Goal: Task Accomplishment & Management: Manage account settings

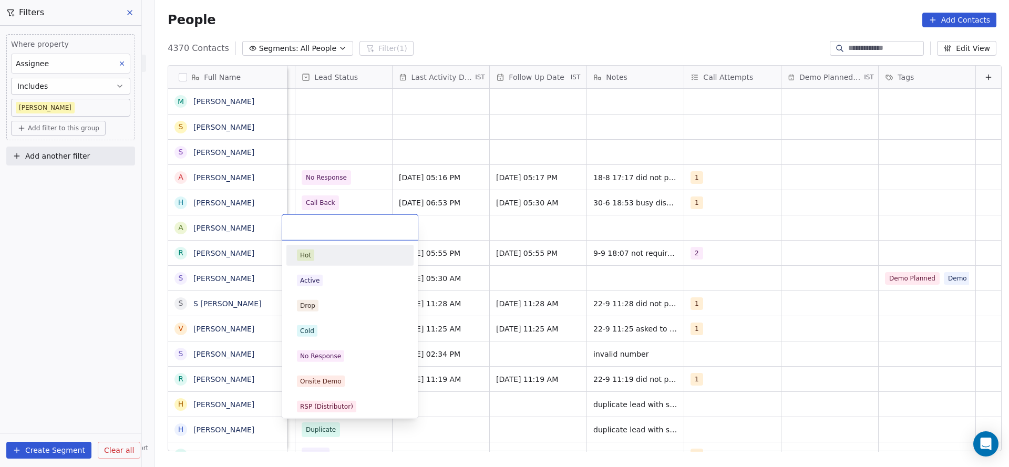
scroll to position [0, 1360]
click at [313, 281] on div "Active" at bounding box center [309, 280] width 19 height 9
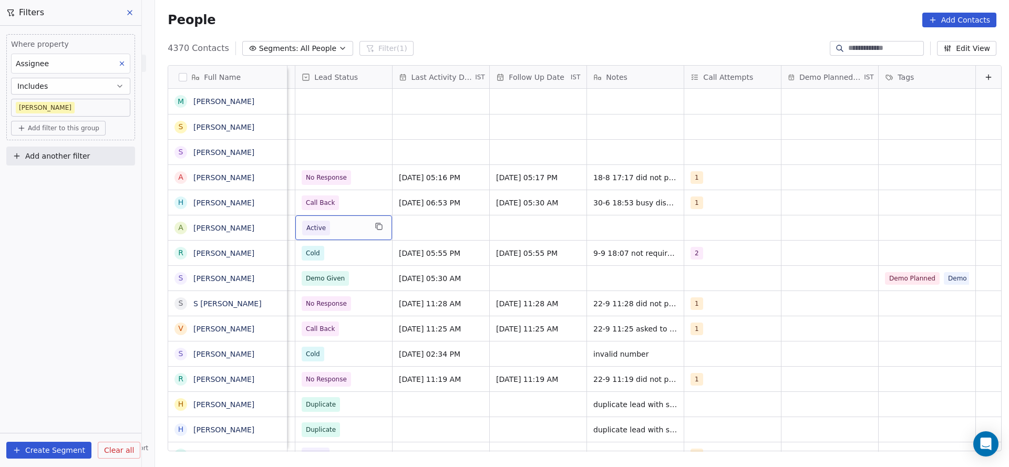
click at [684, 233] on div "grid" at bounding box center [732, 227] width 97 height 25
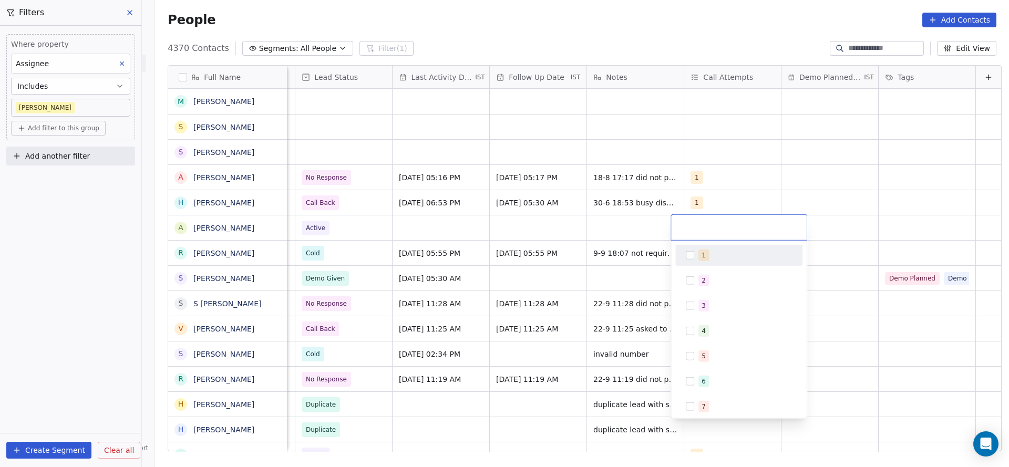
click at [686, 254] on button "Suggestions" at bounding box center [690, 255] width 8 height 8
click at [537, 251] on html "On2Cook India Pvt. Ltd. Contacts People Marketing Workflows Campaigns Metrics &…" at bounding box center [504, 233] width 1009 height 467
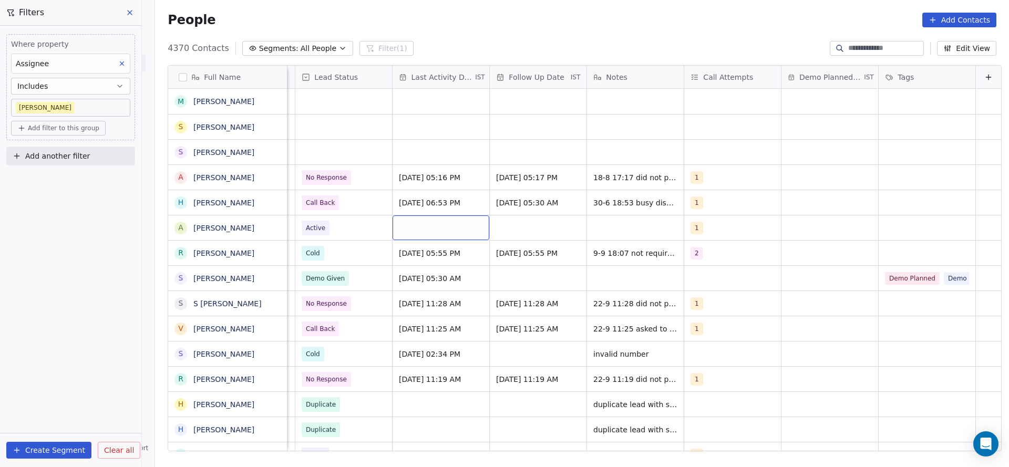
click at [435, 238] on div "grid" at bounding box center [440, 227] width 97 height 25
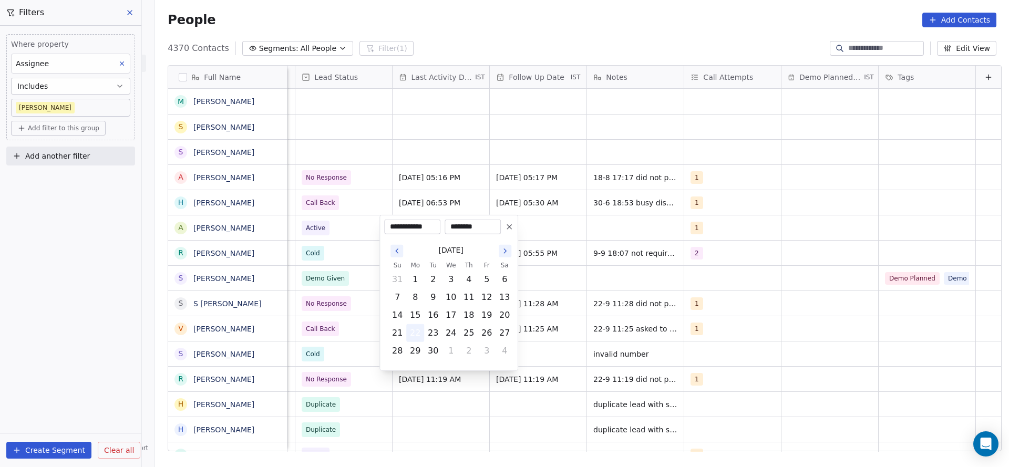
click at [415, 333] on button "22" at bounding box center [415, 333] width 17 height 17
click at [685, 309] on html "On2Cook India Pvt. Ltd. Contacts People Marketing Workflows Campaigns Metrics &…" at bounding box center [504, 233] width 1009 height 467
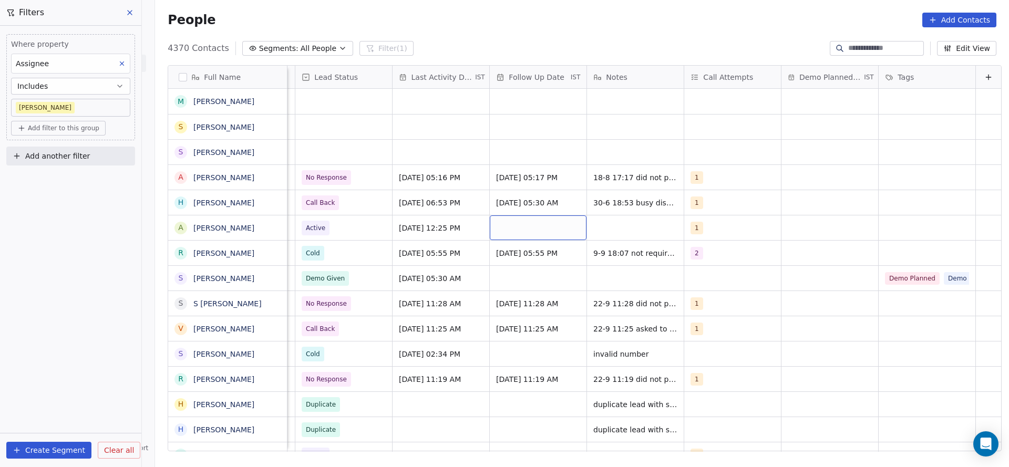
click at [526, 225] on div "grid" at bounding box center [538, 227] width 97 height 25
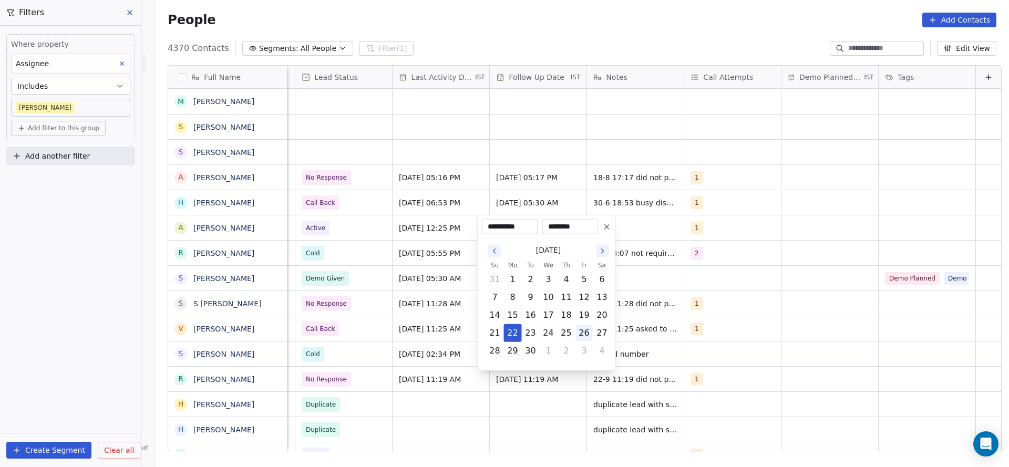
click at [583, 327] on button "26" at bounding box center [584, 333] width 17 height 17
type input "**********"
click at [716, 247] on html "On2Cook India Pvt. Ltd. Contacts People Marketing Workflows Campaigns Metrics &…" at bounding box center [504, 233] width 1009 height 467
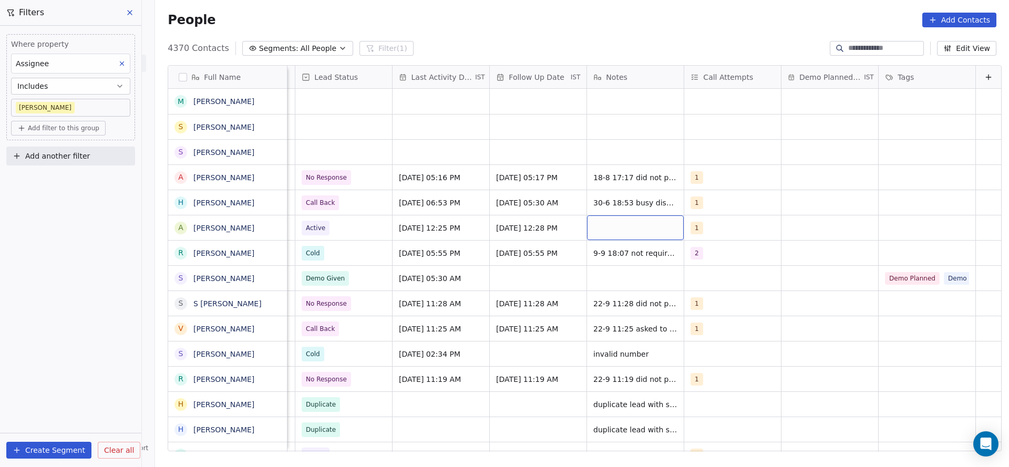
click at [644, 229] on div "grid" at bounding box center [635, 227] width 97 height 25
type textarea "**********"
click at [351, 278] on html "On2Cook India Pvt. Ltd. Contacts People Marketing Workflows Campaigns Metrics &…" at bounding box center [504, 233] width 1009 height 467
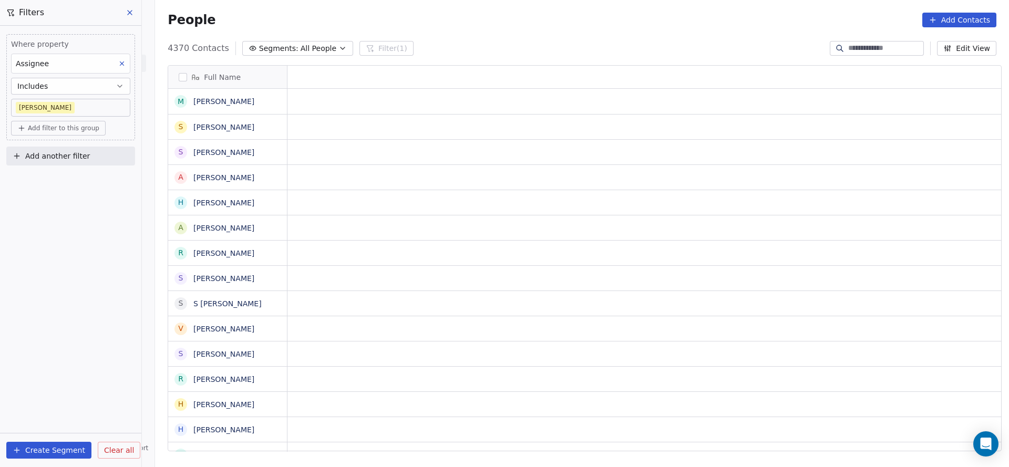
scroll to position [0, 0]
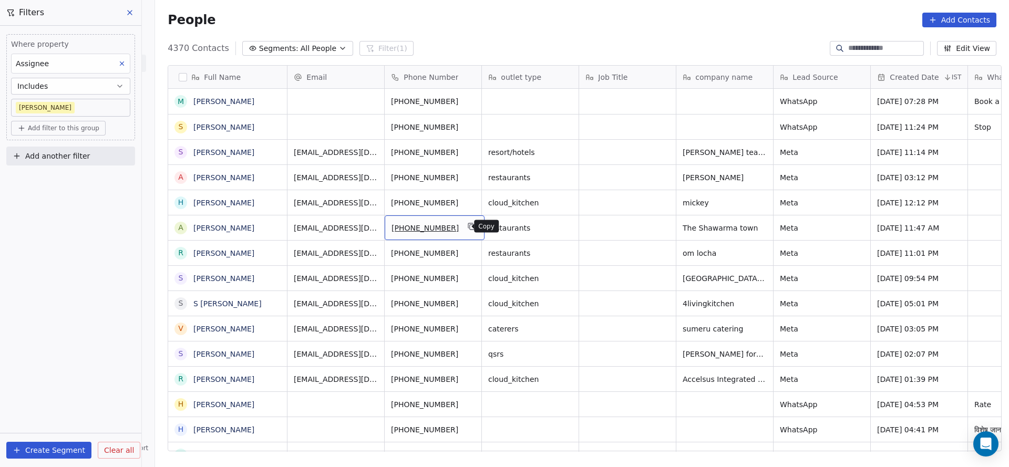
drag, startPoint x: 462, startPoint y: 225, endPoint x: 552, endPoint y: 464, distance: 255.4
click at [468, 226] on icon "grid" at bounding box center [472, 226] width 8 height 8
click at [465, 153] on button "grid" at bounding box center [471, 150] width 13 height 13
click at [468, 225] on icon "grid" at bounding box center [472, 226] width 8 height 8
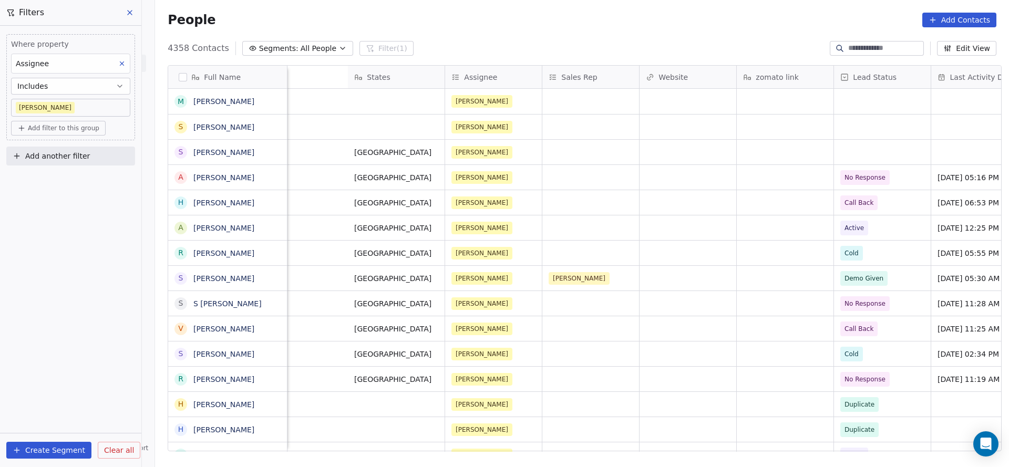
scroll to position [0, 1203]
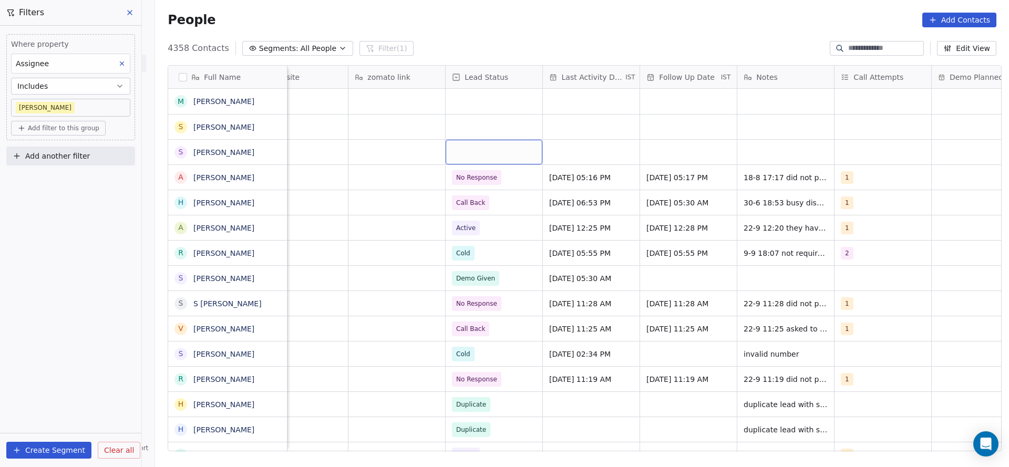
click at [486, 158] on div "grid" at bounding box center [494, 152] width 97 height 25
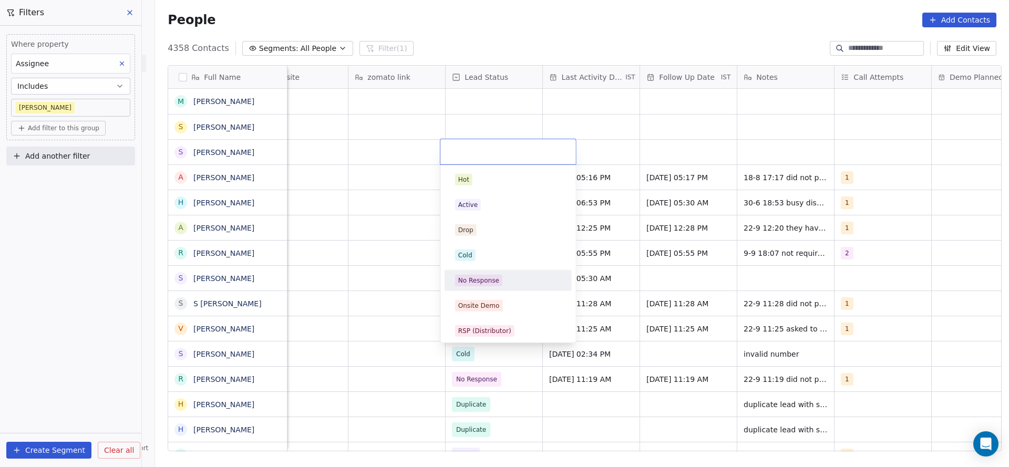
click at [480, 288] on div "No Response" at bounding box center [508, 280] width 119 height 17
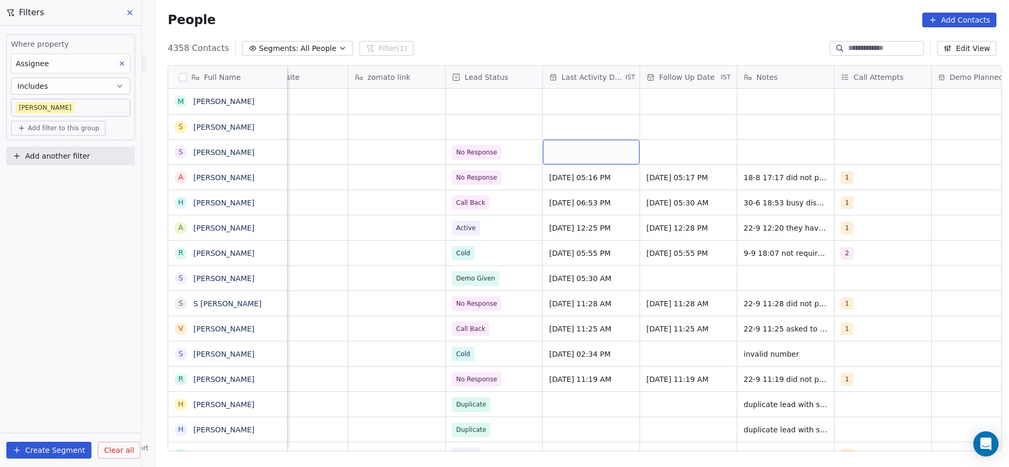
click at [586, 160] on div "grid" at bounding box center [591, 152] width 97 height 25
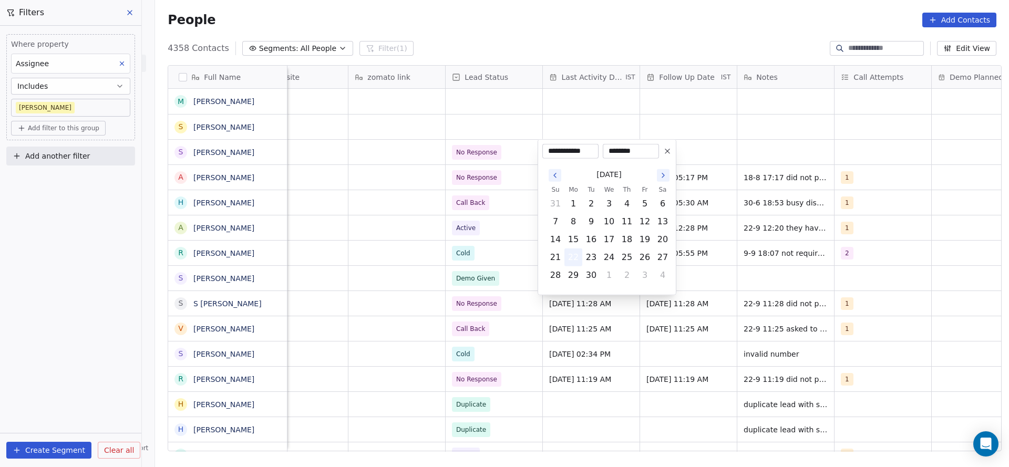
drag, startPoint x: 573, startPoint y: 255, endPoint x: 420, endPoint y: 229, distance: 155.2
click at [569, 253] on button "22" at bounding box center [573, 257] width 17 height 17
click at [420, 229] on html "On2Cook India Pvt. Ltd. Contacts People Marketing Workflows Campaigns Metrics &…" at bounding box center [504, 233] width 1009 height 467
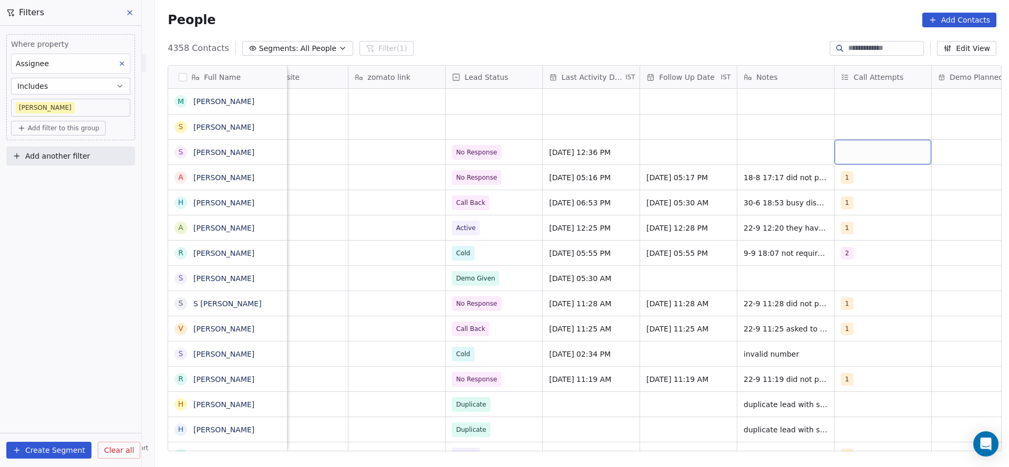
click at [859, 157] on div "grid" at bounding box center [882, 152] width 97 height 25
click at [849, 190] on div "1 2 3 4 5 6 7 8 9 10" at bounding box center [896, 293] width 127 height 248
click at [848, 182] on button "Suggestions" at bounding box center [848, 179] width 8 height 8
click at [649, 145] on html "On2Cook India Pvt. Ltd. Contacts People Marketing Workflows Campaigns Metrics &…" at bounding box center [504, 233] width 1009 height 467
click at [649, 145] on div "grid" at bounding box center [688, 152] width 97 height 25
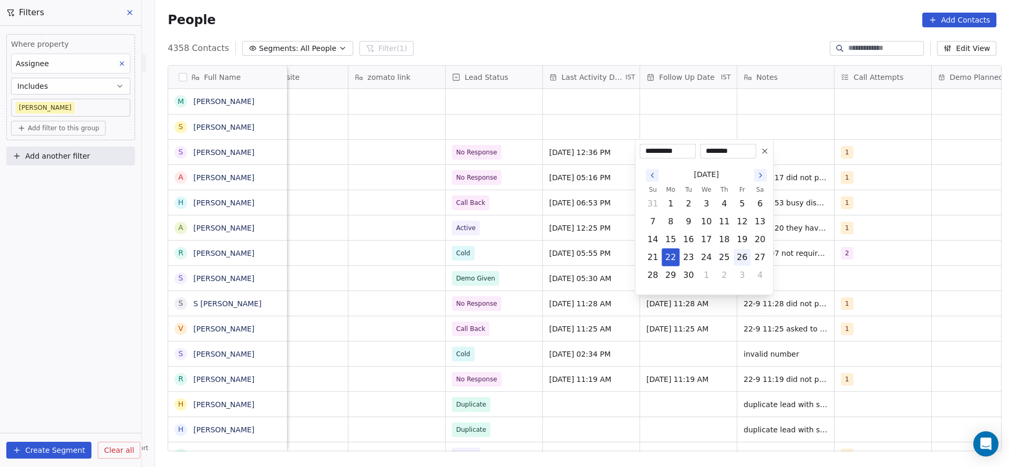
click at [739, 254] on button "26" at bounding box center [741, 257] width 17 height 17
type input "**********"
click at [498, 180] on html "On2Cook India Pvt. Ltd. Contacts People Marketing Workflows Campaigns Metrics &…" at bounding box center [504, 233] width 1009 height 467
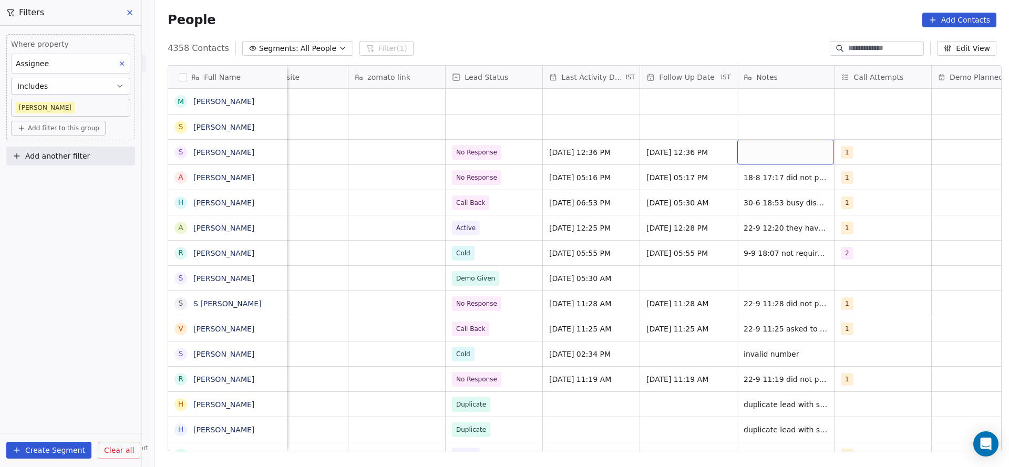
click at [773, 144] on div "grid" at bounding box center [785, 152] width 97 height 25
type textarea "**********"
click at [624, 168] on html "On2Cook India Pvt. Ltd. Contacts People Marketing Workflows Campaigns Metrics &…" at bounding box center [504, 233] width 1009 height 467
click at [498, 130] on div "grid" at bounding box center [494, 127] width 97 height 25
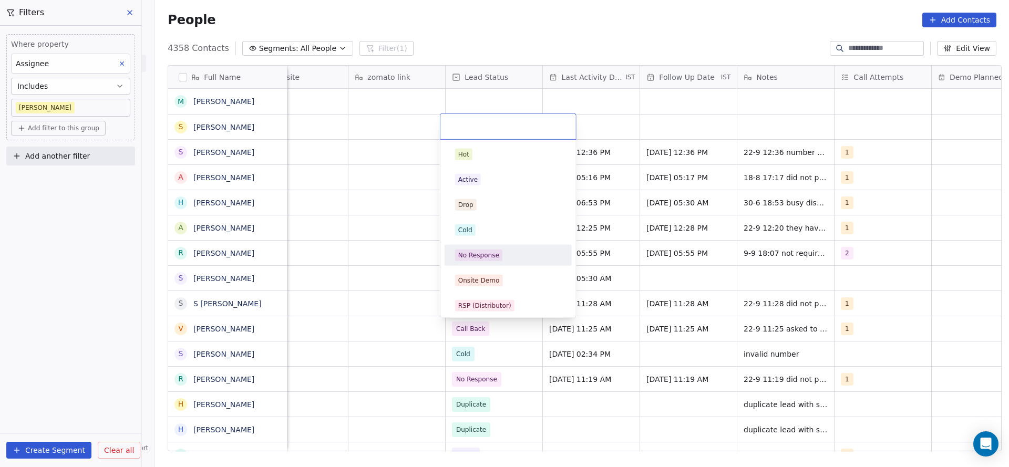
scroll to position [79, 0]
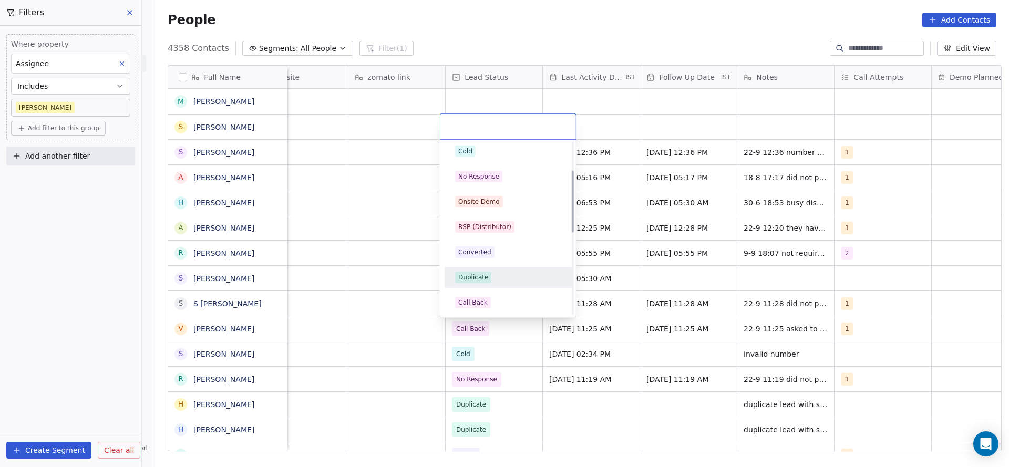
click at [484, 273] on div "Duplicate" at bounding box center [473, 277] width 30 height 9
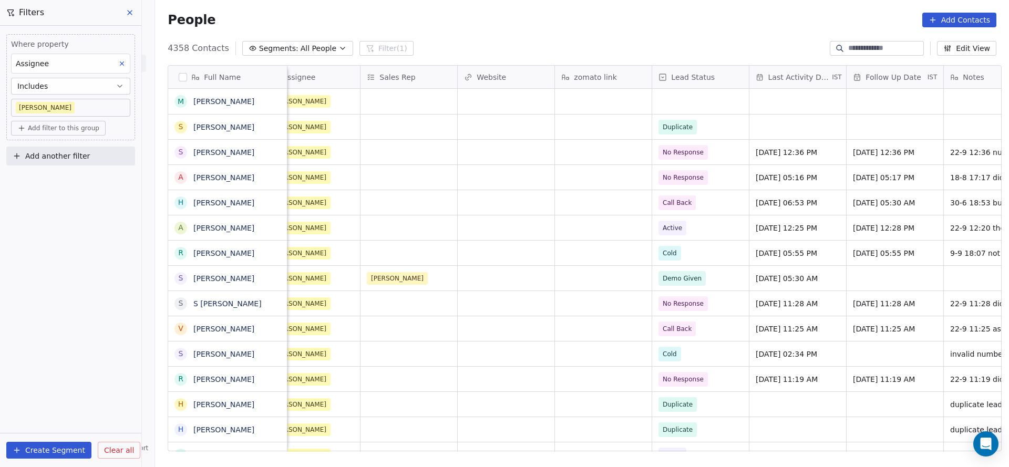
scroll to position [0, 1255]
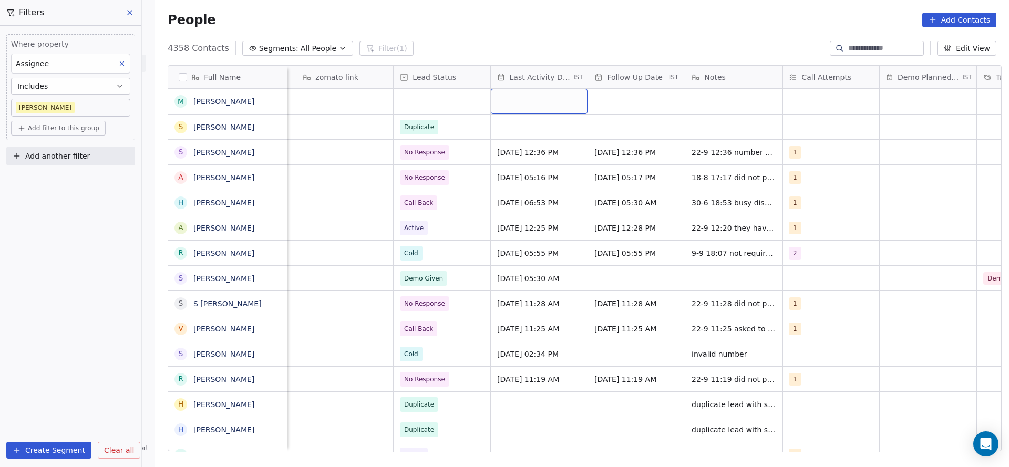
click at [506, 95] on div "grid" at bounding box center [539, 101] width 97 height 25
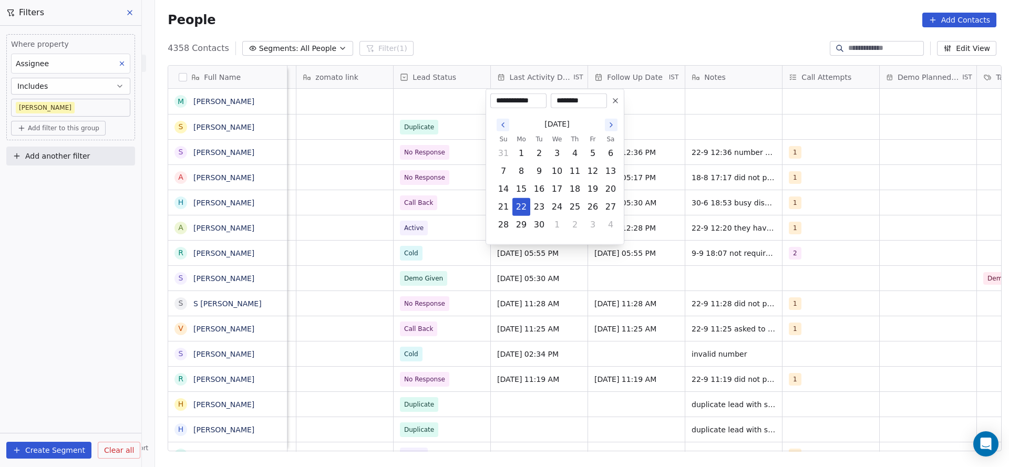
drag, startPoint x: 525, startPoint y: 205, endPoint x: 344, endPoint y: 164, distance: 185.8
click at [509, 204] on tr "21 22 23 24 25 26 27" at bounding box center [556, 207] width 125 height 18
click at [334, 162] on html "On2Cook India Pvt. Ltd. Contacts People Marketing Workflows Campaigns Metrics &…" at bounding box center [504, 233] width 1009 height 467
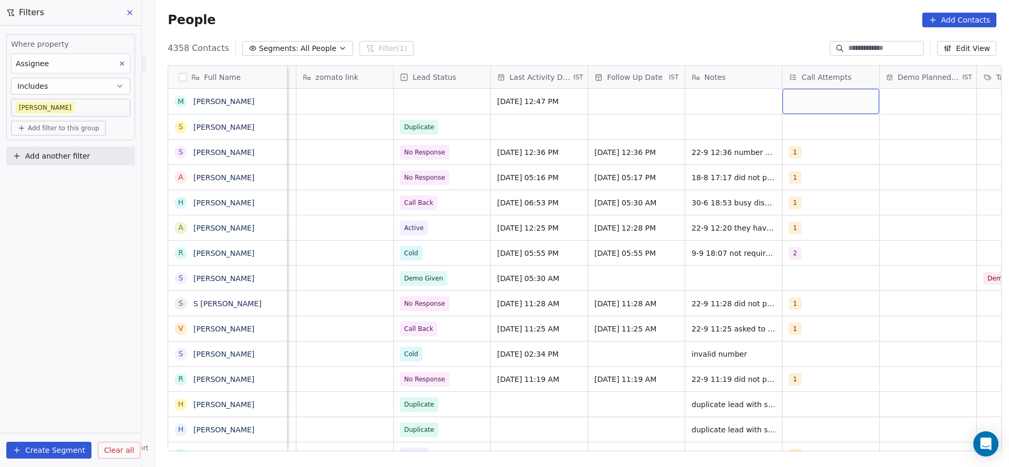
click at [800, 111] on div "grid" at bounding box center [830, 101] width 97 height 25
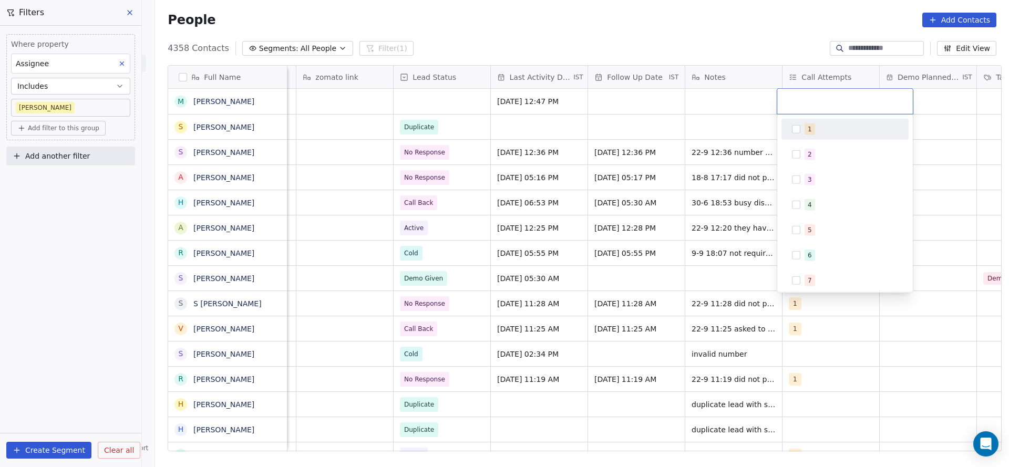
drag, startPoint x: 811, startPoint y: 134, endPoint x: 627, endPoint y: 96, distance: 187.7
click at [791, 133] on div "1" at bounding box center [844, 129] width 119 height 17
click at [558, 171] on html "On2Cook India Pvt. Ltd. Contacts People Marketing Workflows Campaigns Metrics &…" at bounding box center [504, 233] width 1009 height 467
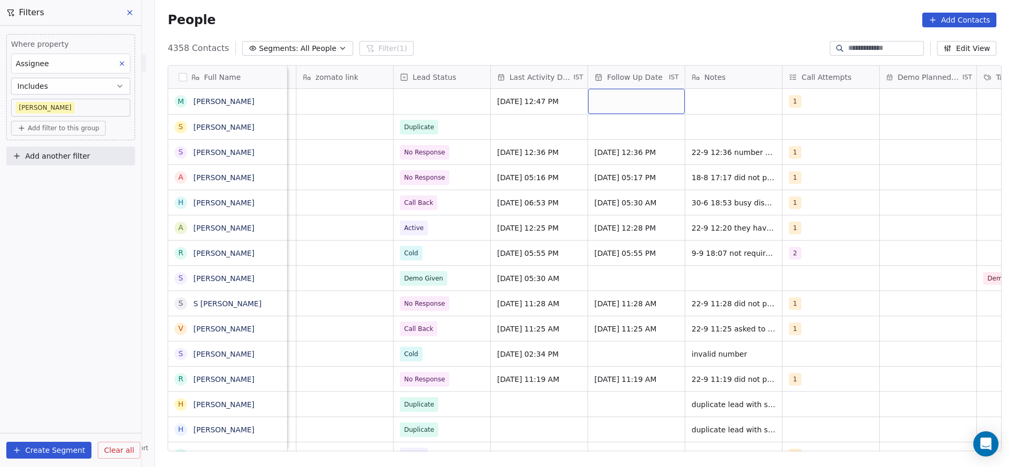
click at [627, 96] on div "grid" at bounding box center [636, 101] width 97 height 25
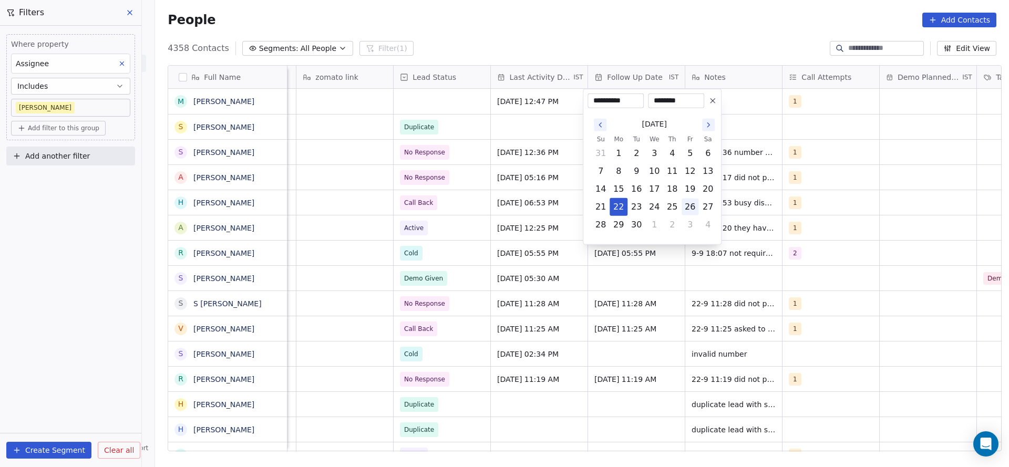
click at [695, 209] on button "26" at bounding box center [689, 207] width 17 height 17
type input "**********"
click at [392, 167] on html "On2Cook India Pvt. Ltd. Contacts People Marketing Workflows Campaigns Metrics &…" at bounding box center [504, 233] width 1009 height 467
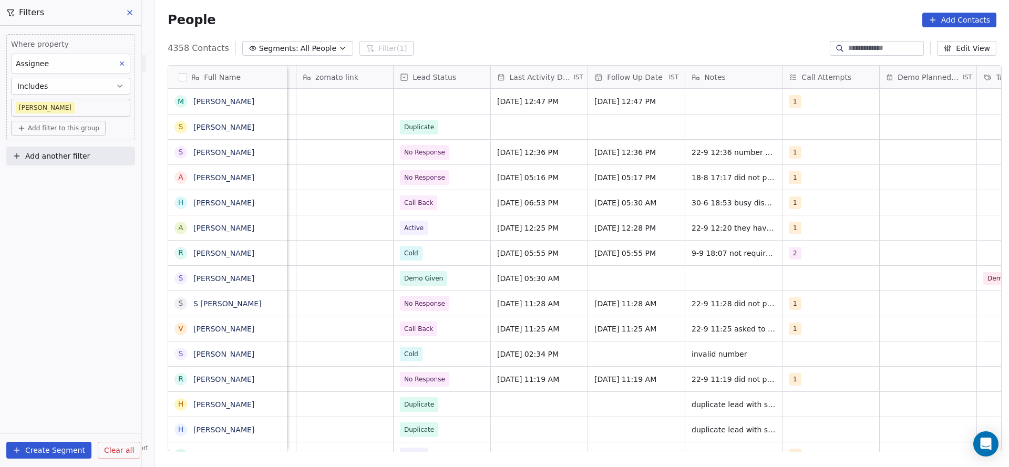
scroll to position [0, 0]
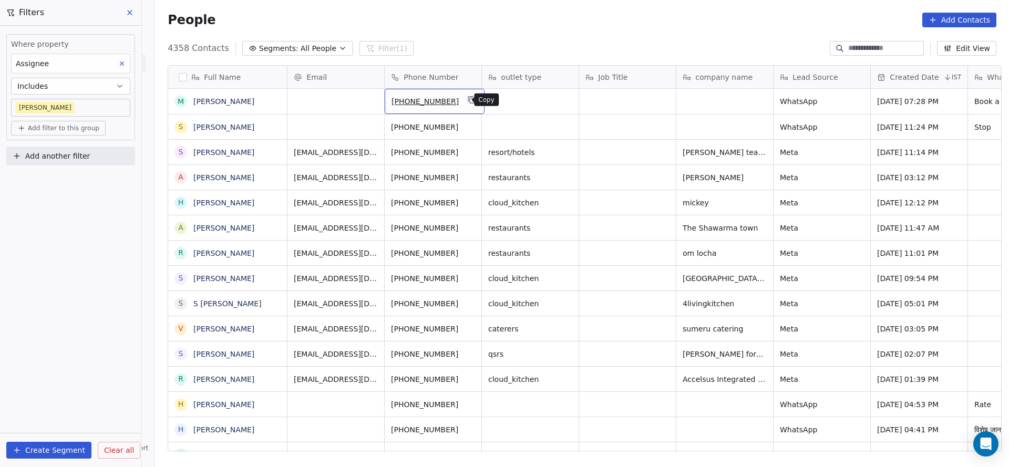
click at [465, 100] on button "grid" at bounding box center [471, 100] width 13 height 13
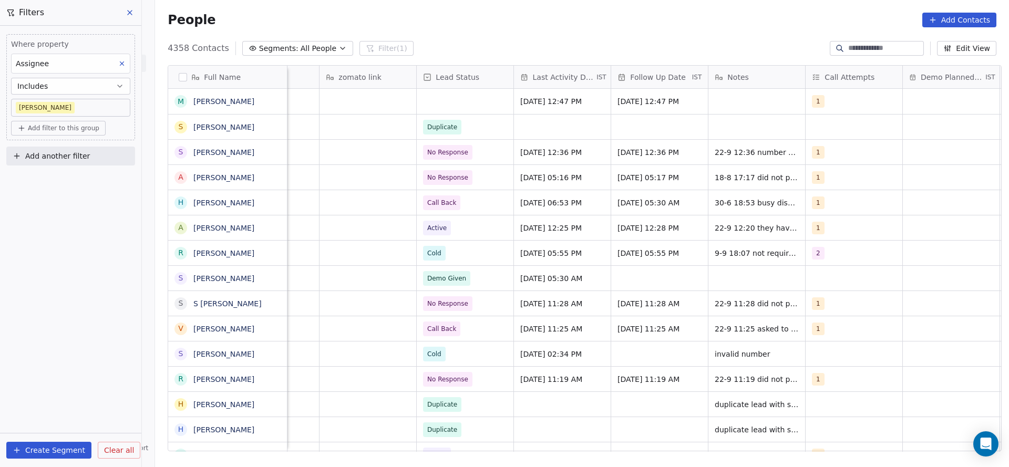
scroll to position [0, 1294]
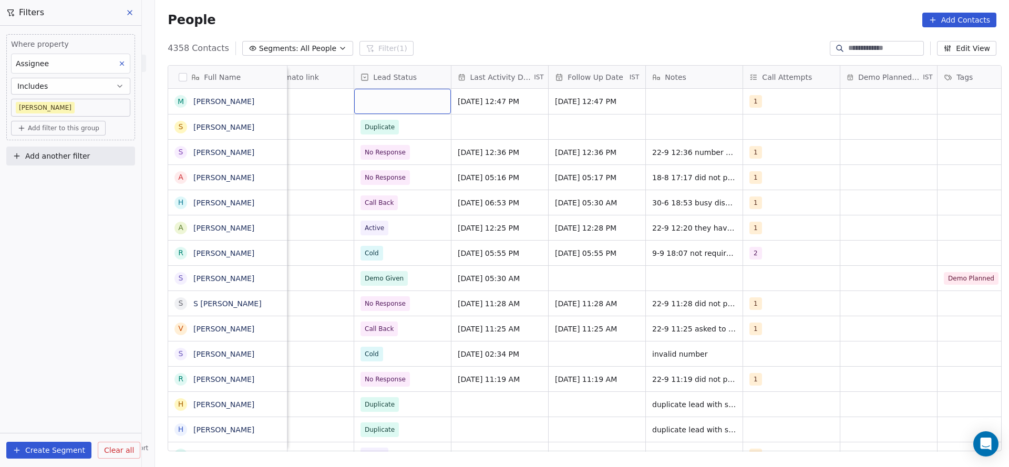
click at [385, 98] on div "grid" at bounding box center [402, 101] width 97 height 25
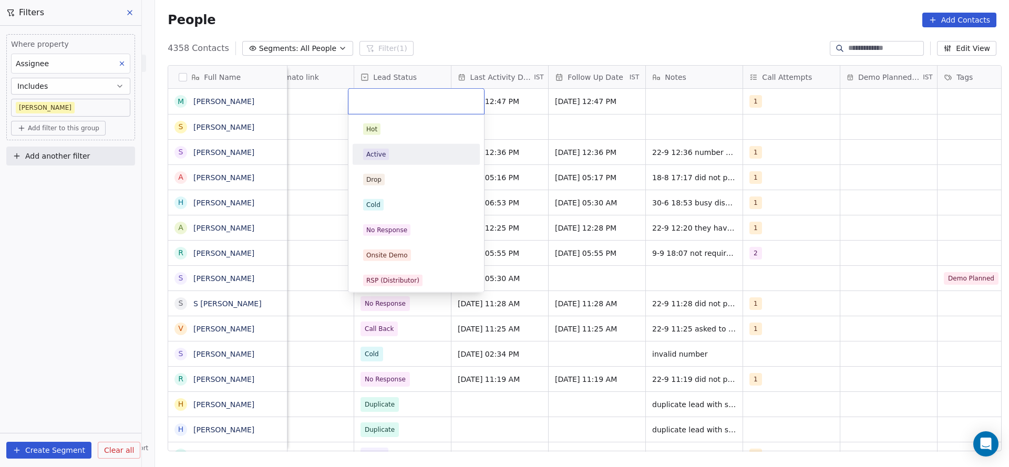
click at [386, 157] on span "Active" at bounding box center [376, 155] width 26 height 12
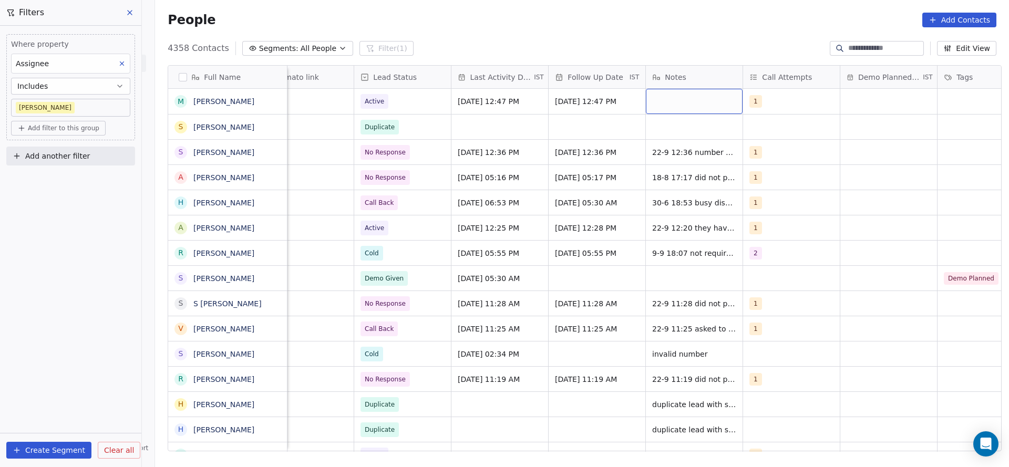
click at [646, 102] on div "grid" at bounding box center [694, 101] width 97 height 25
type textarea "**********"
click at [536, 143] on html "On2Cook India Pvt. Ltd. Contacts People Marketing Workflows Campaigns Metrics &…" at bounding box center [504, 233] width 1009 height 467
click at [43, 125] on span "Add filter to this group" at bounding box center [63, 128] width 71 height 8
click at [44, 147] on span "Contact properties" at bounding box center [56, 150] width 68 height 11
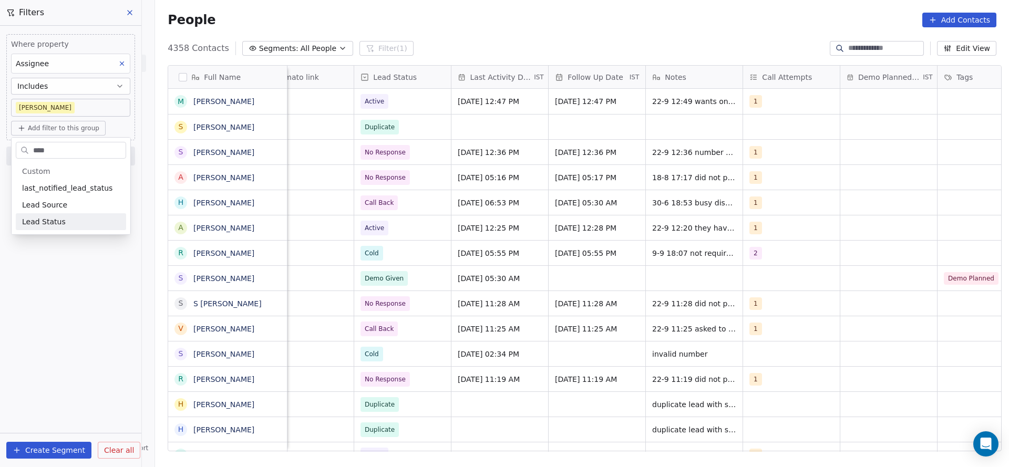
type input "****"
click at [51, 226] on span "Lead Status" at bounding box center [44, 221] width 44 height 11
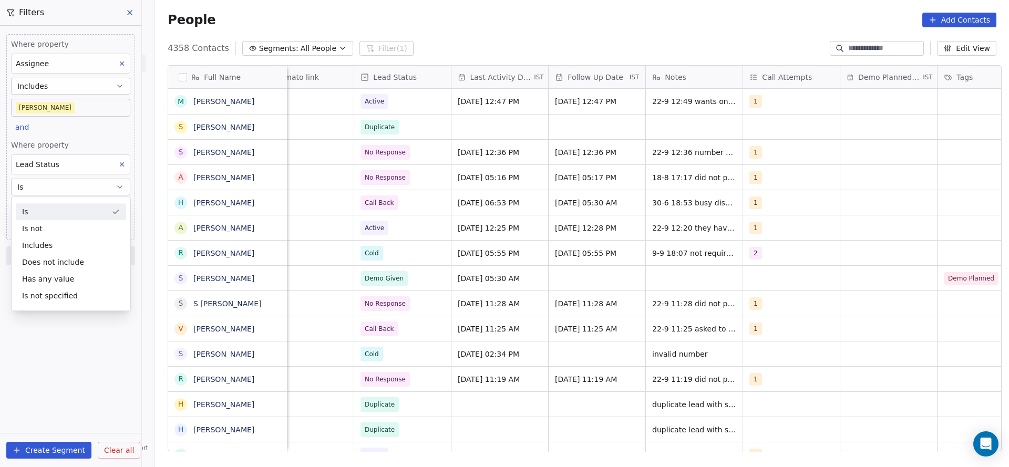
click at [121, 129] on div "Where property Assignee Includes [PERSON_NAME] and Where property Lead Status I…" at bounding box center [70, 137] width 129 height 206
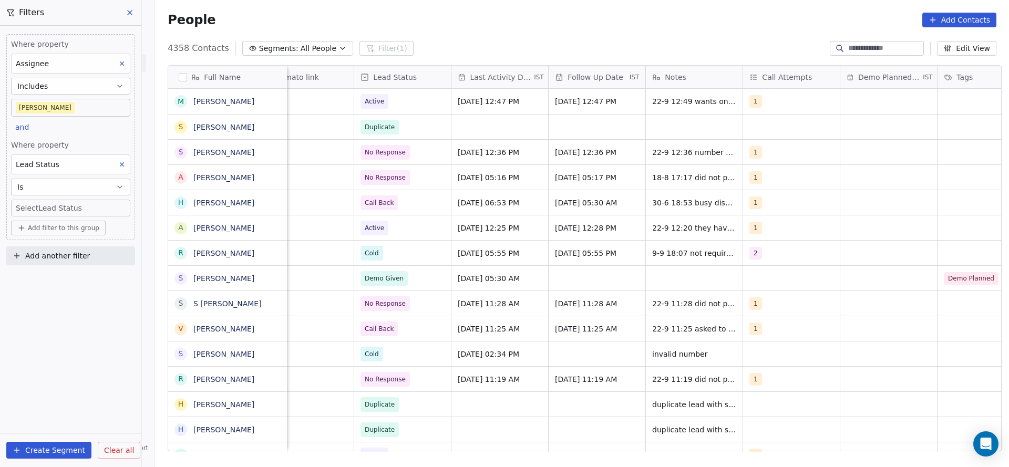
click at [70, 211] on body "On2Cook India Pvt. Ltd. Contacts People Marketing Workflows Campaigns Metrics &…" at bounding box center [504, 233] width 1009 height 467
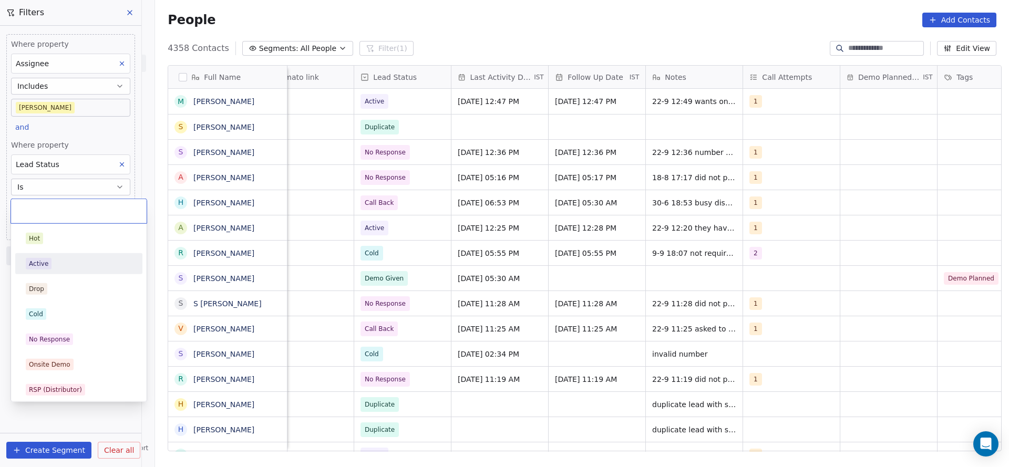
click at [63, 265] on div "Active" at bounding box center [79, 264] width 106 height 12
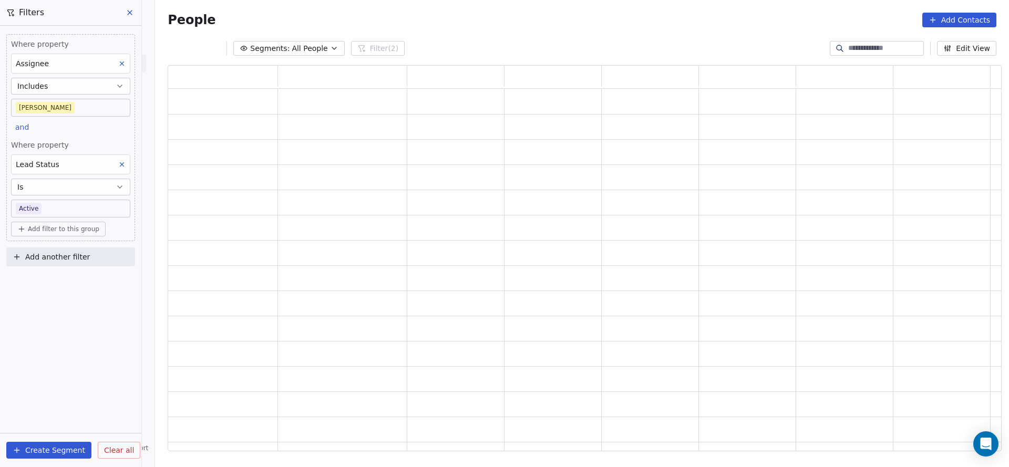
scroll to position [374, 821]
click at [90, 358] on div "Where property Assignee Includes [PERSON_NAME] and Where property Lead Status I…" at bounding box center [70, 246] width 141 height 441
click at [106, 369] on div "Where property Assignee Includes [PERSON_NAME] and Where property Lead Status I…" at bounding box center [70, 246] width 141 height 441
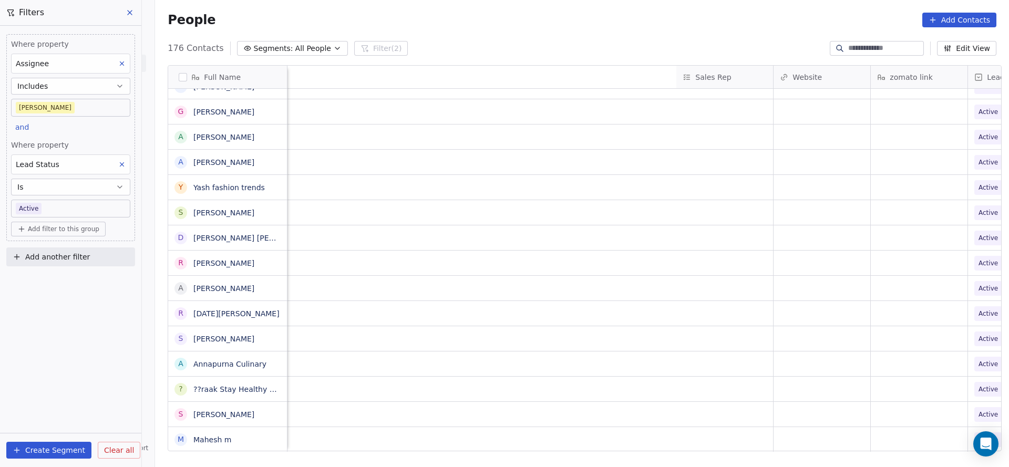
scroll to position [12, 1364]
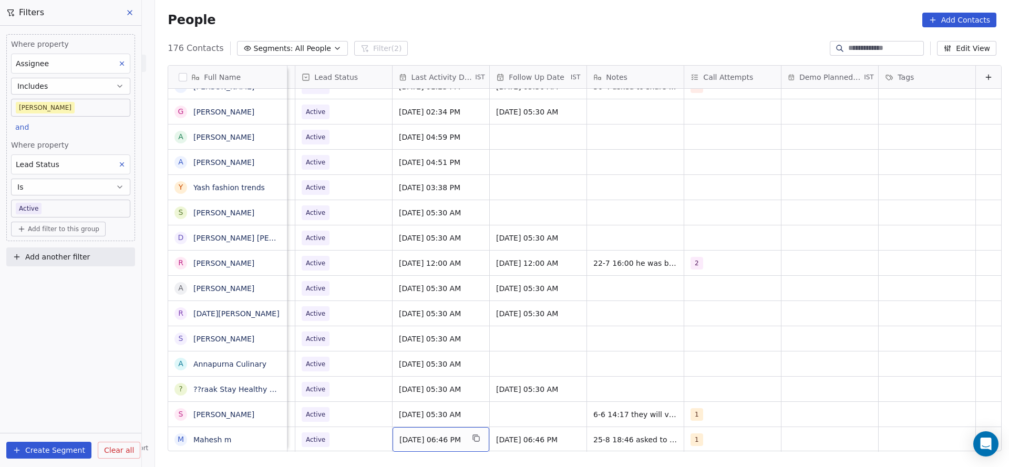
click at [419, 427] on div "[DATE] 06:46 PM" at bounding box center [440, 439] width 97 height 25
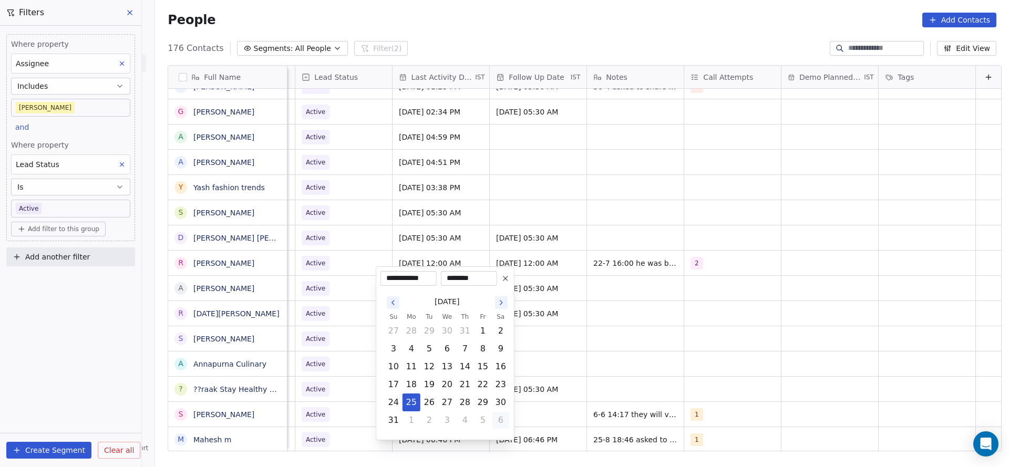
click at [501, 422] on button "6" at bounding box center [500, 420] width 17 height 17
click at [413, 405] on button "22" at bounding box center [411, 403] width 17 height 17
type input "**********"
click at [293, 390] on html "On2Cook India Pvt. Ltd. Contacts People Marketing Workflows Campaigns Metrics &…" at bounding box center [504, 233] width 1009 height 467
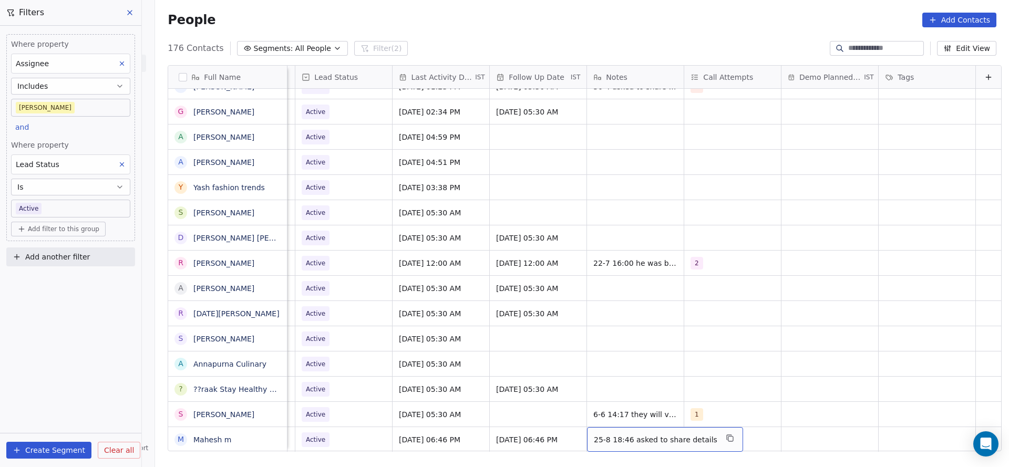
click at [596, 434] on span "25-8 18:46 asked to share details" at bounding box center [655, 439] width 123 height 11
click at [576, 424] on textarea "**********" at bounding box center [641, 431] width 141 height 33
type textarea "**********"
click at [410, 415] on html "On2Cook India Pvt. Ltd. Contacts People Marketing Workflows Campaigns Metrics &…" at bounding box center [504, 233] width 1009 height 467
click at [324, 432] on span "Active" at bounding box center [334, 439] width 64 height 15
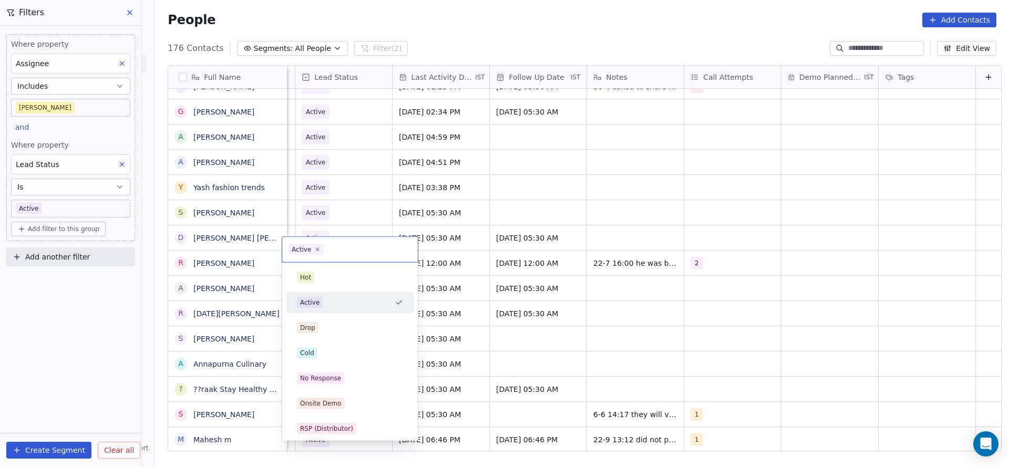
scroll to position [12, 1360]
click at [356, 380] on div "No Response" at bounding box center [350, 378] width 106 height 12
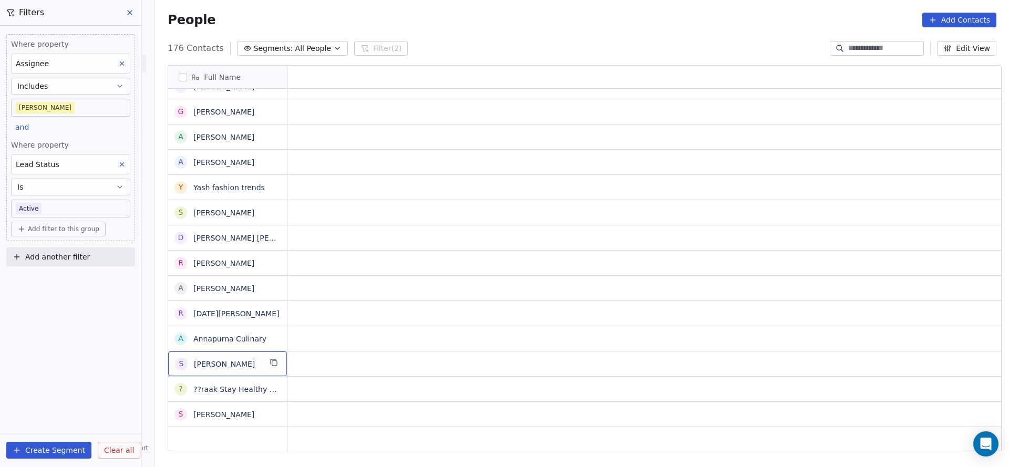
scroll to position [12, 0]
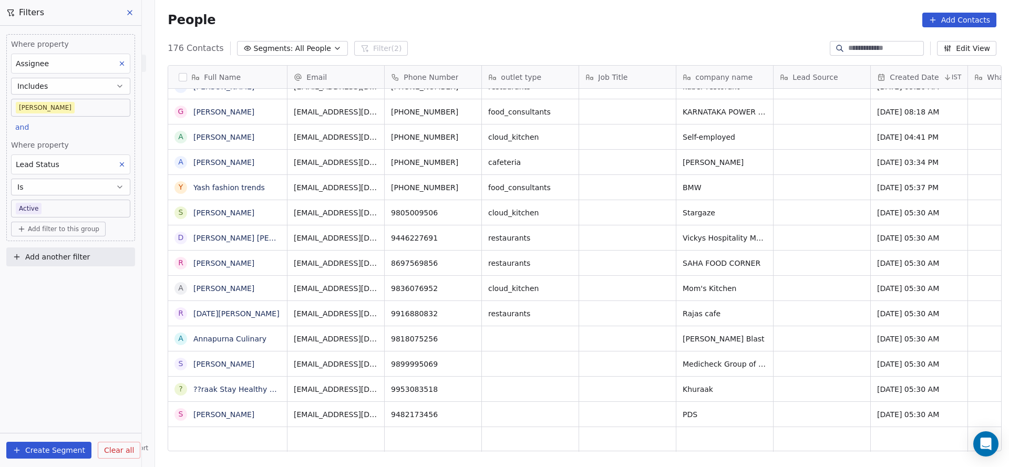
drag, startPoint x: 379, startPoint y: 439, endPoint x: 462, endPoint y: 444, distance: 82.6
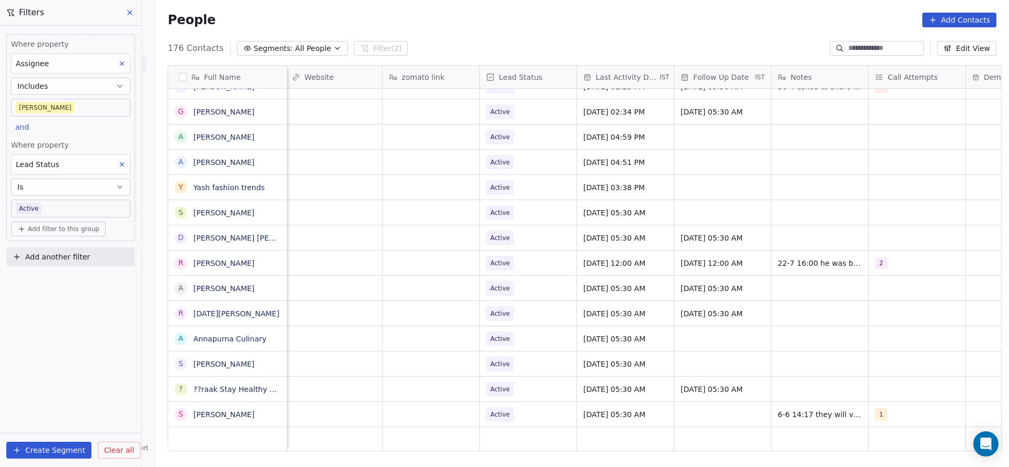
scroll to position [12, 1256]
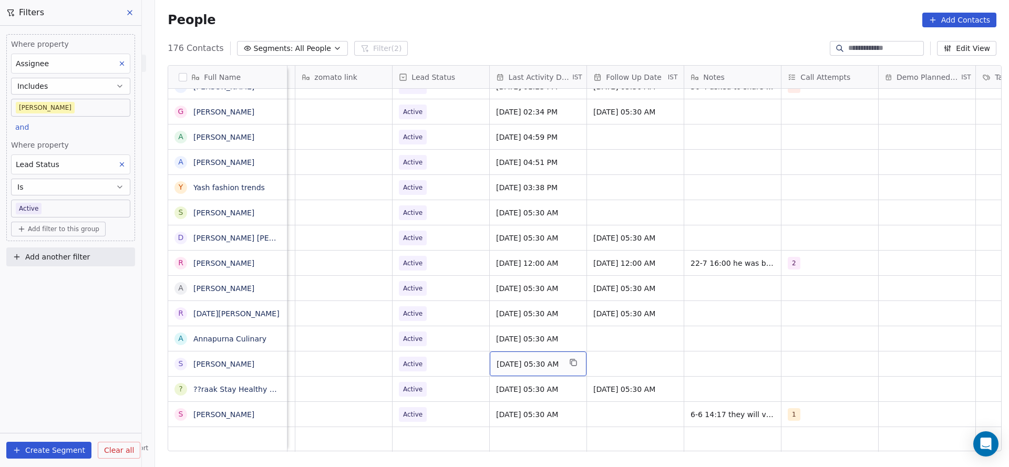
click at [559, 359] on span "[DATE] 05:30 AM" at bounding box center [528, 364] width 64 height 11
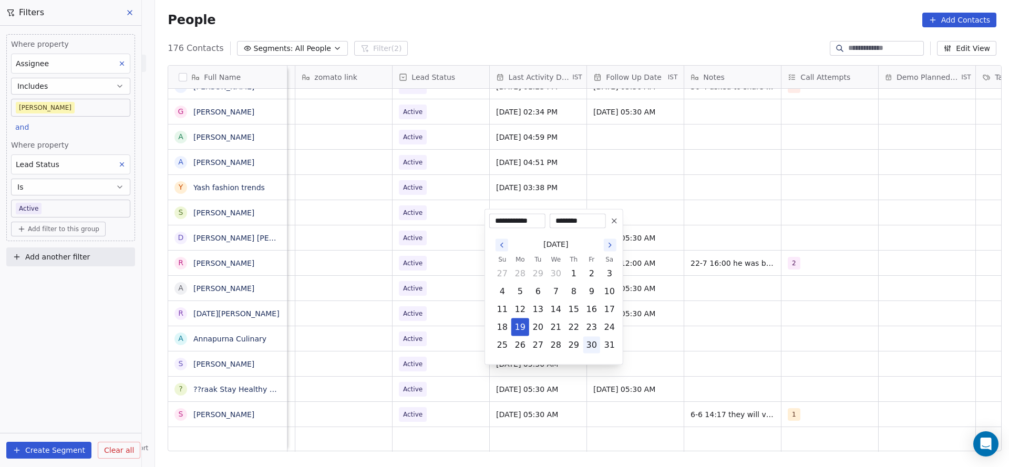
click at [587, 345] on button "30" at bounding box center [591, 345] width 17 height 17
click at [613, 246] on icon "Go to the Next Month" at bounding box center [610, 245] width 8 height 8
click at [606, 350] on button "5" at bounding box center [609, 345] width 17 height 17
click at [594, 350] on button "1" at bounding box center [591, 345] width 17 height 17
click at [590, 337] on button "5" at bounding box center [591, 344] width 17 height 17
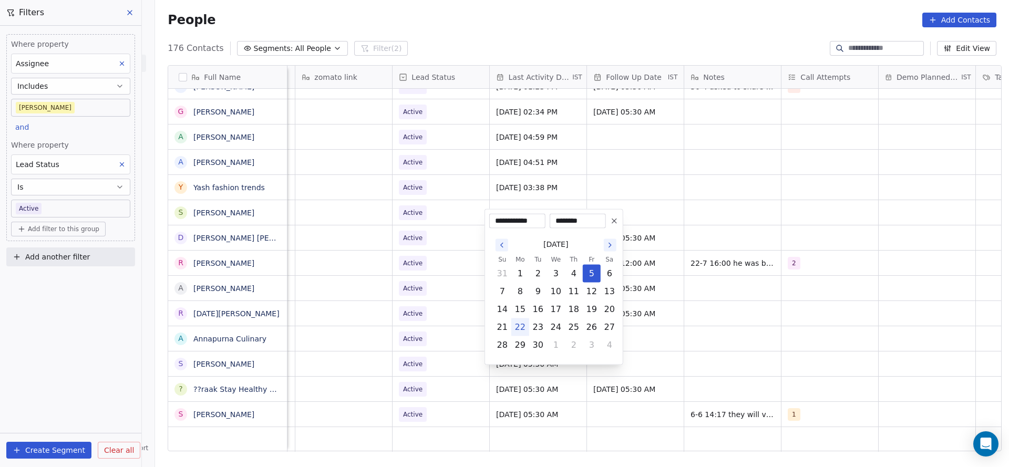
drag, startPoint x: 521, startPoint y: 323, endPoint x: 406, endPoint y: 337, distance: 116.4
click at [520, 325] on button "22" at bounding box center [520, 327] width 17 height 17
type input "**********"
click at [406, 337] on html "On2Cook India Pvt. Ltd. Contacts People Marketing Workflows Campaigns Metrics &…" at bounding box center [504, 233] width 1009 height 467
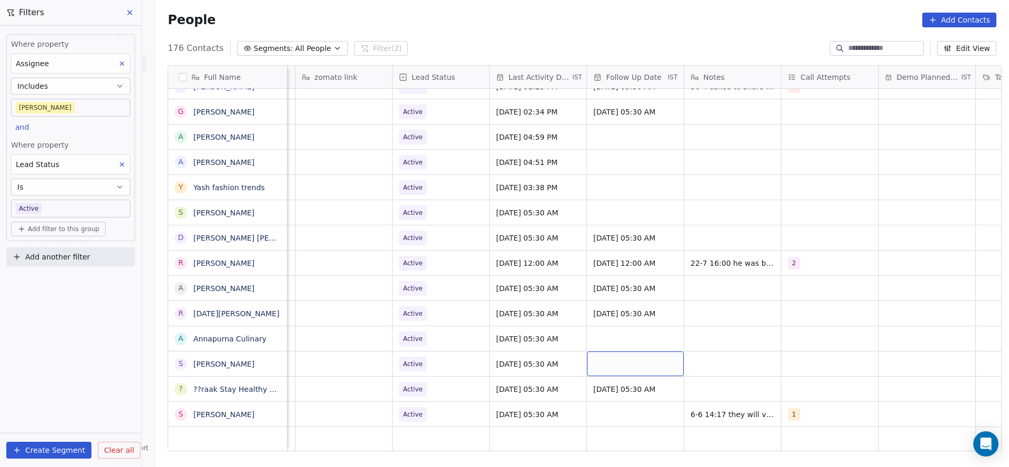
click at [626, 351] on div "grid" at bounding box center [635, 363] width 97 height 25
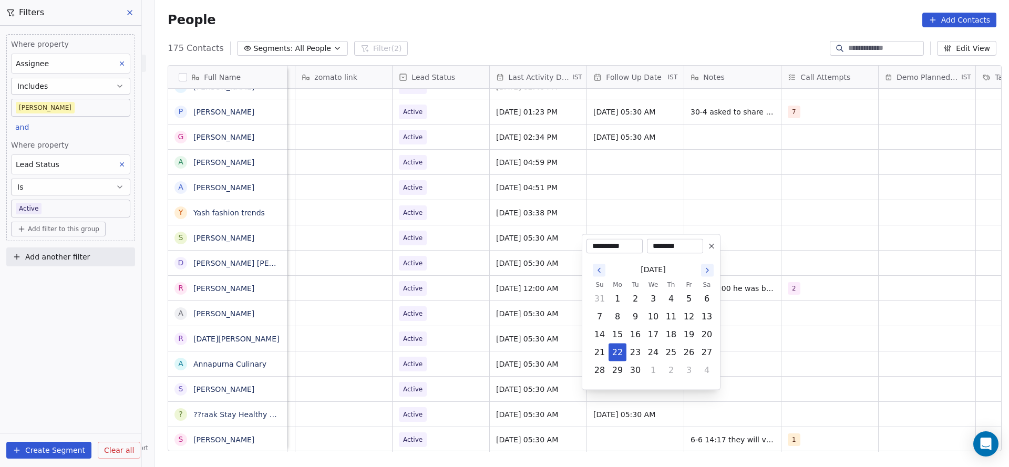
scroll to position [4050, 0]
click at [400, 385] on html "On2Cook India Pvt. Ltd. Contacts People Marketing Workflows Campaigns Metrics &…" at bounding box center [504, 233] width 1009 height 467
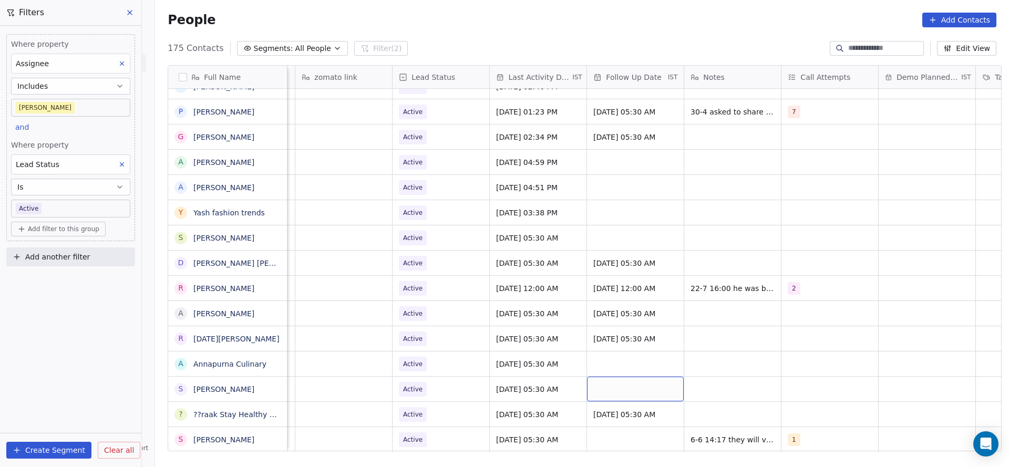
click at [651, 377] on div "grid" at bounding box center [635, 389] width 97 height 25
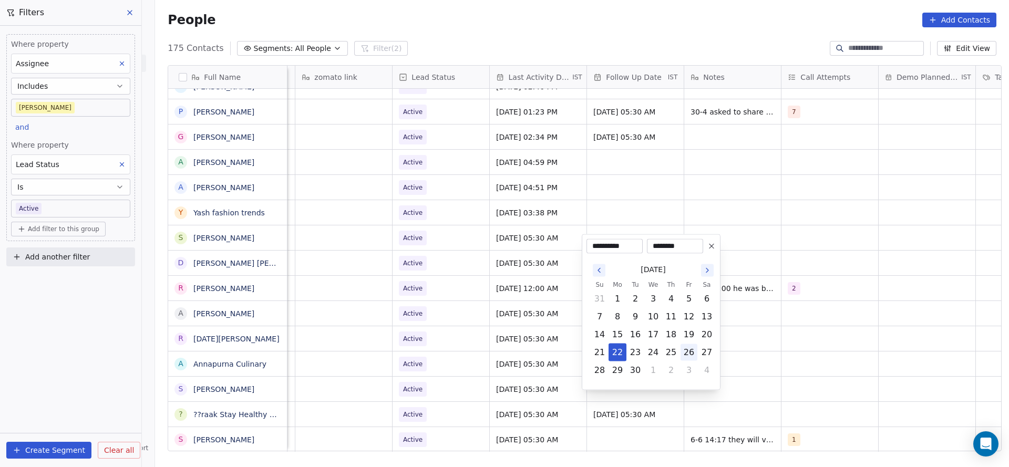
click at [696, 355] on button "26" at bounding box center [688, 352] width 17 height 17
type input "**********"
click at [797, 359] on html "On2Cook India Pvt. Ltd. Contacts People Marketing Workflows Campaigns Metrics &…" at bounding box center [504, 233] width 1009 height 467
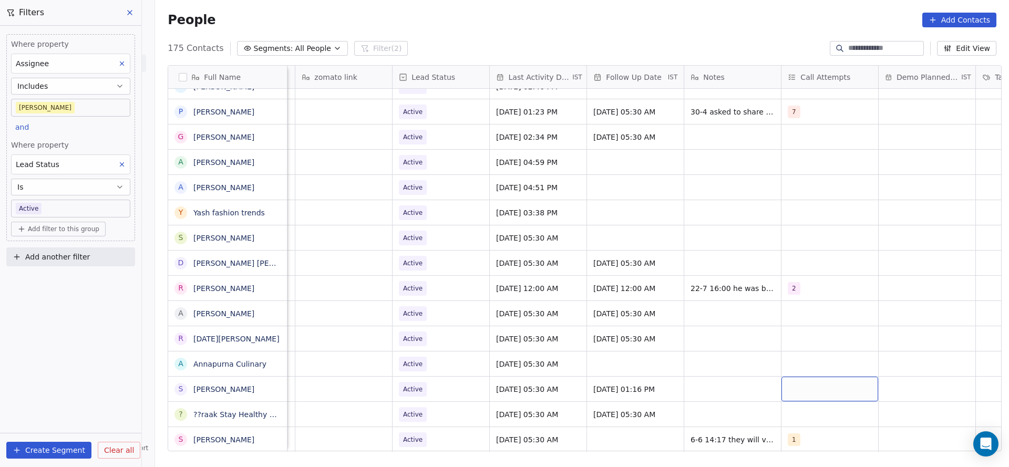
click at [792, 377] on div "grid" at bounding box center [829, 389] width 97 height 25
click at [806, 230] on div "1" at bounding box center [808, 226] width 4 height 9
click at [674, 374] on html "On2Cook India Pvt. Ltd. Contacts People Marketing Workflows Campaigns Metrics &…" at bounding box center [504, 233] width 1009 height 467
click at [734, 377] on div "grid" at bounding box center [732, 389] width 97 height 25
type textarea "**********"
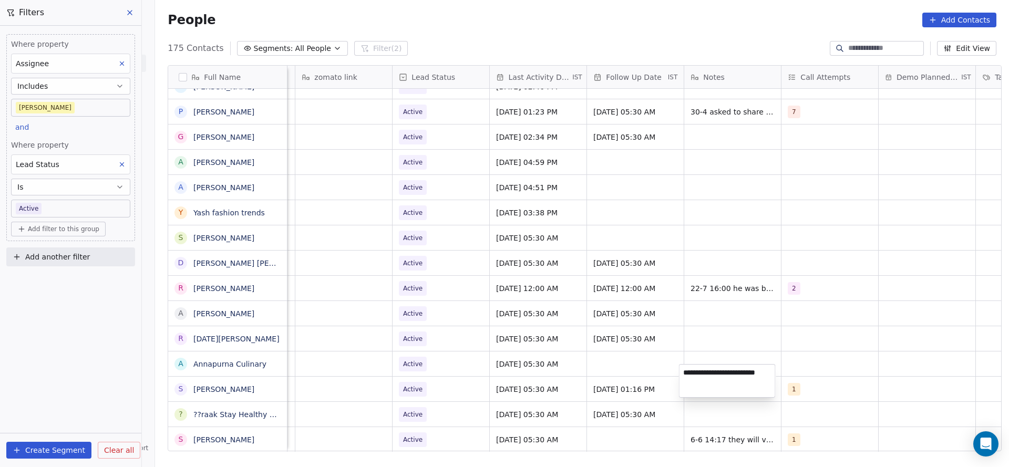
click at [495, 372] on html "On2Cook India Pvt. Ltd. Contacts People Marketing Workflows Campaigns Metrics &…" at bounding box center [504, 233] width 1009 height 467
click at [413, 384] on span "Active" at bounding box center [412, 389] width 19 height 11
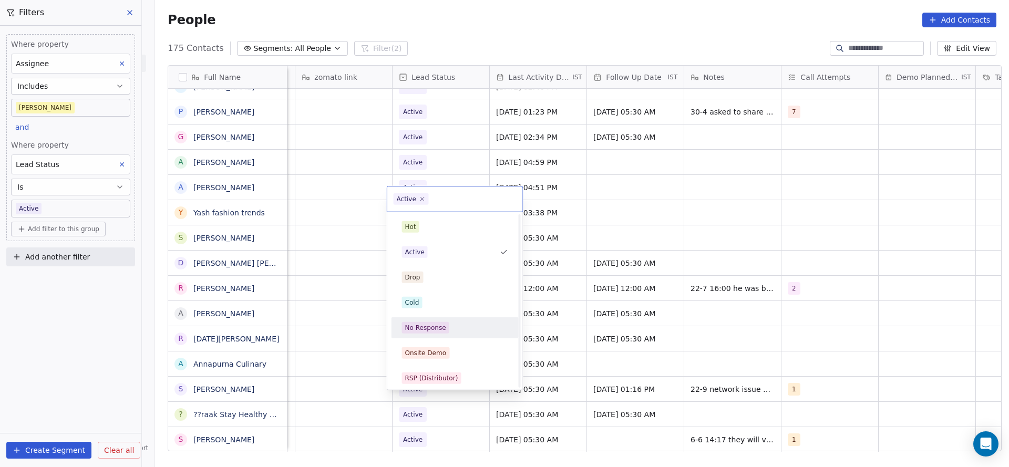
scroll to position [158, 0]
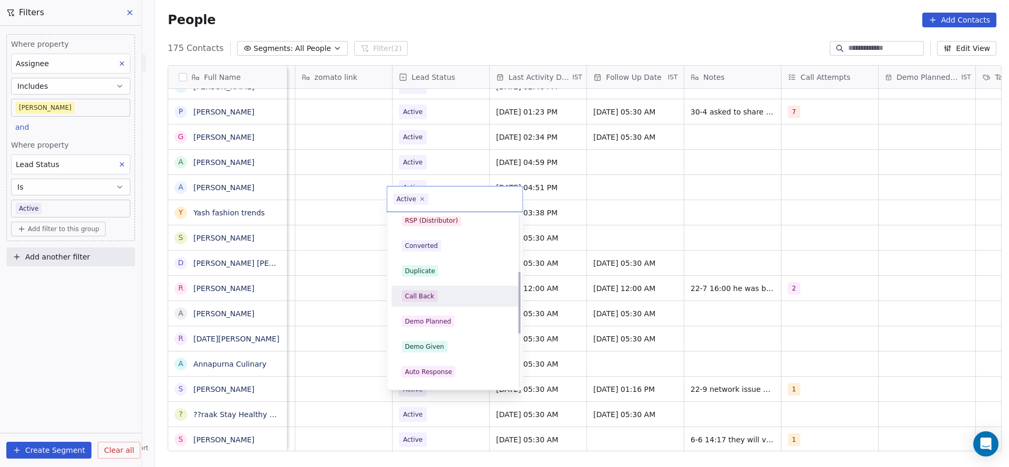
click at [435, 298] on div "Call Back" at bounding box center [455, 297] width 106 height 12
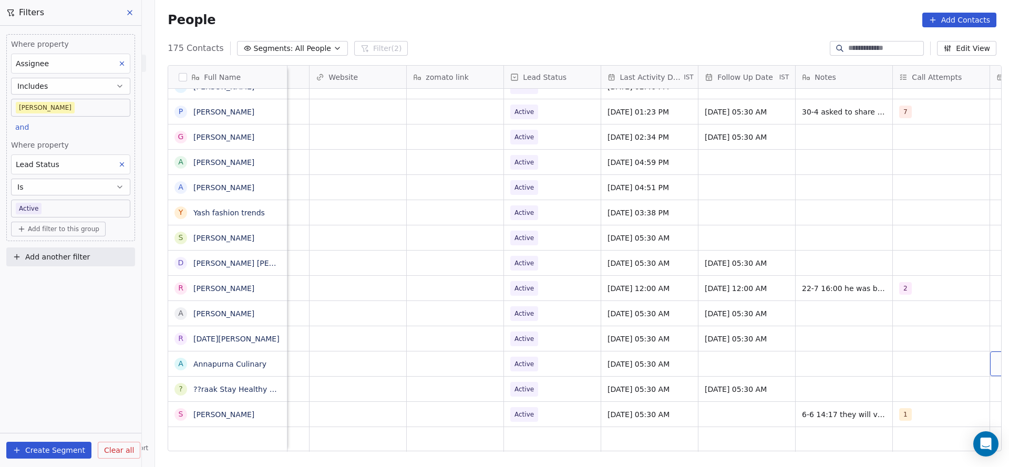
scroll to position [12, 1242]
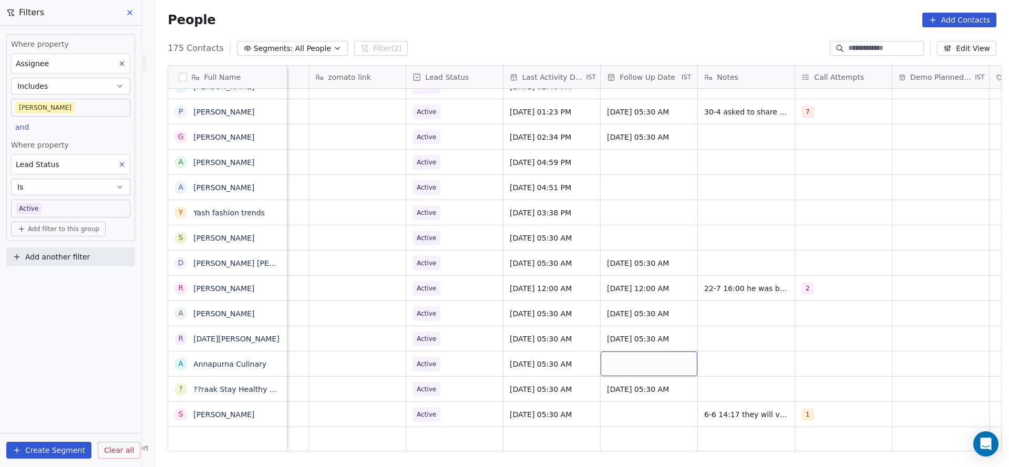
click at [687, 351] on div "grid" at bounding box center [648, 363] width 97 height 25
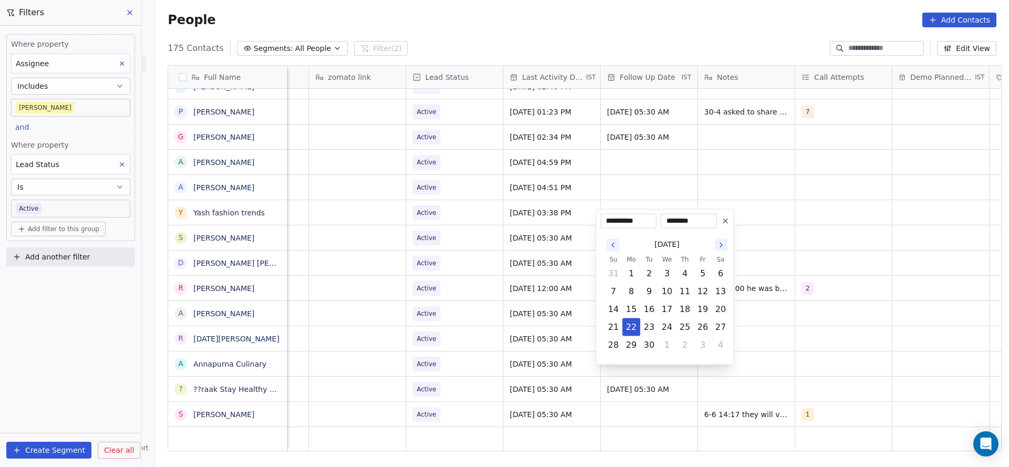
click at [744, 346] on html "On2Cook India Pvt. Ltd. Contacts People Marketing Workflows Campaigns Metrics &…" at bounding box center [504, 233] width 1009 height 467
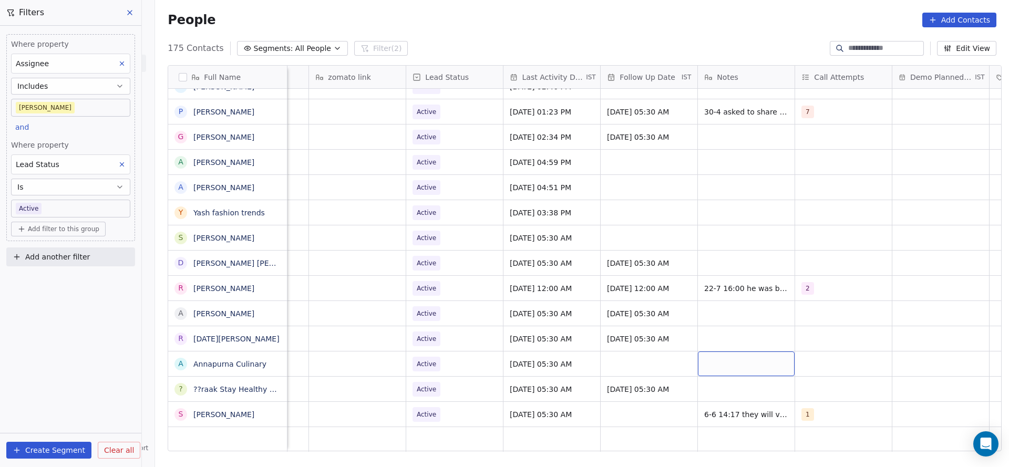
click at [741, 351] on div "grid" at bounding box center [746, 363] width 97 height 25
type textarea "**********"
click at [588, 357] on html "On2Cook India Pvt. Ltd. Contacts People Marketing Workflows Campaigns Metrics &…" at bounding box center [504, 233] width 1009 height 467
click at [558, 377] on div "[DATE] 05:30 AM" at bounding box center [551, 389] width 97 height 25
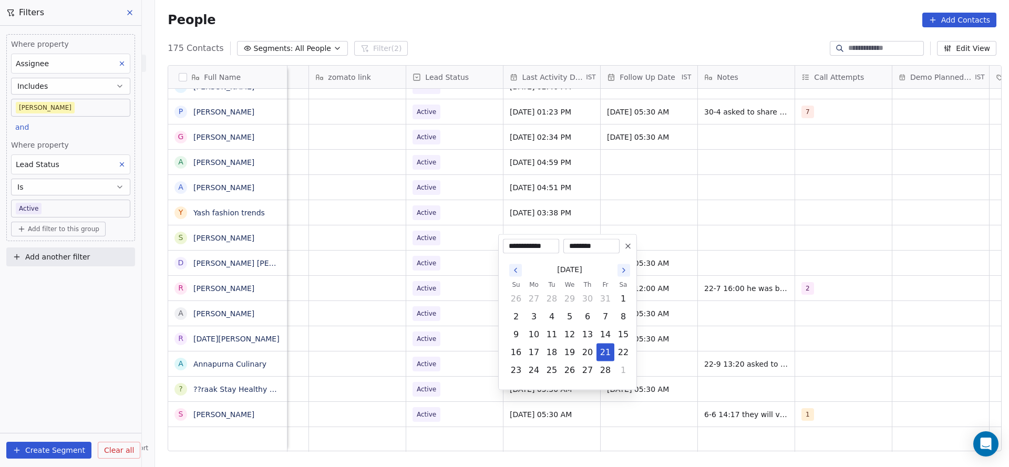
click at [427, 378] on html "On2Cook India Pvt. Ltd. Contacts People Marketing Workflows Campaigns Metrics &…" at bounding box center [504, 233] width 1009 height 467
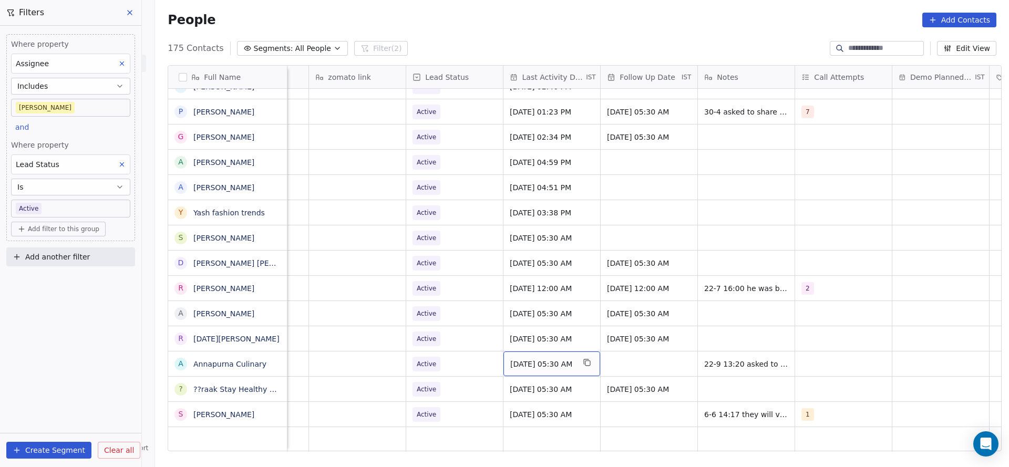
click at [555, 359] on span "[DATE] 05:30 AM" at bounding box center [542, 364] width 64 height 11
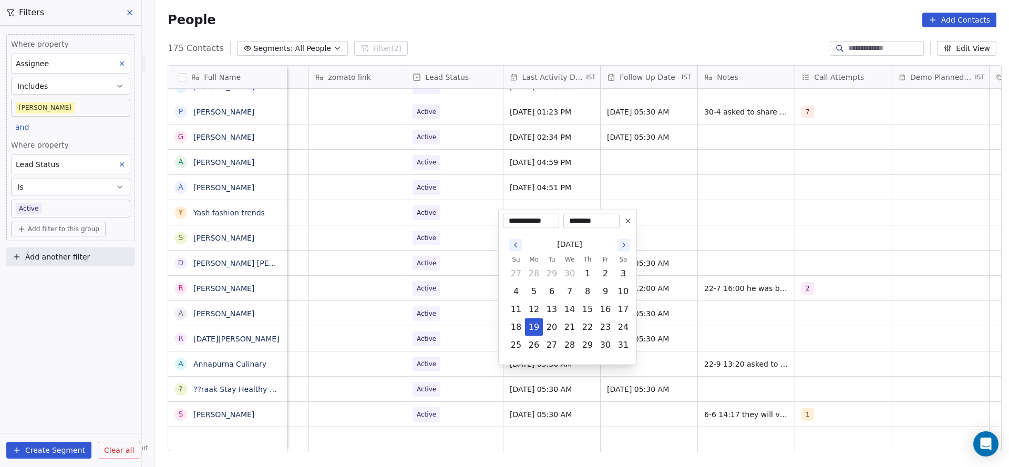
click at [624, 245] on icon "Go to the Next Month" at bounding box center [623, 245] width 8 height 8
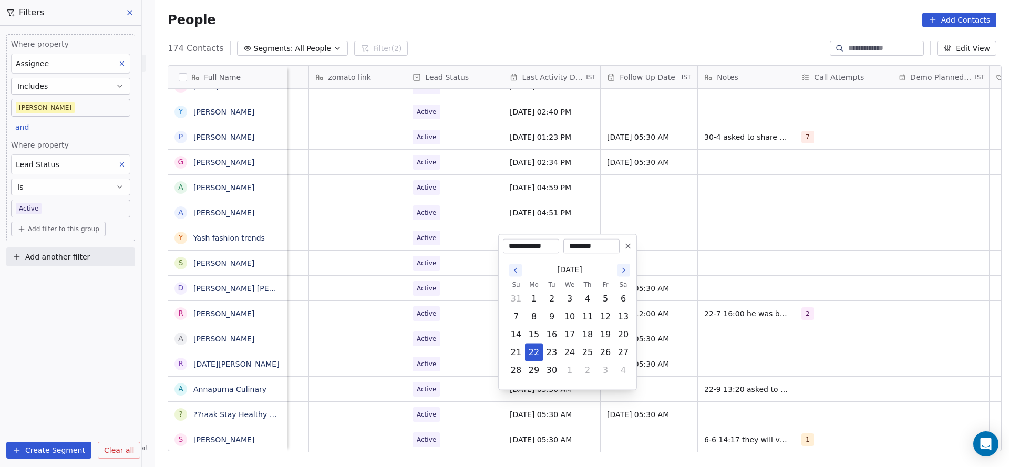
scroll to position [4025, 0]
click at [411, 418] on html "On2Cook India Pvt. Ltd. Contacts People Marketing Workflows Campaigns Metrics &…" at bounding box center [504, 233] width 1009 height 467
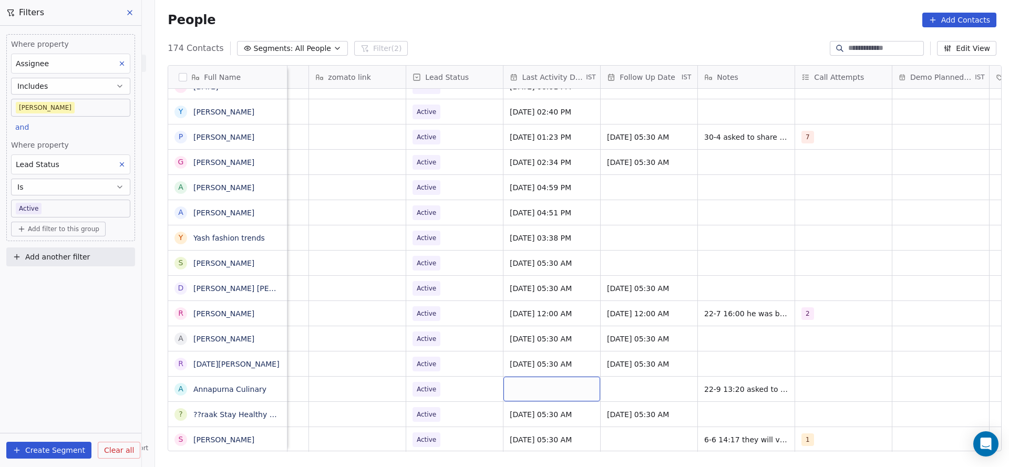
click at [543, 379] on div "grid" at bounding box center [551, 389] width 97 height 25
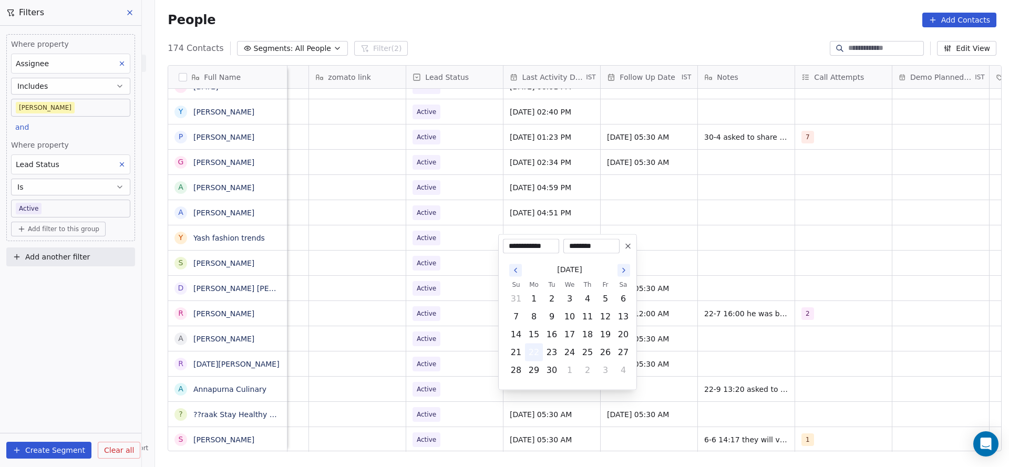
click at [532, 356] on button "22" at bounding box center [533, 352] width 17 height 17
click at [460, 385] on html "On2Cook India Pvt. Ltd. Contacts People Marketing Workflows Campaigns Metrics &…" at bounding box center [504, 233] width 1009 height 467
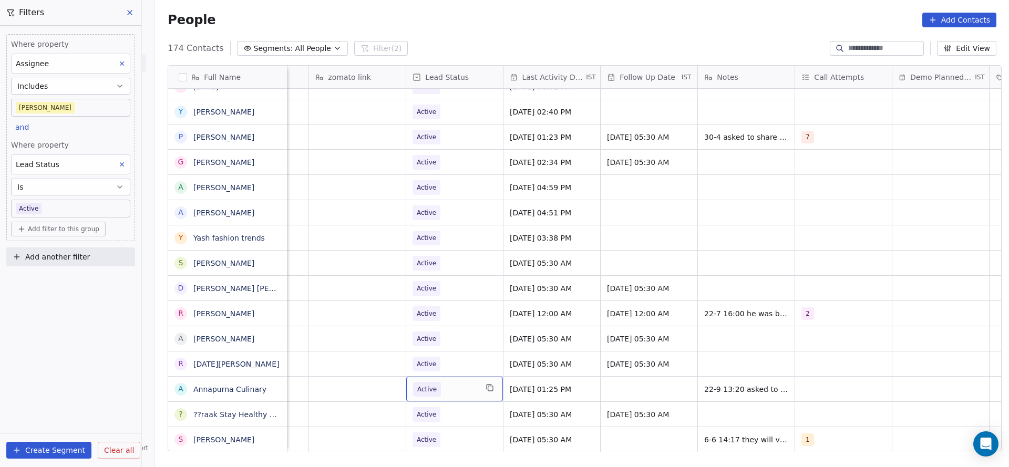
click at [460, 385] on div "Active" at bounding box center [454, 389] width 97 height 25
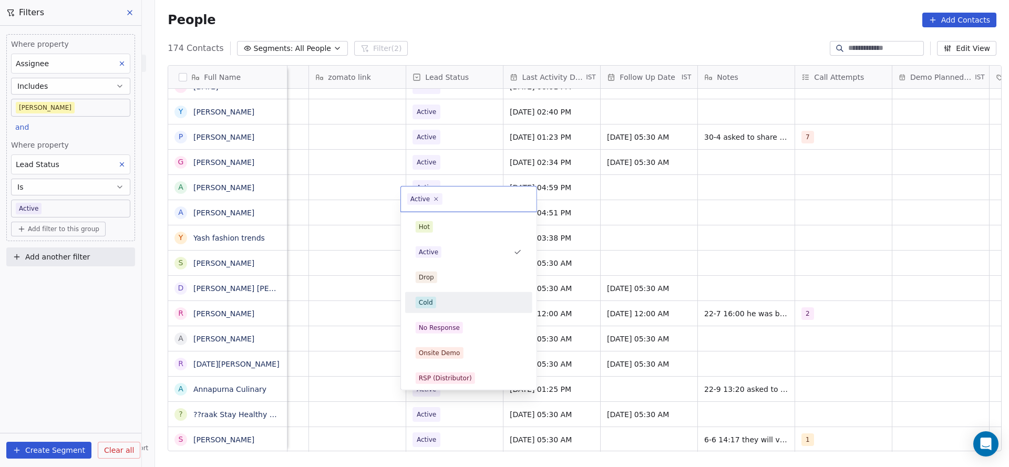
click at [852, 352] on html "On2Cook India Pvt. Ltd. Contacts People Marketing Workflows Campaigns Metrics &…" at bounding box center [504, 233] width 1009 height 467
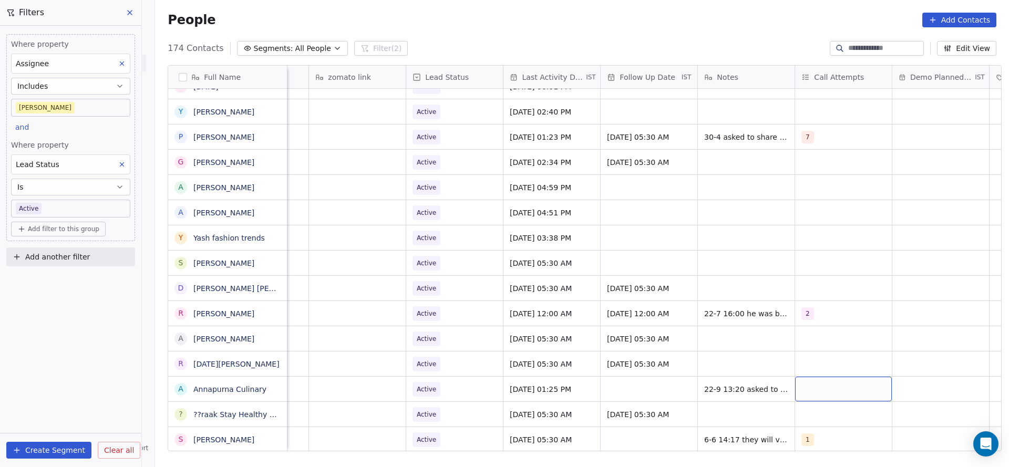
click at [823, 382] on div "grid" at bounding box center [843, 389] width 97 height 25
drag, startPoint x: 829, startPoint y: 251, endPoint x: 571, endPoint y: 414, distance: 305.8
click at [791, 272] on div "1 2 3 4 5 6 7 8 9 10" at bounding box center [858, 301] width 136 height 178
click at [579, 410] on html "On2Cook India Pvt. Ltd. Contacts People Marketing Workflows Campaigns Metrics &…" at bounding box center [504, 233] width 1009 height 467
click at [619, 380] on div "grid" at bounding box center [648, 389] width 97 height 25
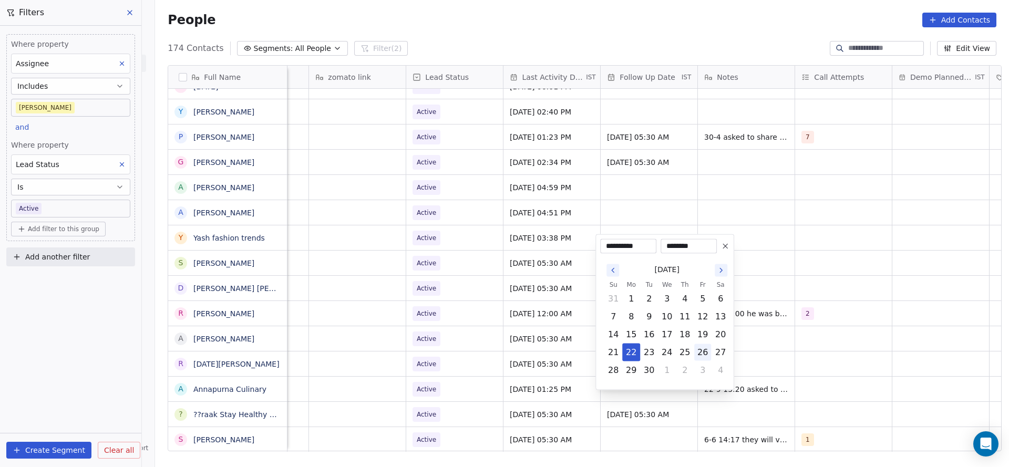
click at [705, 355] on button "26" at bounding box center [702, 352] width 17 height 17
type input "**********"
click at [548, 407] on html "On2Cook India Pvt. Ltd. Contacts People Marketing Workflows Campaigns Metrics &…" at bounding box center [504, 233] width 1009 height 467
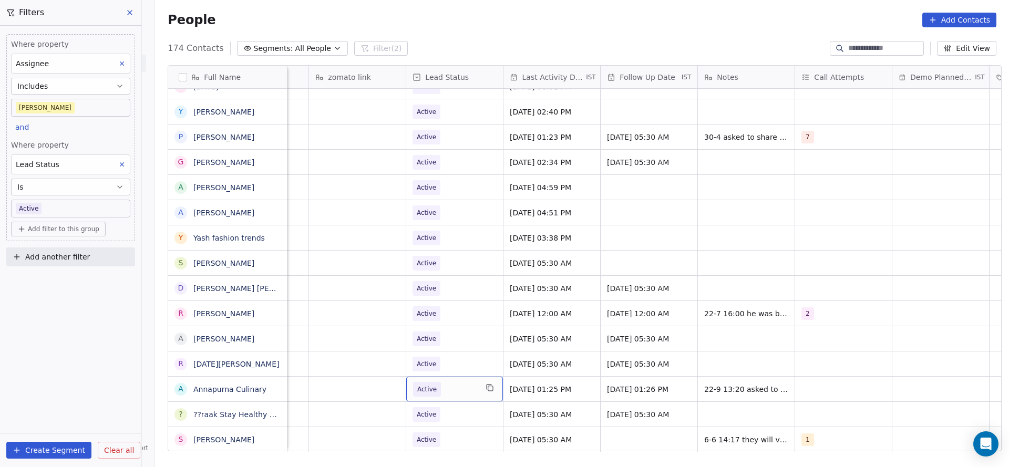
click at [437, 385] on div "Active" at bounding box center [454, 389] width 97 height 25
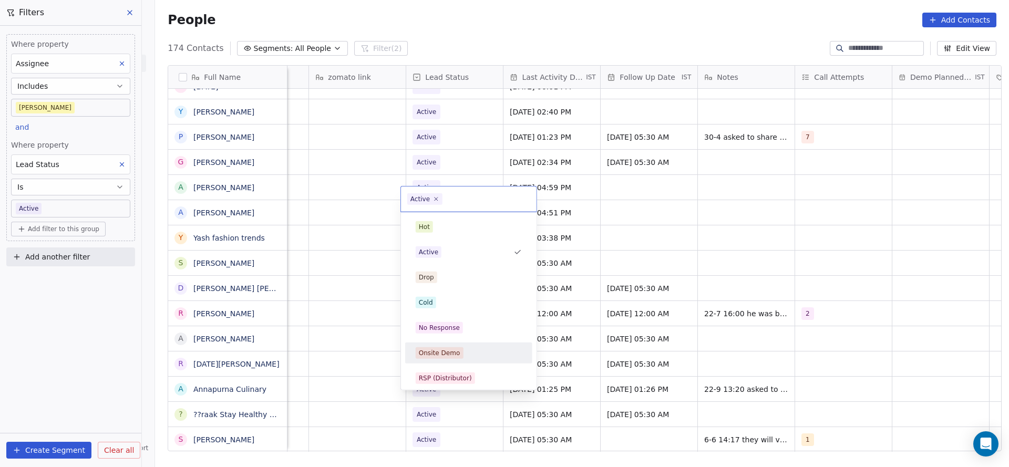
scroll to position [79, 0]
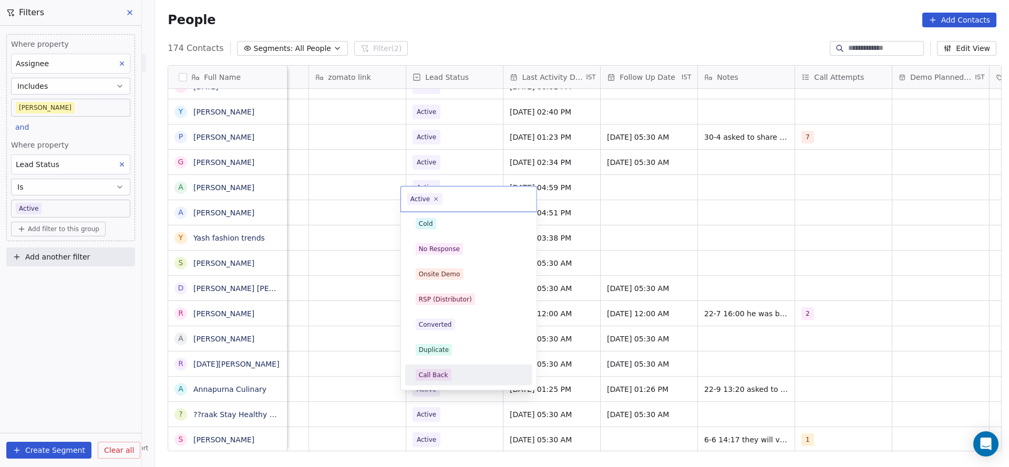
click at [433, 374] on div "Call Back" at bounding box center [433, 374] width 29 height 9
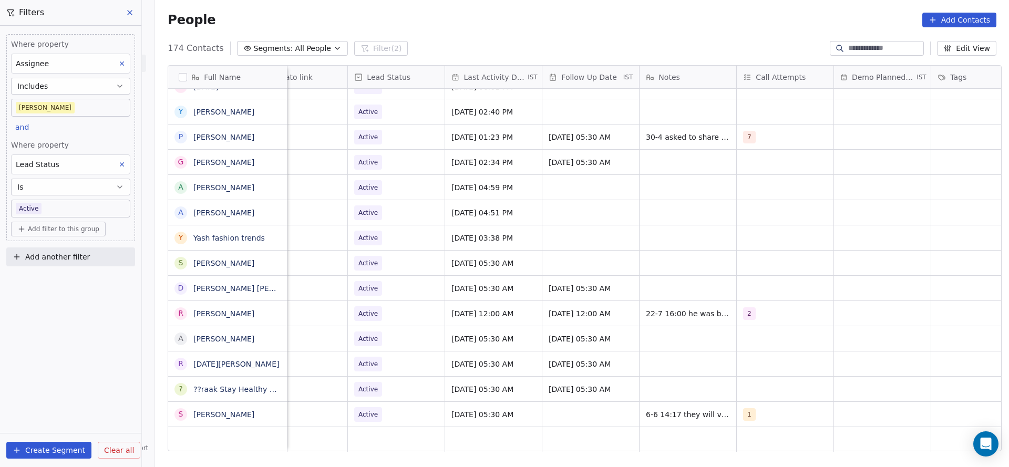
scroll to position [12, 1364]
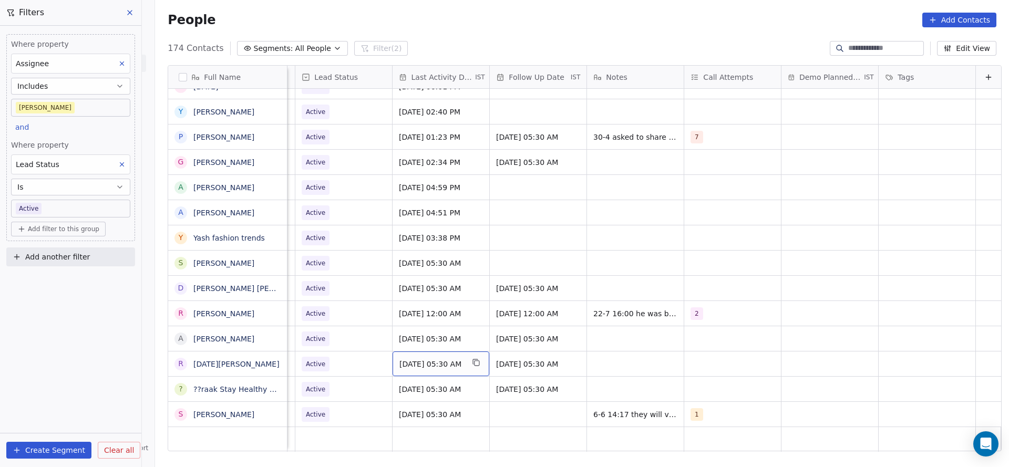
click at [400, 359] on span "[DATE] 05:30 AM" at bounding box center [431, 364] width 64 height 11
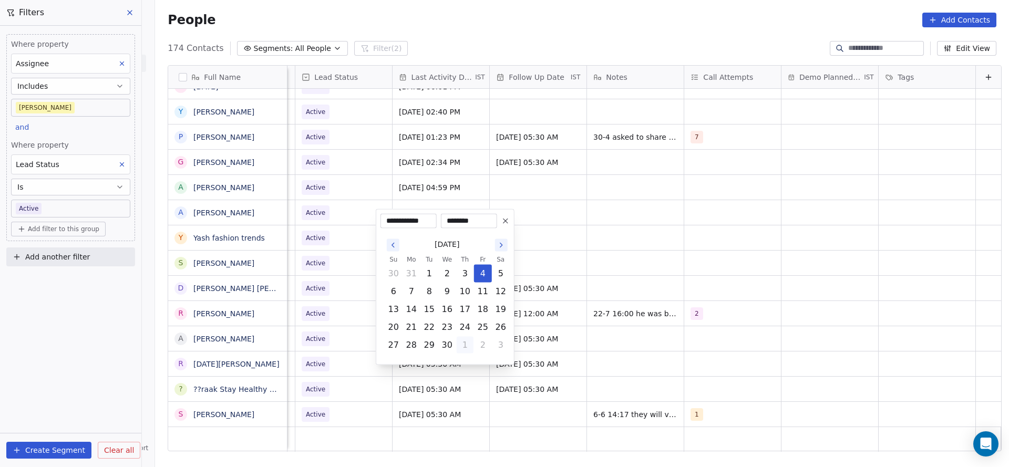
click at [471, 346] on button "1" at bounding box center [465, 345] width 17 height 17
click at [499, 252] on div "[DATE]" at bounding box center [447, 244] width 125 height 19
click at [501, 244] on icon "Go to the Next Month" at bounding box center [501, 245] width 2 height 4
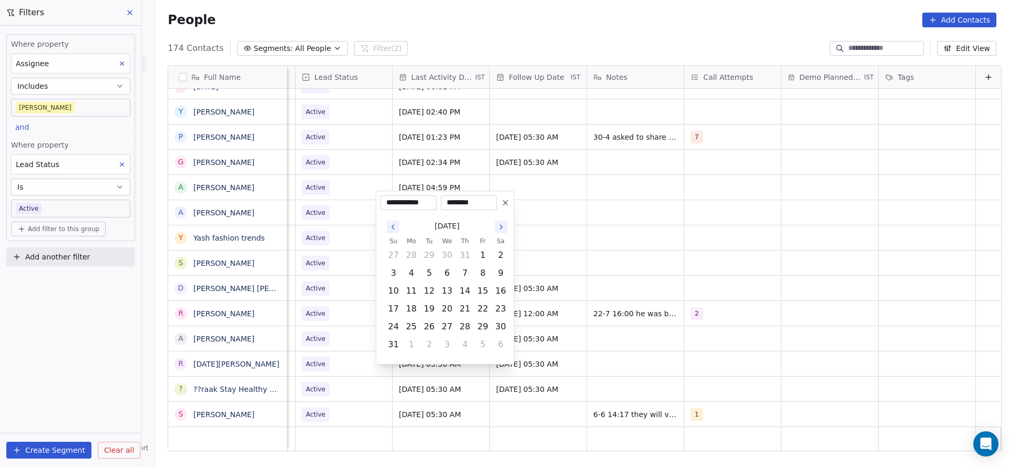
click at [474, 339] on td "5" at bounding box center [483, 345] width 18 height 18
click at [463, 346] on button "4" at bounding box center [465, 344] width 17 height 17
click at [418, 328] on button "22" at bounding box center [411, 327] width 17 height 17
type input "**********"
click at [284, 348] on html "On2Cook India Pvt. Ltd. Contacts People Marketing Workflows Campaigns Metrics &…" at bounding box center [504, 233] width 1009 height 467
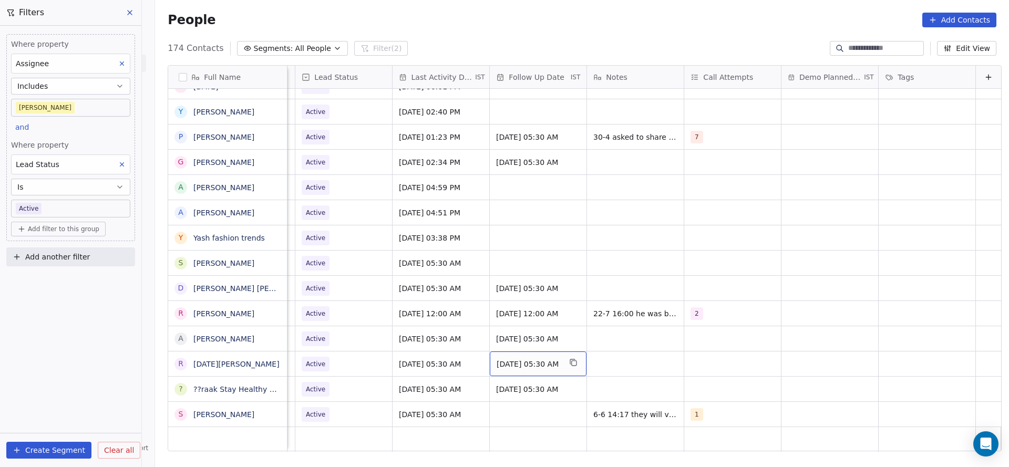
click at [538, 359] on span "[DATE] 05:30 AM" at bounding box center [528, 364] width 64 height 11
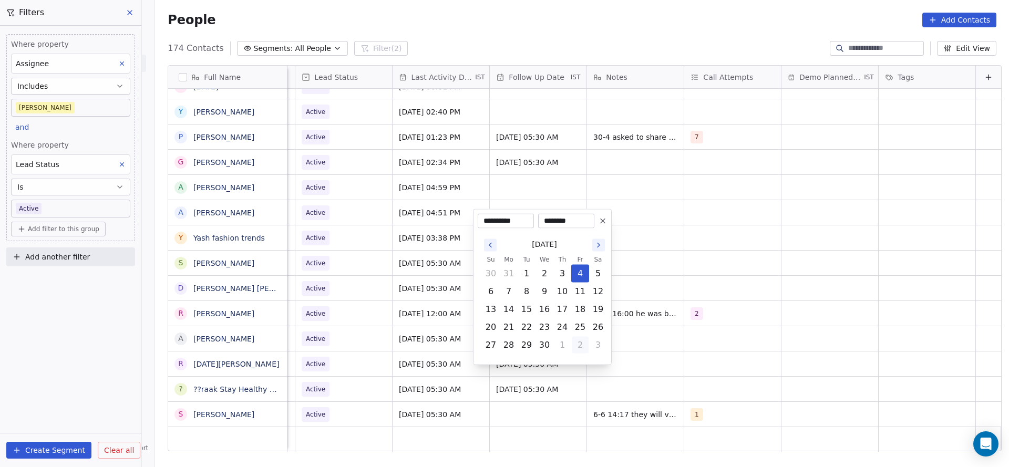
click at [586, 344] on button "2" at bounding box center [580, 345] width 17 height 17
click at [593, 245] on button "Go to the Next Month" at bounding box center [598, 245] width 13 height 13
click at [595, 245] on icon "Go to the Next Month" at bounding box center [598, 245] width 8 height 8
click at [602, 226] on icon "Go to the Next Month" at bounding box center [598, 227] width 8 height 8
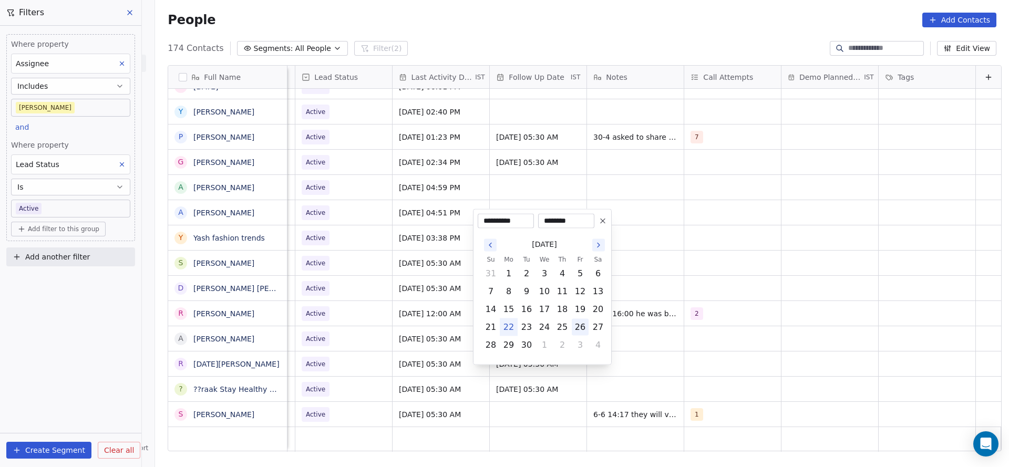
click at [579, 325] on button "26" at bounding box center [580, 327] width 17 height 17
type input "**********"
click at [339, 376] on html "On2Cook India Pvt. Ltd. Contacts People Marketing Workflows Campaigns Metrics &…" at bounding box center [504, 233] width 1009 height 467
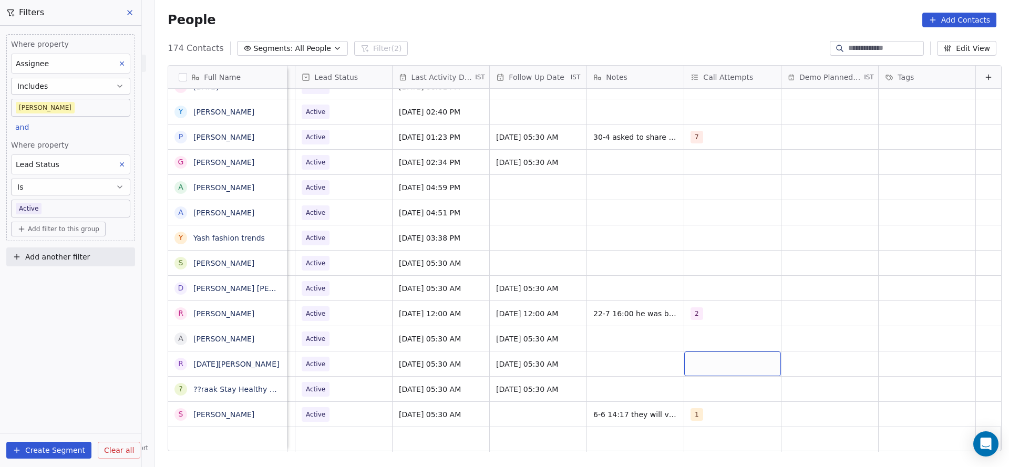
click at [707, 356] on div "grid" at bounding box center [732, 363] width 97 height 25
click at [690, 200] on div "1" at bounding box center [735, 201] width 119 height 17
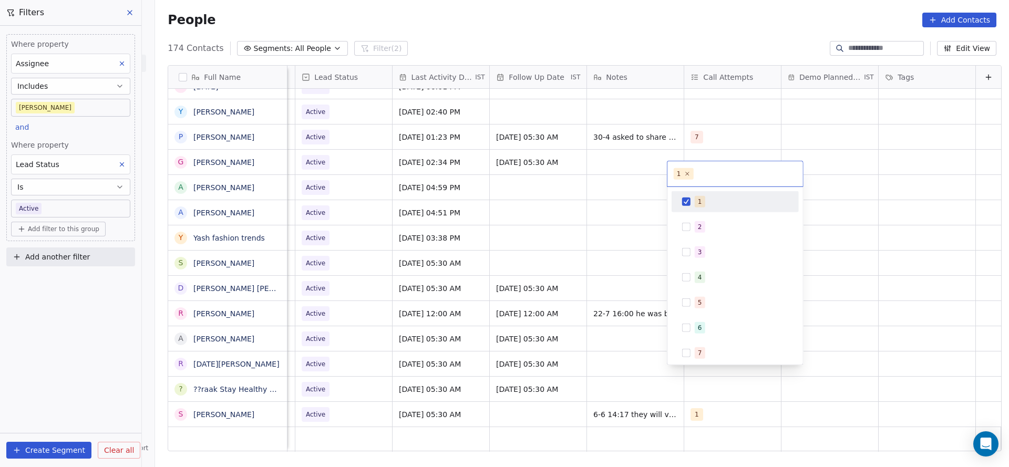
click at [584, 312] on html "On2Cook India Pvt. Ltd. Contacts People Marketing Workflows Campaigns Metrics &…" at bounding box center [504, 233] width 1009 height 467
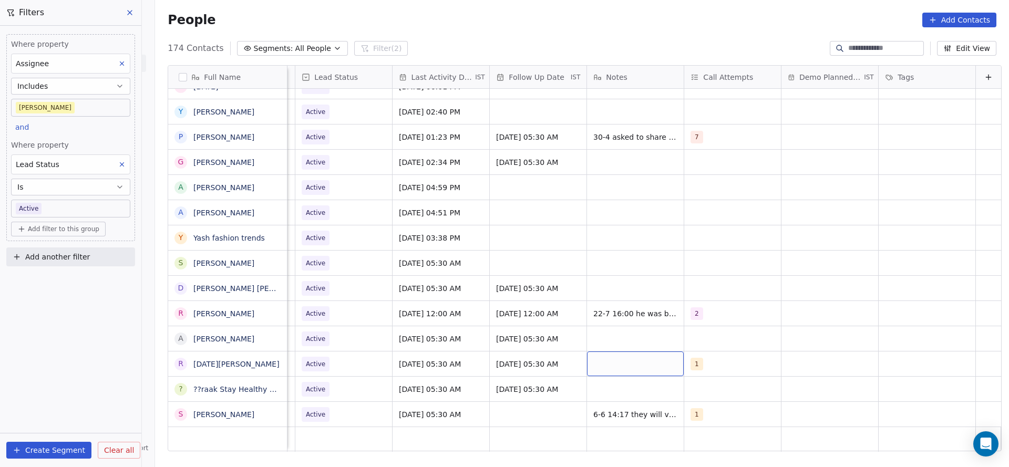
click at [587, 354] on div "grid" at bounding box center [635, 363] width 97 height 25
type textarea "**********"
click at [520, 395] on html "On2Cook India Pvt. Ltd. Contacts People Marketing Workflows Campaigns Metrics &…" at bounding box center [504, 233] width 1009 height 467
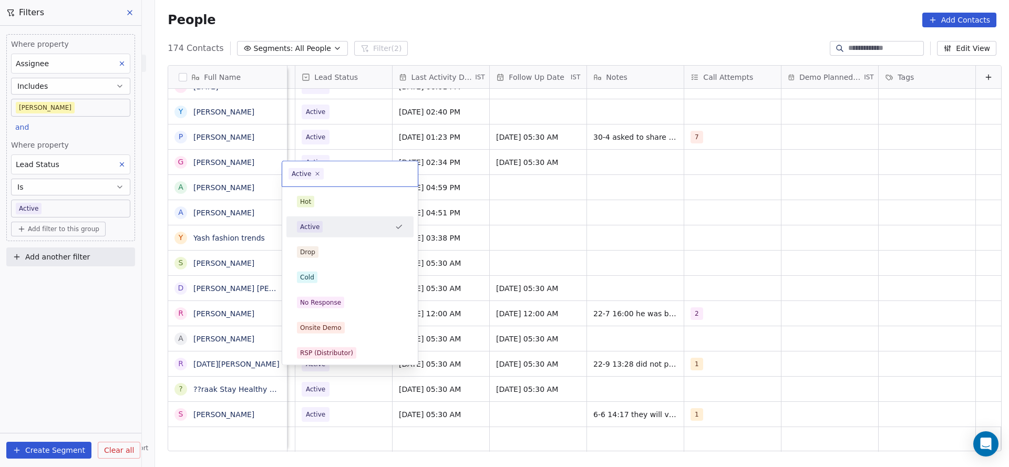
scroll to position [12, 1360]
click at [361, 306] on div "No Response" at bounding box center [350, 303] width 106 height 12
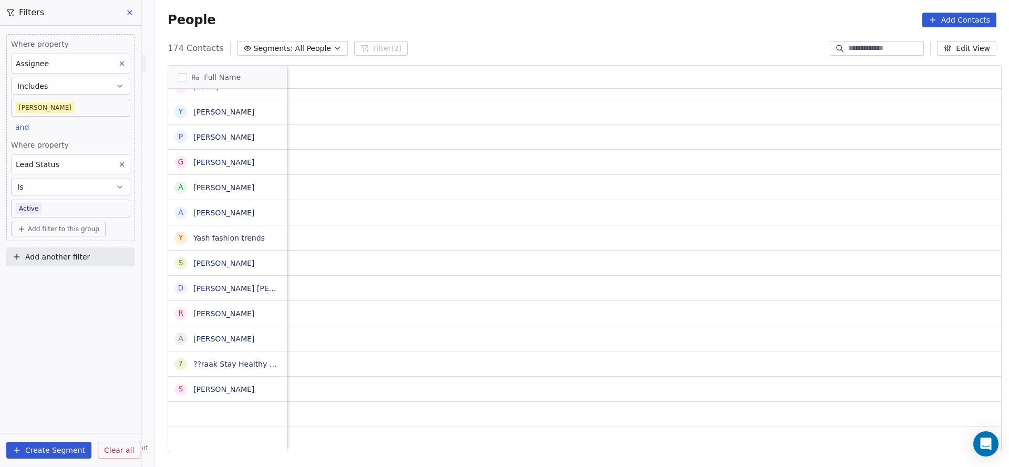
scroll to position [12, 1364]
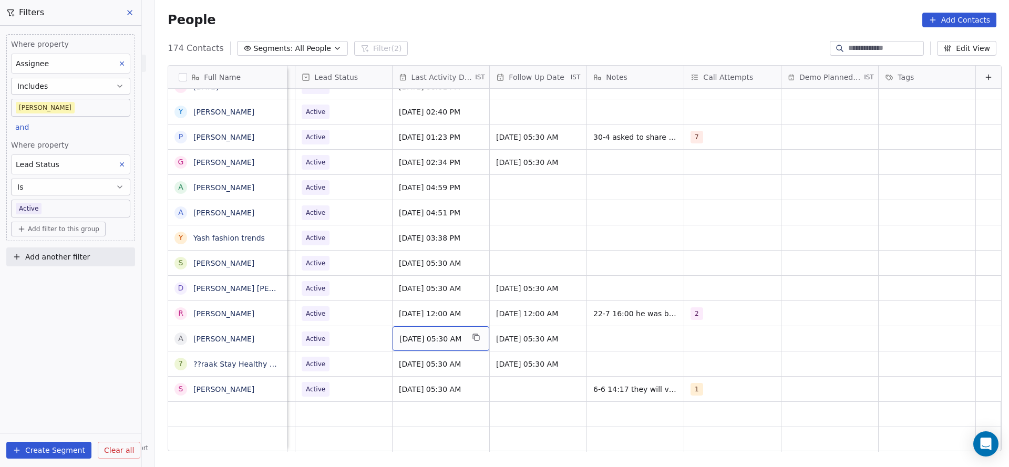
click at [422, 334] on span "[DATE] 05:30 AM" at bounding box center [431, 339] width 64 height 11
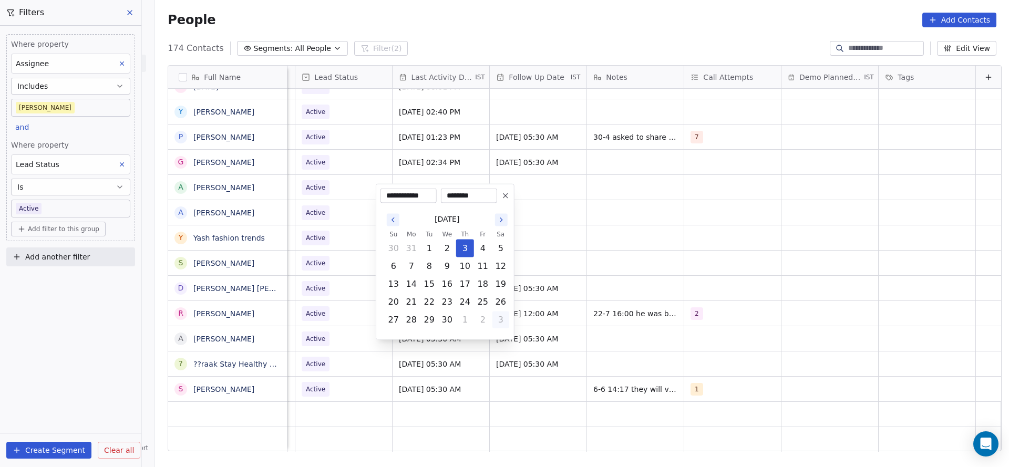
click at [502, 325] on button "3" at bounding box center [500, 320] width 17 height 17
click at [502, 218] on icon "Go to the Next Month" at bounding box center [501, 220] width 8 height 8
click at [502, 218] on th "Sa" at bounding box center [501, 216] width 18 height 11
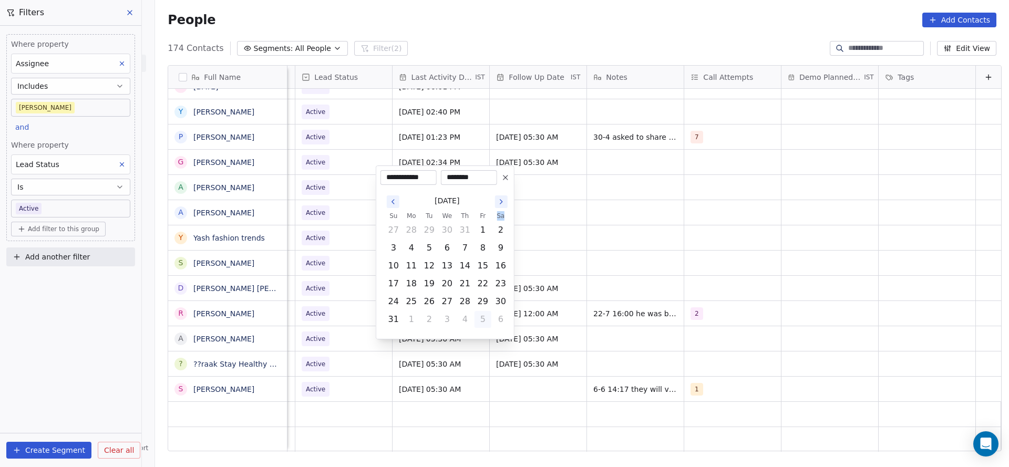
click at [481, 323] on button "5" at bounding box center [482, 319] width 17 height 17
click at [414, 303] on button "22" at bounding box center [411, 302] width 17 height 17
type input "**********"
click at [344, 351] on html "On2Cook India Pvt. Ltd. Contacts People Marketing Workflows Campaigns Metrics &…" at bounding box center [504, 233] width 1009 height 467
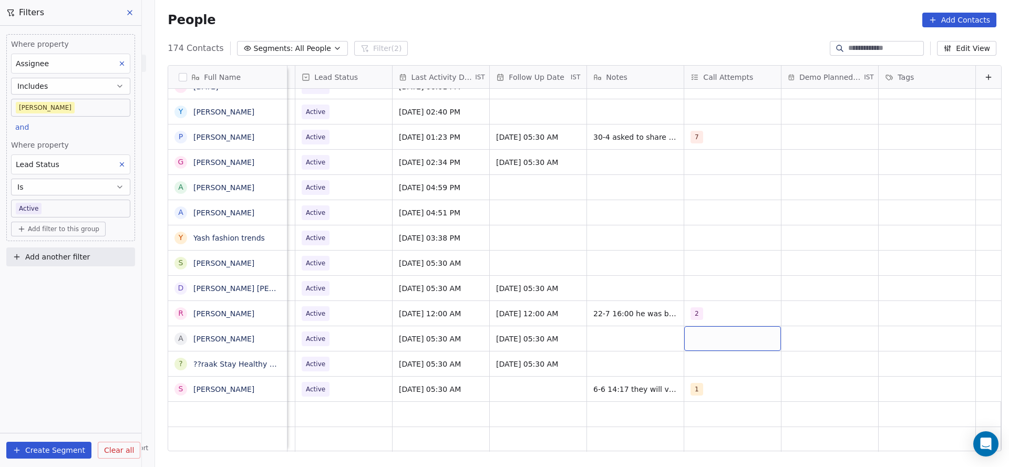
click at [684, 326] on div "grid" at bounding box center [732, 338] width 97 height 25
click at [710, 180] on div "1" at bounding box center [742, 177] width 94 height 12
click at [571, 251] on html "On2Cook India Pvt. Ltd. Contacts People Marketing Workflows Campaigns Metrics &…" at bounding box center [504, 233] width 1009 height 467
click at [595, 334] on div "grid" at bounding box center [635, 338] width 97 height 25
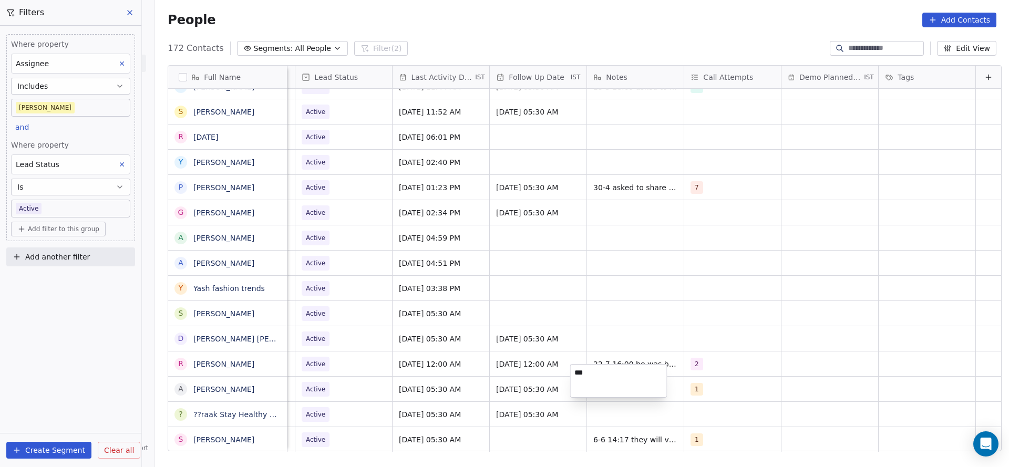
scroll to position [3974, 0]
type textarea "**********"
click at [450, 410] on html "On2Cook India Pvt. Ltd. Contacts People Marketing Workflows Campaigns Metrics &…" at bounding box center [504, 233] width 1009 height 467
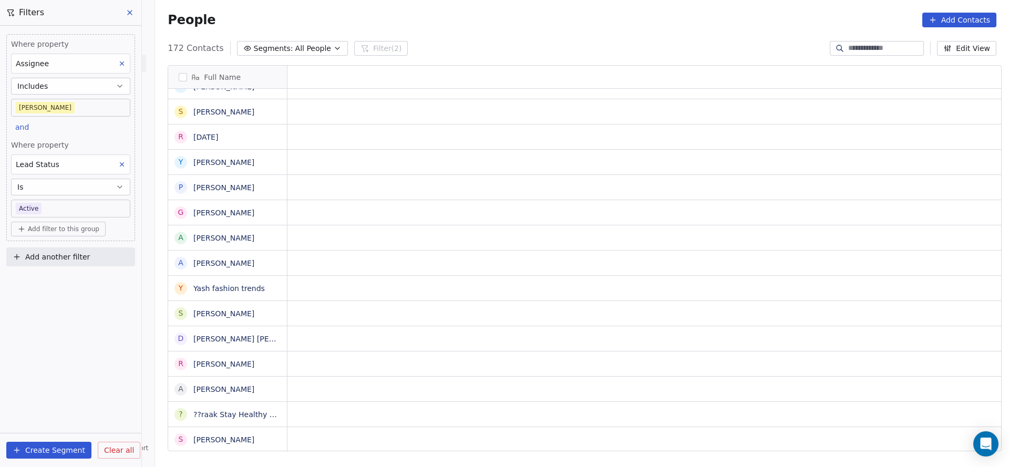
scroll to position [12, 0]
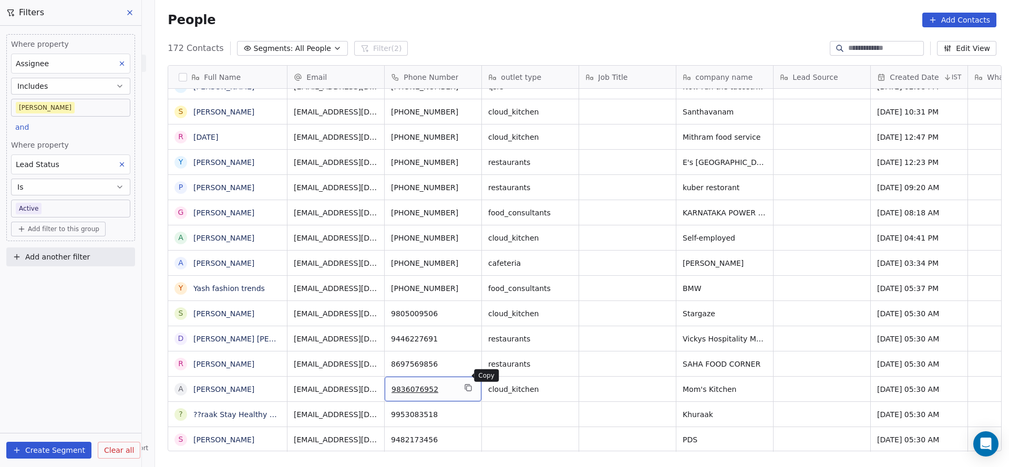
click at [464, 384] on icon "grid" at bounding box center [468, 388] width 8 height 8
click at [464, 358] on icon "grid" at bounding box center [468, 362] width 8 height 8
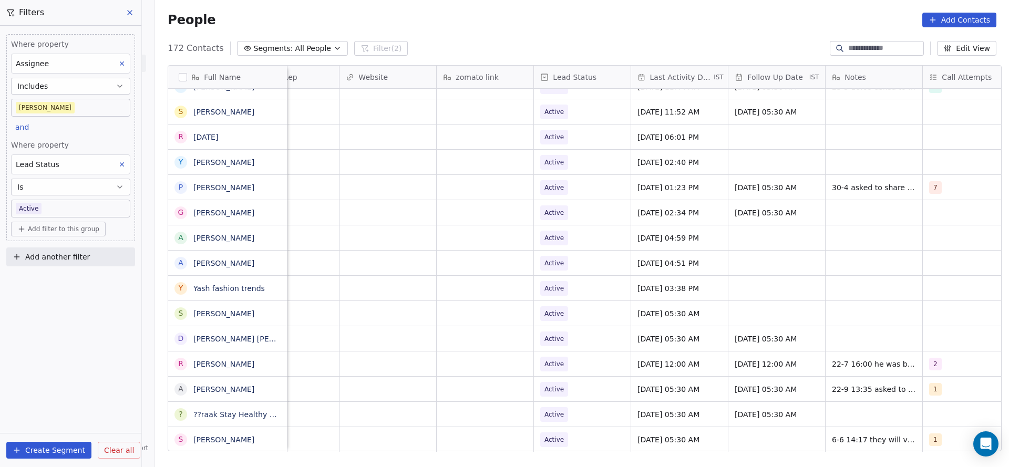
scroll to position [12, 1265]
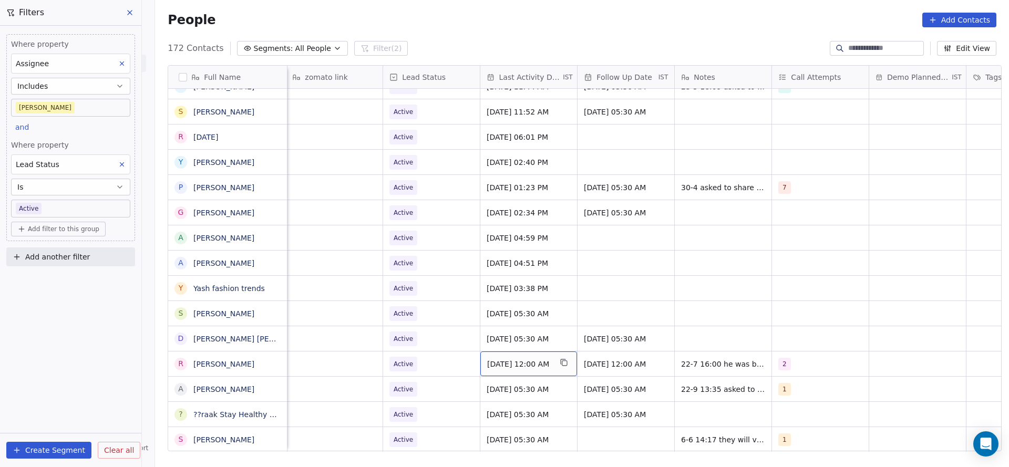
click at [494, 359] on span "[DATE] 12:00 AM" at bounding box center [519, 364] width 64 height 11
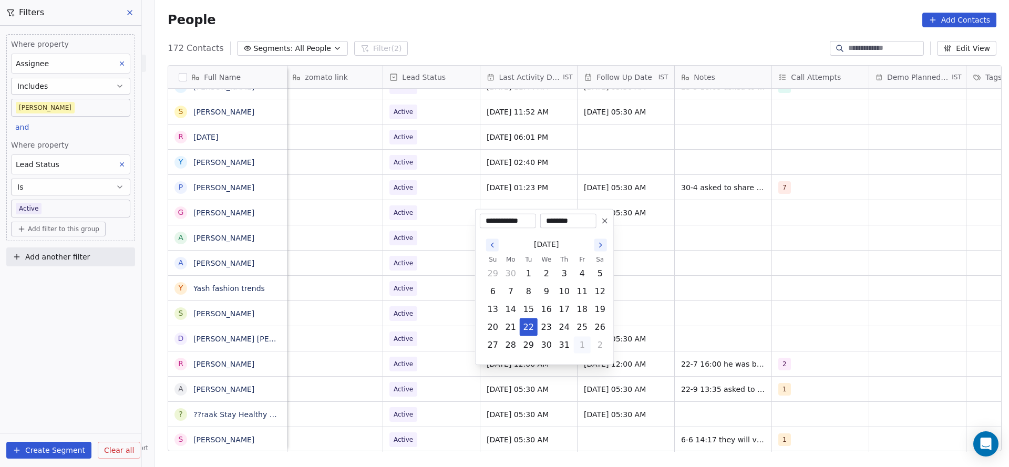
click at [580, 345] on button "1" at bounding box center [582, 345] width 17 height 17
click at [579, 345] on button "5" at bounding box center [582, 344] width 17 height 17
drag, startPoint x: 511, startPoint y: 326, endPoint x: 383, endPoint y: 370, distance: 134.9
click at [503, 331] on button "22" at bounding box center [510, 327] width 17 height 17
type input "**********"
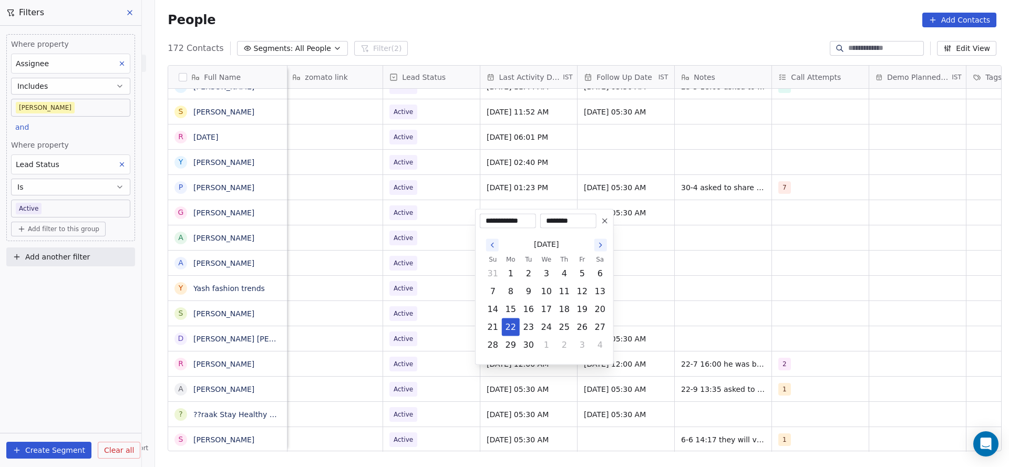
click at [355, 374] on html "On2Cook India Pvt. Ltd. Contacts People Marketing Workflows Campaigns Metrics &…" at bounding box center [504, 233] width 1009 height 467
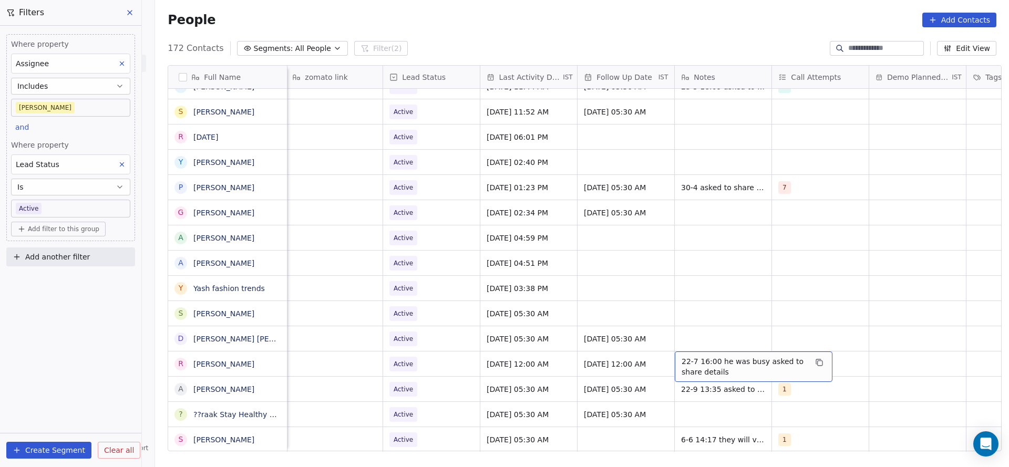
click at [706, 356] on span "22-7 16:00 he was busy asked to share details" at bounding box center [743, 366] width 125 height 21
click at [670, 346] on textarea "**********" at bounding box center [748, 355] width 157 height 33
type textarea "**********"
click at [520, 354] on html "On2Cook India Pvt. Ltd. Contacts People Marketing Workflows Campaigns Metrics &…" at bounding box center [504, 233] width 1009 height 467
click at [418, 357] on span "Active" at bounding box center [422, 364] width 64 height 15
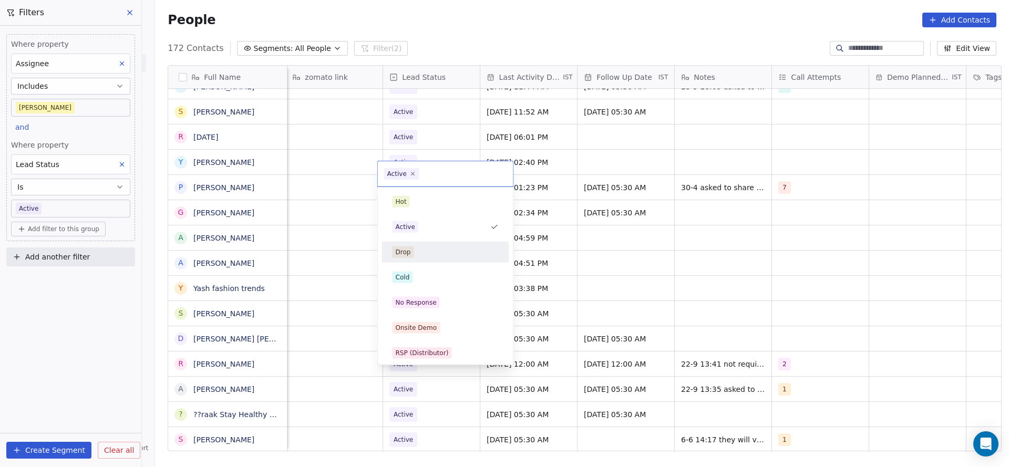
scroll to position [79, 0]
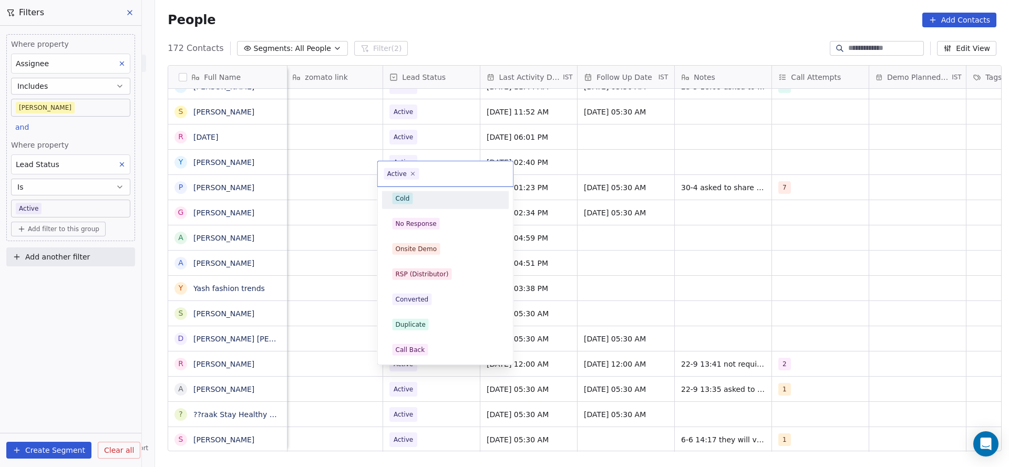
click at [447, 206] on div "Cold" at bounding box center [445, 198] width 119 height 17
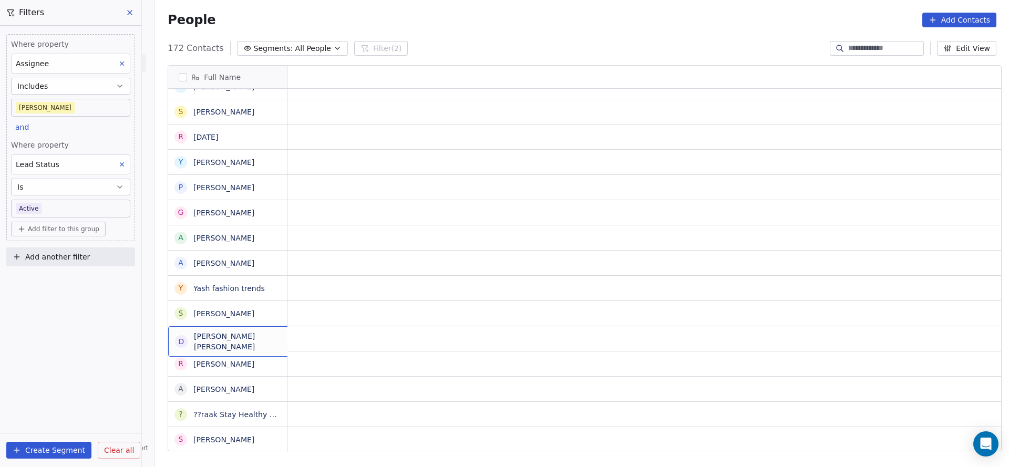
scroll to position [12, 0]
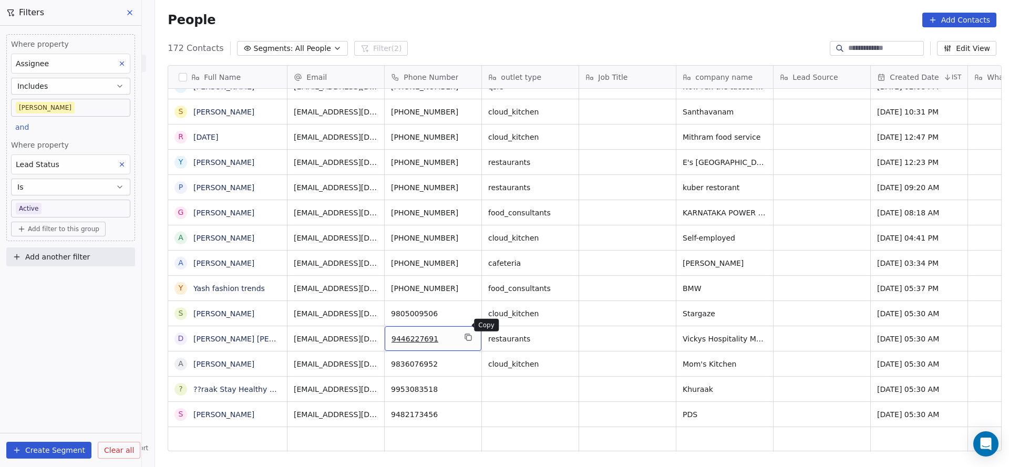
click at [464, 333] on icon "grid" at bounding box center [468, 337] width 8 height 8
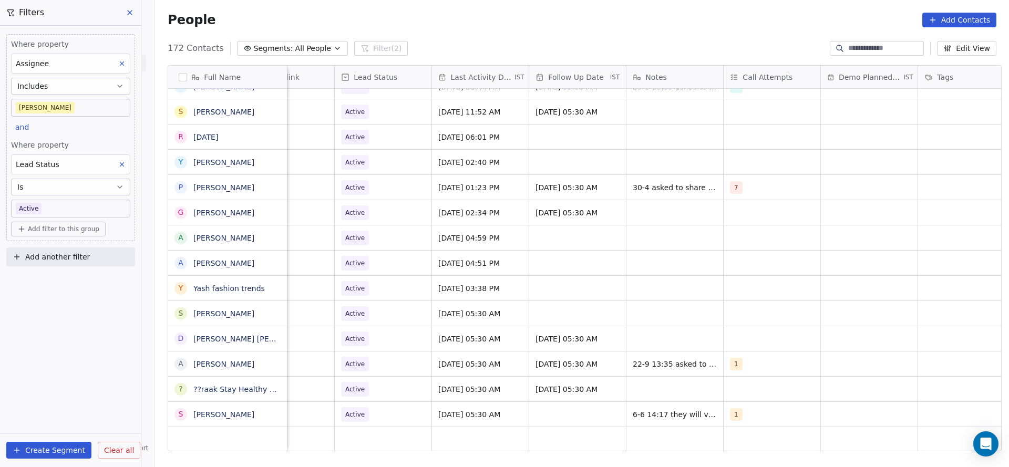
scroll to position [12, 1364]
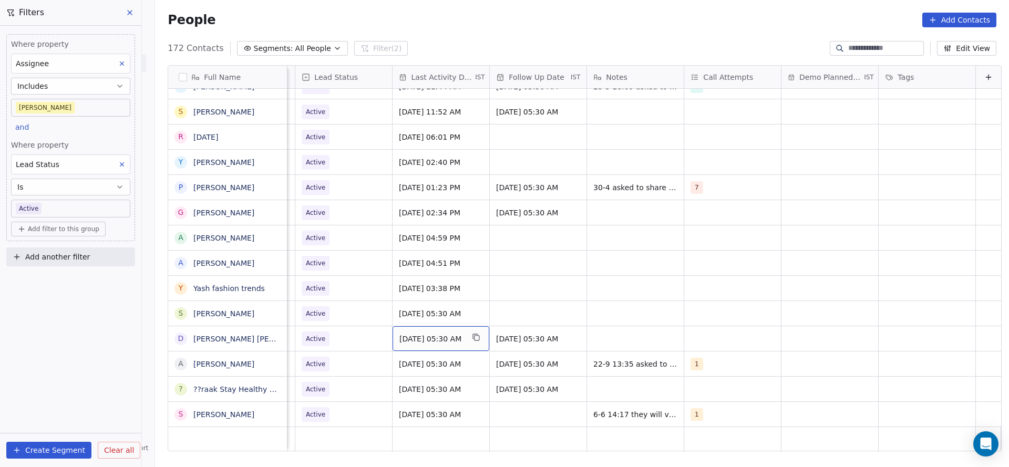
click at [418, 333] on div "[DATE] 05:30 AM" at bounding box center [440, 338] width 97 height 25
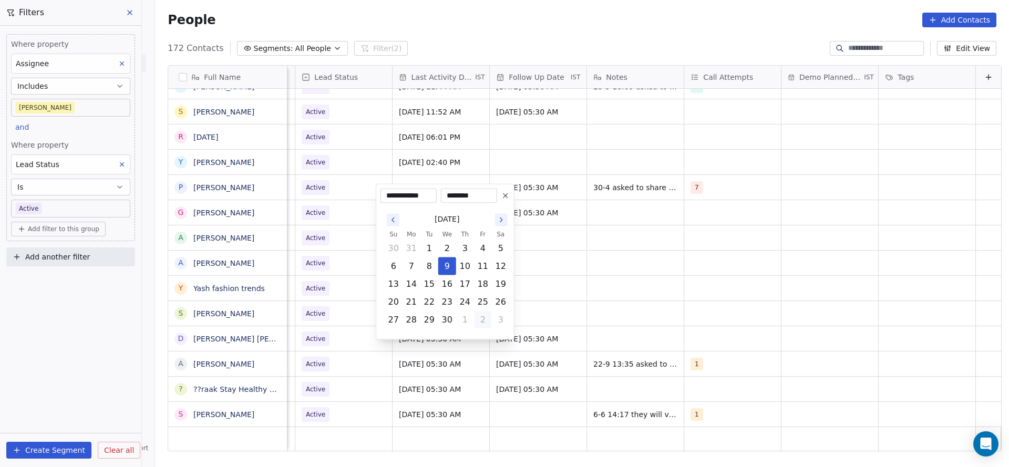
click at [488, 322] on button "2" at bounding box center [482, 320] width 17 height 17
click at [499, 216] on icon "Go to the Next Month" at bounding box center [501, 220] width 8 height 8
click at [465, 313] on button "4" at bounding box center [465, 319] width 17 height 17
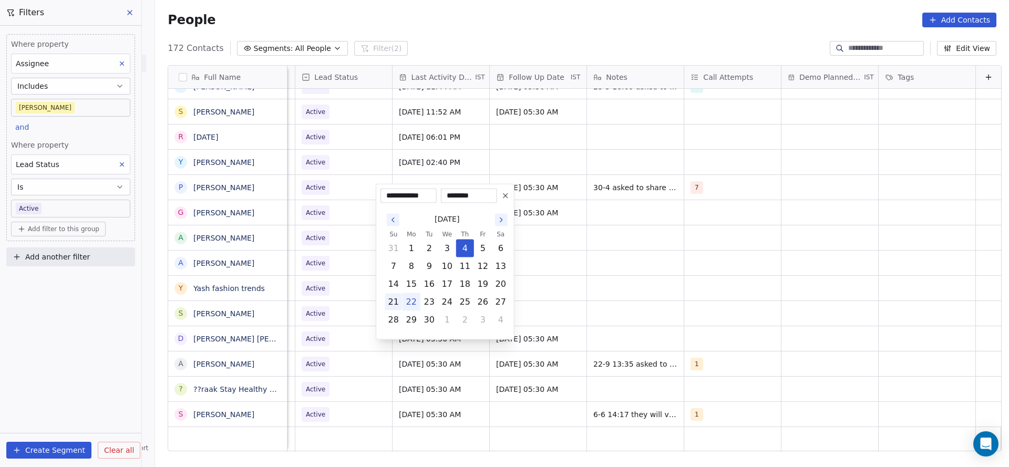
click at [401, 301] on button "21" at bounding box center [393, 302] width 17 height 17
click at [408, 299] on button "22" at bounding box center [411, 302] width 17 height 17
type input "**********"
click at [359, 322] on html "On2Cook India Pvt. Ltd. Contacts People Marketing Workflows Campaigns Metrics &…" at bounding box center [504, 233] width 1009 height 467
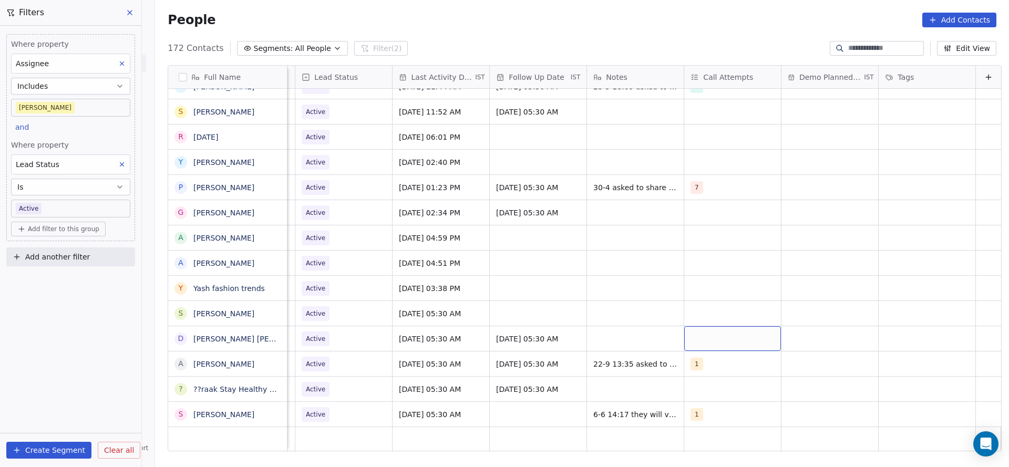
click at [691, 326] on div "grid" at bounding box center [732, 338] width 97 height 25
click at [698, 172] on div "1" at bounding box center [700, 176] width 4 height 9
click at [586, 275] on html "On2Cook India Pvt. Ltd. Contacts People Marketing Workflows Campaigns Metrics &…" at bounding box center [504, 233] width 1009 height 467
click at [605, 326] on div "grid" at bounding box center [635, 338] width 97 height 25
type textarea "**********"
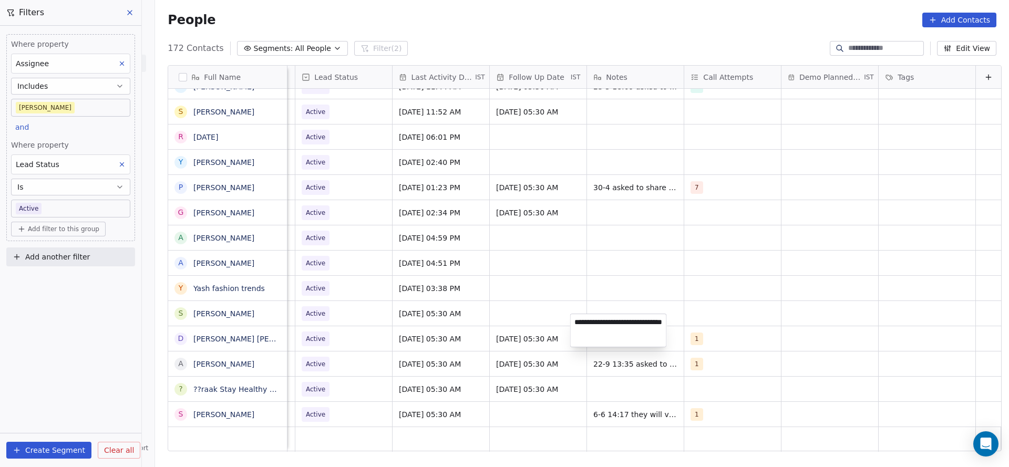
drag, startPoint x: 314, startPoint y: 348, endPoint x: 337, endPoint y: 354, distance: 23.7
click at [314, 348] on html "On2Cook India Pvt. Ltd. Contacts People Marketing Workflows Campaigns Metrics &…" at bounding box center [504, 233] width 1009 height 467
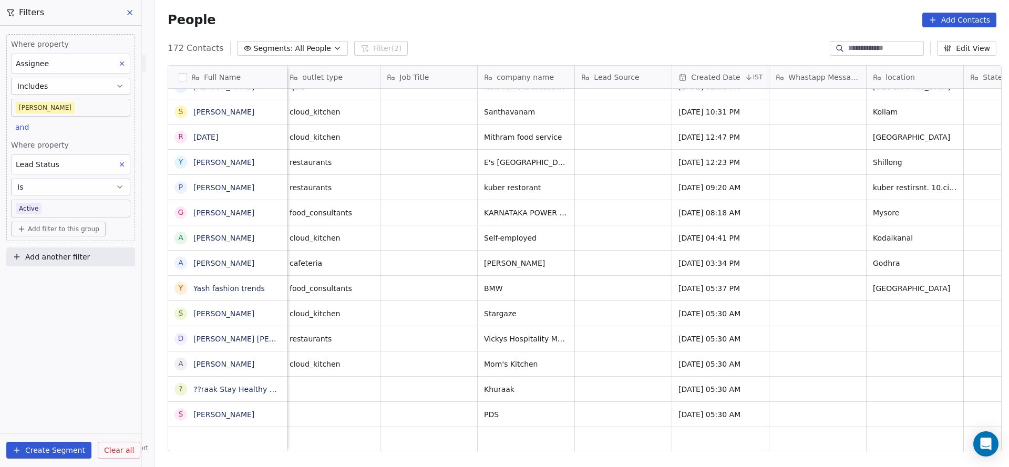
scroll to position [12, 0]
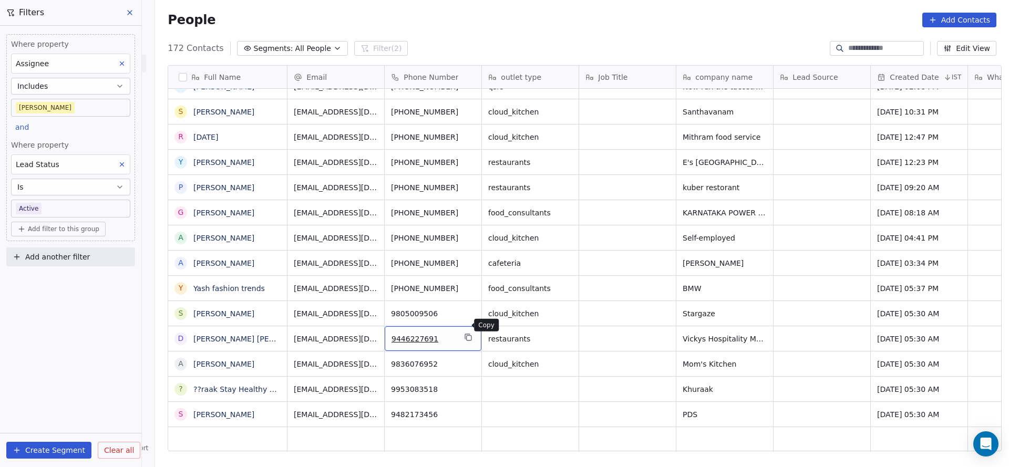
click at [468, 331] on button "grid" at bounding box center [468, 337] width 13 height 13
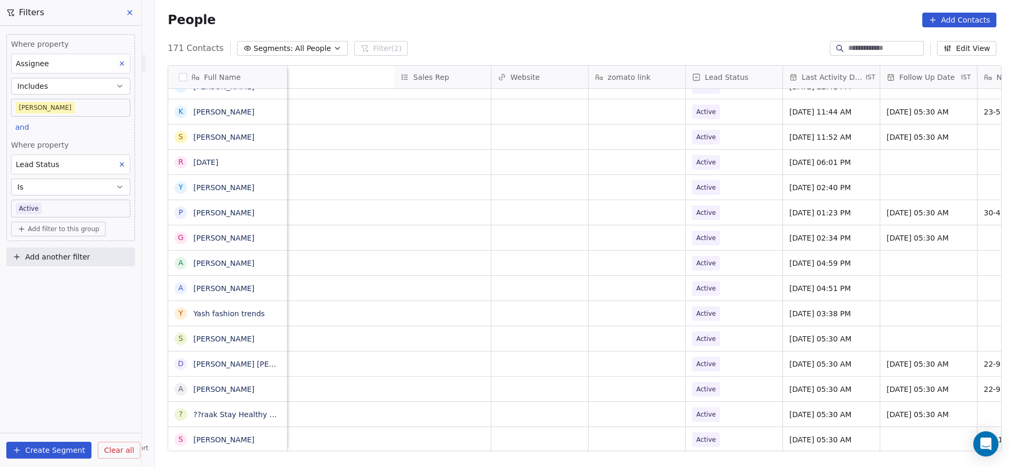
scroll to position [12, 1364]
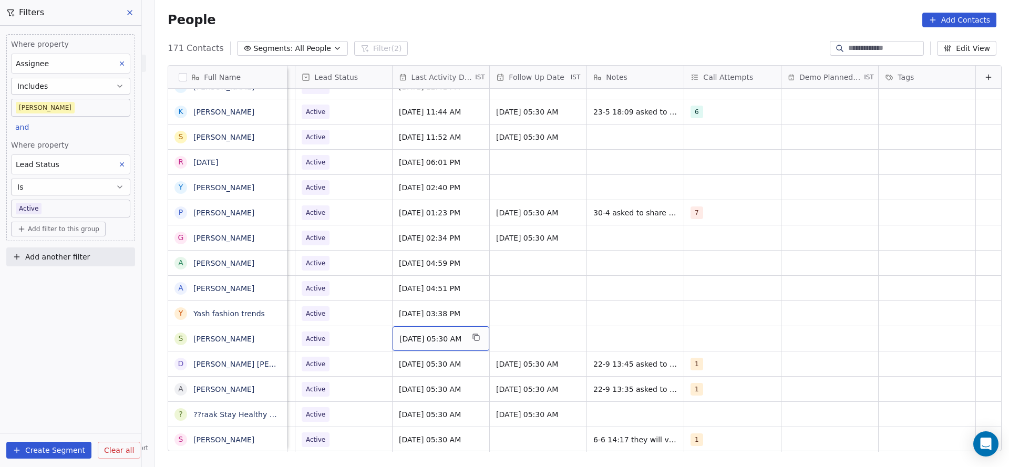
click at [419, 334] on span "[DATE] 05:30 AM" at bounding box center [431, 339] width 64 height 11
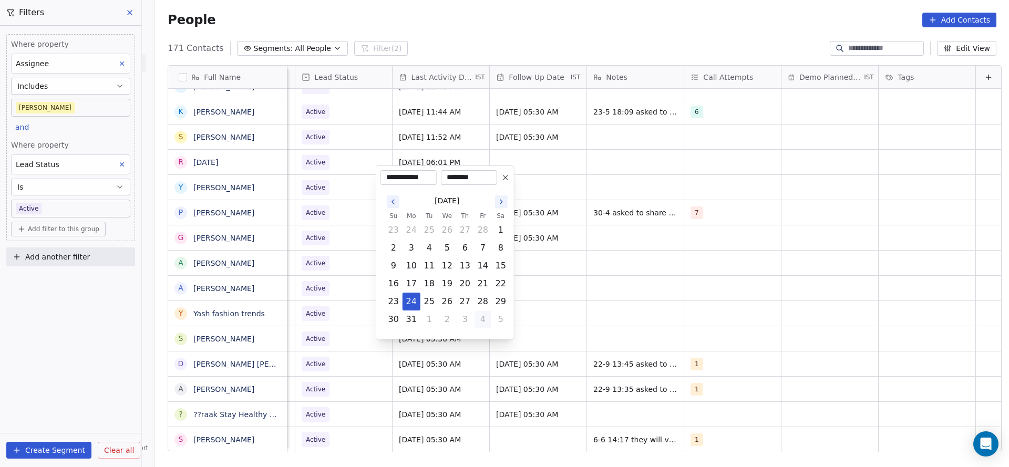
click at [478, 326] on button "4" at bounding box center [482, 319] width 17 height 17
click at [478, 317] on button "2" at bounding box center [482, 320] width 17 height 17
click at [498, 222] on icon "Go to the Next Month" at bounding box center [501, 220] width 8 height 8
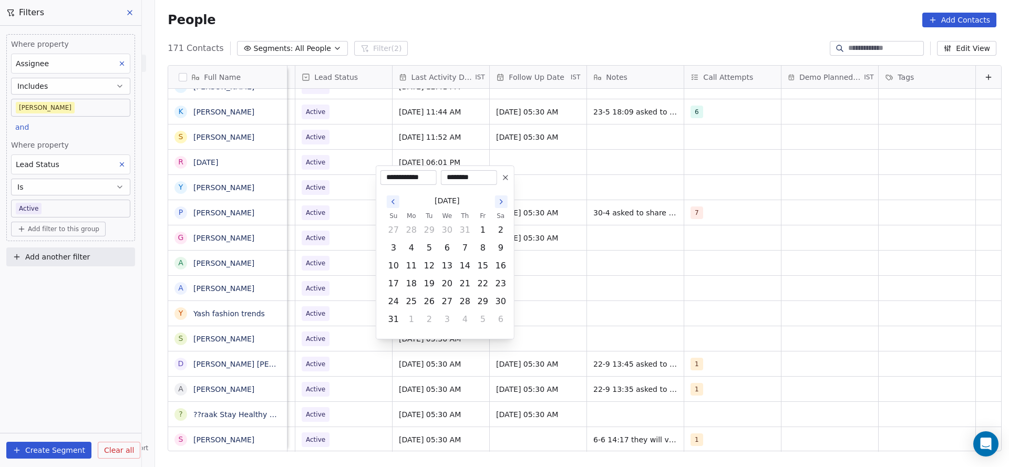
click at [498, 222] on button "2" at bounding box center [500, 230] width 17 height 17
click at [499, 201] on icon "Go to the Next Month" at bounding box center [501, 202] width 8 height 8
click at [413, 304] on button "22" at bounding box center [411, 302] width 17 height 17
type input "**********"
click at [630, 308] on html "On2Cook India Pvt. Ltd. Contacts People Marketing Workflows Campaigns Metrics &…" at bounding box center [504, 233] width 1009 height 467
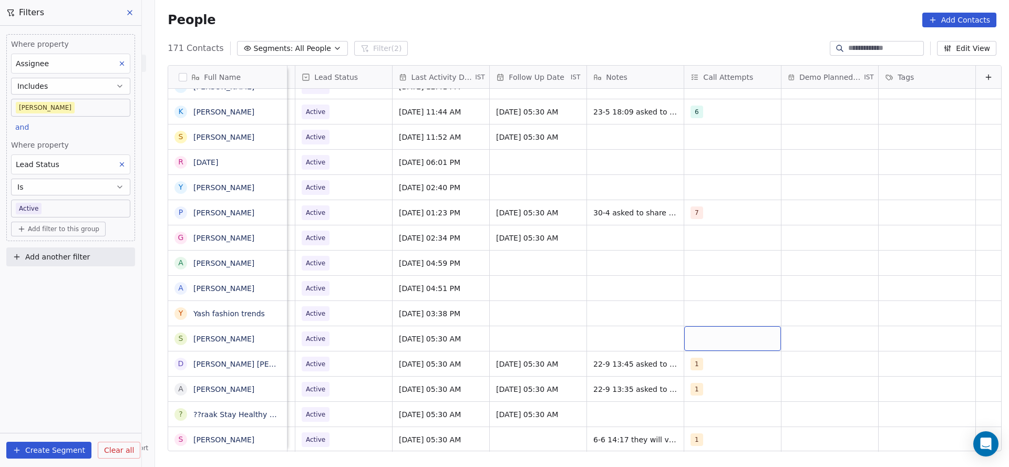
click at [698, 326] on div "grid" at bounding box center [732, 338] width 97 height 25
click at [704, 178] on div "1" at bounding box center [742, 177] width 94 height 12
click at [572, 290] on html "On2Cook India Pvt. Ltd. Contacts People Marketing Workflows Campaigns Metrics &…" at bounding box center [504, 233] width 1009 height 467
click at [597, 326] on div "grid" at bounding box center [635, 338] width 97 height 25
type textarea "**********"
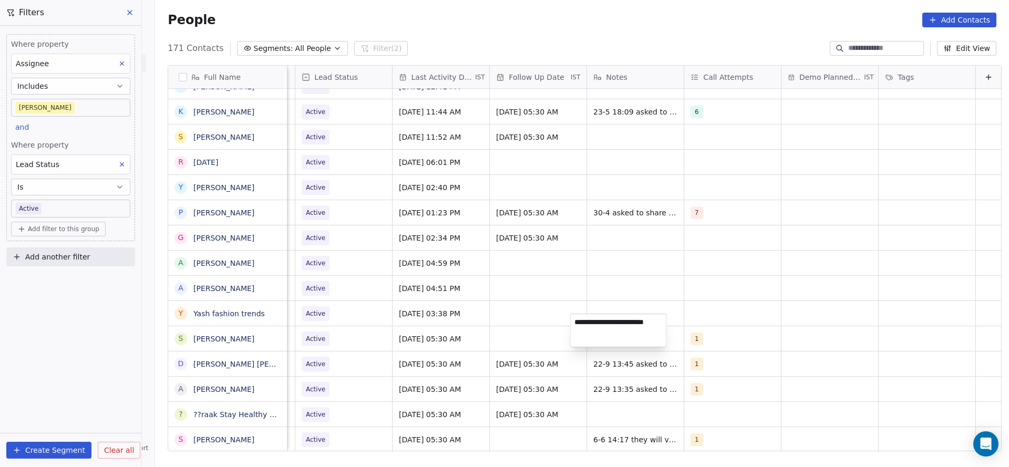
click at [446, 349] on html "On2Cook India Pvt. Ltd. Contacts People Marketing Workflows Campaigns Metrics &…" at bounding box center [504, 233] width 1009 height 467
click at [501, 326] on div "grid" at bounding box center [538, 338] width 97 height 25
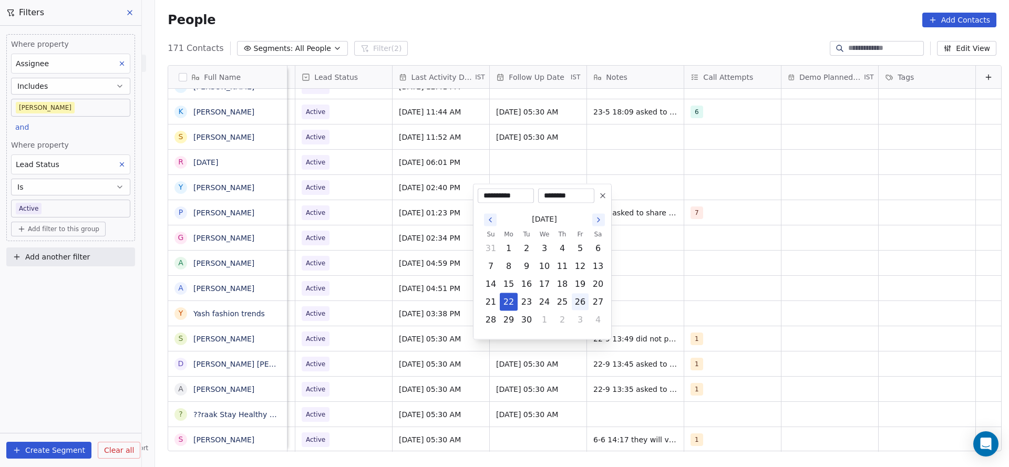
click at [582, 306] on button "26" at bounding box center [580, 302] width 17 height 17
type input "**********"
click at [369, 377] on html "On2Cook India Pvt. Ltd. Contacts People Marketing Workflows Campaigns Metrics &…" at bounding box center [504, 233] width 1009 height 467
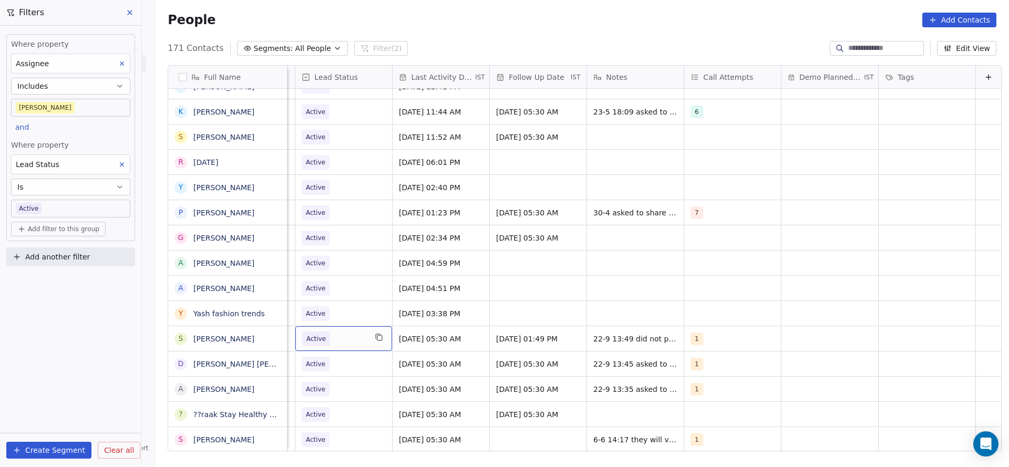
click at [351, 331] on span "Active" at bounding box center [334, 338] width 64 height 15
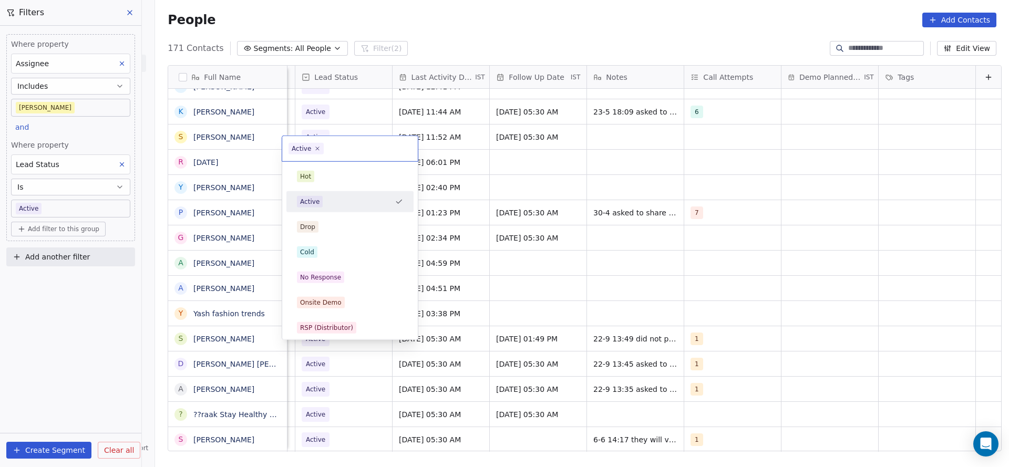
scroll to position [12, 1360]
click at [337, 285] on div "No Response" at bounding box center [350, 277] width 119 height 17
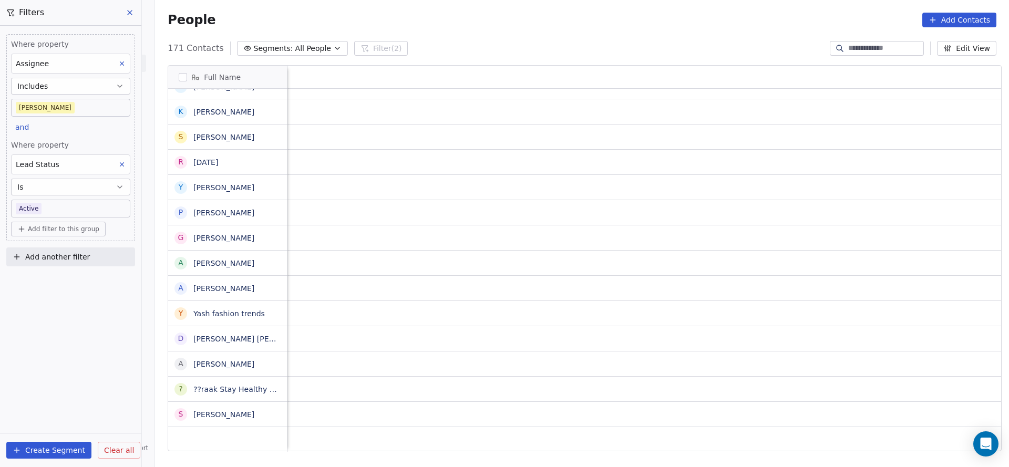
scroll to position [12, 1364]
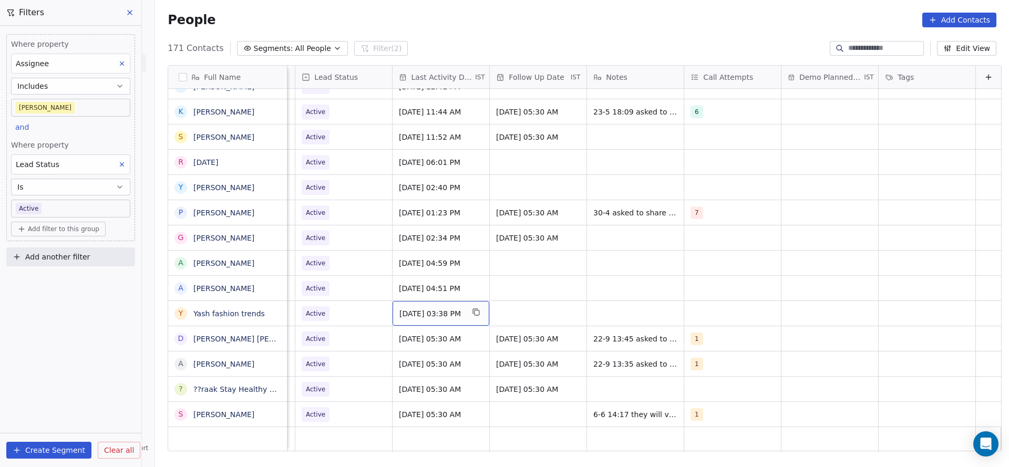
click at [429, 308] on span "[DATE] 03:38 PM" at bounding box center [431, 313] width 64 height 11
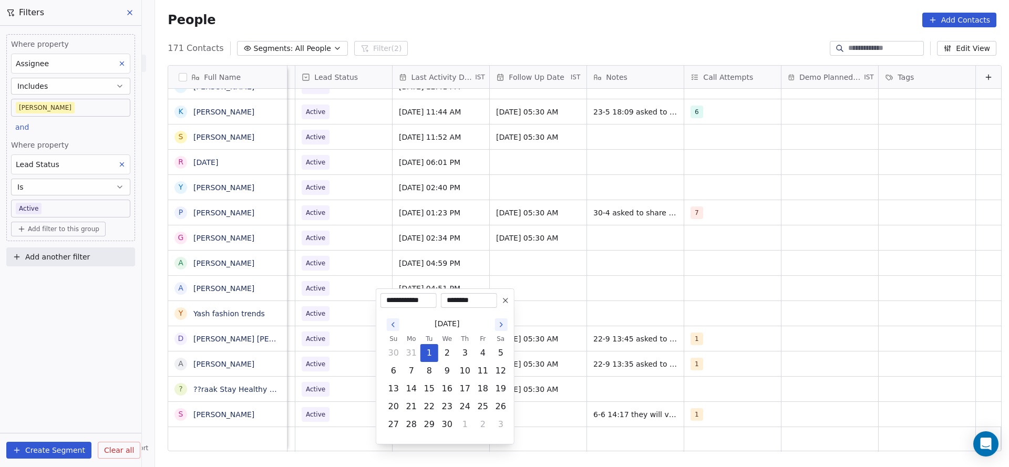
click at [499, 324] on icon "Go to the Next Month" at bounding box center [501, 324] width 8 height 8
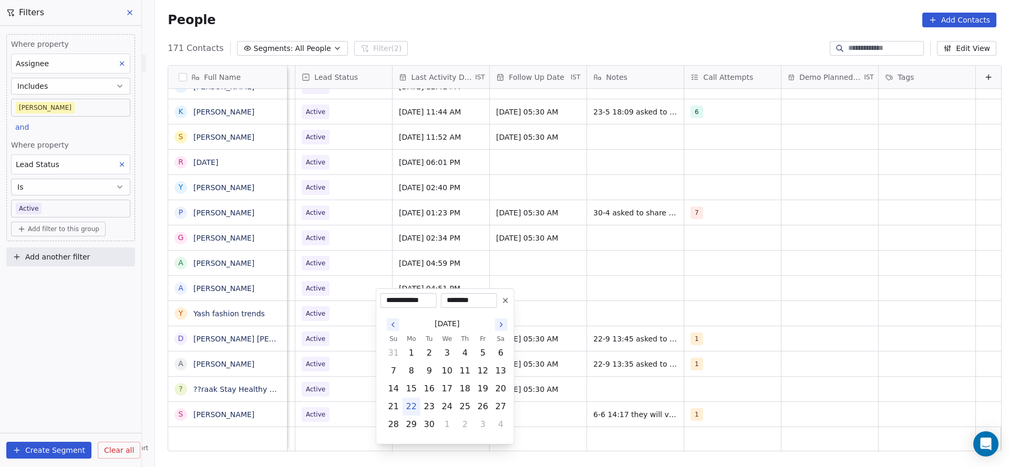
click at [412, 406] on button "22" at bounding box center [411, 406] width 17 height 17
type input "**********"
click at [332, 359] on html "On2Cook India Pvt. Ltd. Contacts People Marketing Workflows Campaigns Metrics &…" at bounding box center [504, 233] width 1009 height 467
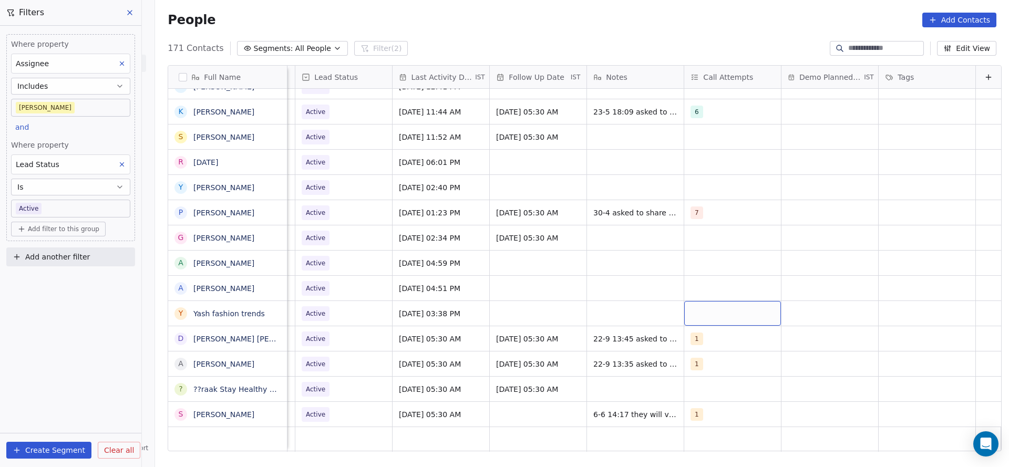
click at [697, 301] on div "grid" at bounding box center [732, 313] width 97 height 25
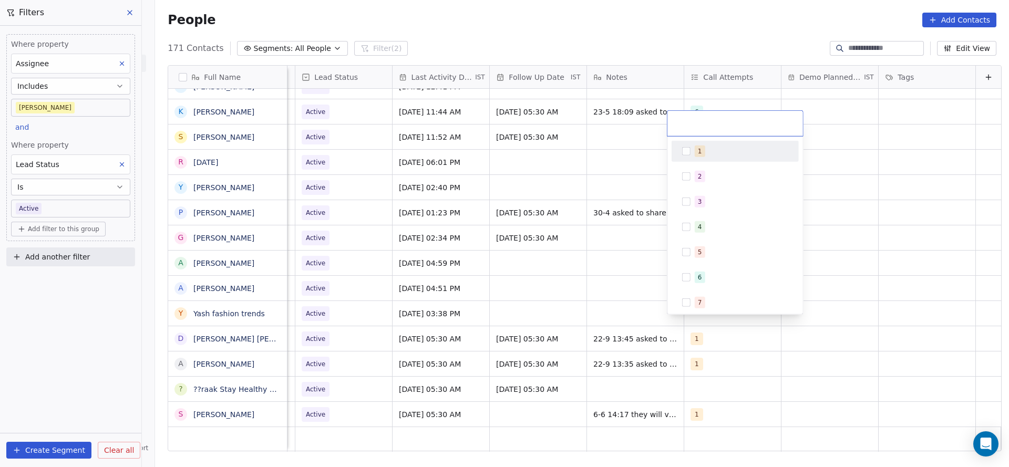
click at [695, 151] on span "1" at bounding box center [700, 152] width 11 height 12
click at [567, 297] on html "On2Cook India Pvt. Ltd. Contacts People Marketing Workflows Campaigns Metrics &…" at bounding box center [504, 233] width 1009 height 467
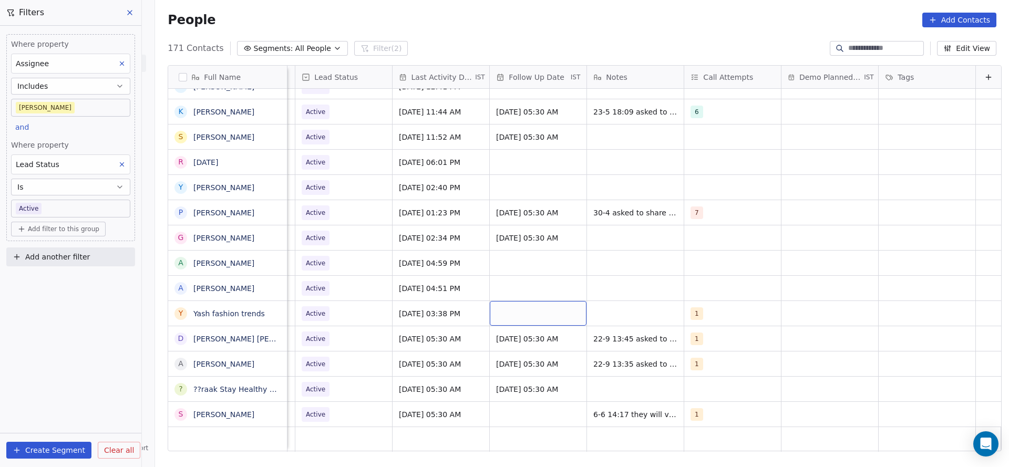
click at [529, 304] on div "grid" at bounding box center [538, 313] width 97 height 25
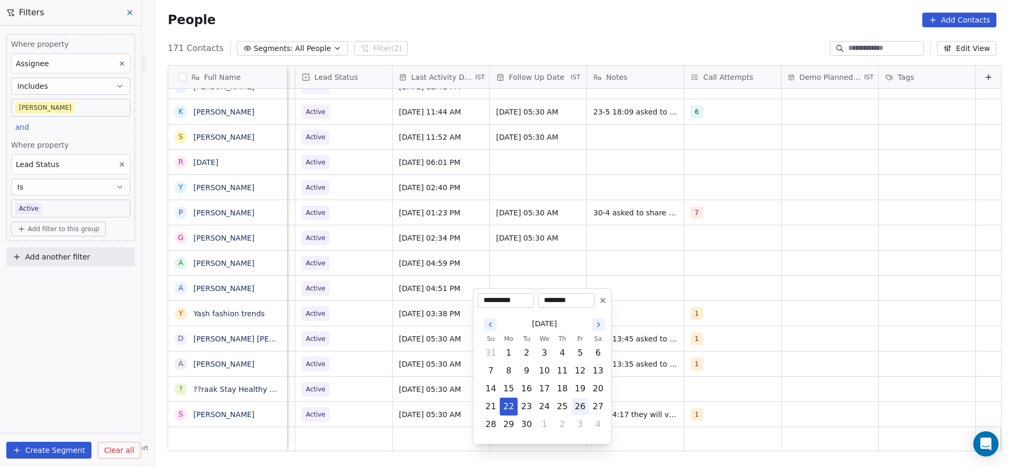
click at [577, 403] on button "26" at bounding box center [580, 406] width 17 height 17
type input "**********"
click at [650, 287] on html "On2Cook India Pvt. Ltd. Contacts People Marketing Workflows Campaigns Metrics &…" at bounding box center [504, 233] width 1009 height 467
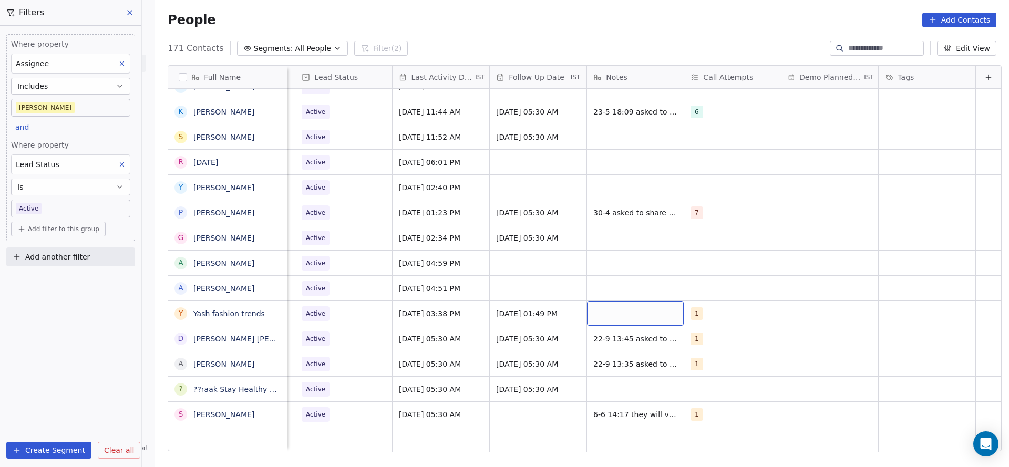
click at [641, 303] on div "grid" at bounding box center [635, 313] width 97 height 25
type textarea "**********"
click at [296, 313] on html "On2Cook India Pvt. Ltd. Contacts People Marketing Workflows Campaigns Metrics &…" at bounding box center [504, 233] width 1009 height 467
click at [338, 306] on span "Active" at bounding box center [334, 313] width 64 height 15
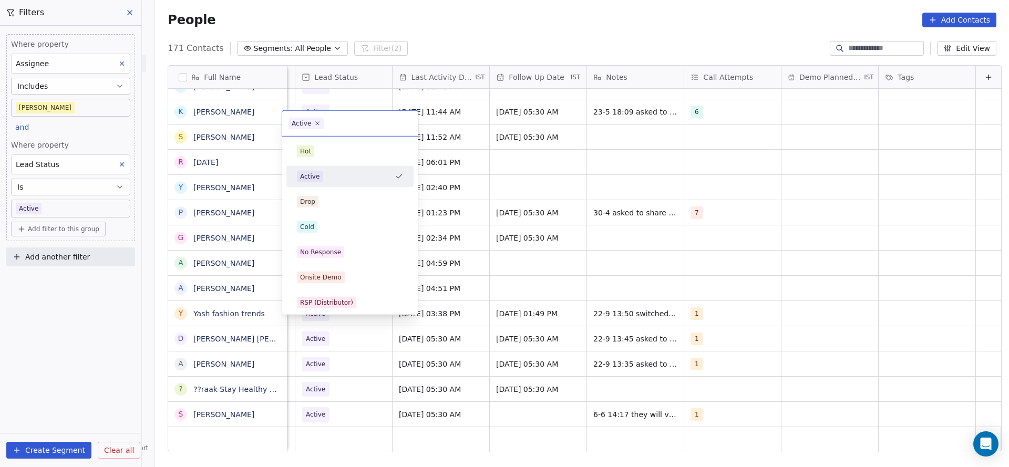
scroll to position [12, 1360]
click at [338, 261] on div "No Response" at bounding box center [349, 252] width 127 height 21
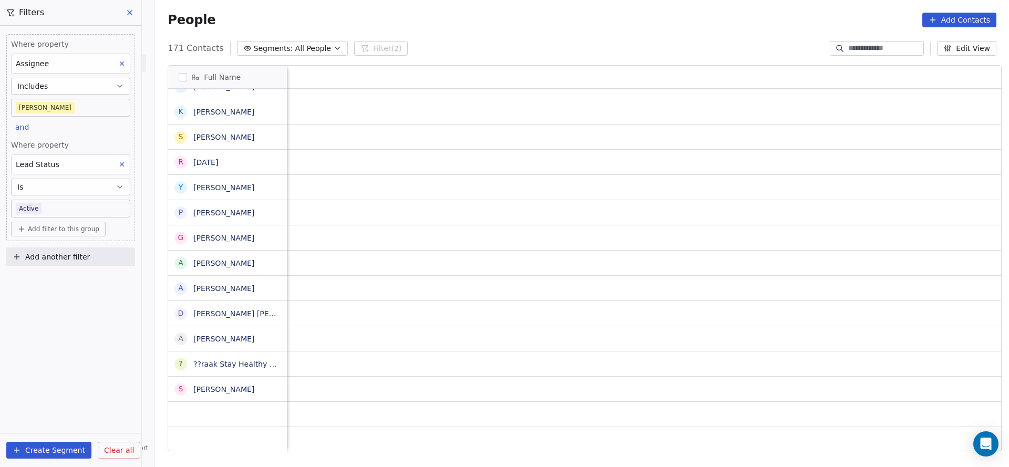
scroll to position [12, 1364]
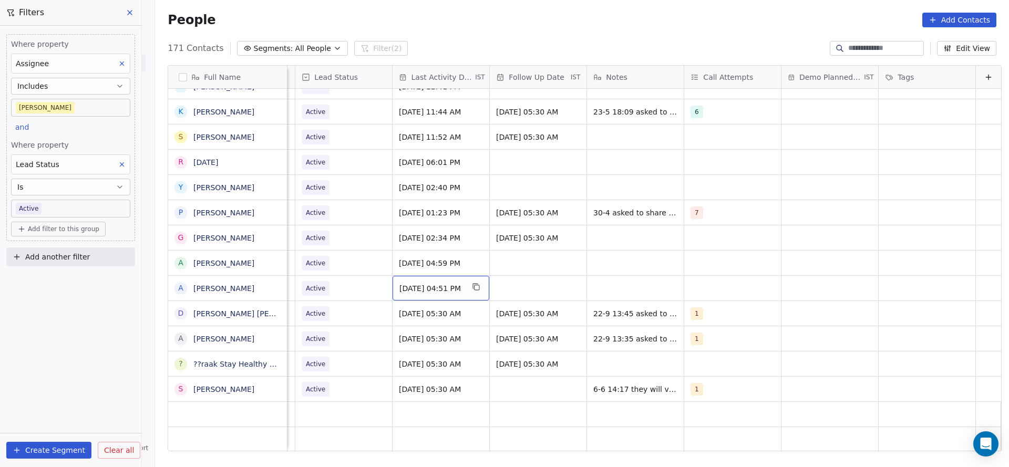
click at [413, 283] on span "[DATE] 04:51 PM" at bounding box center [431, 288] width 64 height 11
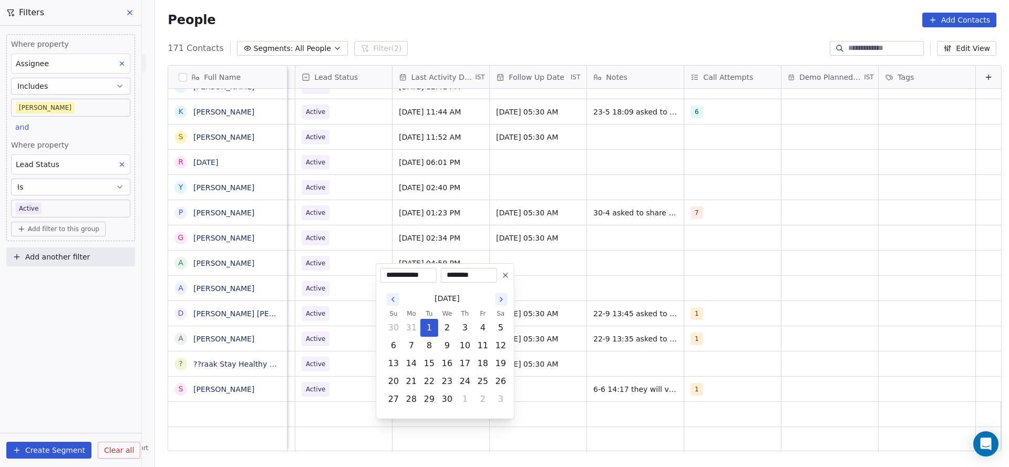
click at [499, 303] on icon "Go to the Next Month" at bounding box center [501, 299] width 8 height 8
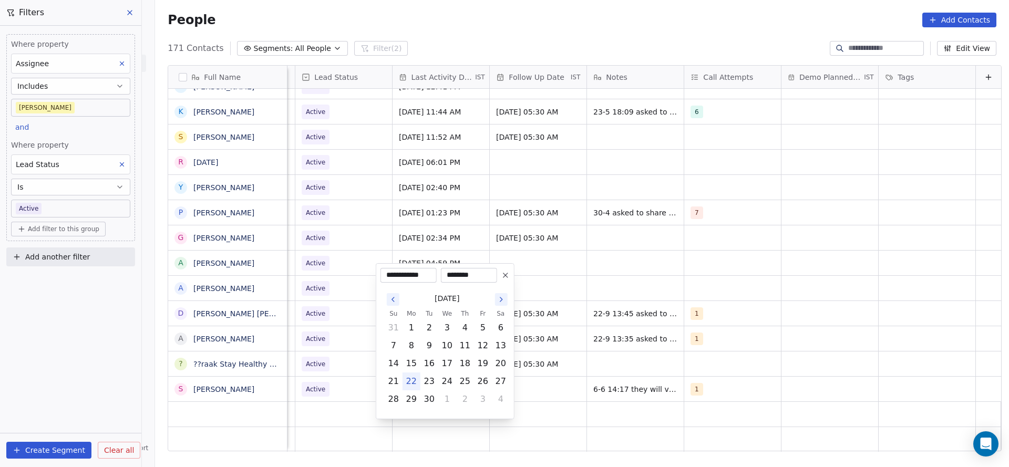
click at [410, 379] on button "22" at bounding box center [411, 381] width 17 height 17
type input "**********"
click at [291, 287] on html "On2Cook India Pvt. Ltd. Contacts People Marketing Workflows Campaigns Metrics &…" at bounding box center [504, 233] width 1009 height 467
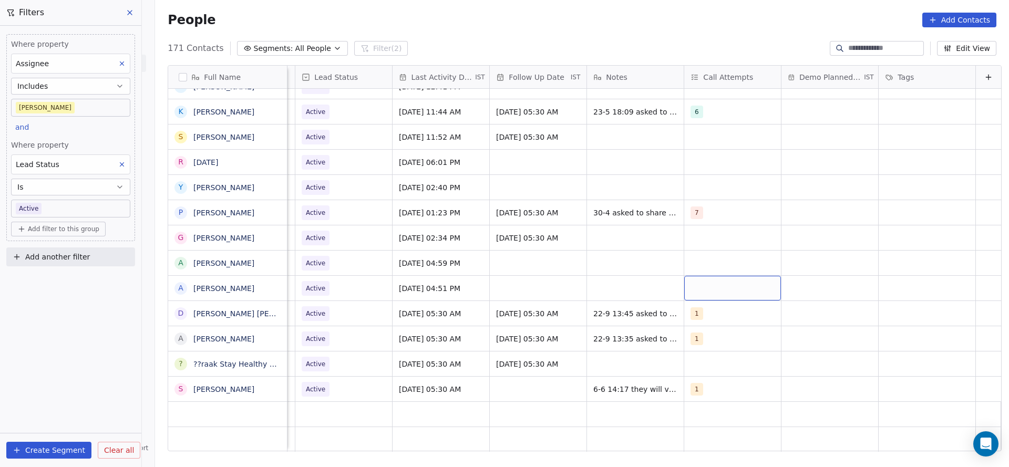
click at [716, 276] on div "grid" at bounding box center [732, 288] width 97 height 25
click at [685, 130] on div "1" at bounding box center [735, 126] width 119 height 17
click at [522, 322] on html "On2Cook India Pvt. Ltd. Contacts People Marketing Workflows Campaigns Metrics &…" at bounding box center [504, 233] width 1009 height 467
click at [515, 282] on div "grid" at bounding box center [538, 288] width 97 height 25
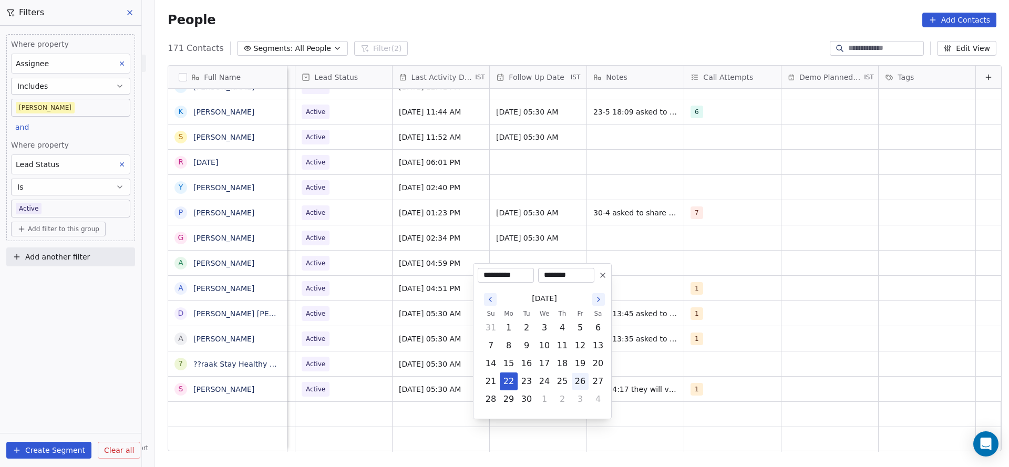
click at [572, 388] on button "26" at bounding box center [580, 381] width 17 height 17
type input "**********"
click at [698, 167] on html "On2Cook India Pvt. Ltd. Contacts People Marketing Workflows Campaigns Metrics &…" at bounding box center [504, 233] width 1009 height 467
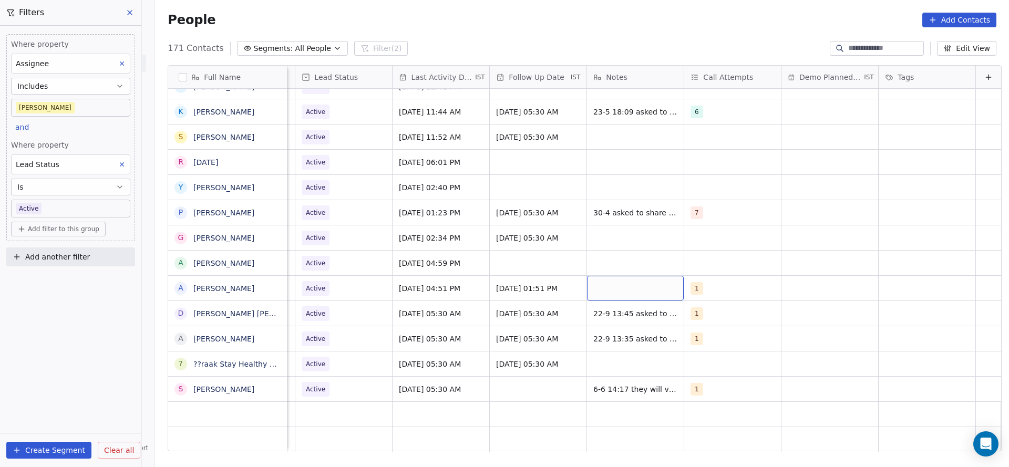
click at [635, 276] on div "grid" at bounding box center [635, 288] width 97 height 25
type textarea "****"
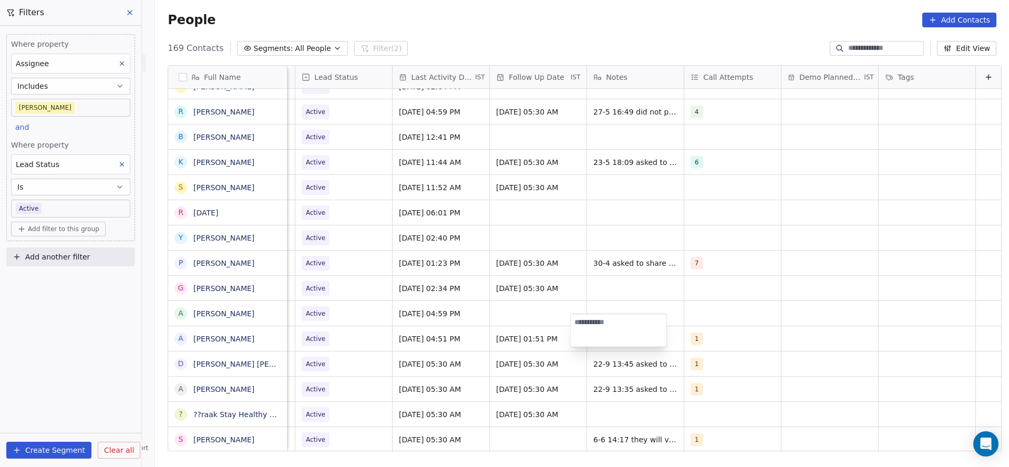
scroll to position [3899, 0]
click at [440, 293] on html "On2Cook India Pvt. Ltd. Contacts People Marketing Workflows Campaigns Metrics &…" at bounding box center [504, 233] width 1009 height 467
click at [593, 326] on div "grid" at bounding box center [635, 338] width 97 height 25
type textarea "**********"
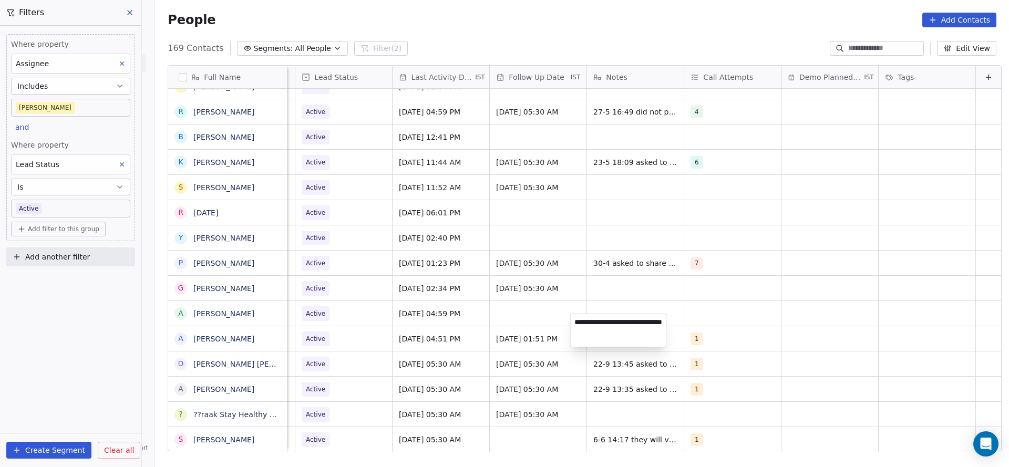
click at [362, 362] on html "On2Cook India Pvt. Ltd. Contacts People Marketing Workflows Campaigns Metrics &…" at bounding box center [504, 233] width 1009 height 467
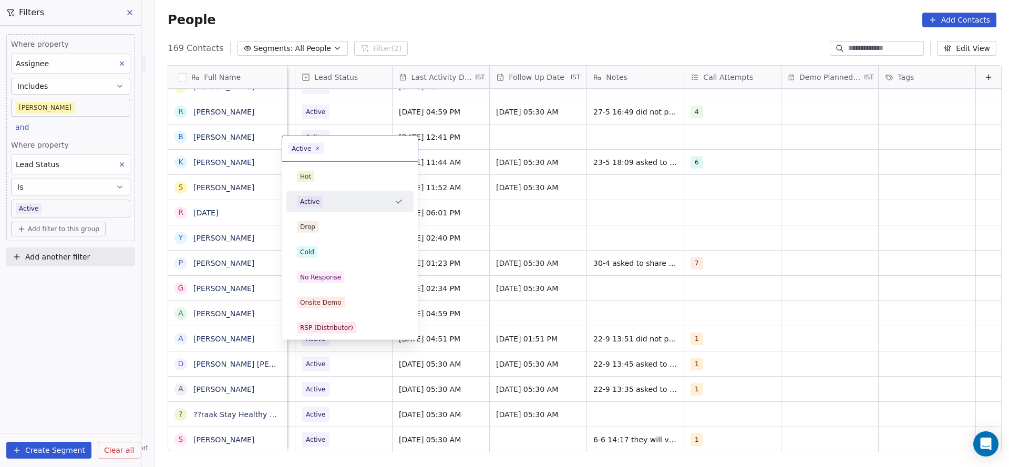
scroll to position [12, 1360]
click at [340, 273] on span "No Response" at bounding box center [320, 278] width 47 height 12
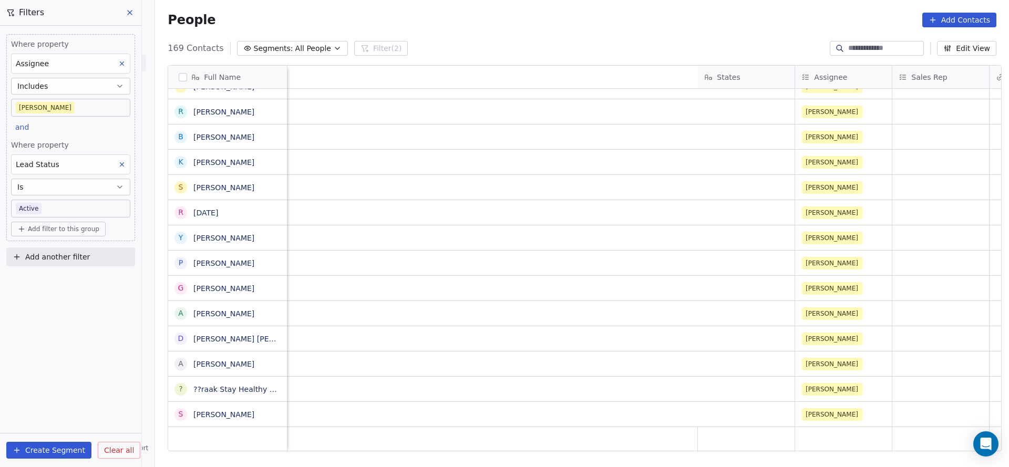
scroll to position [12, 1242]
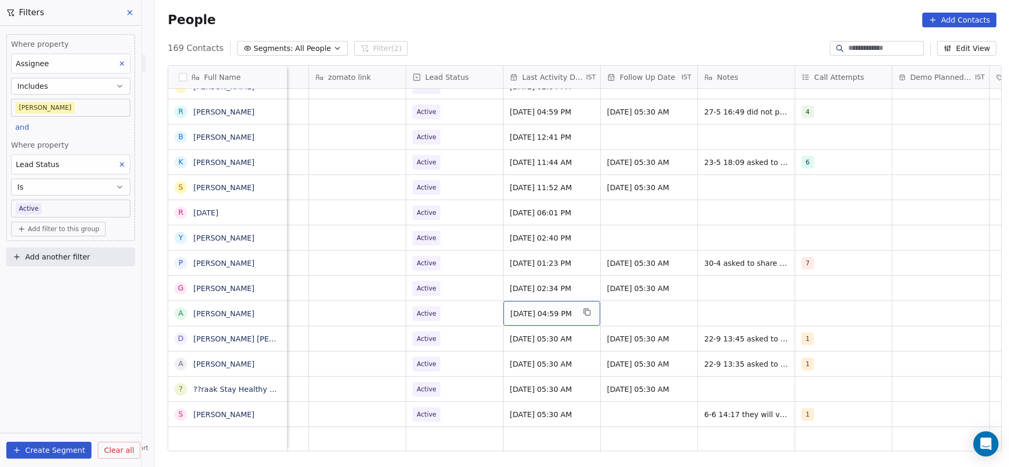
click at [569, 308] on span "[DATE] 04:59 PM" at bounding box center [542, 313] width 64 height 11
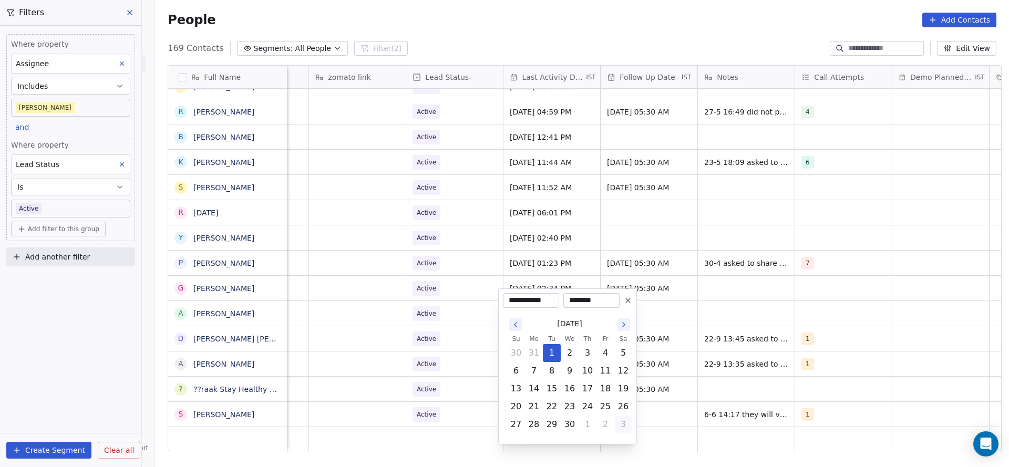
click at [620, 424] on button "3" at bounding box center [623, 424] width 17 height 17
click at [626, 323] on icon "Go to the Next Month" at bounding box center [623, 324] width 8 height 8
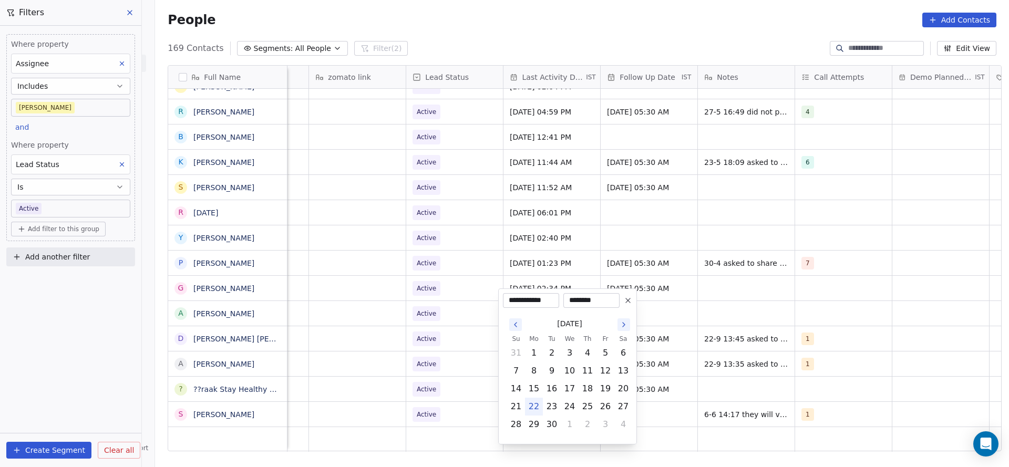
click at [536, 405] on button "22" at bounding box center [533, 406] width 17 height 17
type input "**********"
click at [435, 377] on html "On2Cook India Pvt. Ltd. Contacts People Marketing Workflows Campaigns Metrics &…" at bounding box center [504, 233] width 1009 height 467
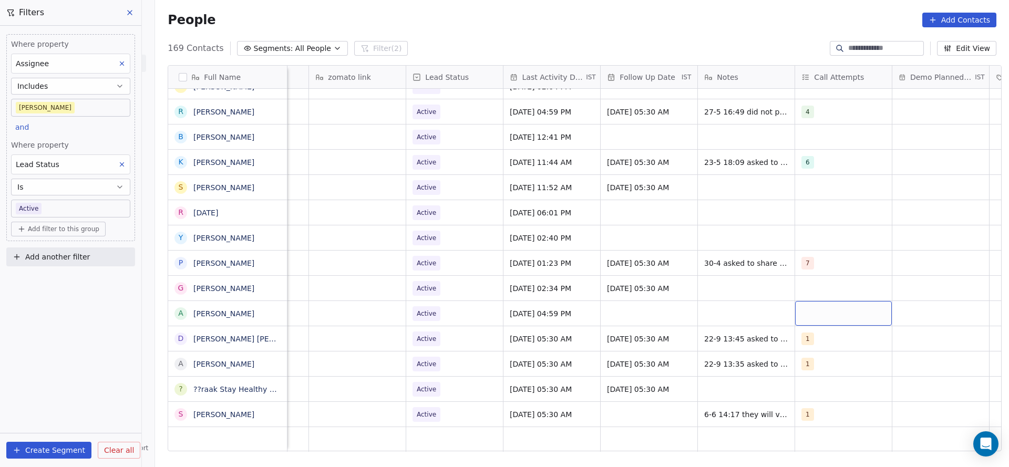
click at [840, 302] on div "grid" at bounding box center [843, 313] width 97 height 25
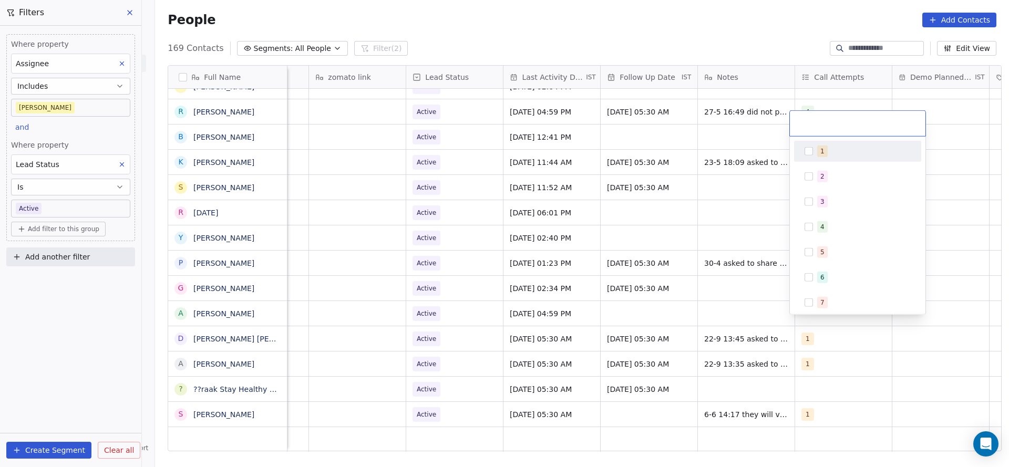
click at [817, 152] on span "1" at bounding box center [822, 152] width 11 height 12
click at [619, 340] on html "On2Cook India Pvt. Ltd. Contacts People Marketing Workflows Campaigns Metrics &…" at bounding box center [504, 233] width 1009 height 467
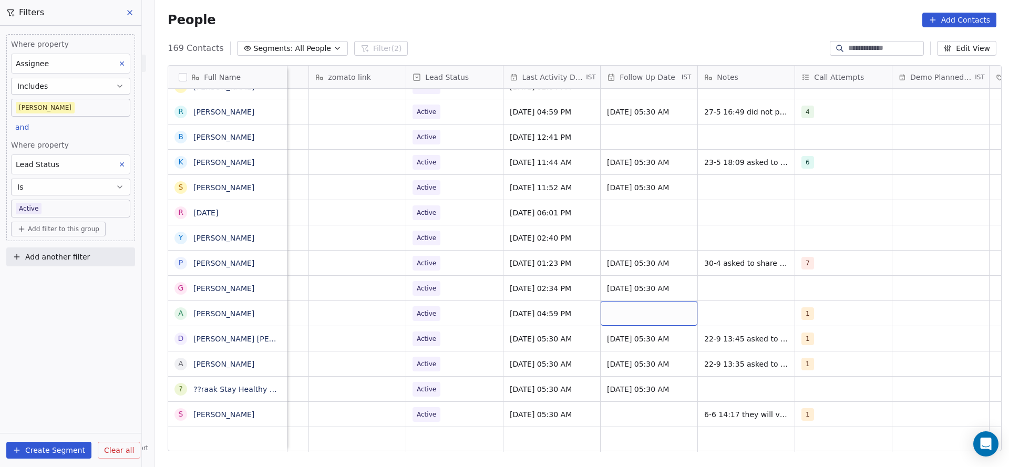
click at [643, 301] on div "grid" at bounding box center [648, 313] width 97 height 25
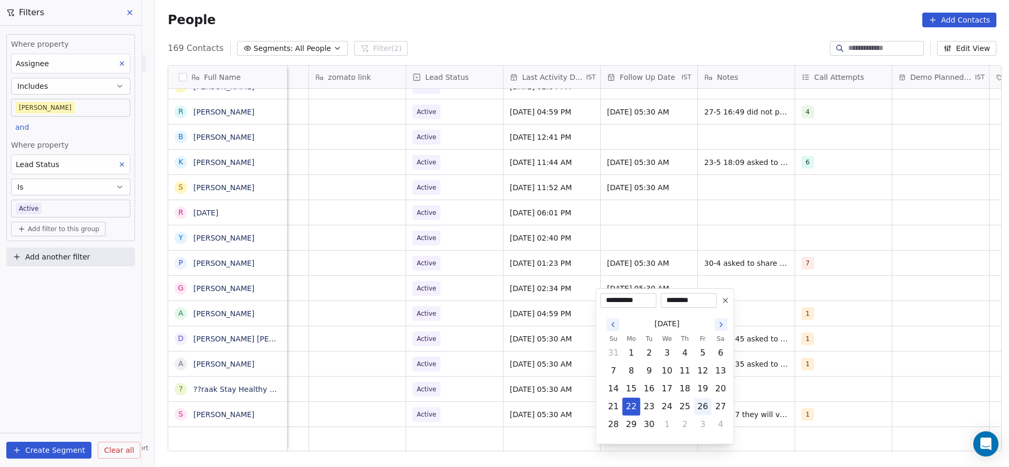
click at [704, 403] on button "26" at bounding box center [702, 406] width 17 height 17
type input "**********"
click at [821, 307] on html "On2Cook India Pvt. Ltd. Contacts People Marketing Workflows Campaigns Metrics &…" at bounding box center [504, 233] width 1009 height 467
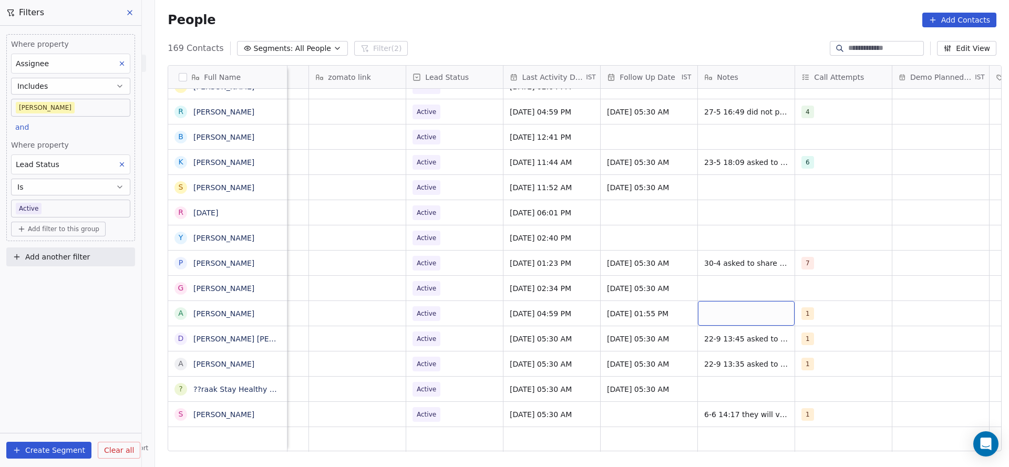
click at [753, 301] on div "grid" at bounding box center [746, 313] width 97 height 25
type textarea "**********"
click at [547, 298] on html "On2Cook India Pvt. Ltd. Contacts People Marketing Workflows Campaigns Metrics &…" at bounding box center [504, 233] width 1009 height 467
click at [460, 312] on div "Active" at bounding box center [454, 313] width 97 height 25
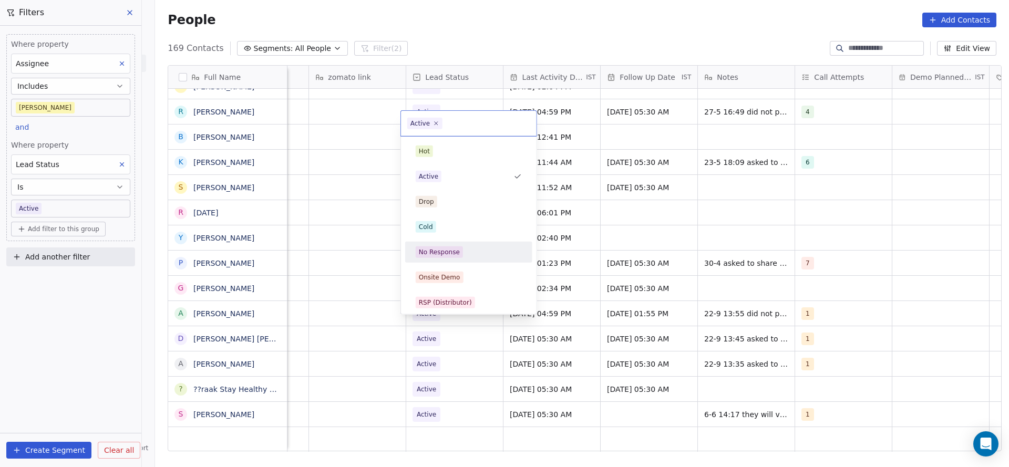
click at [461, 260] on div "No Response" at bounding box center [468, 252] width 119 height 17
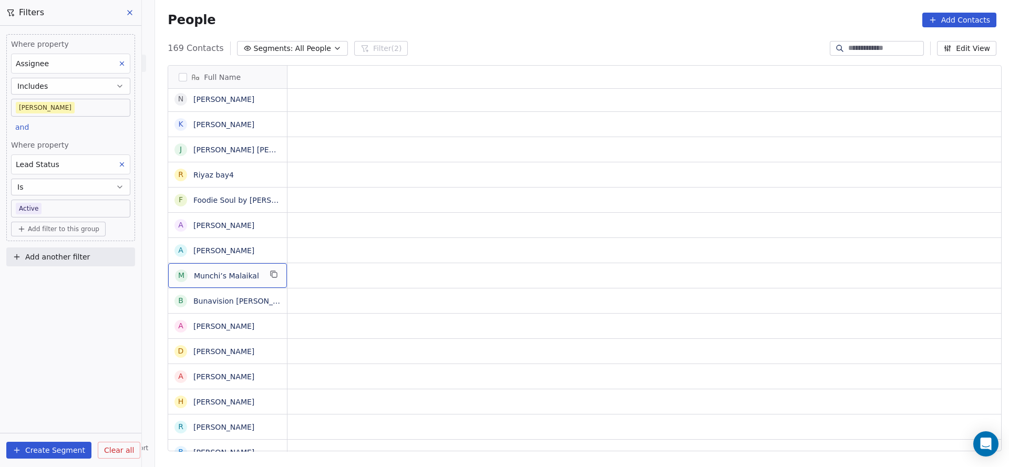
scroll to position [12, 0]
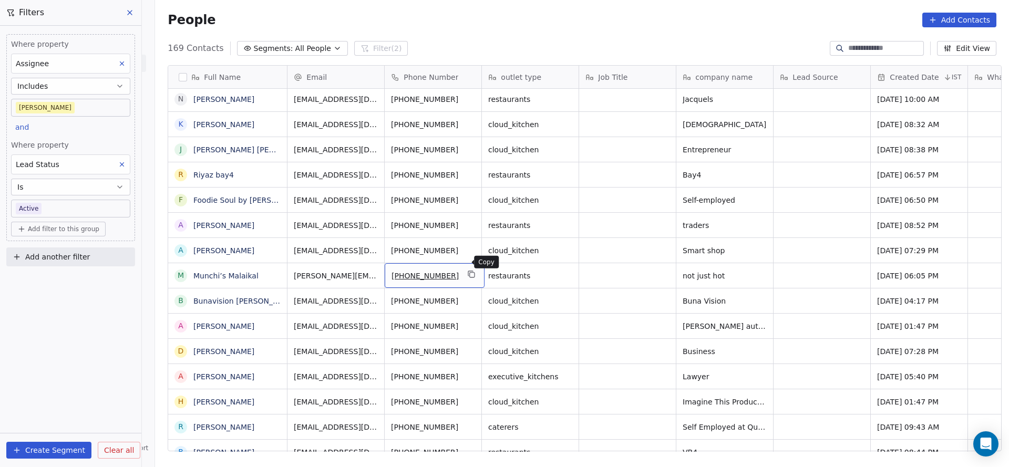
click at [468, 270] on icon "grid" at bounding box center [472, 274] width 8 height 8
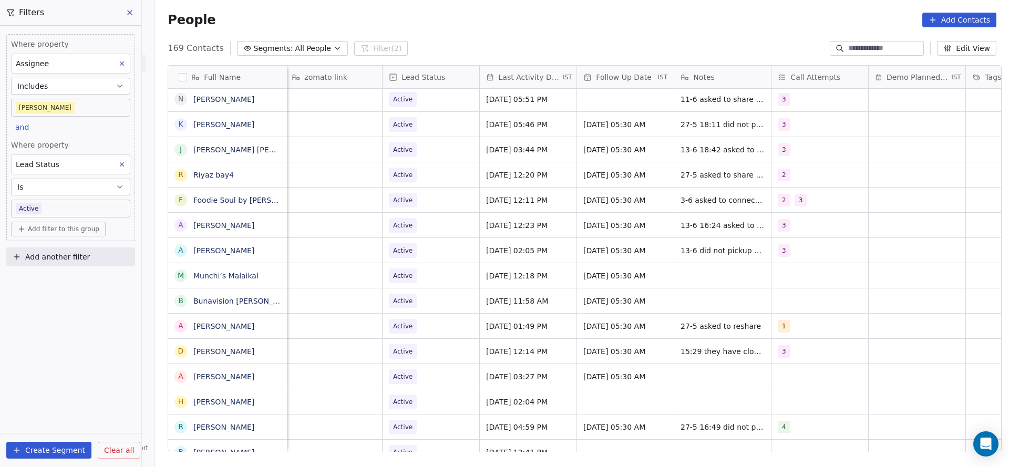
scroll to position [12, 1364]
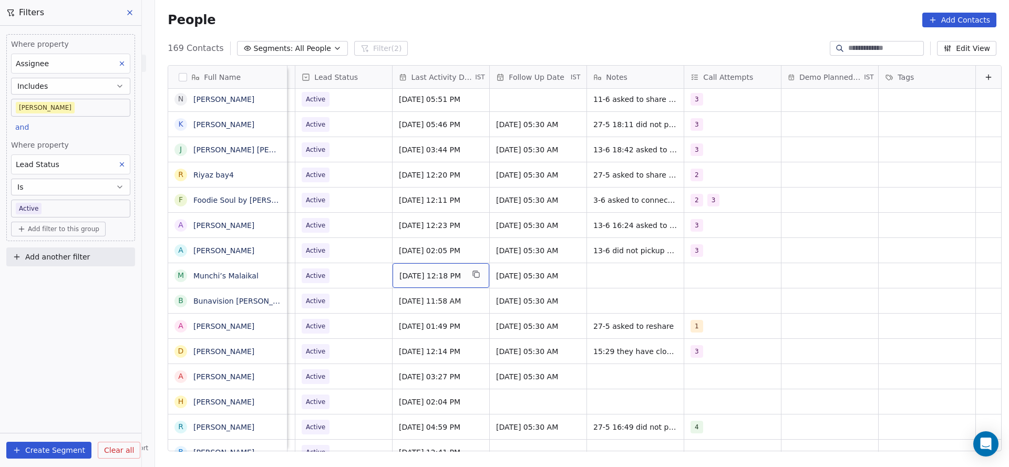
click at [440, 270] on div "[DATE] 12:18 PM" at bounding box center [440, 275] width 97 height 25
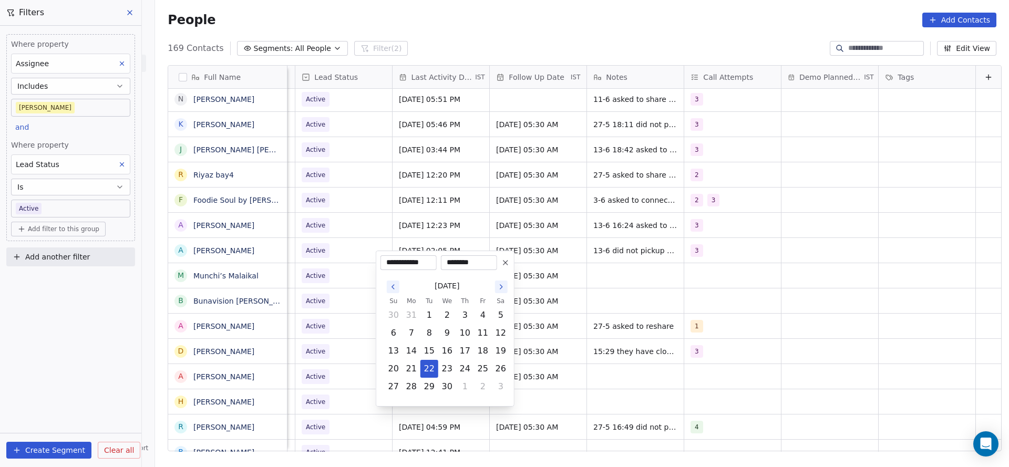
click at [502, 291] on icon "Go to the Next Month" at bounding box center [501, 287] width 8 height 8
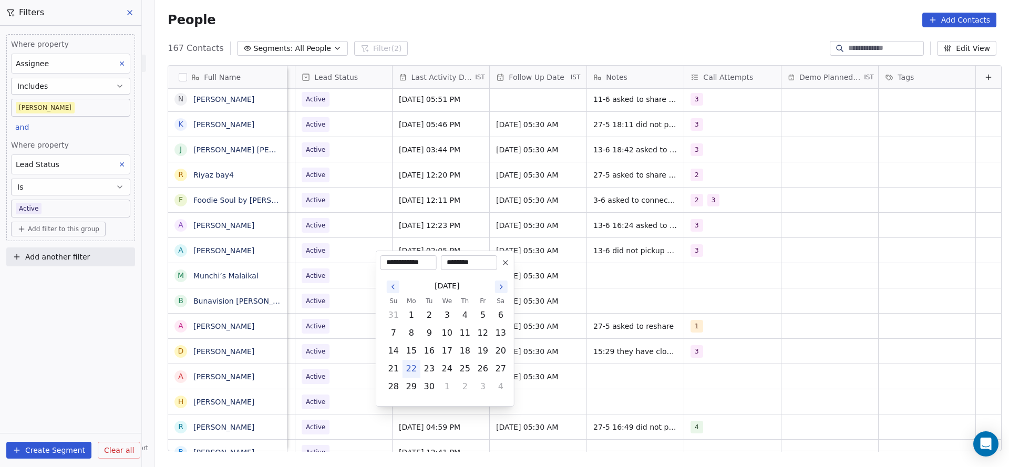
click at [411, 364] on button "22" at bounding box center [411, 368] width 17 height 17
type input "**********"
click at [326, 320] on html "On2Cook India Pvt. Ltd. Contacts People Marketing Workflows Campaigns Metrics &…" at bounding box center [504, 233] width 1009 height 467
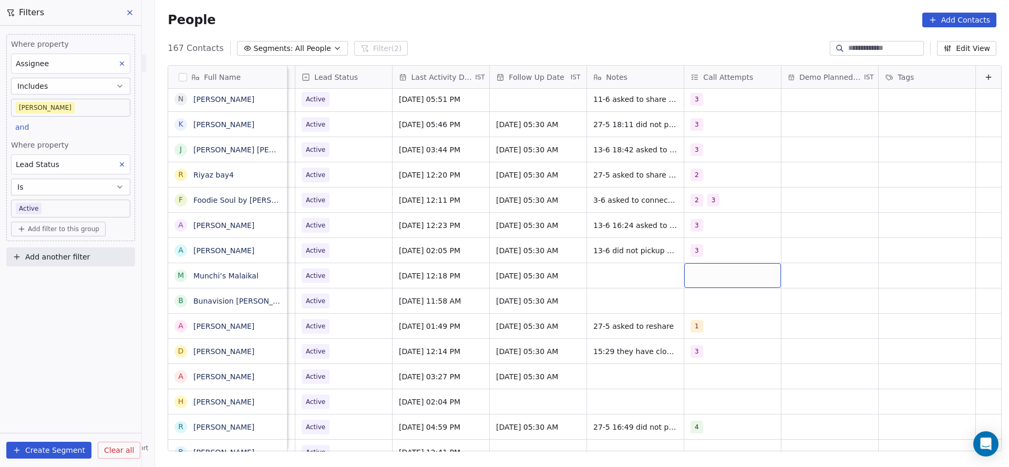
click at [716, 266] on div "grid" at bounding box center [732, 275] width 97 height 25
drag, startPoint x: 688, startPoint y: 287, endPoint x: 617, endPoint y: 268, distance: 73.4
click at [687, 288] on button "Suggestions" at bounding box center [686, 291] width 8 height 8
click at [572, 292] on html "On2Cook India Pvt. Ltd. Contacts People Marketing Workflows Campaigns Metrics &…" at bounding box center [504, 233] width 1009 height 467
click at [617, 268] on div "grid" at bounding box center [635, 275] width 97 height 25
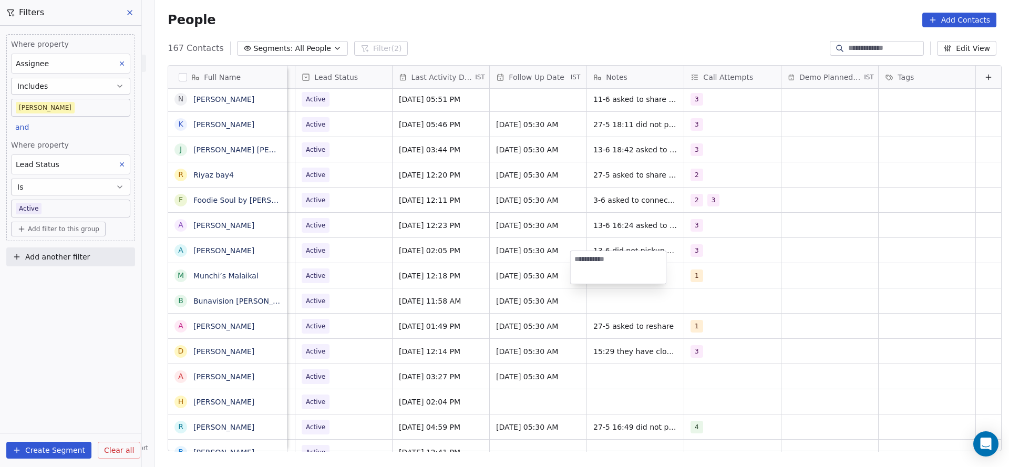
type textarea "*"
type textarea "**********"
click at [535, 309] on html "On2Cook India Pvt. Ltd. Contacts People Marketing Workflows Campaigns Metrics &…" at bounding box center [504, 233] width 1009 height 467
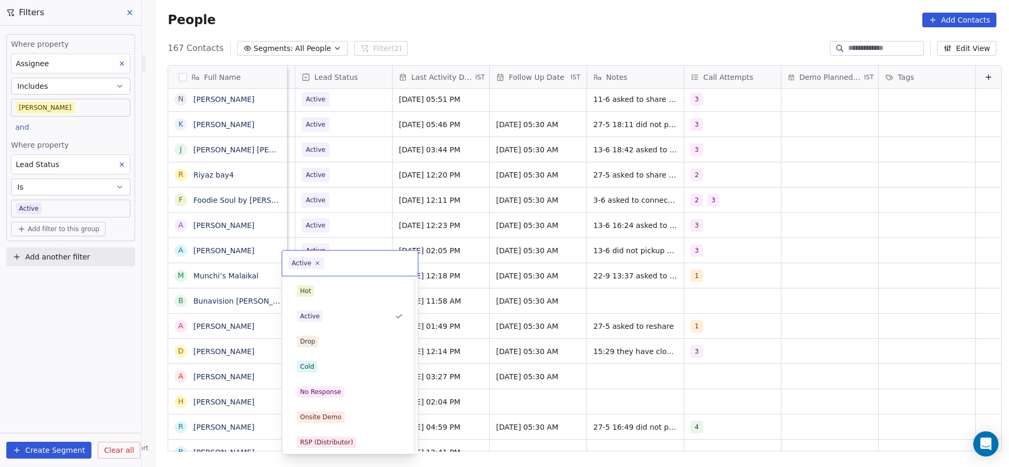
scroll to position [79, 0]
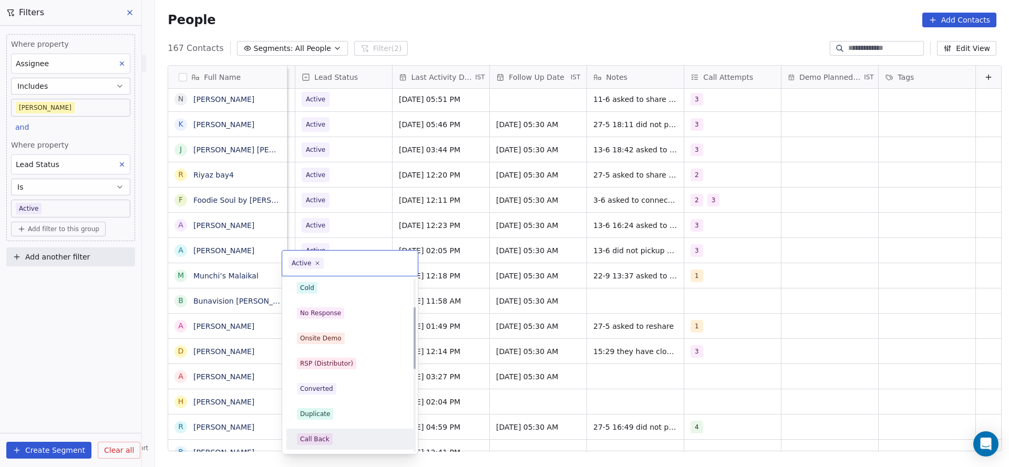
click at [325, 437] on div "Call Back" at bounding box center [314, 438] width 29 height 9
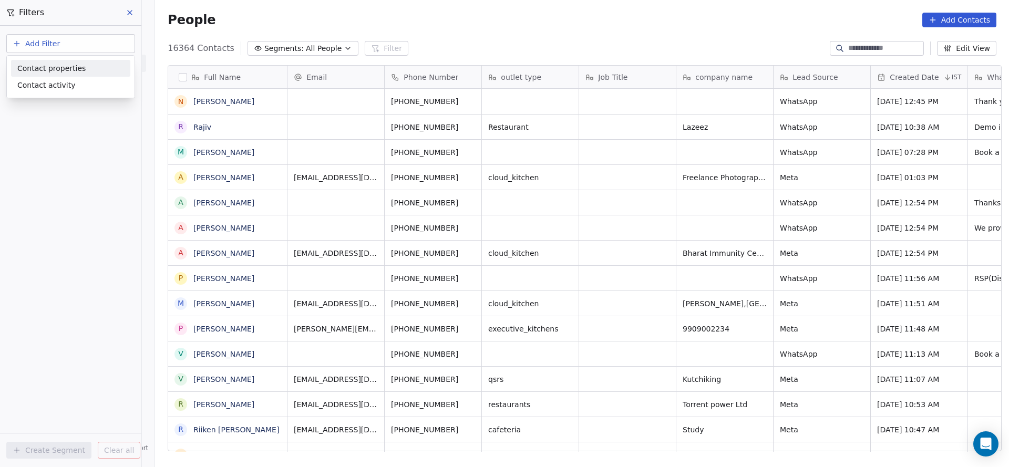
scroll to position [12, 12]
click at [79, 68] on span "Contact properties" at bounding box center [51, 68] width 68 height 11
type input "***"
click at [83, 108] on div "Assignee" at bounding box center [70, 106] width 107 height 11
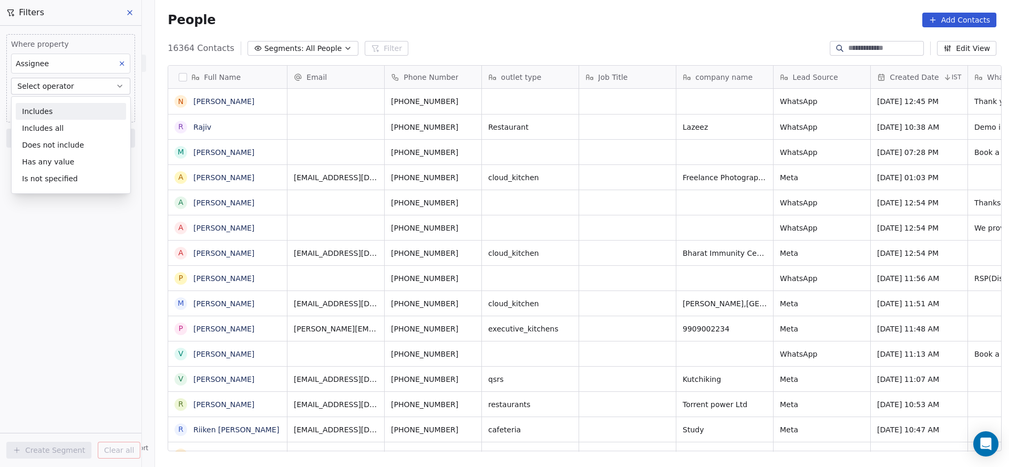
click at [90, 107] on div "Includes" at bounding box center [71, 111] width 110 height 17
click at [90, 107] on body "On2Cook India Pvt. Ltd. Contacts People Marketing Workflows Campaigns Metrics &…" at bounding box center [504, 233] width 1009 height 467
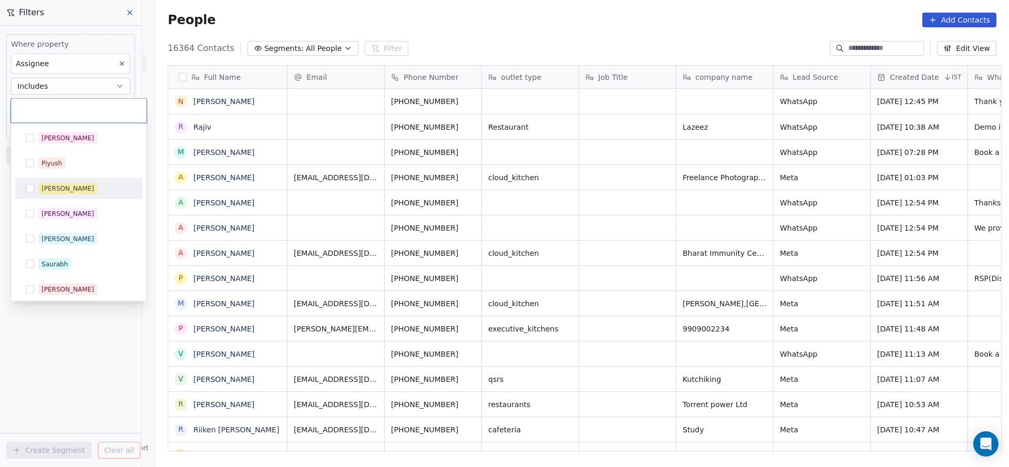
click at [82, 183] on div "[PERSON_NAME]" at bounding box center [85, 189] width 94 height 12
click at [56, 361] on html "On2Cook India Pvt. Ltd. Contacts People Marketing Workflows Campaigns Metrics &…" at bounding box center [504, 233] width 1009 height 467
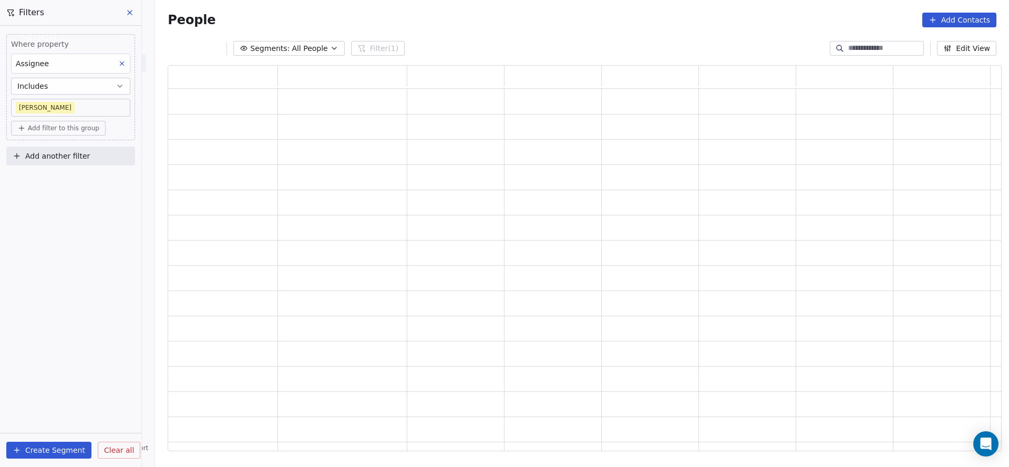
scroll to position [374, 821]
click at [76, 130] on span "Add filter to this group" at bounding box center [63, 128] width 71 height 8
click at [73, 147] on span "Contact properties" at bounding box center [56, 150] width 68 height 11
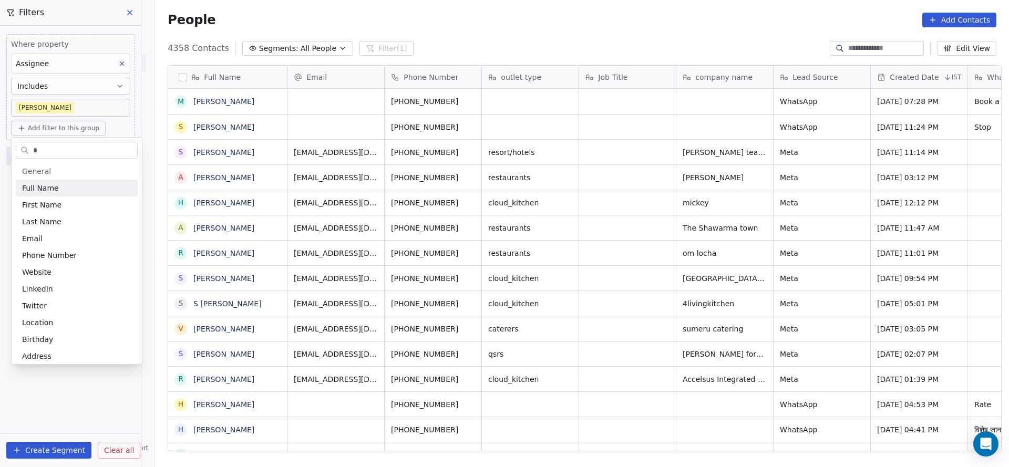
scroll to position [399, 846]
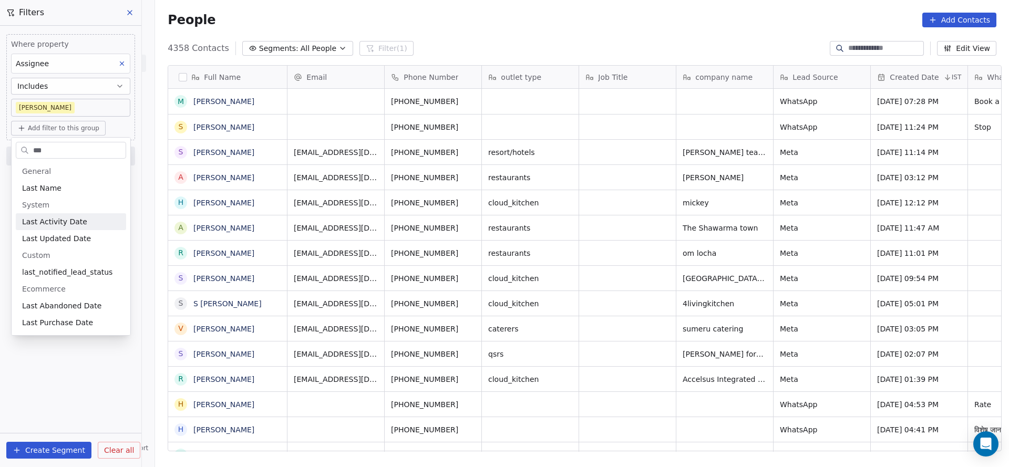
type input "***"
click at [72, 227] on div "Last Activity Date" at bounding box center [71, 221] width 110 height 17
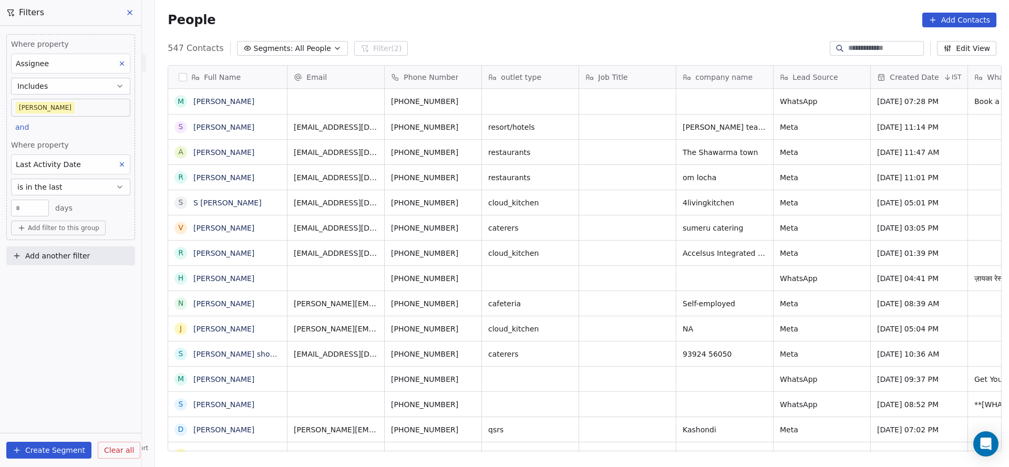
click at [85, 188] on button "is in the last" at bounding box center [70, 187] width 119 height 17
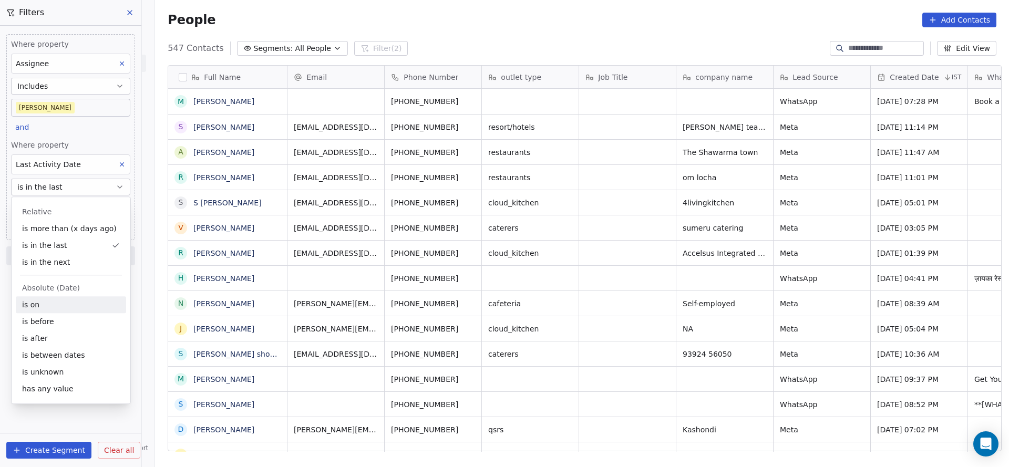
click at [97, 301] on div "is on" at bounding box center [71, 304] width 110 height 17
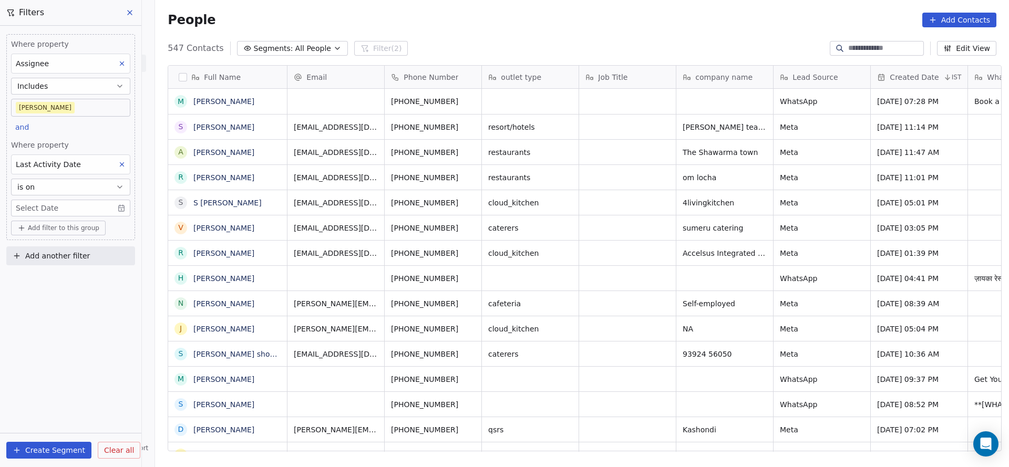
click at [71, 203] on body "On2Cook India Pvt. Ltd. Contacts People Marketing Workflows Campaigns Metrics &…" at bounding box center [504, 233] width 1009 height 467
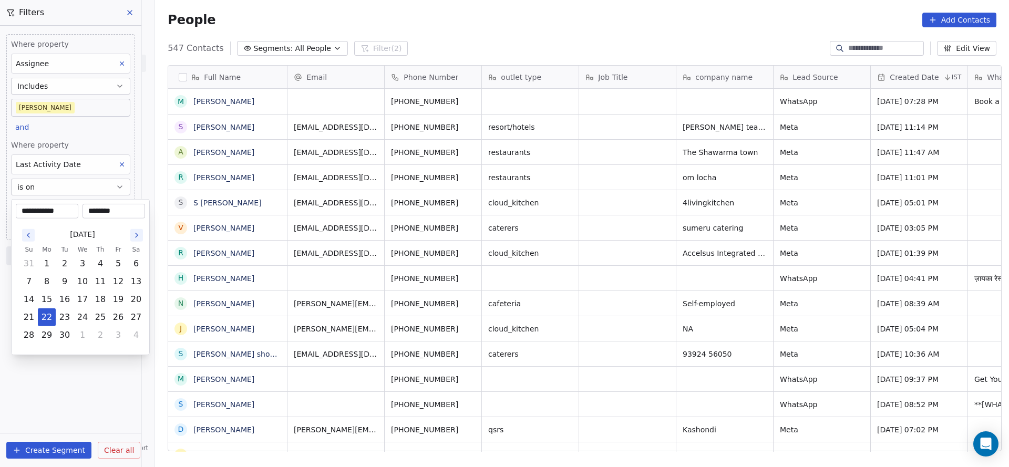
drag, startPoint x: 47, startPoint y: 320, endPoint x: 33, endPoint y: 421, distance: 102.3
click at [45, 324] on button "22" at bounding box center [46, 317] width 17 height 17
click at [40, 394] on html "On2Cook India Pvt. Ltd. Contacts People Marketing Workflows Campaigns Metrics &…" at bounding box center [504, 233] width 1009 height 467
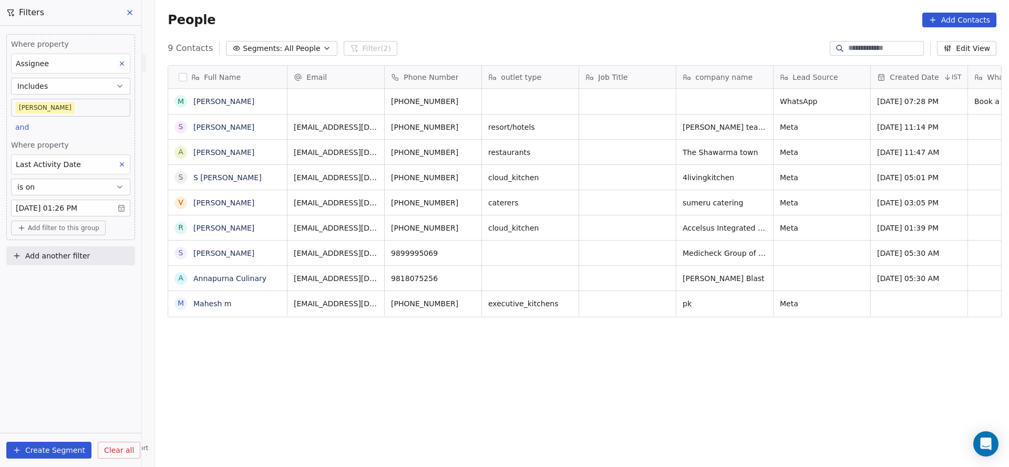
click at [67, 107] on body "On2Cook India Pvt. Ltd. Contacts People Marketing Workflows Campaigns Metrics &…" at bounding box center [504, 233] width 1009 height 467
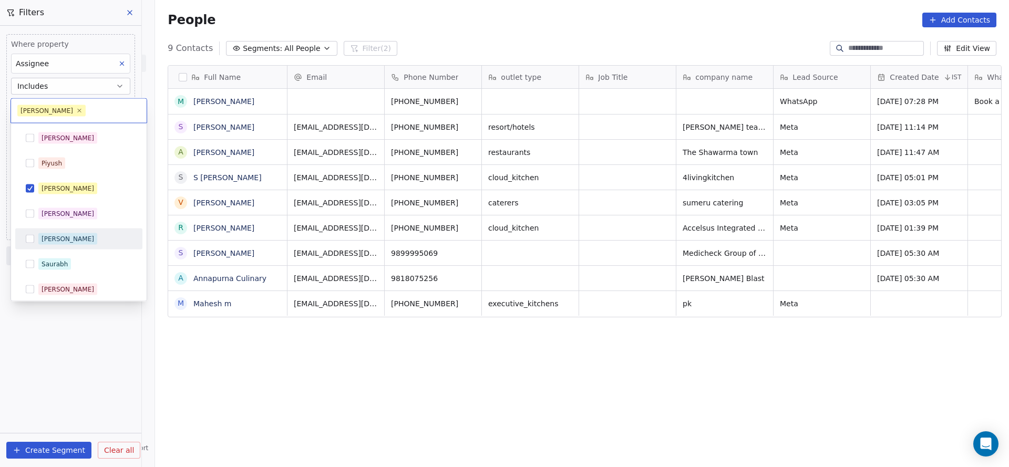
click at [58, 236] on span "Ronit" at bounding box center [67, 239] width 59 height 12
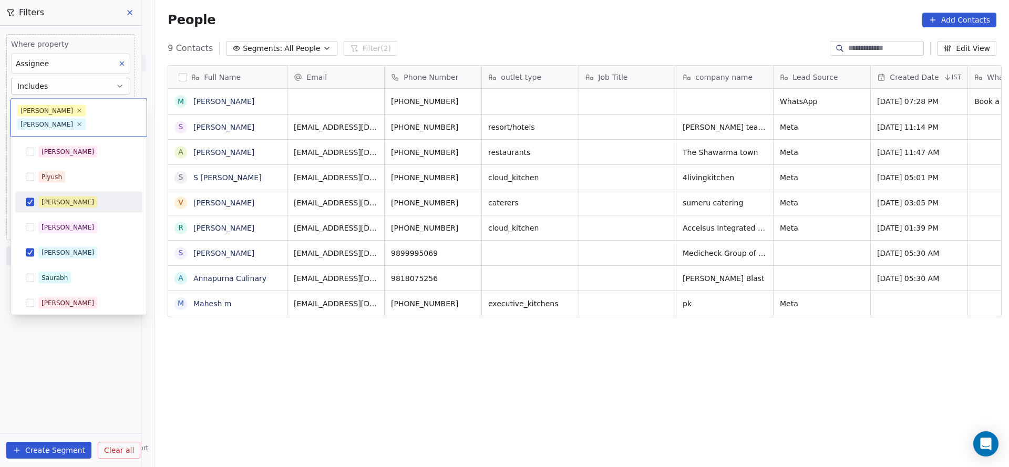
click at [81, 196] on div "[PERSON_NAME]" at bounding box center [85, 202] width 94 height 12
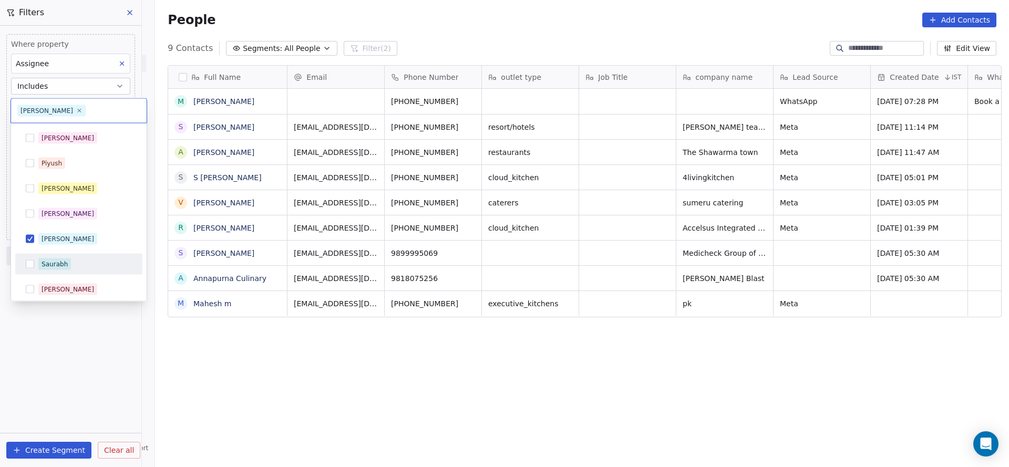
click at [296, 389] on html "On2Cook India Pvt. Ltd. Contacts People Marketing Workflows Campaigns Metrics &…" at bounding box center [504, 233] width 1009 height 467
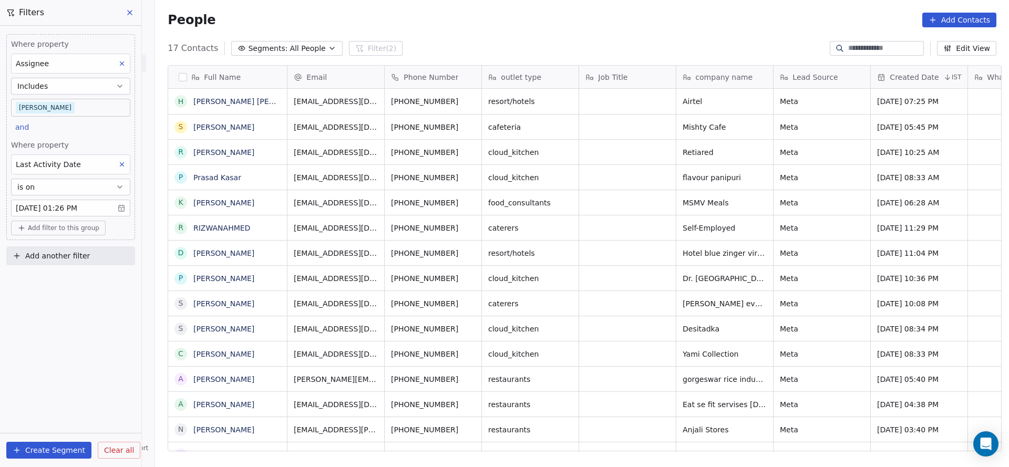
click at [60, 111] on body "On2Cook India Pvt. Ltd. Contacts People Marketing Workflows Campaigns Metrics &…" at bounding box center [504, 233] width 1009 height 467
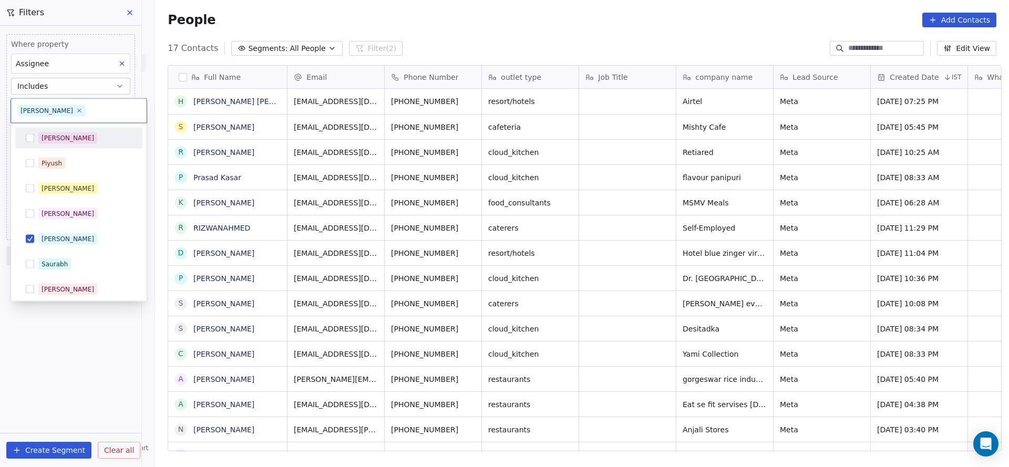
click at [76, 146] on div "Salim" at bounding box center [78, 138] width 127 height 21
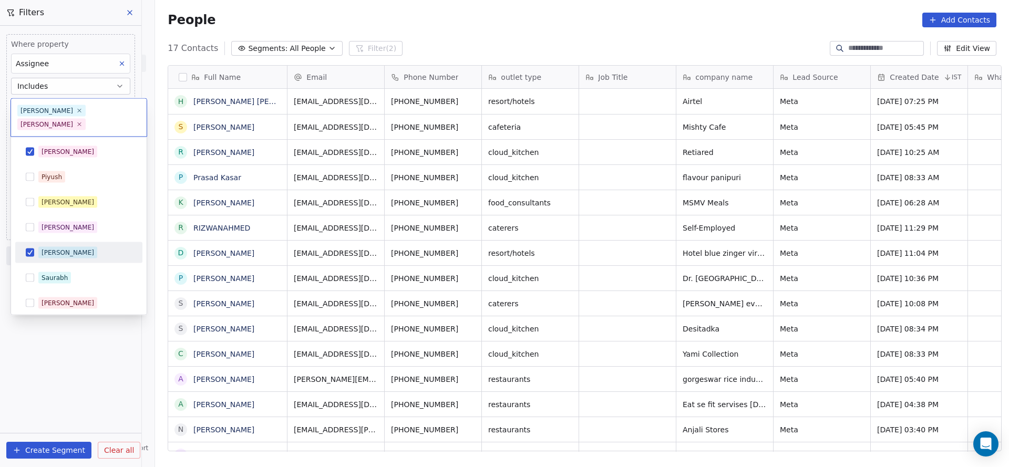
click at [66, 247] on div "Ronit" at bounding box center [85, 253] width 94 height 12
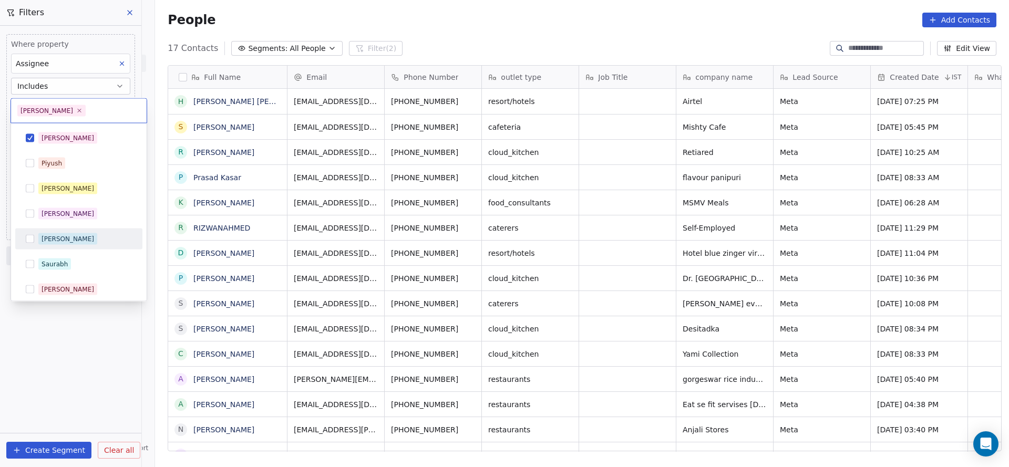
click at [536, 233] on html "On2Cook India Pvt. Ltd. Contacts People Marketing Workflows Campaigns Metrics &…" at bounding box center [504, 233] width 1009 height 467
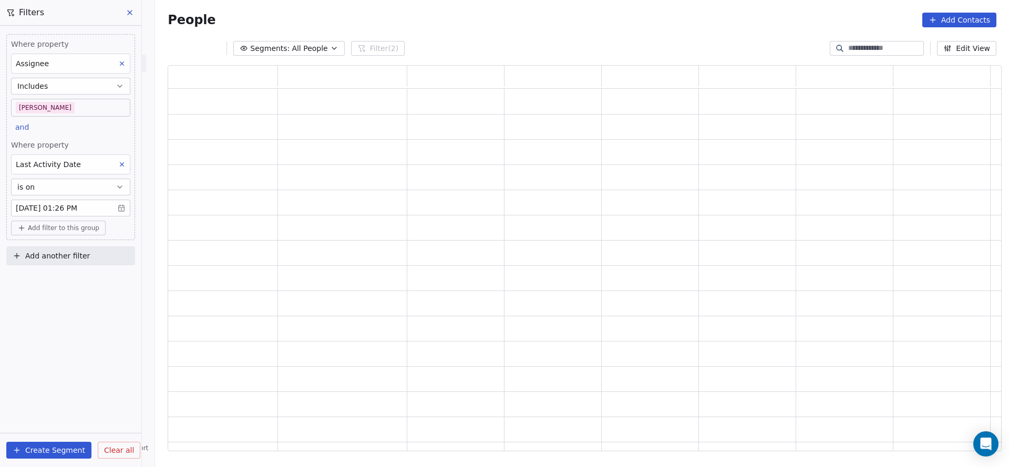
scroll to position [374, 821]
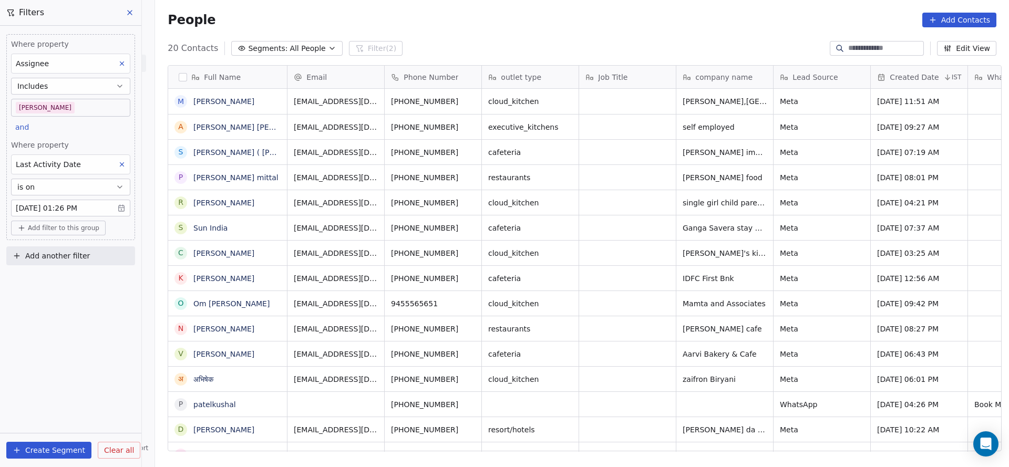
click at [68, 107] on body "On2Cook India Pvt. Ltd. Contacts People Marketing Workflows Campaigns Metrics &…" at bounding box center [504, 233] width 1009 height 467
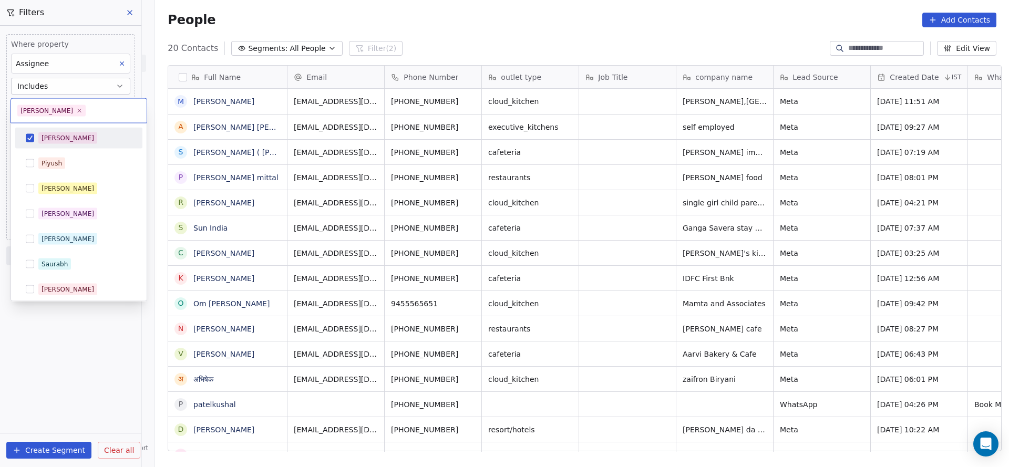
scroll to position [399, 846]
click at [68, 183] on span "[PERSON_NAME]" at bounding box center [67, 189] width 59 height 12
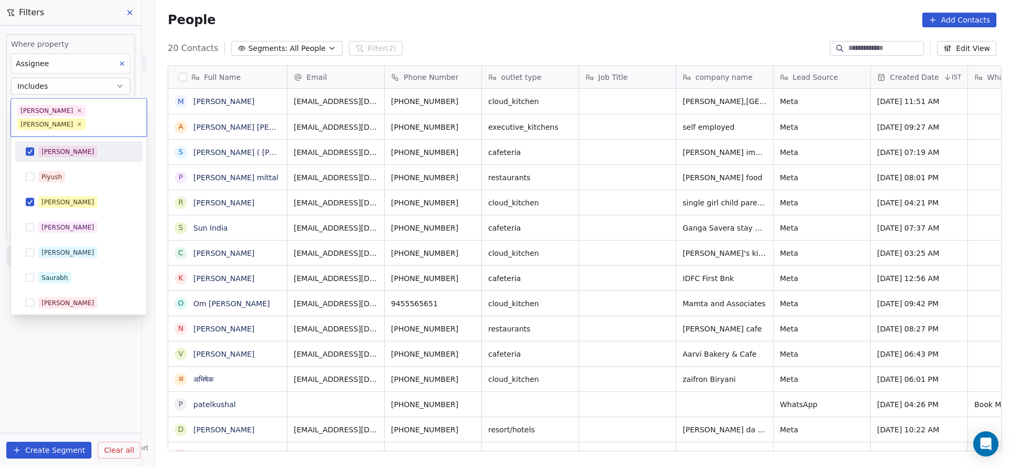
click at [80, 146] on div "Salim" at bounding box center [85, 152] width 94 height 12
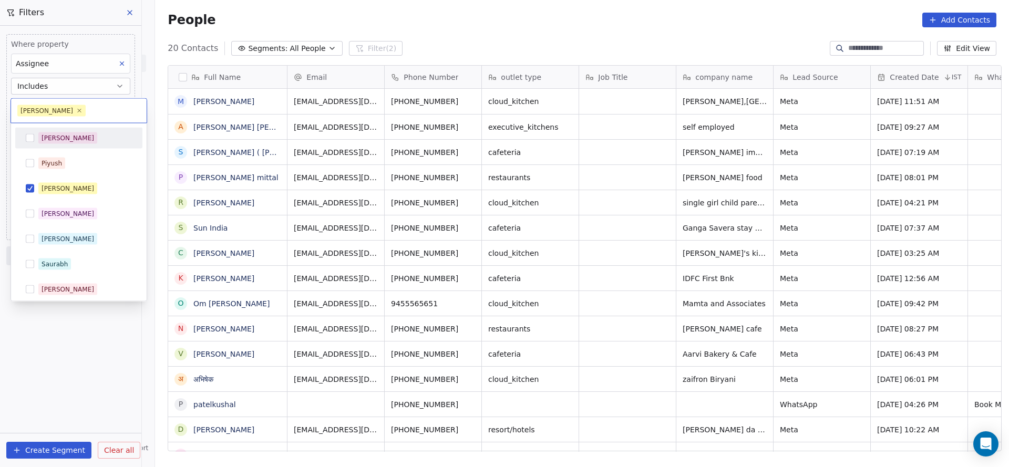
click at [654, 221] on html "On2Cook India Pvt. Ltd. Contacts People Marketing Workflows Campaigns Metrics &…" at bounding box center [504, 233] width 1009 height 467
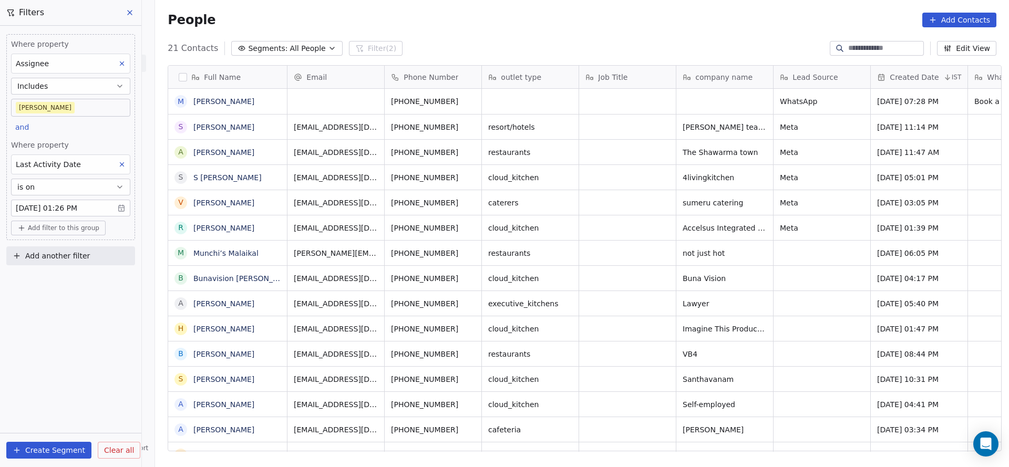
click at [87, 111] on body "On2Cook India Pvt. Ltd. Contacts People Marketing Workflows Campaigns Metrics &…" at bounding box center [504, 233] width 1009 height 467
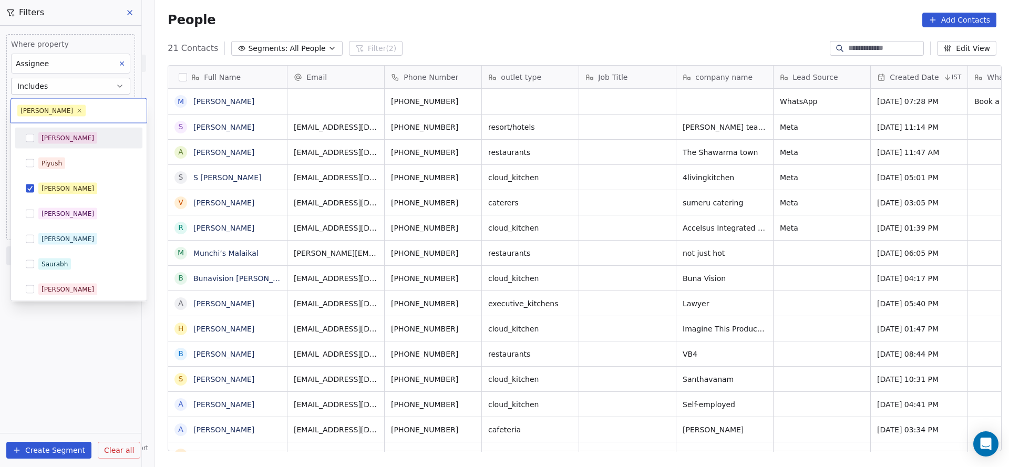
click at [85, 139] on div "Salim" at bounding box center [85, 138] width 94 height 12
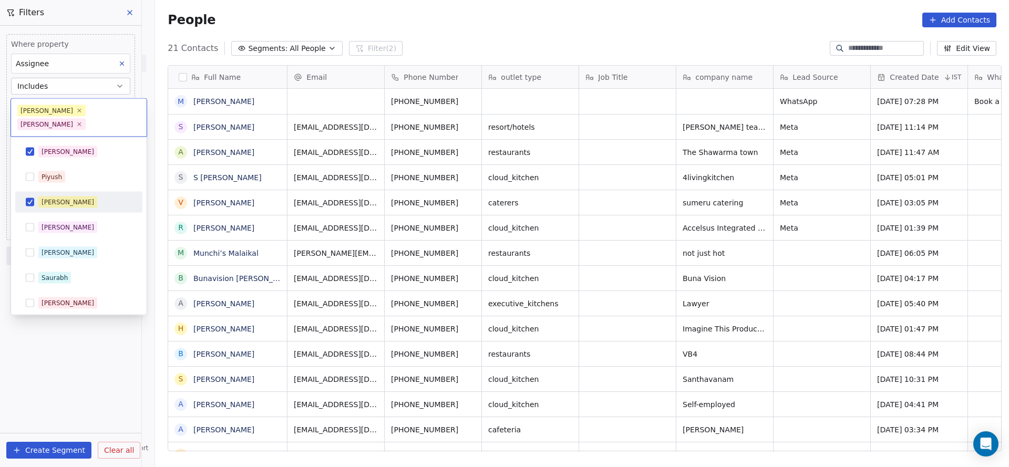
click at [85, 199] on div "Salim Piyush Madhuri Anmol Ronit Saurabh Sapan Falguni Mary Ajay Ankit Rohit Sh…" at bounding box center [78, 315] width 127 height 349
click at [91, 372] on html "On2Cook India Pvt. Ltd. Contacts People Marketing Workflows Campaigns Metrics &…" at bounding box center [504, 233] width 1009 height 467
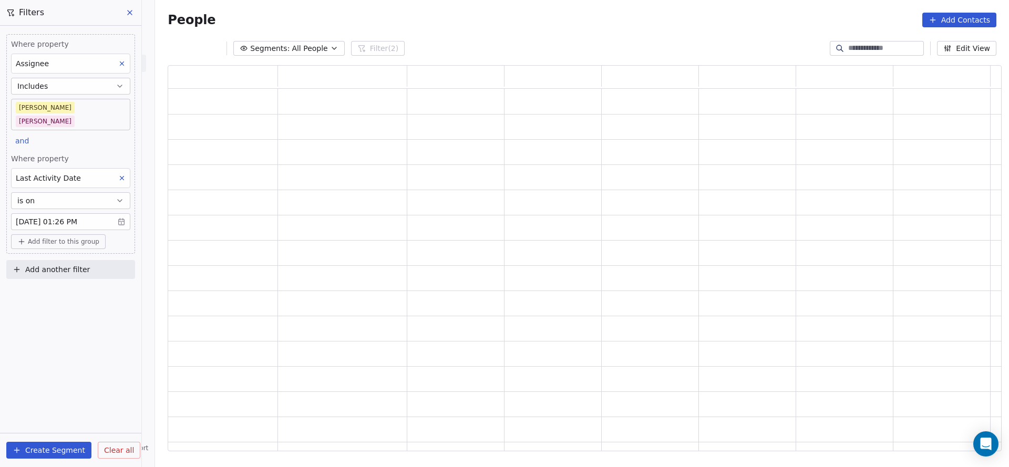
scroll to position [374, 821]
click at [81, 112] on body "On2Cook India Pvt. Ltd. Contacts People Marketing Workflows Campaigns Metrics &…" at bounding box center [504, 233] width 1009 height 467
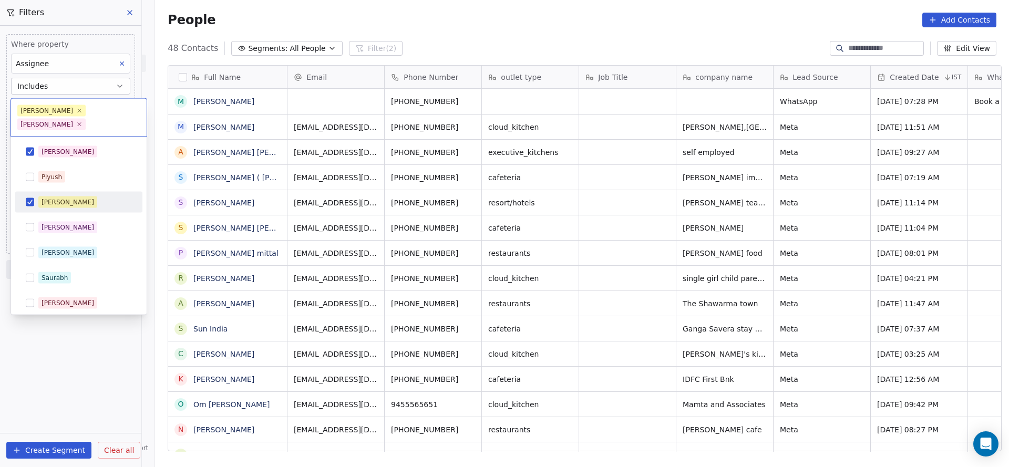
scroll to position [399, 846]
click at [46, 109] on span "[PERSON_NAME]" at bounding box center [51, 111] width 68 height 12
click at [55, 110] on span "[PERSON_NAME]" at bounding box center [51, 111] width 68 height 12
click at [76, 112] on icon at bounding box center [79, 110] width 7 height 7
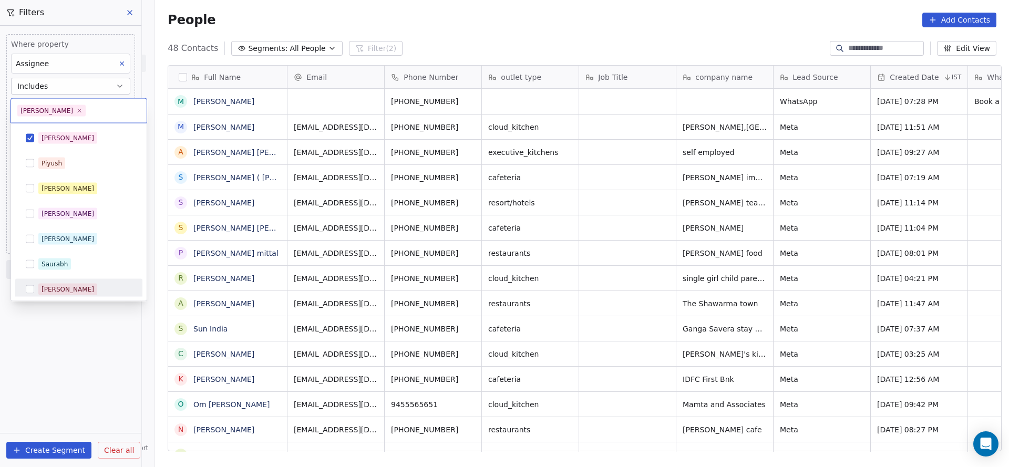
click at [91, 378] on html "On2Cook India Pvt. Ltd. Contacts People Marketing Workflows Campaigns Metrics &…" at bounding box center [504, 233] width 1009 height 467
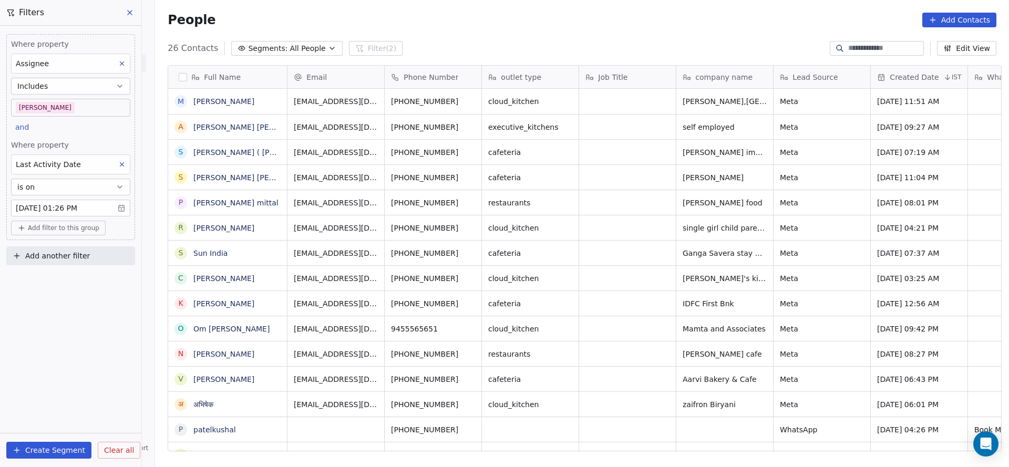
click at [105, 102] on body "On2Cook India Pvt. Ltd. Contacts People Marketing Workflows Campaigns Metrics &…" at bounding box center [504, 233] width 1009 height 467
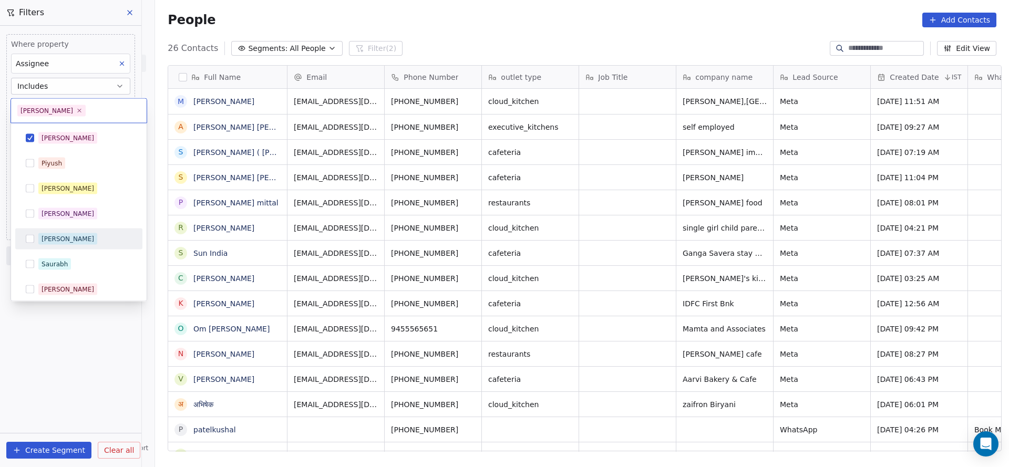
click at [67, 238] on div "Ronit" at bounding box center [85, 239] width 94 height 12
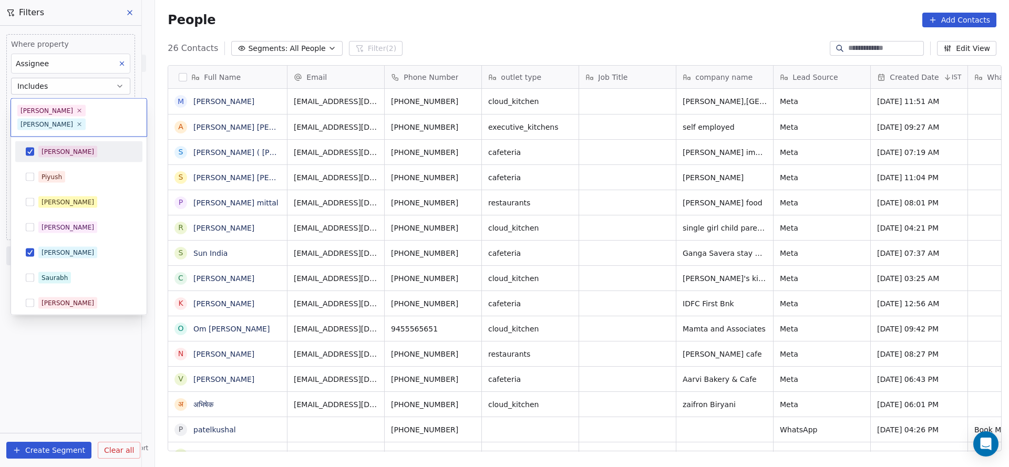
click at [88, 146] on div "Salim" at bounding box center [78, 151] width 119 height 17
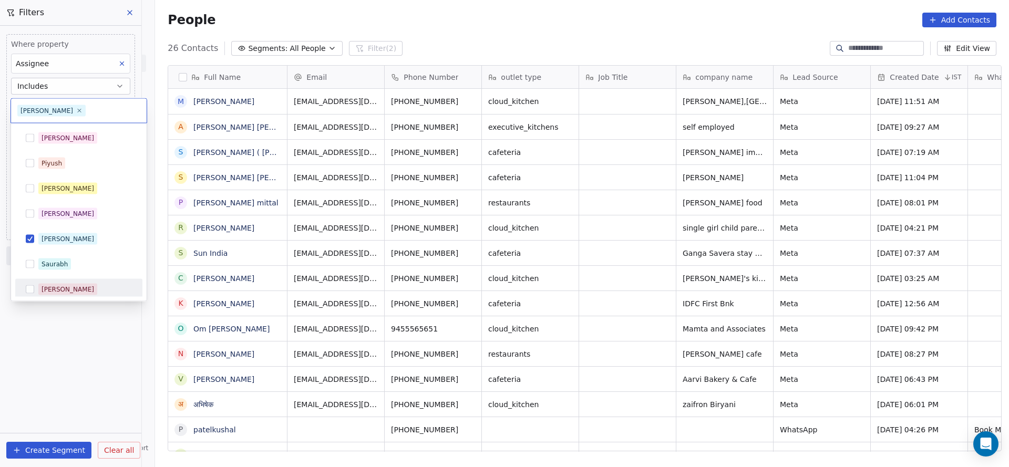
click at [75, 382] on html "On2Cook India Pvt. Ltd. Contacts People Marketing Workflows Campaigns Metrics &…" at bounding box center [504, 233] width 1009 height 467
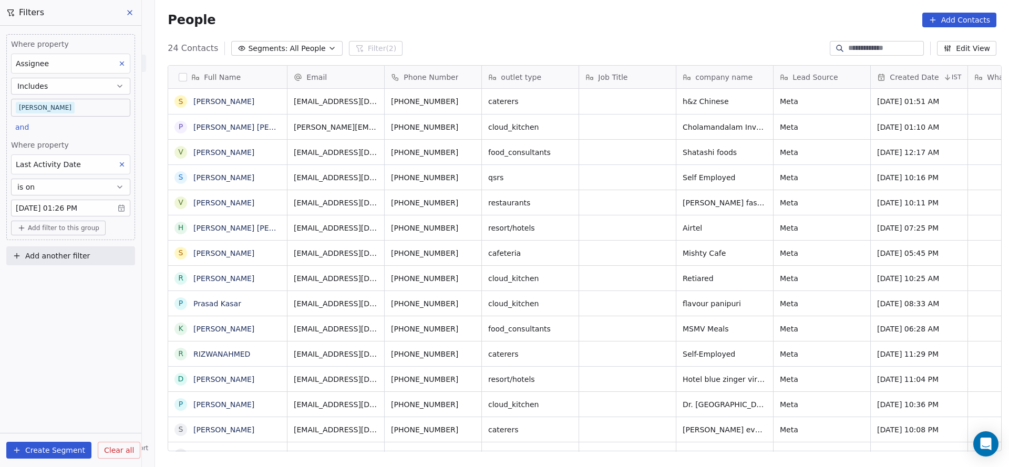
click at [91, 109] on body "On2Cook India Pvt. Ltd. Contacts People Marketing Workflows Campaigns Metrics &…" at bounding box center [504, 233] width 1009 height 467
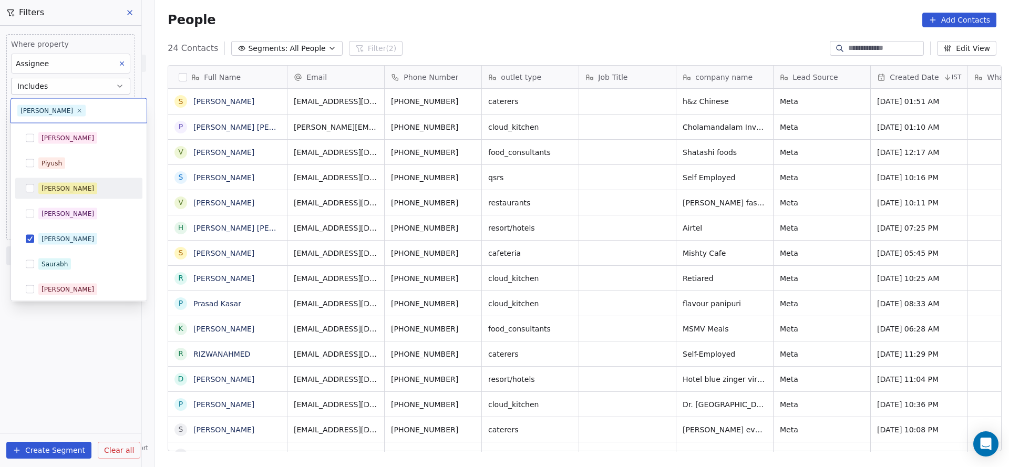
click at [88, 189] on div "[PERSON_NAME]" at bounding box center [85, 189] width 94 height 12
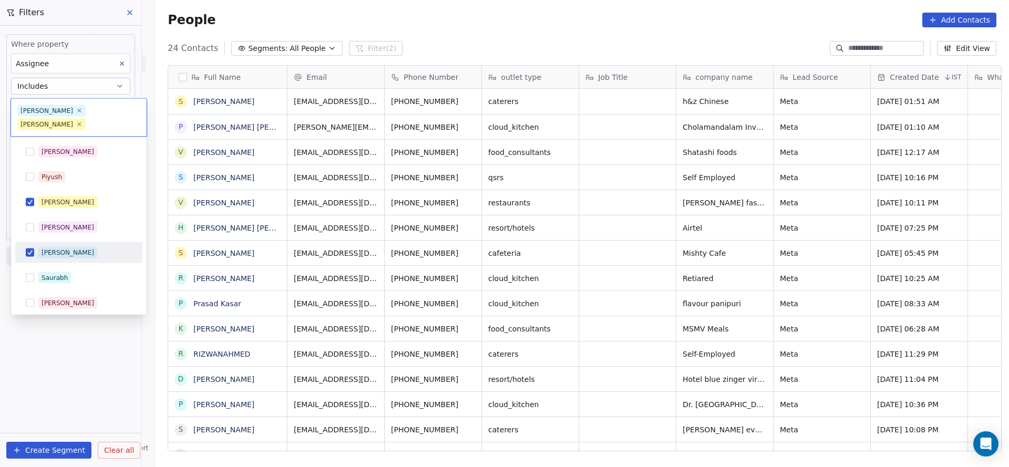
click at [71, 247] on div "Ronit" at bounding box center [85, 253] width 94 height 12
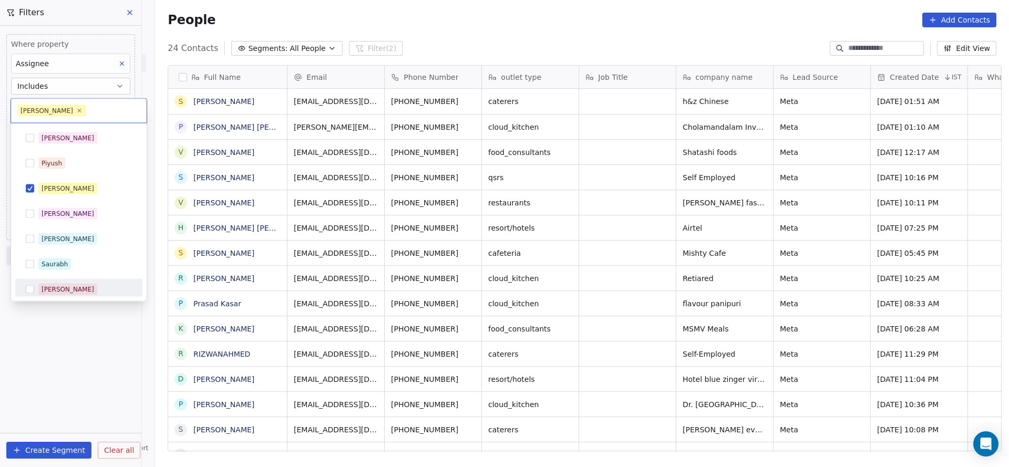
drag, startPoint x: 84, startPoint y: 335, endPoint x: 79, endPoint y: 128, distance: 207.6
click at [84, 334] on html "On2Cook India Pvt. Ltd. Contacts People Marketing Workflows Campaigns Metrics &…" at bounding box center [504, 233] width 1009 height 467
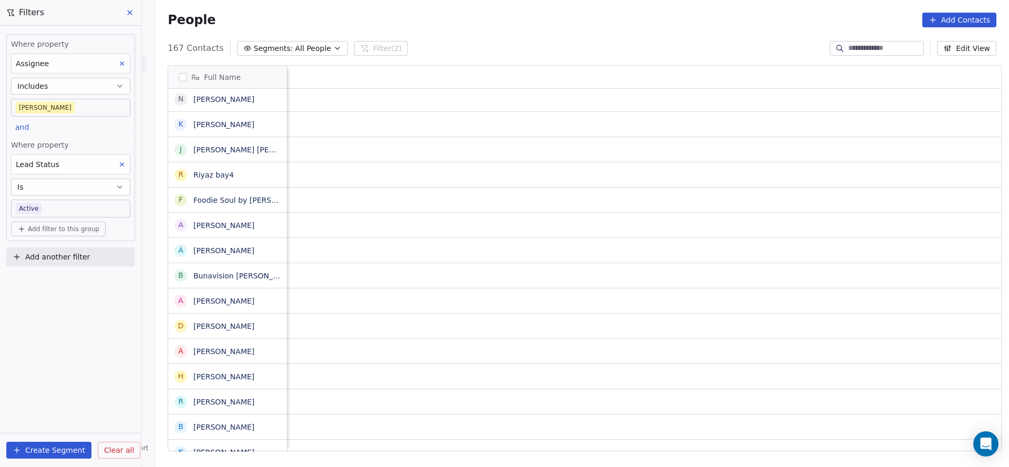
scroll to position [12, 1364]
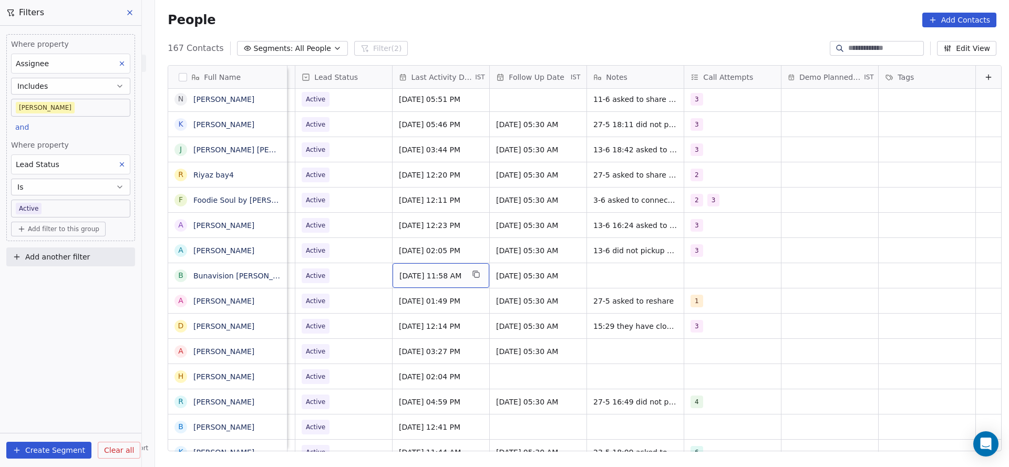
click at [449, 270] on div "[DATE] 11:58 AM" at bounding box center [440, 275] width 97 height 25
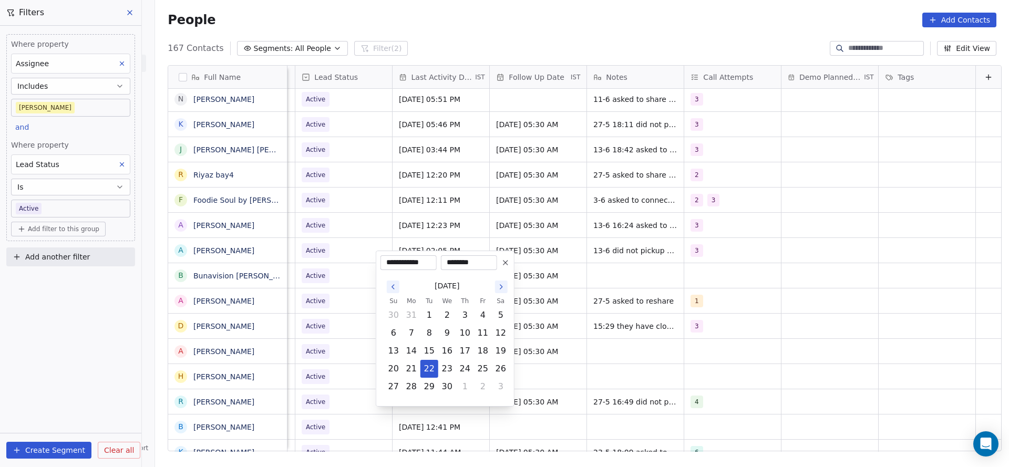
click at [498, 283] on icon "Go to the Next Month" at bounding box center [501, 287] width 8 height 8
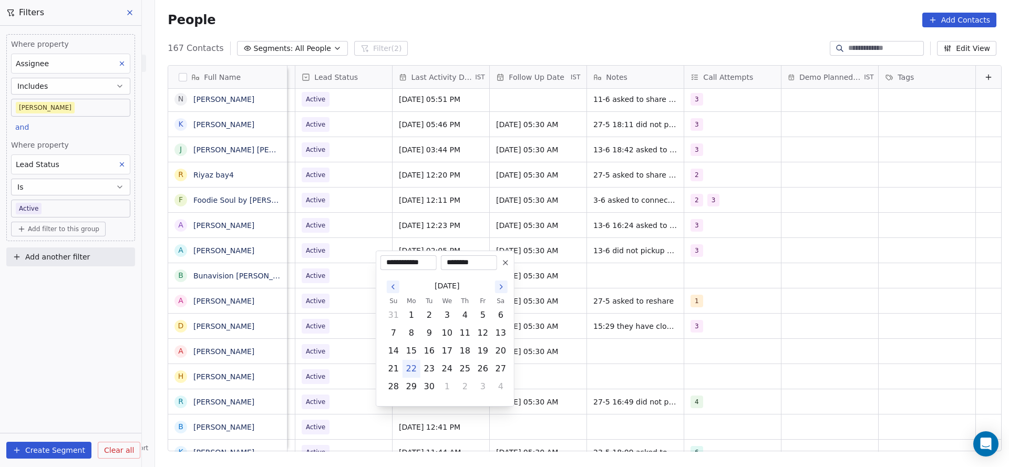
click at [410, 368] on button "22" at bounding box center [411, 368] width 17 height 17
type input "**********"
click at [334, 335] on html "On2Cook India Pvt. Ltd. Contacts People Marketing Workflows Campaigns Metrics &…" at bounding box center [504, 233] width 1009 height 467
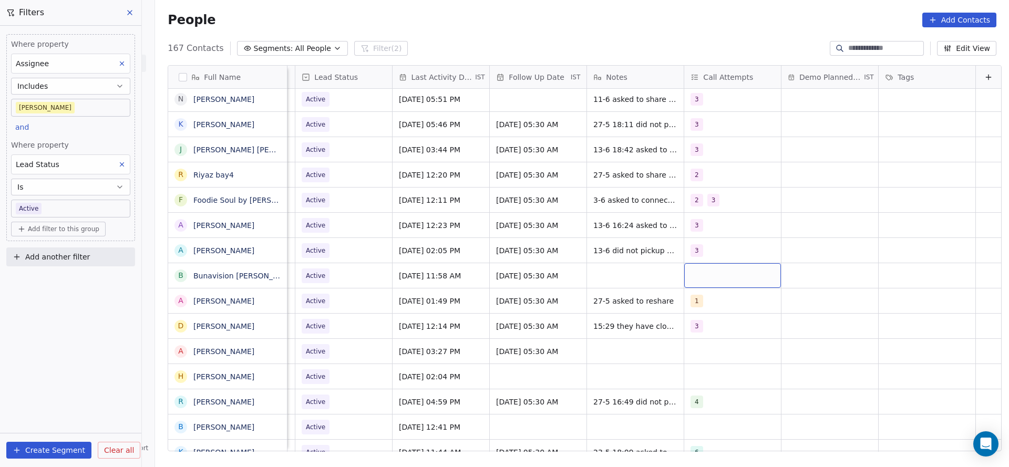
click at [712, 270] on div "grid" at bounding box center [732, 275] width 97 height 25
click at [695, 291] on span "1" at bounding box center [700, 291] width 11 height 12
click at [583, 297] on html "On2Cook India Pvt. Ltd. Contacts People Marketing Workflows Campaigns Metrics &…" at bounding box center [504, 233] width 1009 height 467
click at [617, 263] on div "grid" at bounding box center [635, 275] width 97 height 25
type textarea "**********"
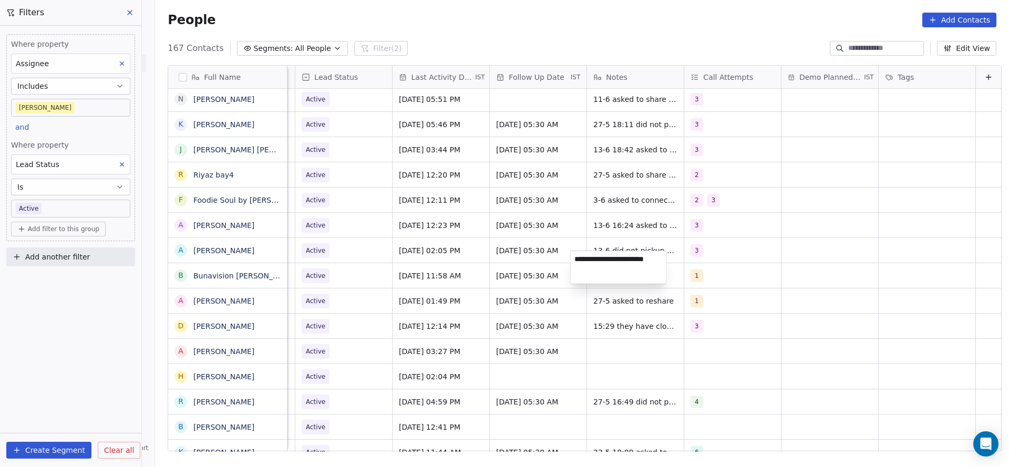
drag, startPoint x: 518, startPoint y: 295, endPoint x: 376, endPoint y: 273, distance: 143.6
click at [517, 295] on html "On2Cook India Pvt. Ltd. Contacts People Marketing Workflows Campaigns Metrics &…" at bounding box center [504, 233] width 1009 height 467
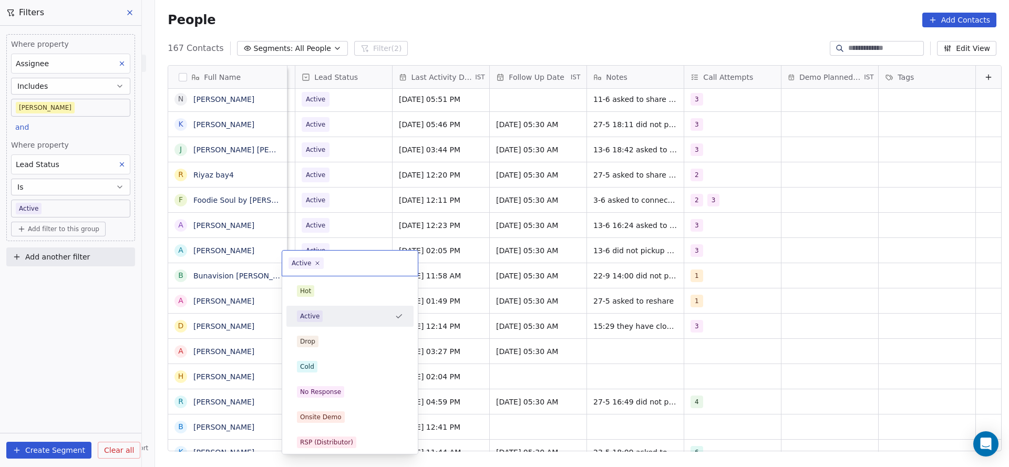
scroll to position [12, 1360]
click at [347, 395] on div "No Response" at bounding box center [350, 392] width 106 height 12
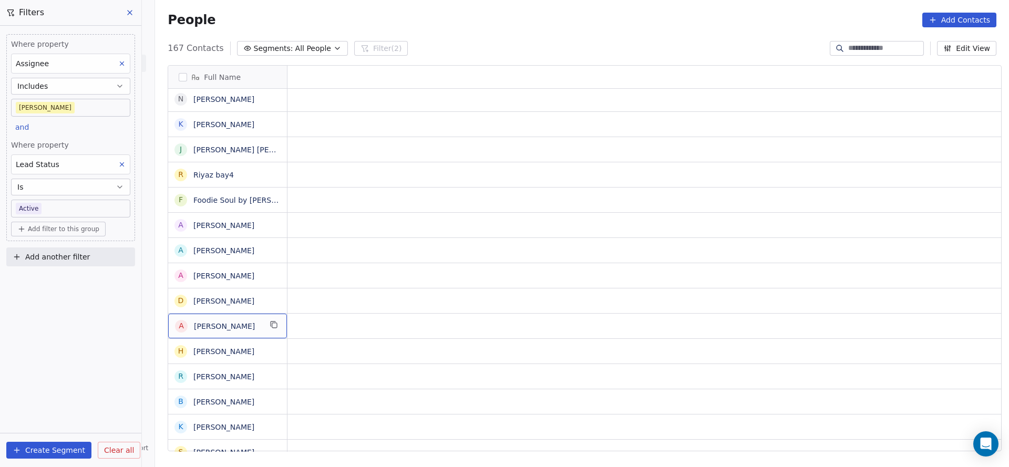
scroll to position [12, 0]
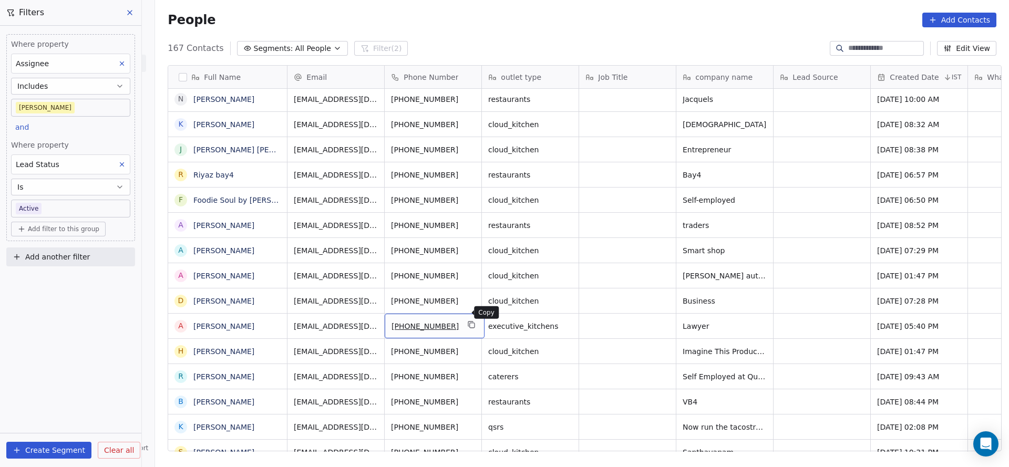
click at [468, 320] on icon "grid" at bounding box center [472, 324] width 8 height 8
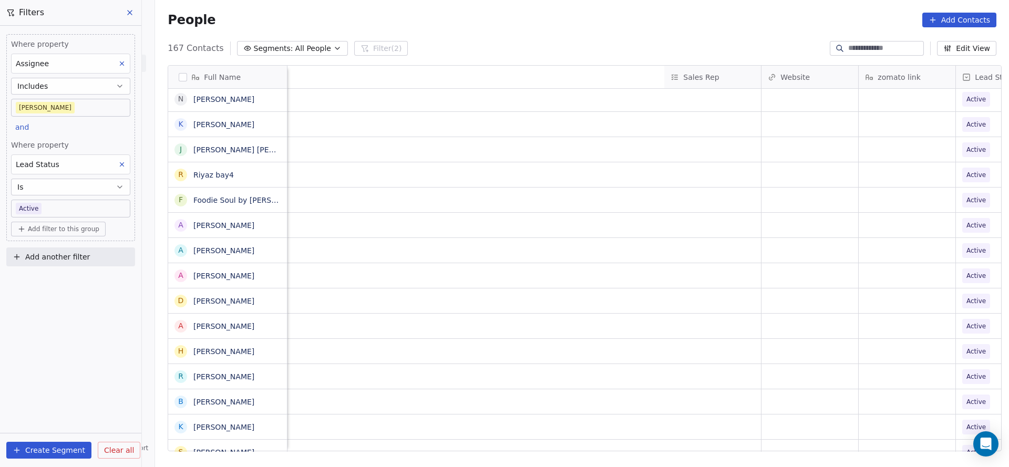
scroll to position [12, 1364]
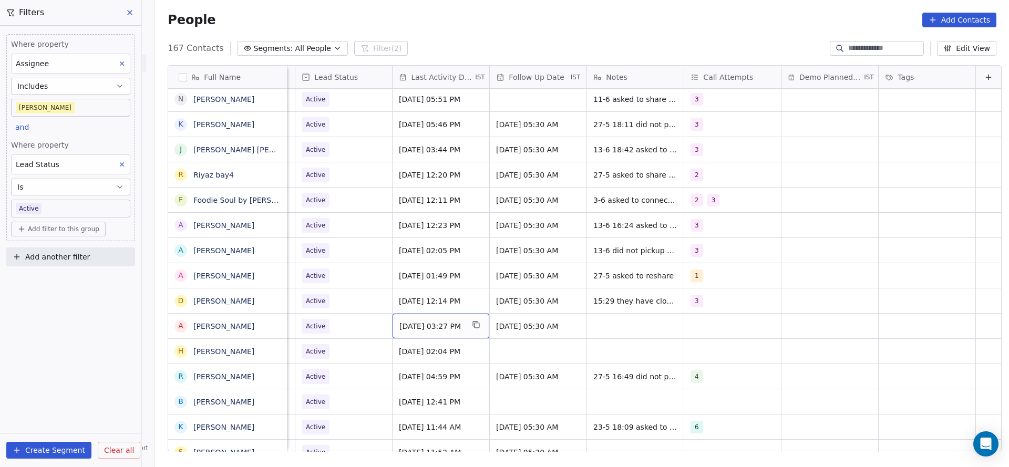
click at [405, 314] on div "[DATE] 03:27 PM" at bounding box center [440, 326] width 97 height 25
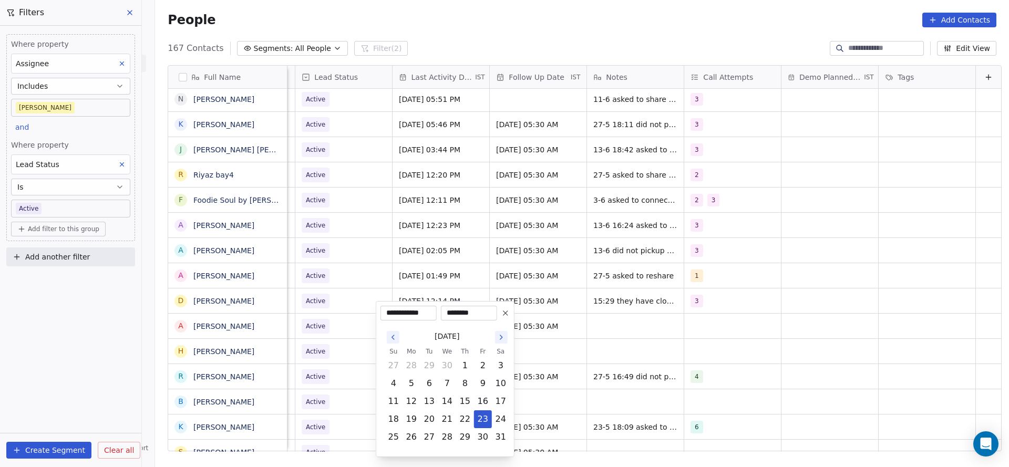
click at [495, 334] on button "Go to the Next Month" at bounding box center [501, 337] width 13 height 13
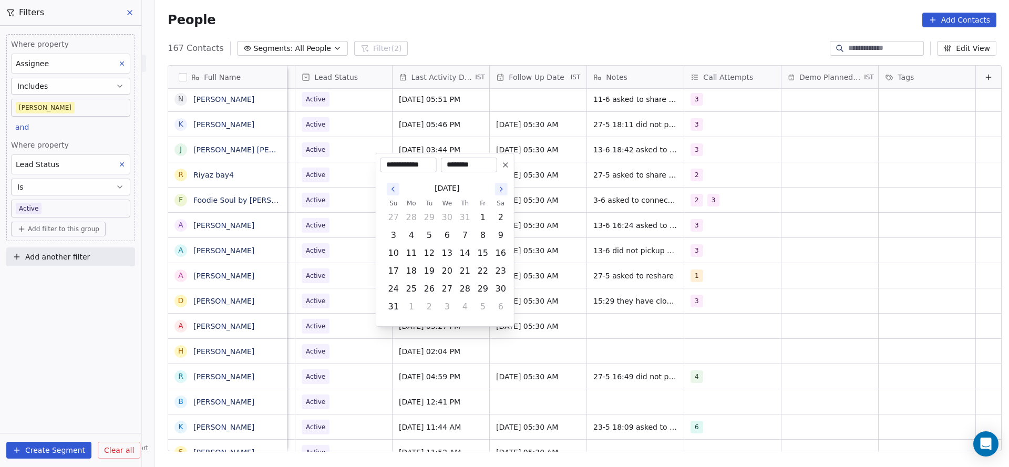
click at [504, 191] on icon "Go to the Next Month" at bounding box center [501, 189] width 8 height 8
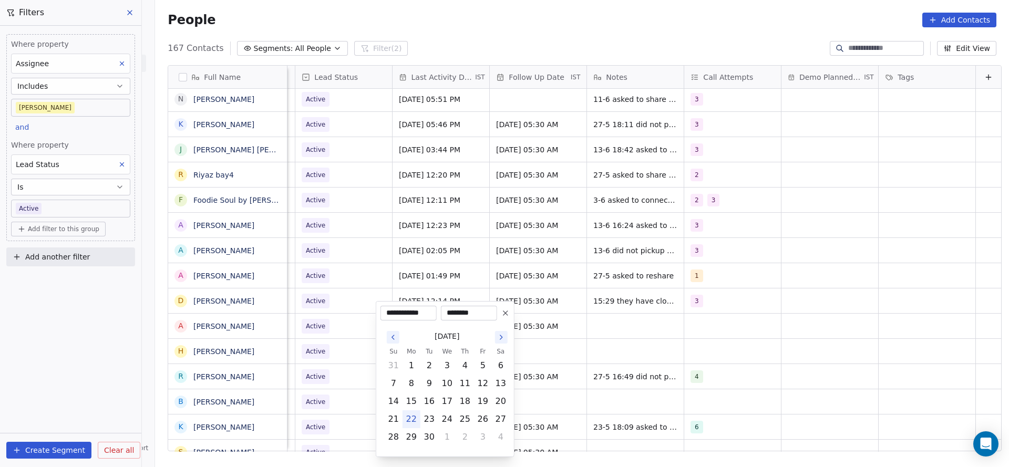
click at [413, 419] on button "22" at bounding box center [411, 419] width 17 height 17
type input "**********"
click at [342, 387] on html "On2Cook India Pvt. Ltd. Contacts People Marketing Workflows Campaigns Metrics &…" at bounding box center [504, 233] width 1009 height 467
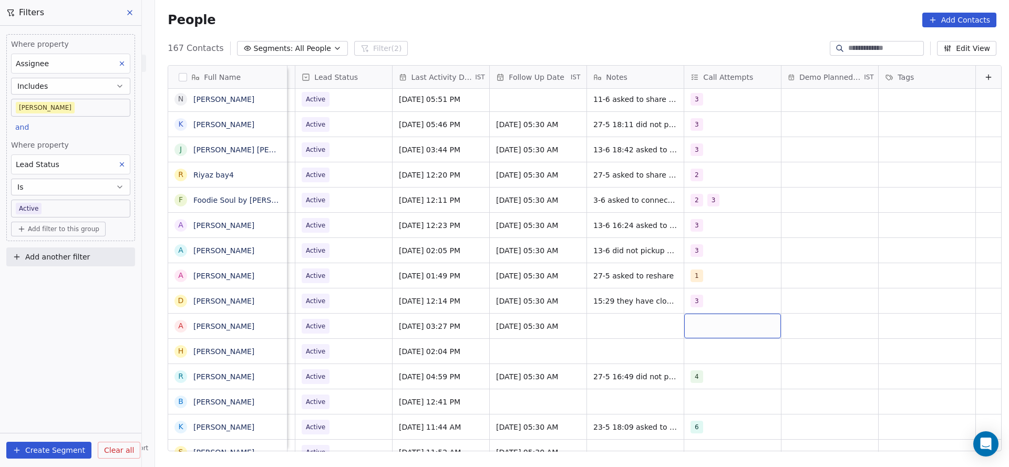
click at [684, 318] on div "grid" at bounding box center [732, 326] width 97 height 25
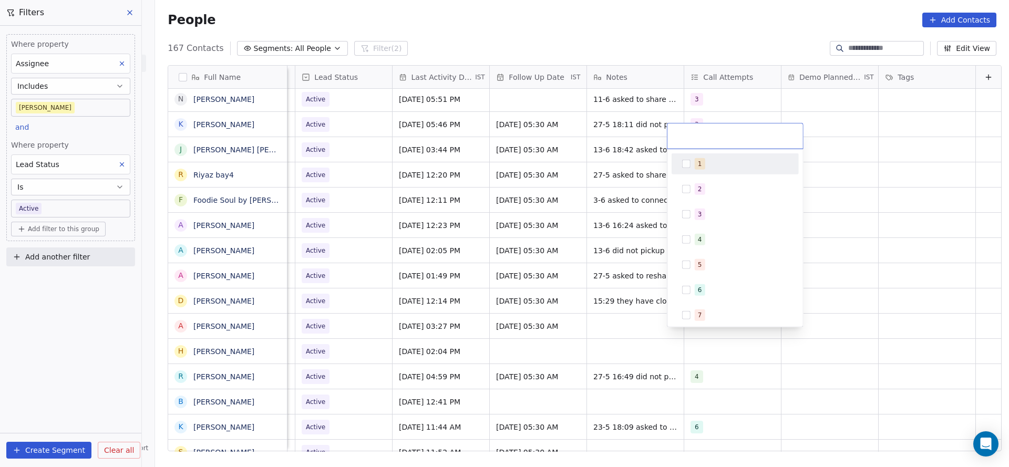
click at [716, 159] on div "1" at bounding box center [742, 164] width 94 height 12
click at [546, 251] on html "On2Cook India Pvt. Ltd. Contacts People Marketing Workflows Campaigns Metrics &…" at bounding box center [504, 233] width 1009 height 467
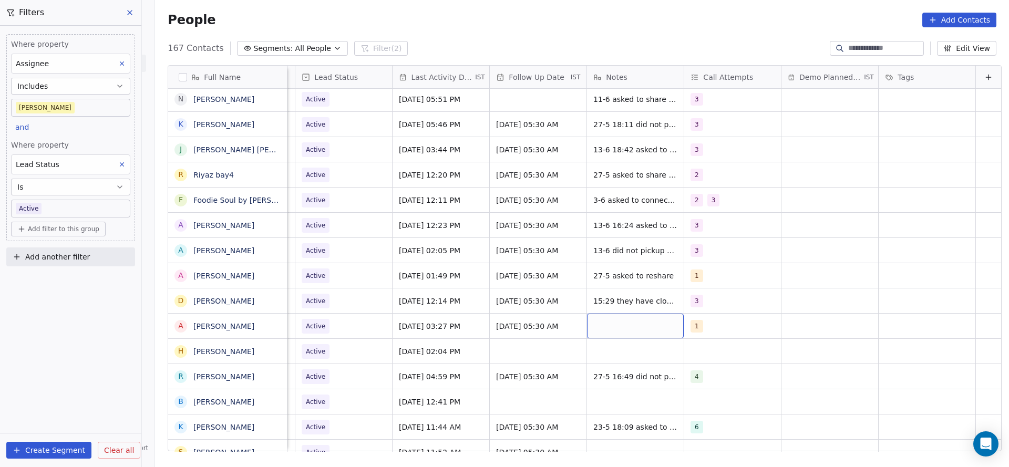
click at [627, 316] on div "grid" at bounding box center [635, 326] width 97 height 25
type textarea "**********"
click at [452, 339] on html "On2Cook India Pvt. Ltd. Contacts People Marketing Workflows Campaigns Metrics &…" at bounding box center [504, 233] width 1009 height 467
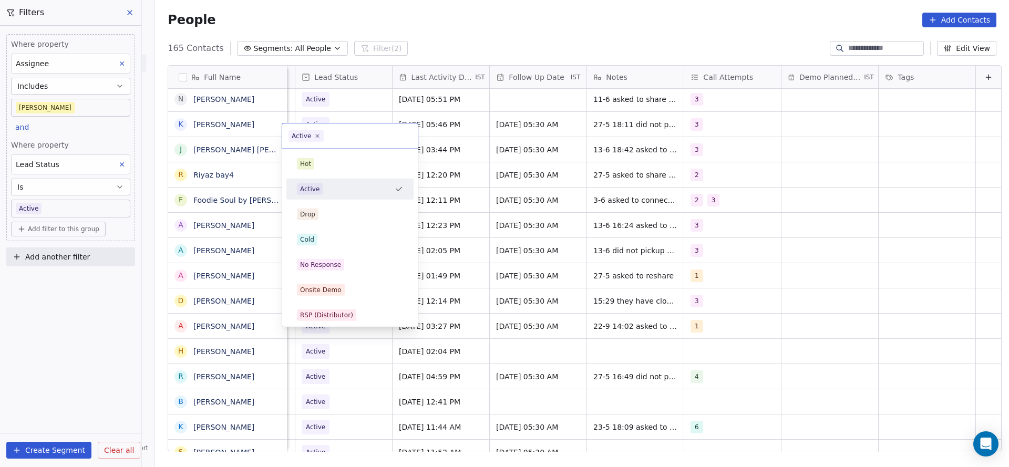
scroll to position [12, 1360]
click at [543, 303] on html "On2Cook India Pvt. Ltd. Contacts People Marketing Workflows Campaigns Metrics &…" at bounding box center [504, 233] width 1009 height 467
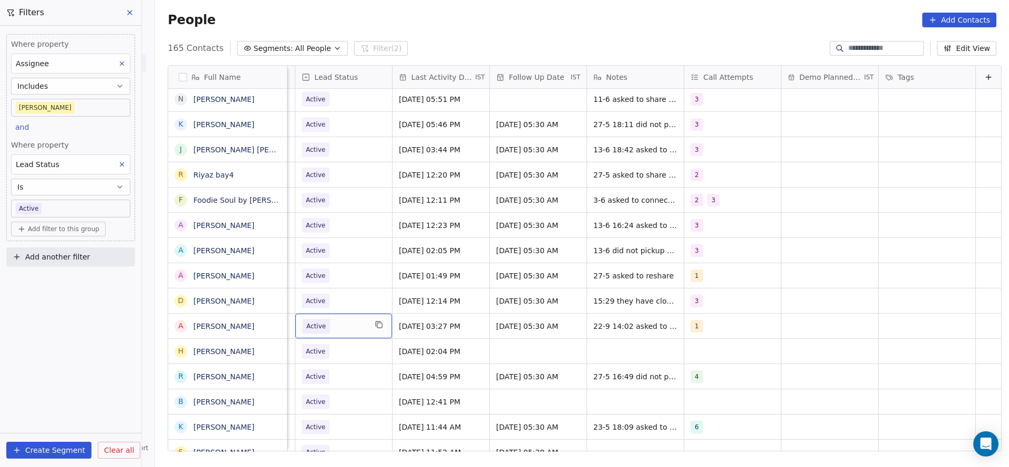
click at [322, 319] on span "Active" at bounding box center [334, 326] width 64 height 15
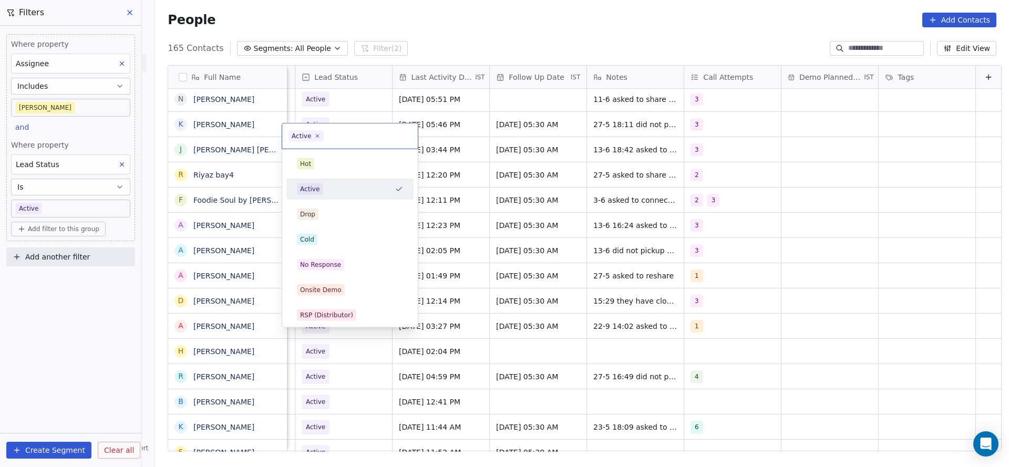
scroll to position [79, 0]
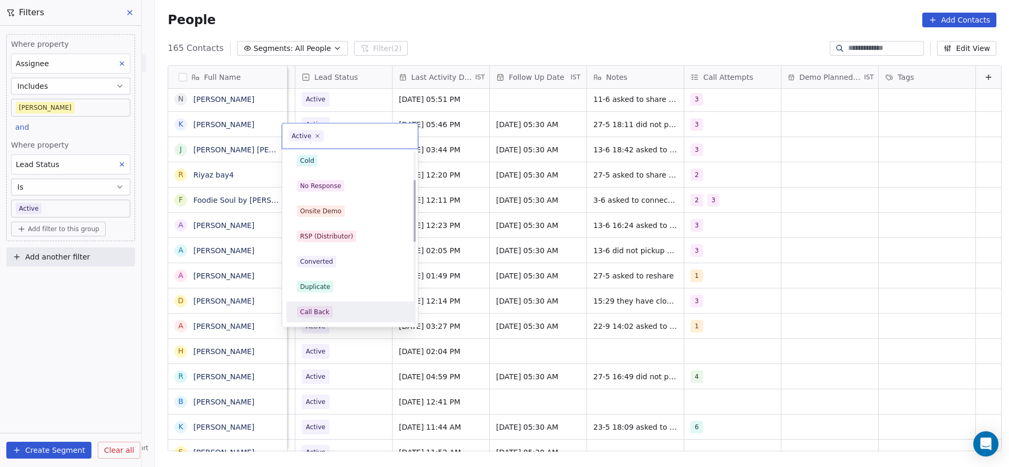
click at [325, 303] on div "Call Back" at bounding box center [349, 312] width 127 height 21
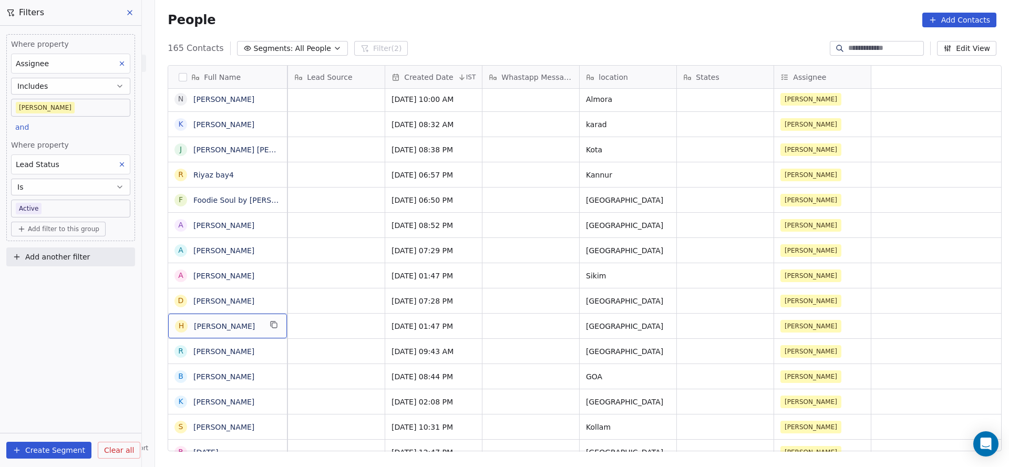
scroll to position [12, 0]
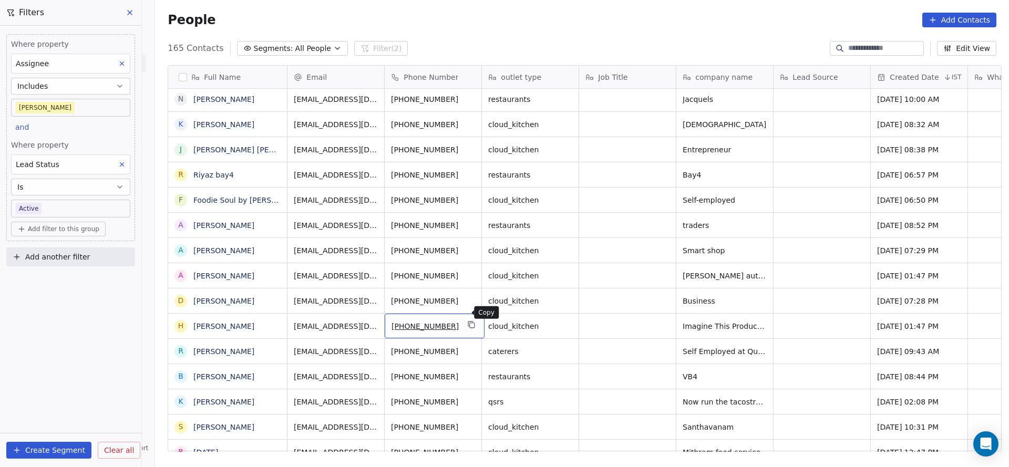
click at [468, 320] on icon "grid" at bounding box center [472, 324] width 8 height 8
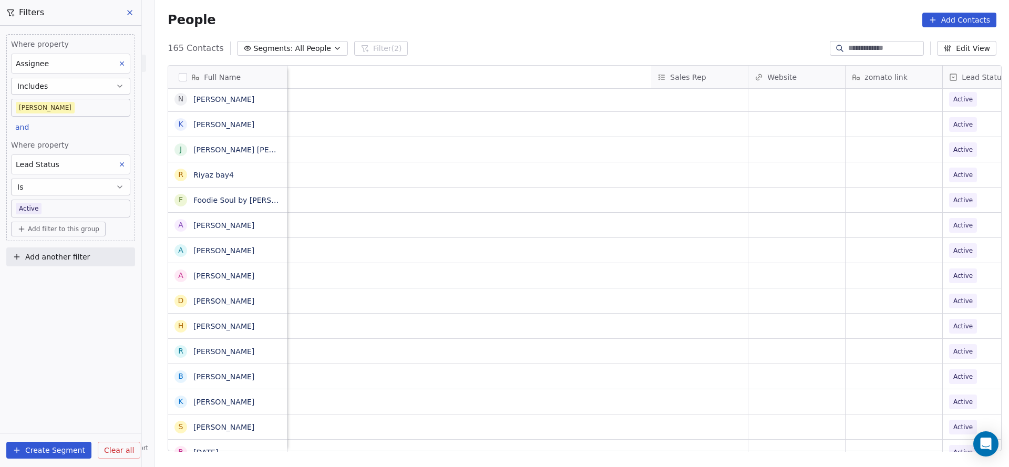
scroll to position [12, 1364]
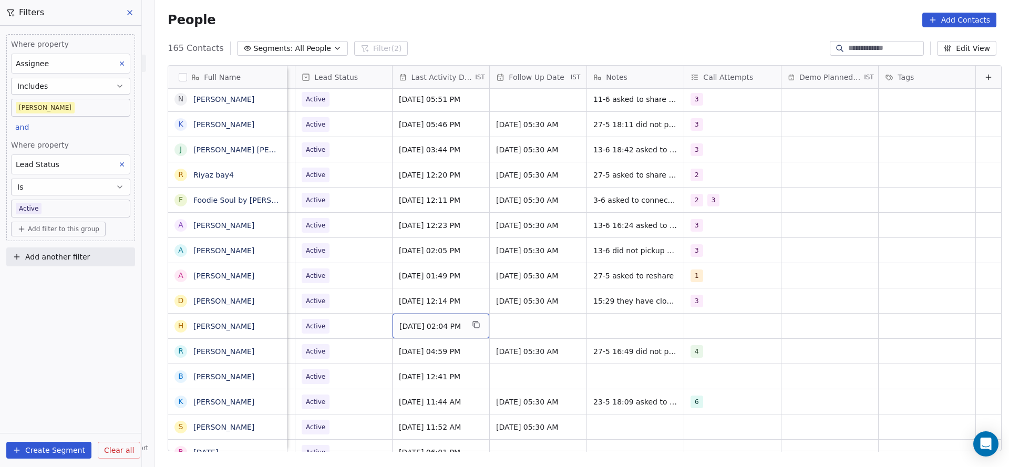
click at [444, 321] on span "[DATE] 02:04 PM" at bounding box center [431, 326] width 64 height 11
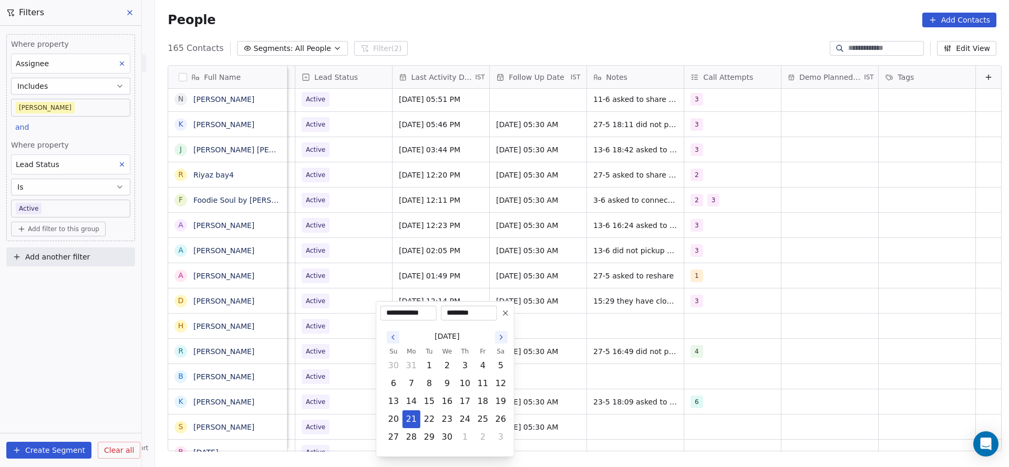
click at [503, 336] on icon "Go to the Next Month" at bounding box center [501, 337] width 8 height 8
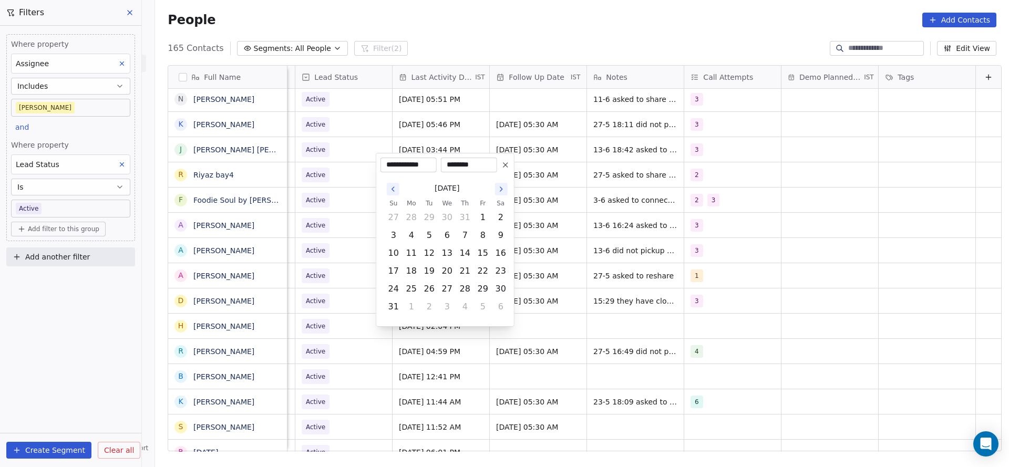
click at [502, 189] on icon "Go to the Next Month" at bounding box center [501, 189] width 8 height 8
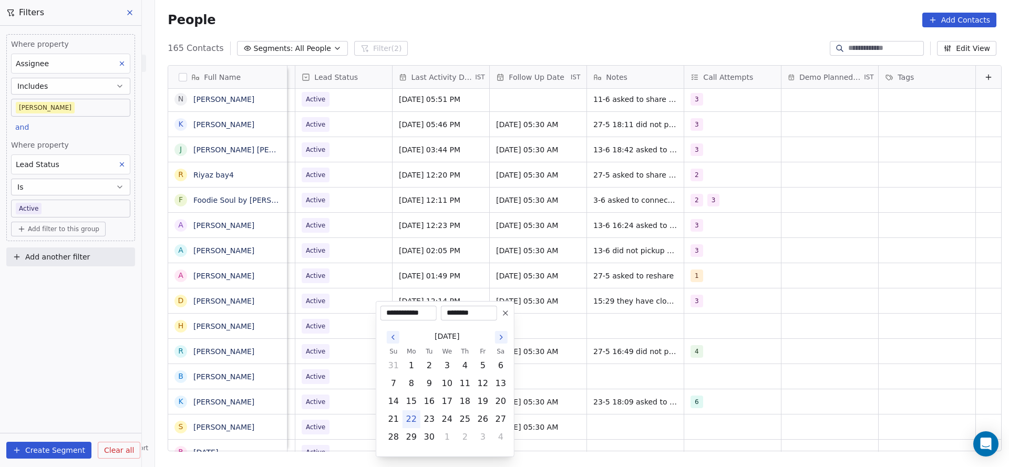
click at [408, 417] on button "22" at bounding box center [411, 419] width 17 height 17
type input "**********"
click at [351, 380] on html "On2Cook India Pvt. Ltd. Contacts People Marketing Workflows Campaigns Metrics &…" at bounding box center [504, 233] width 1009 height 467
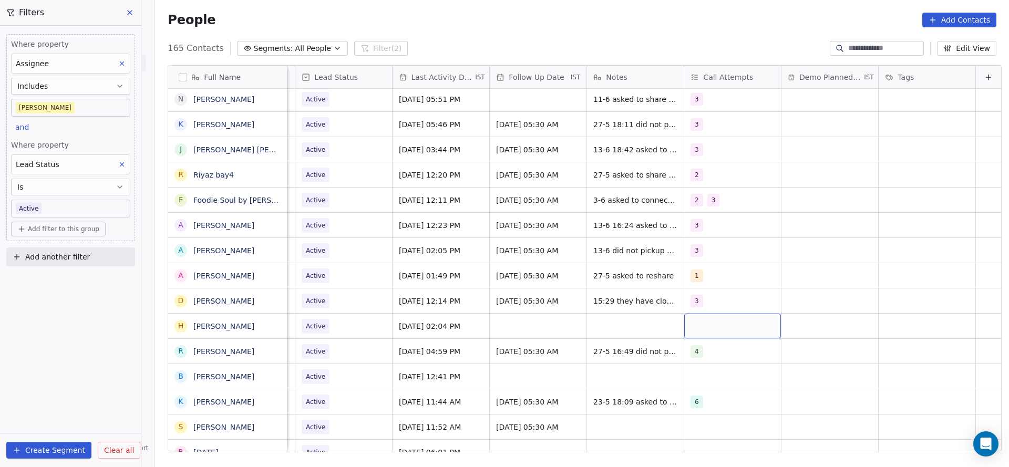
click at [697, 314] on div "grid" at bounding box center [732, 326] width 97 height 25
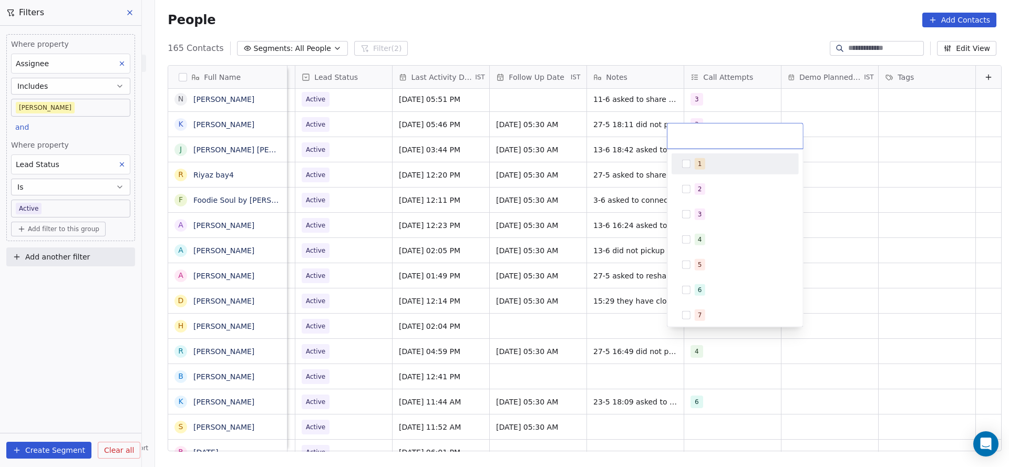
click at [696, 167] on span "1" at bounding box center [700, 164] width 11 height 12
click at [606, 321] on html "On2Cook India Pvt. Ltd. Contacts People Marketing Workflows Campaigns Metrics &…" at bounding box center [504, 233] width 1009 height 467
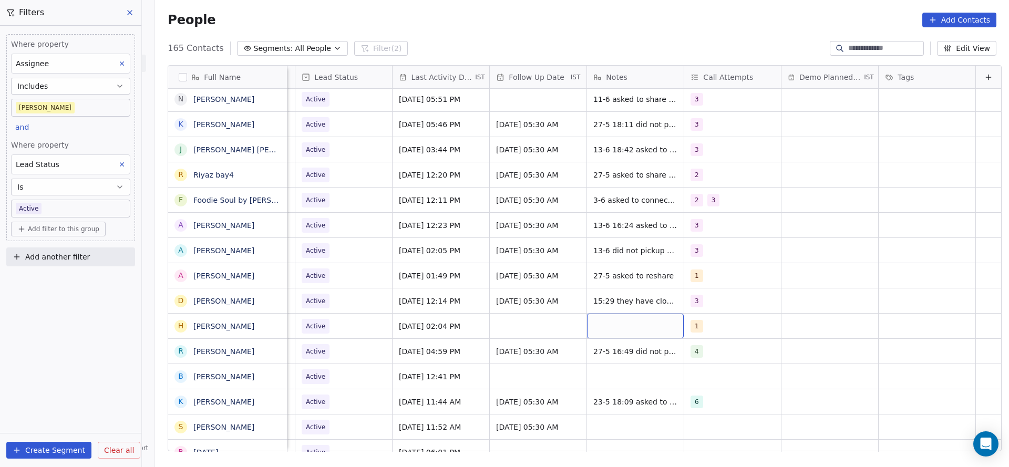
click at [594, 315] on div "grid" at bounding box center [635, 326] width 97 height 25
type textarea "**********"
click at [452, 318] on html "On2Cook India Pvt. Ltd. Contacts People Marketing Workflows Campaigns Metrics &…" at bounding box center [504, 233] width 1009 height 467
click at [331, 320] on span "Active" at bounding box center [334, 326] width 64 height 15
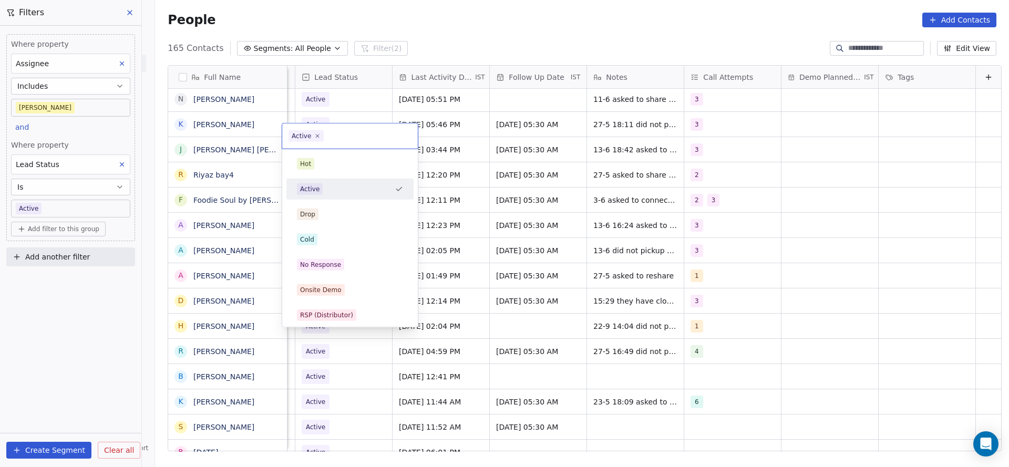
scroll to position [12, 1360]
click at [335, 266] on div "No Response" at bounding box center [320, 264] width 41 height 9
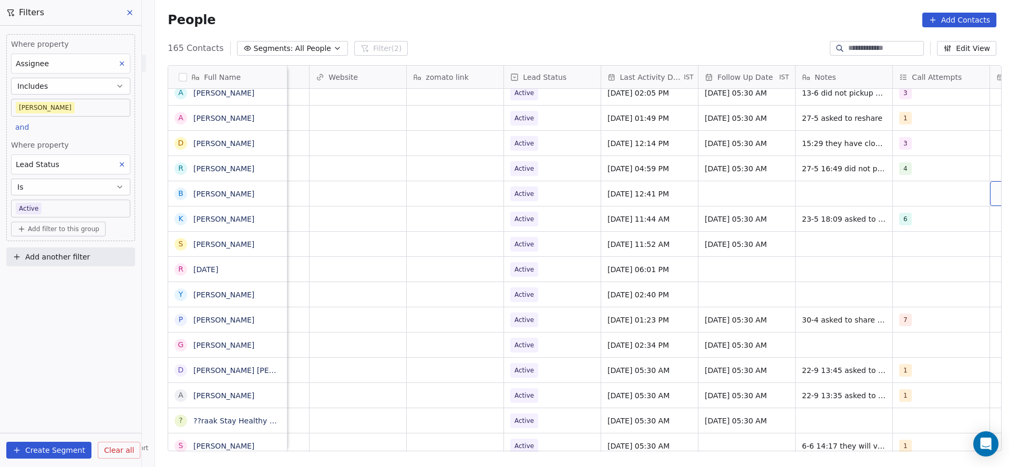
scroll to position [12, 1242]
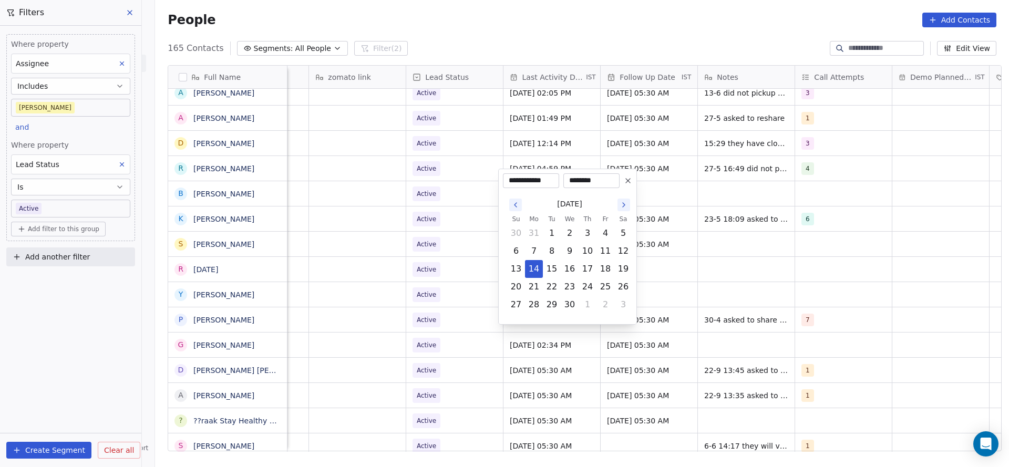
click at [627, 205] on icon "Go to the Next Month" at bounding box center [623, 205] width 8 height 8
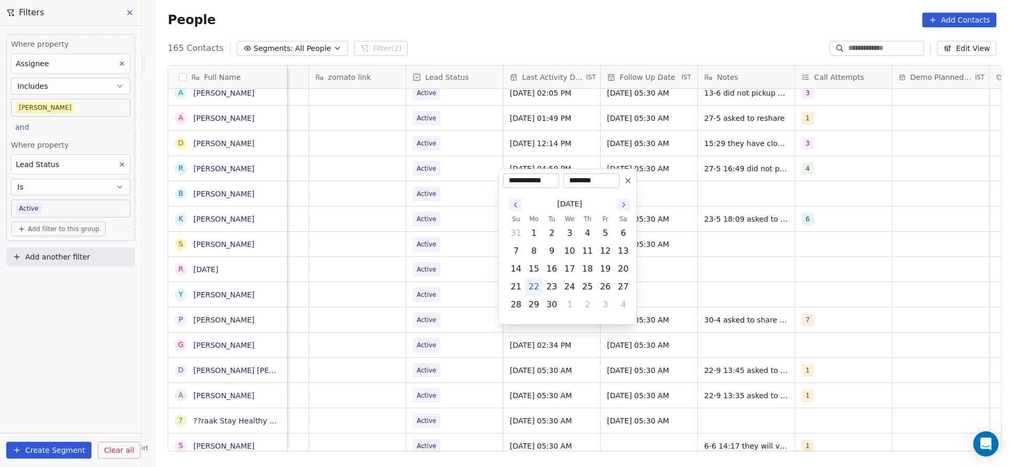
click at [534, 283] on button "22" at bounding box center [533, 286] width 17 height 17
type input "**********"
click at [823, 182] on html "On2Cook India Pvt. Ltd. Contacts People Marketing Workflows Campaigns Metrics &…" at bounding box center [504, 233] width 1009 height 467
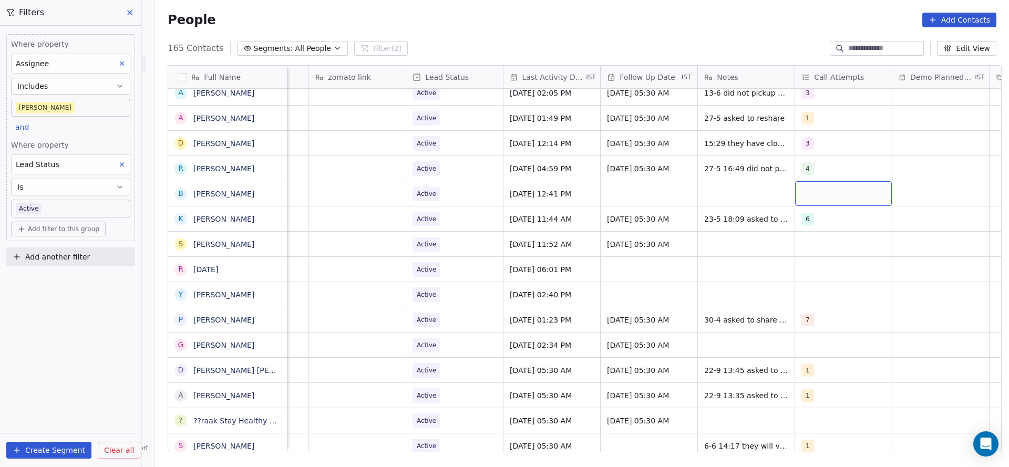
click at [823, 182] on div "grid" at bounding box center [843, 193] width 97 height 25
click at [820, 212] on div "1" at bounding box center [822, 208] width 4 height 9
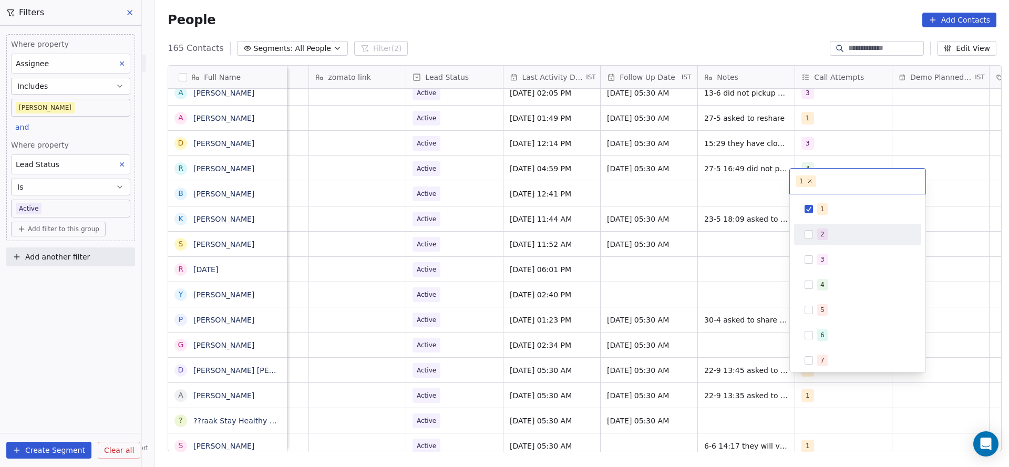
click at [685, 219] on html "On2Cook India Pvt. Ltd. Contacts People Marketing Workflows Campaigns Metrics &…" at bounding box center [504, 233] width 1009 height 467
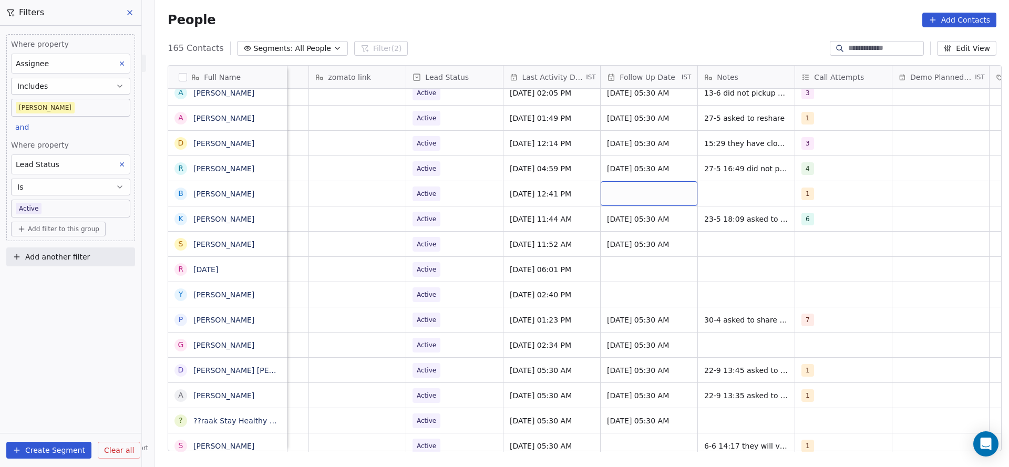
click at [634, 182] on div "grid" at bounding box center [648, 193] width 97 height 25
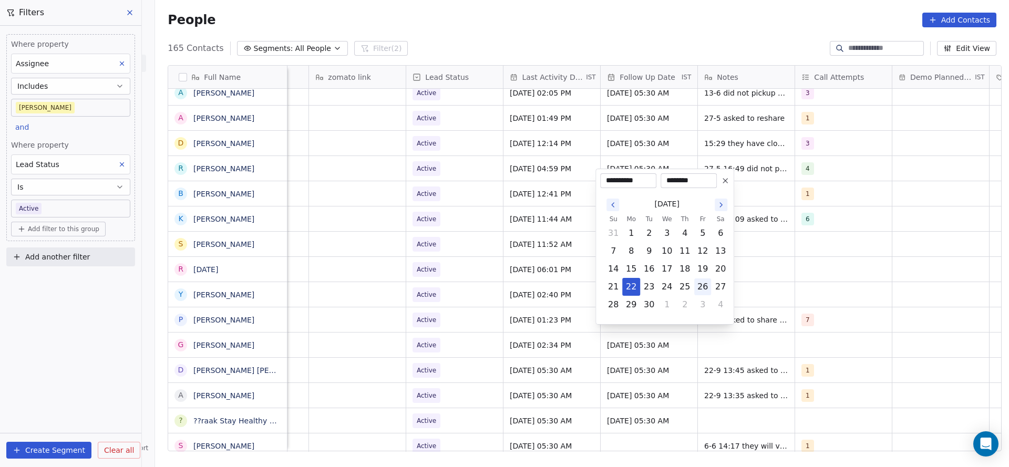
click at [703, 287] on button "26" at bounding box center [702, 286] width 17 height 17
type input "**********"
click at [781, 233] on html "On2Cook India Pvt. Ltd. Contacts People Marketing Workflows Campaigns Metrics &…" at bounding box center [504, 233] width 1009 height 467
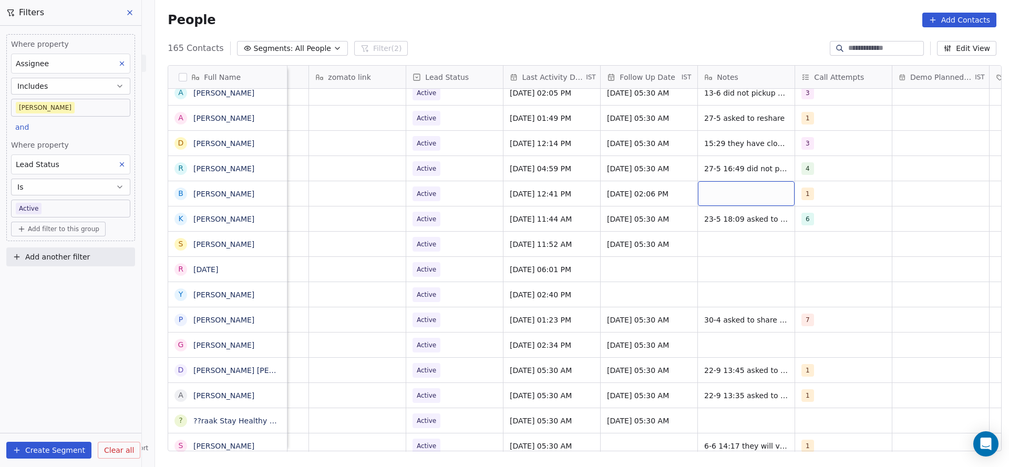
click at [750, 187] on div "grid" at bounding box center [746, 193] width 97 height 25
type textarea "**********"
click at [437, 315] on html "On2Cook India Pvt. Ltd. Contacts People Marketing Workflows Campaigns Metrics &…" at bounding box center [504, 233] width 1009 height 467
click at [757, 232] on div "grid" at bounding box center [746, 244] width 97 height 25
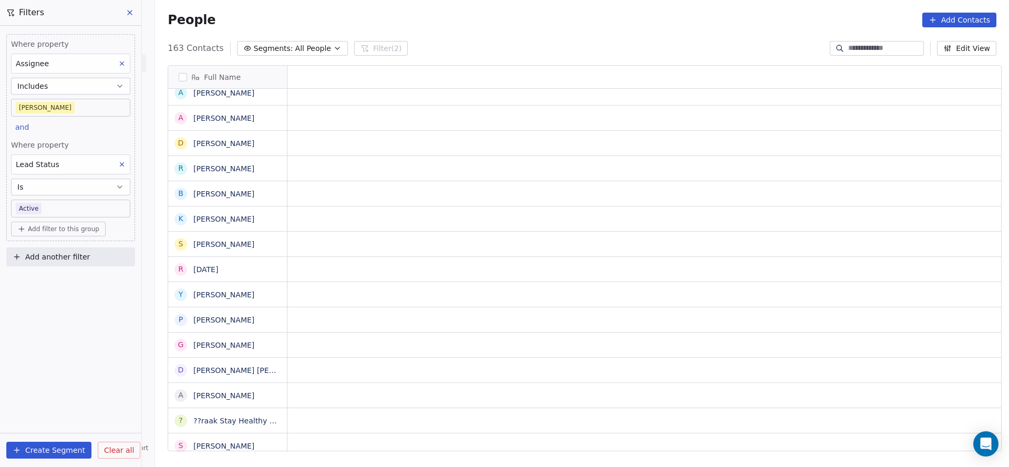
scroll to position [12, 0]
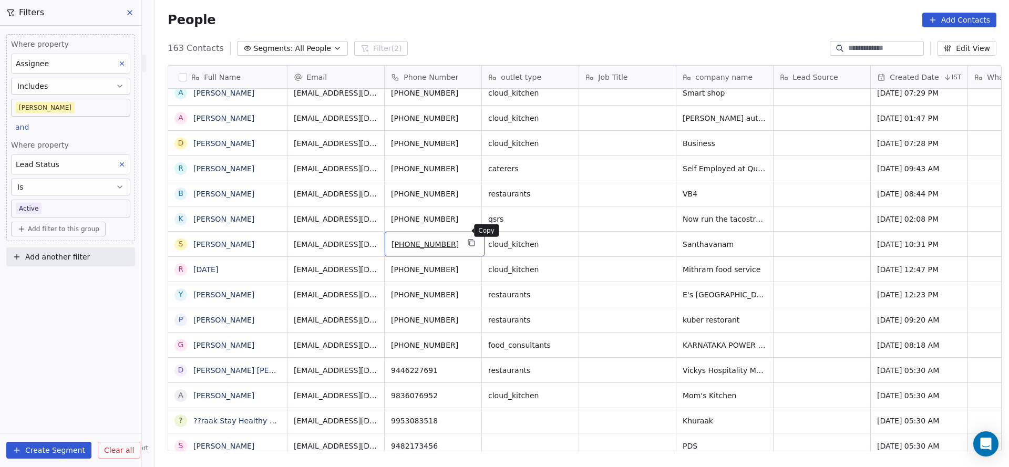
click at [468, 239] on icon "grid" at bounding box center [472, 243] width 8 height 8
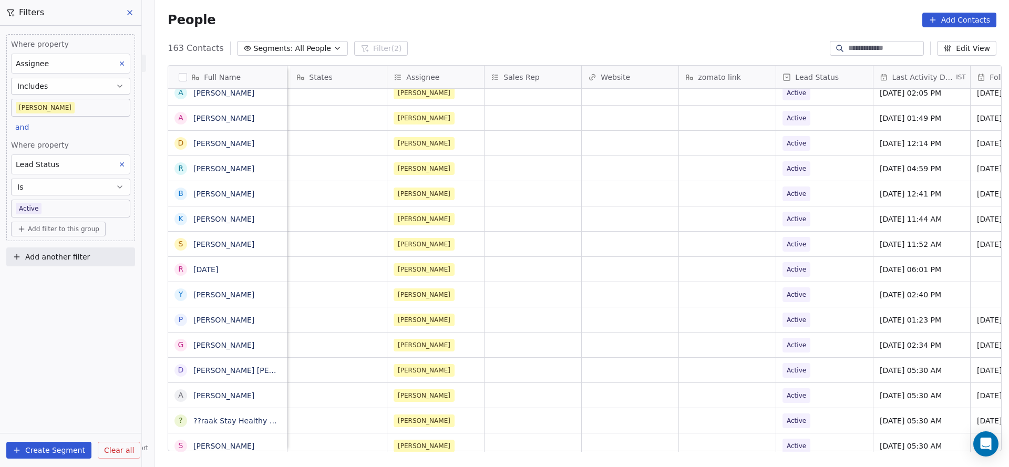
scroll to position [12, 1231]
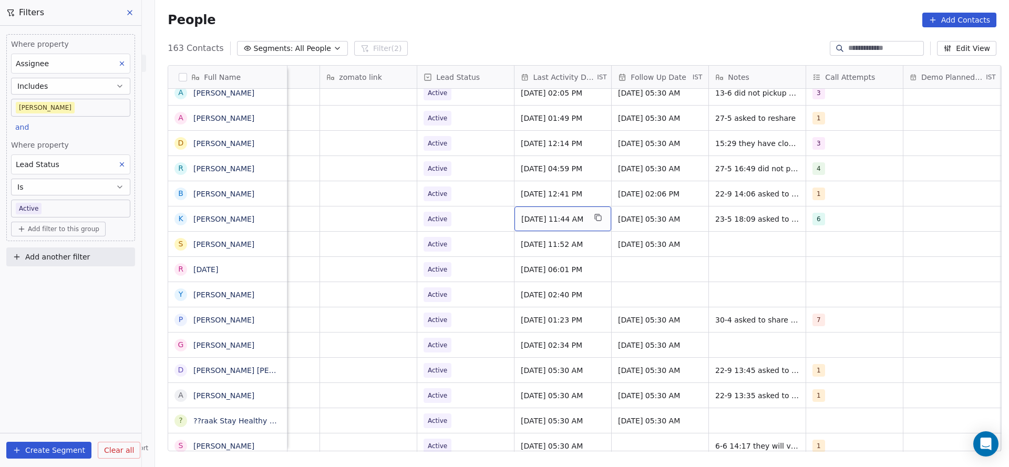
click at [572, 214] on span "[DATE] 11:44 AM" at bounding box center [553, 219] width 64 height 11
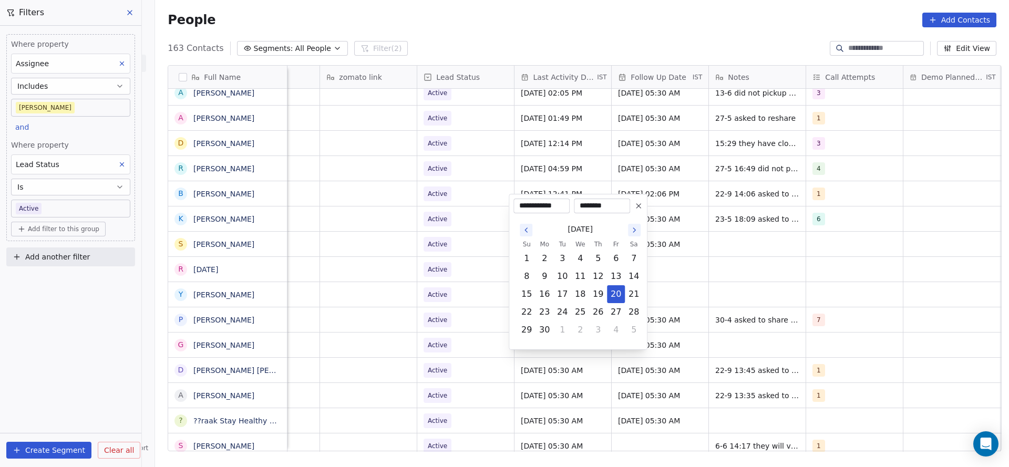
click at [394, 304] on html "On2Cook India Pvt. Ltd. Contacts People Marketing Workflows Campaigns Metrics &…" at bounding box center [504, 233] width 1009 height 467
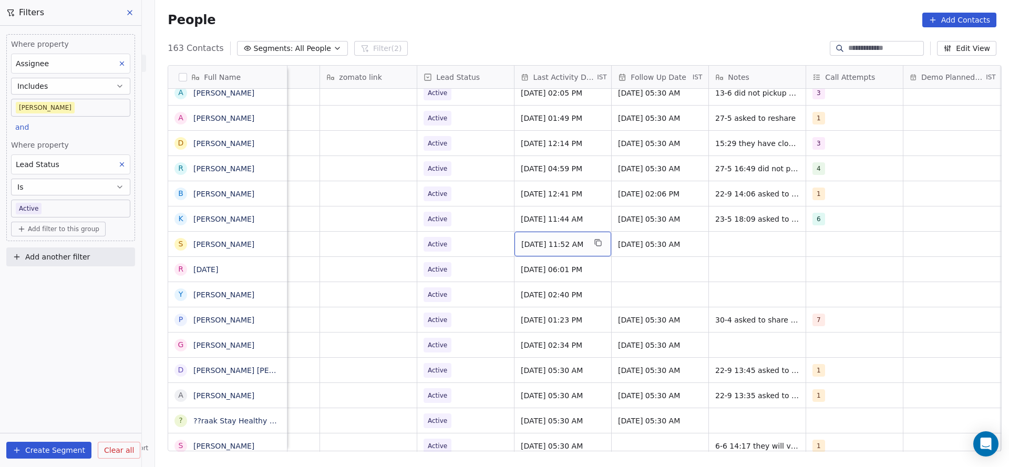
click at [536, 239] on span "[DATE] 11:52 AM" at bounding box center [553, 244] width 64 height 11
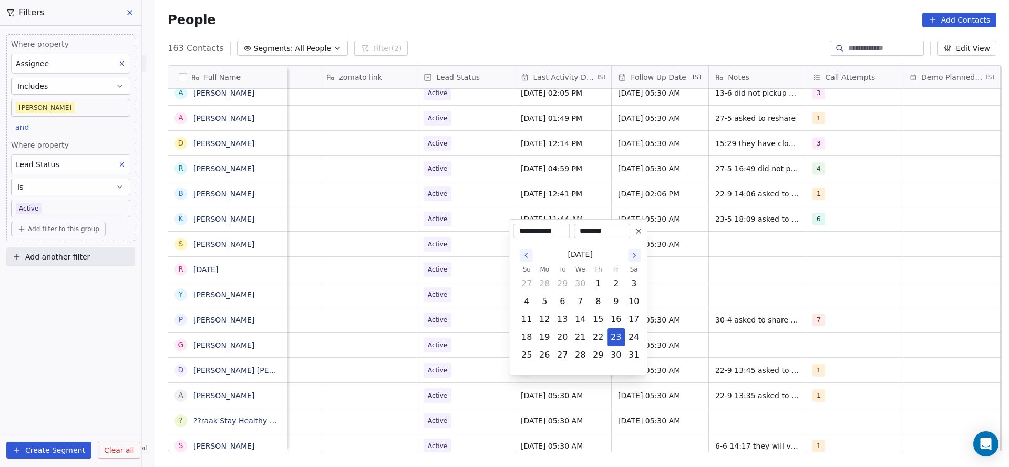
click at [634, 258] on icon "Go to the Next Month" at bounding box center [634, 255] width 8 height 8
click at [541, 331] on button "22" at bounding box center [544, 337] width 17 height 17
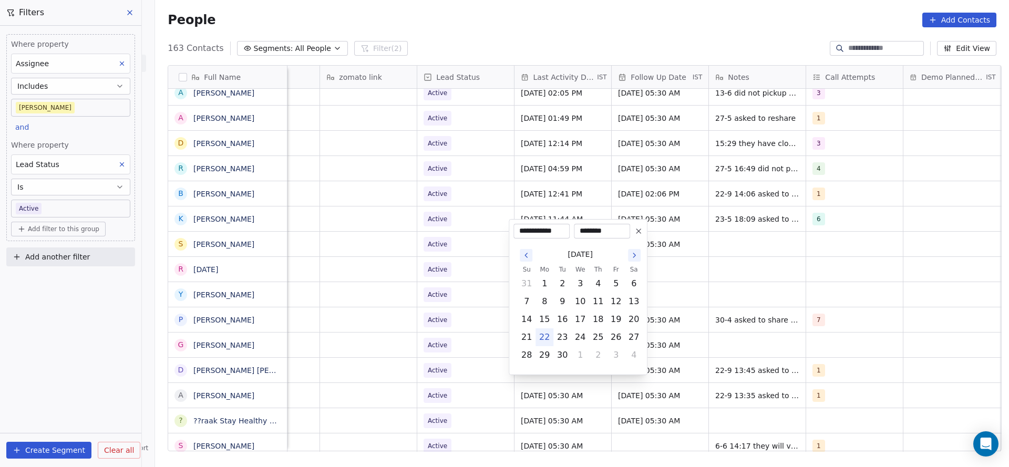
type input "**********"
click at [428, 323] on html "On2Cook India Pvt. Ltd. Contacts People Marketing Workflows Campaigns Metrics &…" at bounding box center [504, 233] width 1009 height 467
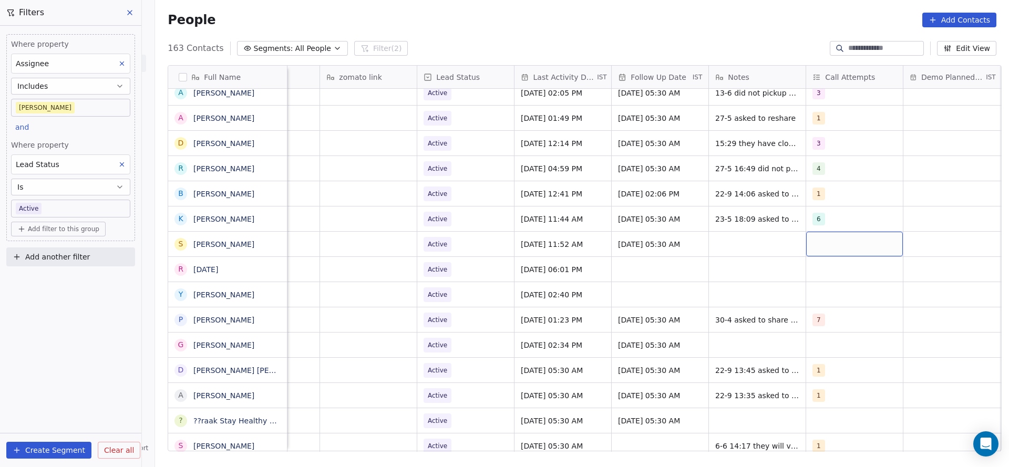
click at [824, 232] on div "grid" at bounding box center [854, 244] width 97 height 25
click at [818, 257] on button "Suggestions" at bounding box center [819, 259] width 8 height 8
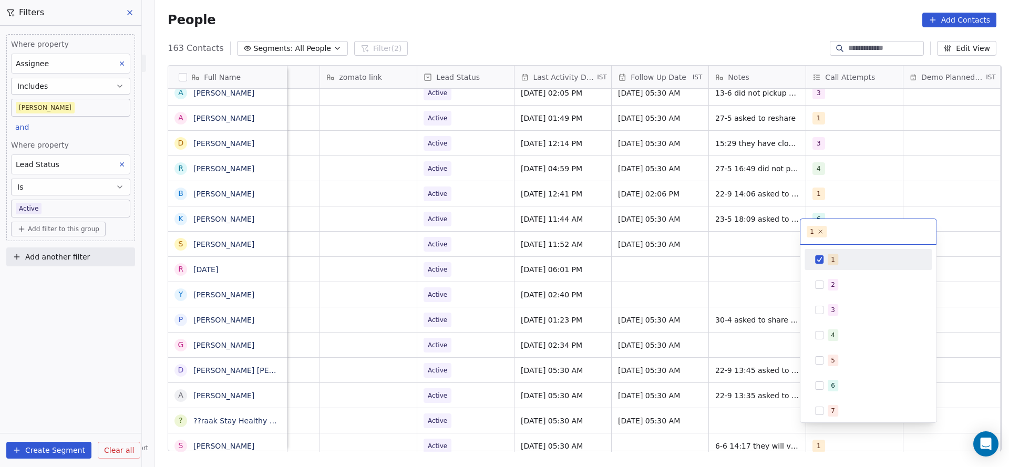
click at [738, 284] on html "On2Cook India Pvt. Ltd. Contacts People Marketing Workflows Campaigns Metrics &…" at bounding box center [504, 233] width 1009 height 467
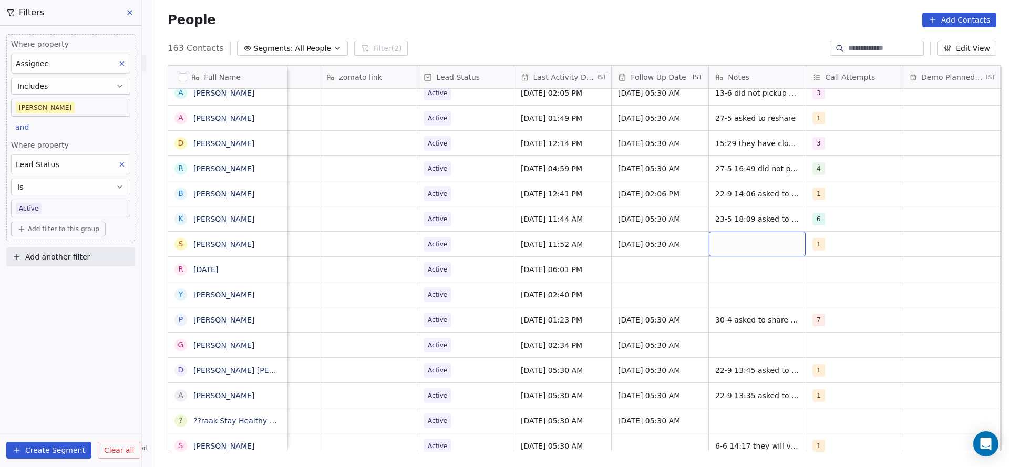
click at [728, 235] on div "grid" at bounding box center [757, 244] width 97 height 25
type textarea "**********"
click at [520, 288] on html "On2Cook India Pvt. Ltd. Contacts People Marketing Workflows Campaigns Metrics &…" at bounding box center [504, 233] width 1009 height 467
click at [462, 237] on span "Active" at bounding box center [456, 244] width 64 height 15
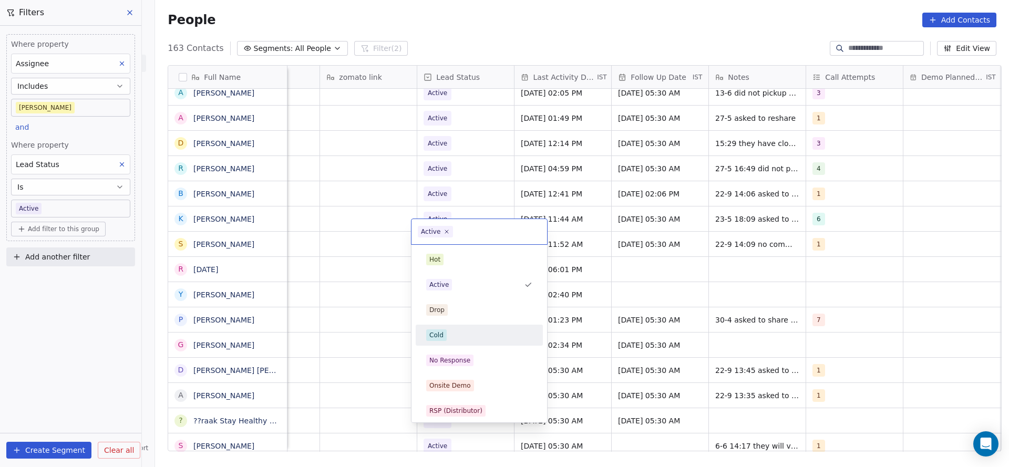
click at [481, 330] on div "Cold" at bounding box center [479, 335] width 106 height 12
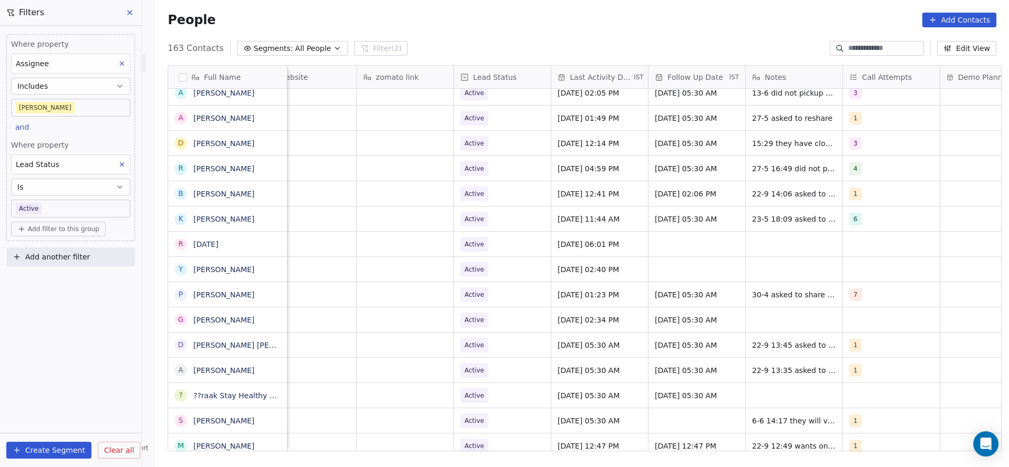
scroll to position [12, 1252]
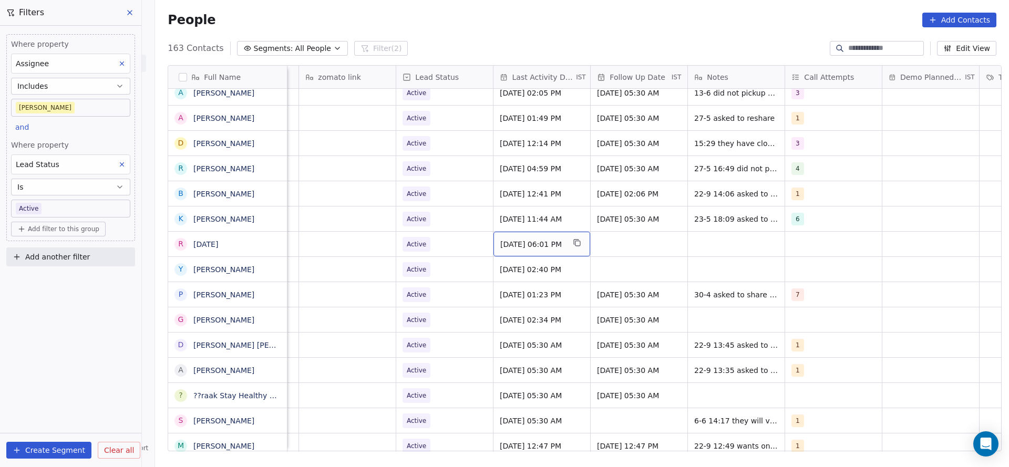
click at [561, 239] on span "[DATE] 06:01 PM" at bounding box center [532, 244] width 64 height 11
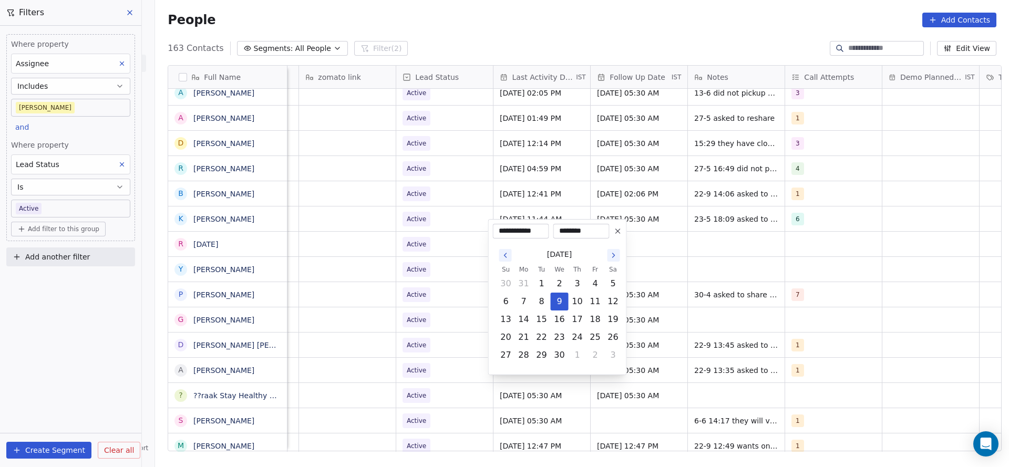
click at [613, 248] on div "[DATE]" at bounding box center [559, 254] width 125 height 19
click at [610, 253] on icon "Go to the Next Month" at bounding box center [613, 255] width 8 height 8
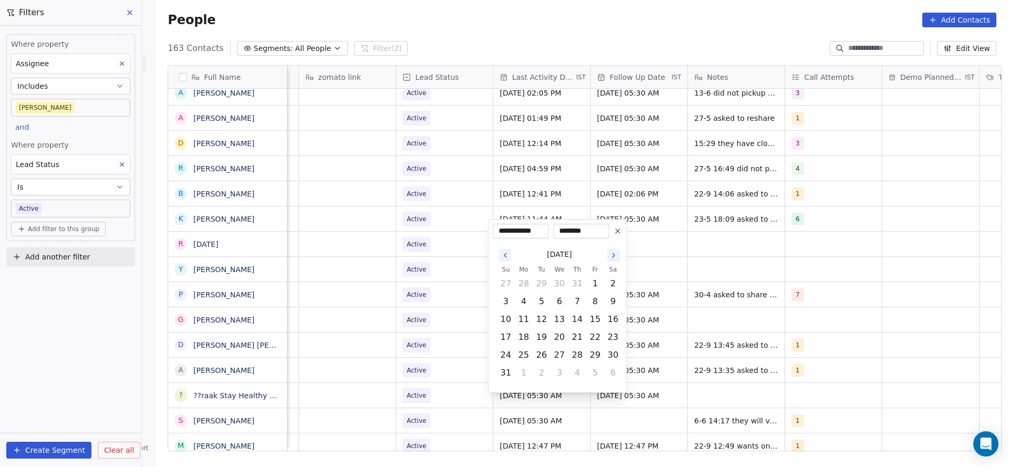
click at [610, 253] on icon "Go to the Next Month" at bounding box center [613, 255] width 8 height 8
click at [520, 334] on button "22" at bounding box center [523, 337] width 17 height 17
type input "**********"
click at [375, 336] on html "On2Cook India Pvt. Ltd. Contacts People Marketing Workflows Campaigns Metrics &…" at bounding box center [504, 233] width 1009 height 467
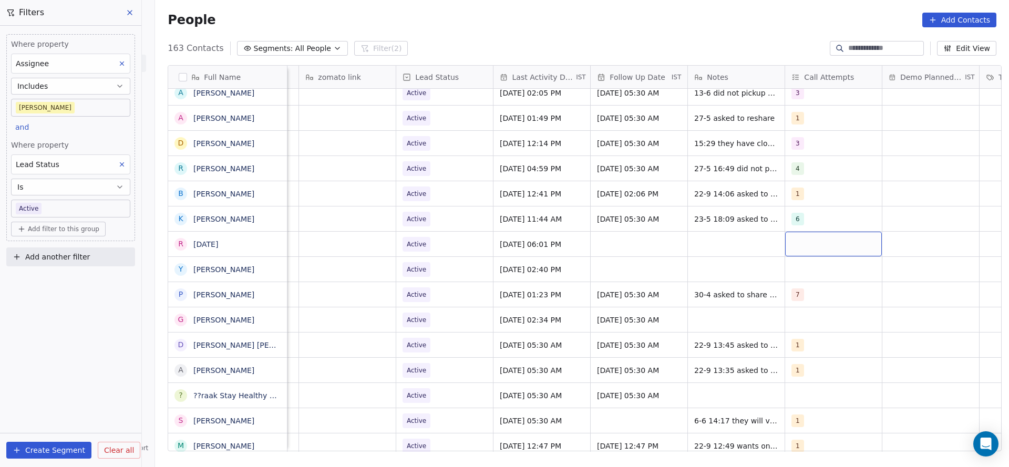
click at [793, 232] on div "grid" at bounding box center [833, 244] width 97 height 25
drag, startPoint x: 797, startPoint y: 263, endPoint x: 662, endPoint y: 303, distance: 141.2
click at [796, 263] on button "Suggestions" at bounding box center [798, 259] width 8 height 8
click at [662, 303] on html "On2Cook India Pvt. Ltd. Contacts People Marketing Workflows Campaigns Metrics &…" at bounding box center [504, 233] width 1009 height 467
click at [629, 232] on div "grid" at bounding box center [638, 244] width 97 height 25
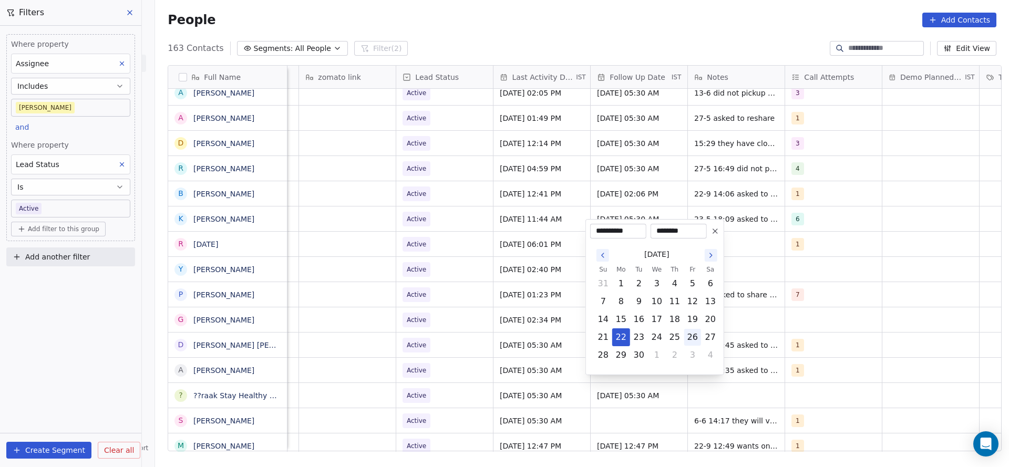
click at [695, 339] on button "26" at bounding box center [692, 337] width 17 height 17
type input "**********"
click at [457, 331] on html "On2Cook India Pvt. Ltd. Contacts People Marketing Workflows Campaigns Metrics &…" at bounding box center [504, 233] width 1009 height 467
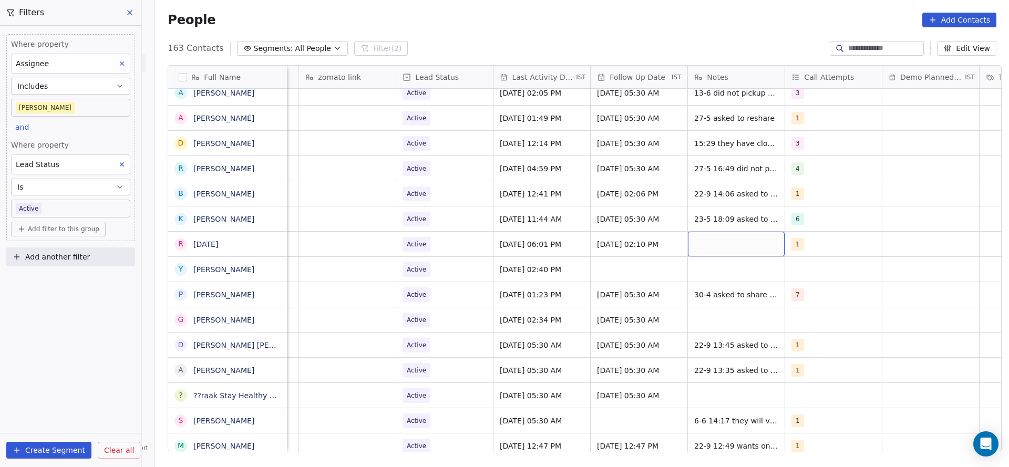
click at [724, 232] on div "grid" at bounding box center [736, 244] width 97 height 25
type textarea "**********"
click at [472, 317] on html "On2Cook India Pvt. Ltd. Contacts People Marketing Workflows Campaigns Metrics &…" at bounding box center [504, 233] width 1009 height 467
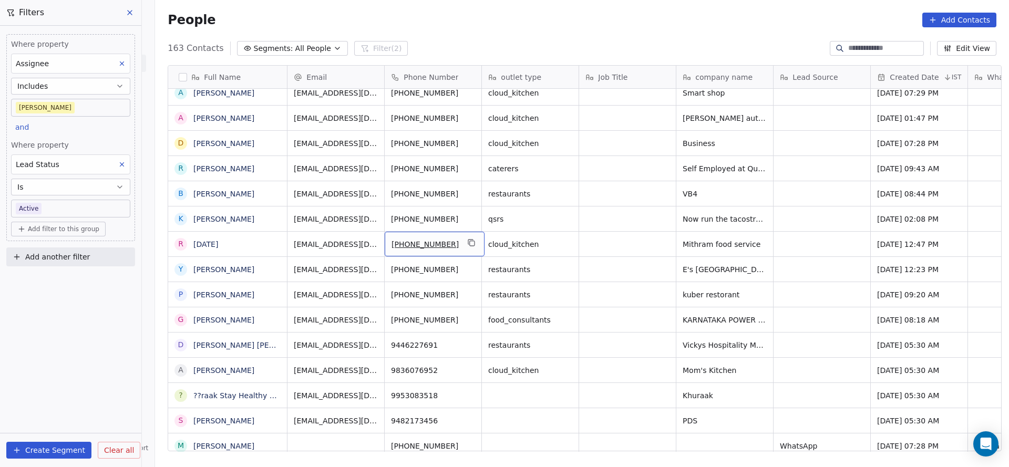
click at [470, 232] on div "[PHONE_NUMBER]" at bounding box center [435, 244] width 100 height 25
drag, startPoint x: 463, startPoint y: 230, endPoint x: 529, endPoint y: 458, distance: 237.1
click at [465, 241] on div "[PHONE_NUMBER]" at bounding box center [435, 244] width 100 height 25
click at [468, 239] on icon "grid" at bounding box center [472, 243] width 8 height 8
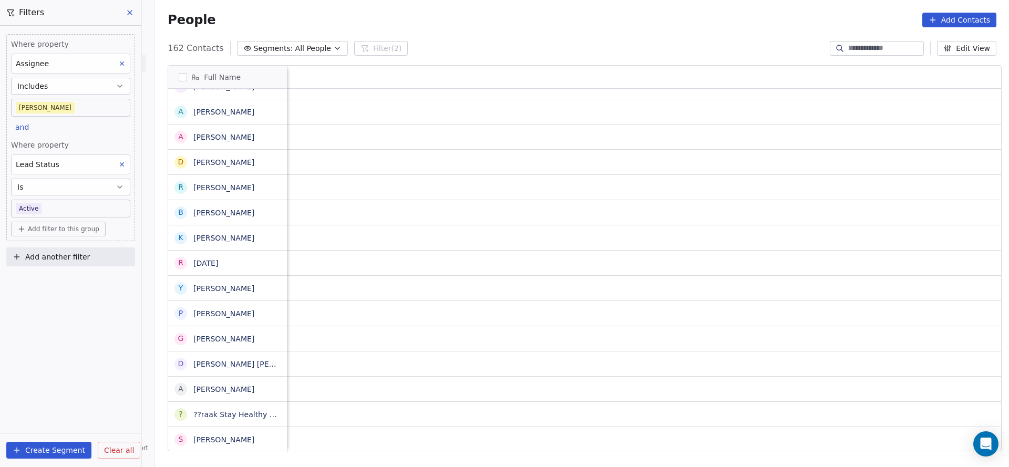
scroll to position [12, 1364]
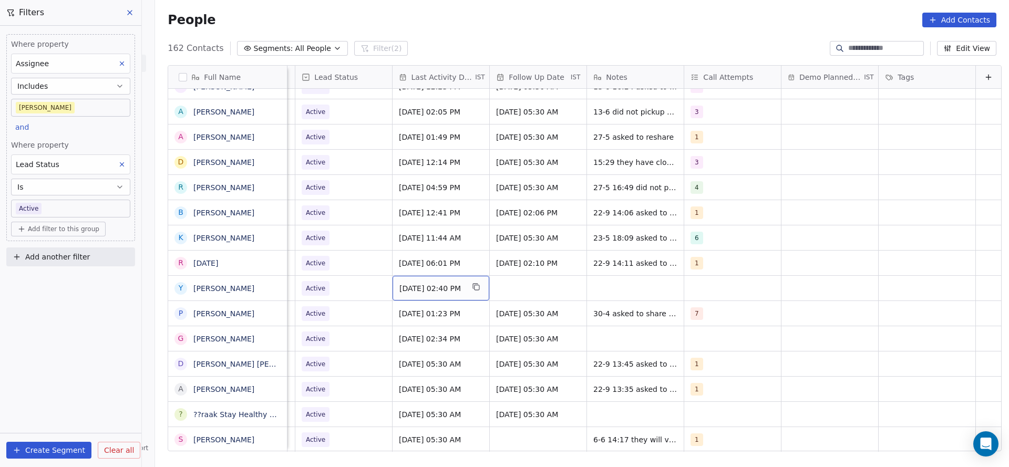
click at [417, 283] on span "[DATE] 02:40 PM" at bounding box center [431, 288] width 64 height 11
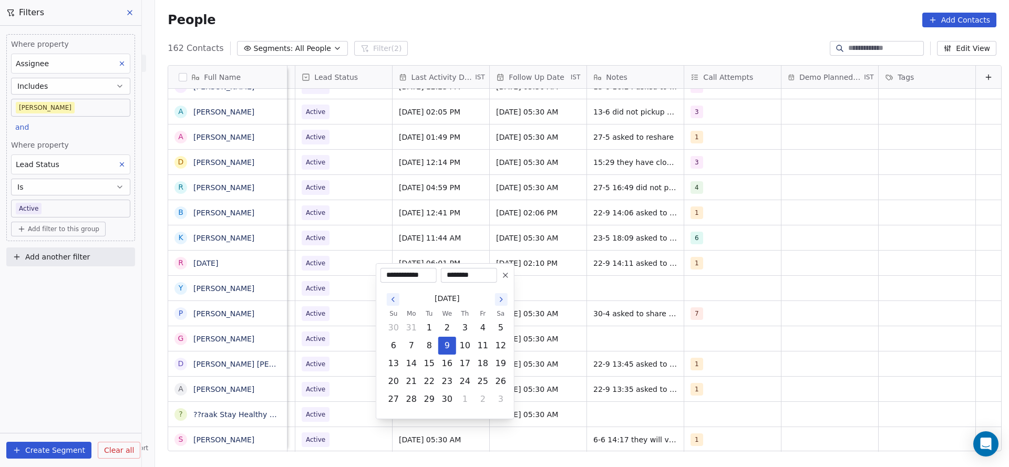
click at [498, 294] on button "Go to the Next Month" at bounding box center [501, 299] width 13 height 13
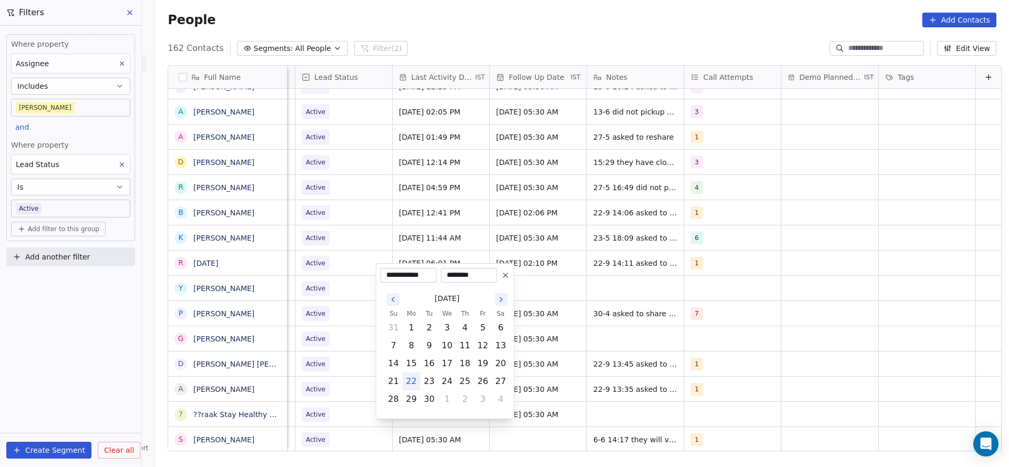
click at [410, 380] on button "22" at bounding box center [411, 381] width 17 height 17
type input "**********"
click at [282, 342] on html "On2Cook India Pvt. Ltd. Contacts People Marketing Workflows Campaigns Metrics &…" at bounding box center [504, 233] width 1009 height 467
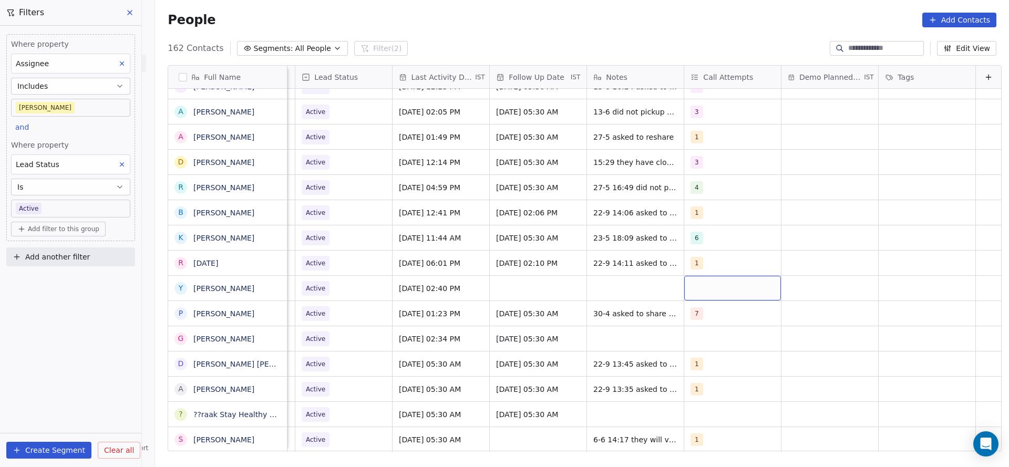
click at [691, 276] on div "grid" at bounding box center [732, 288] width 97 height 25
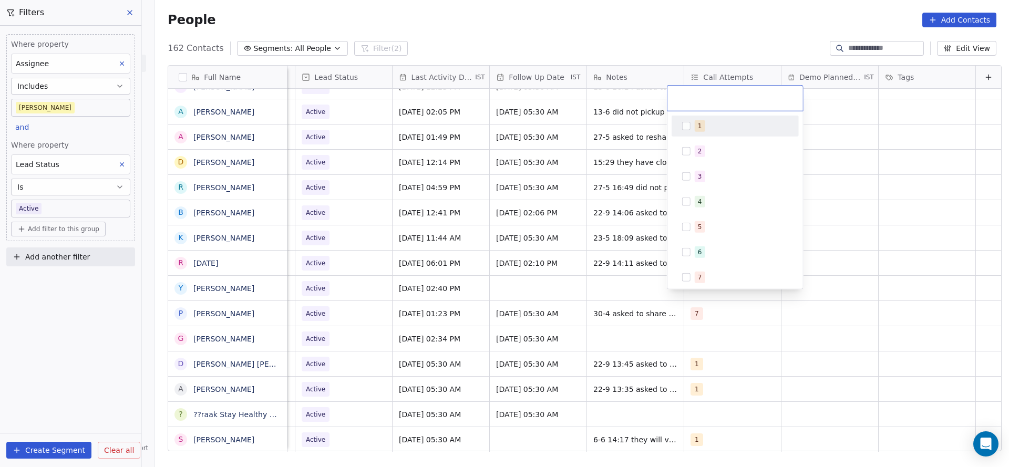
click at [698, 130] on div "1" at bounding box center [700, 125] width 4 height 9
click at [579, 298] on html "On2Cook India Pvt. Ltd. Contacts People Marketing Workflows Campaigns Metrics &…" at bounding box center [504, 233] width 1009 height 467
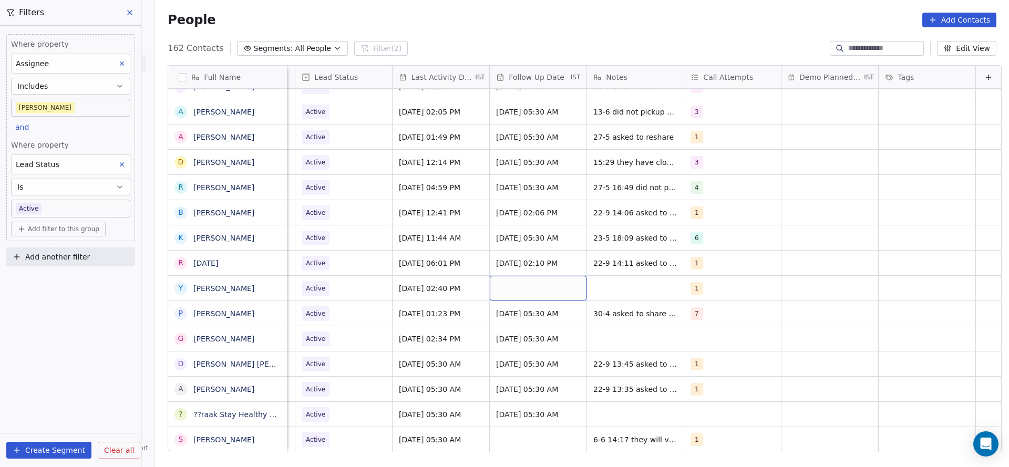
click at [523, 277] on div "grid" at bounding box center [538, 288] width 97 height 25
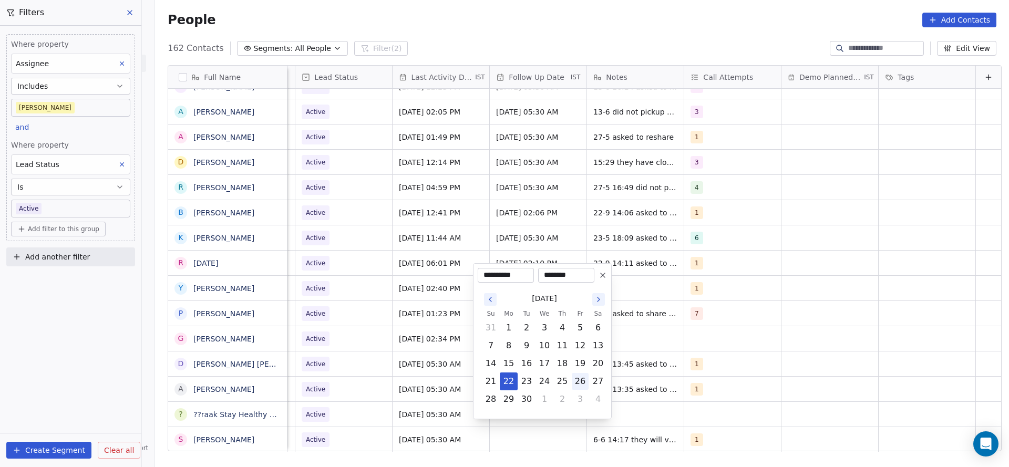
drag, startPoint x: 575, startPoint y: 378, endPoint x: 613, endPoint y: 345, distance: 50.3
click at [576, 378] on button "26" at bounding box center [580, 381] width 17 height 17
click at [578, 401] on button "3" at bounding box center [580, 399] width 17 height 17
click at [578, 400] on button "31" at bounding box center [580, 399] width 17 height 17
type input "**********"
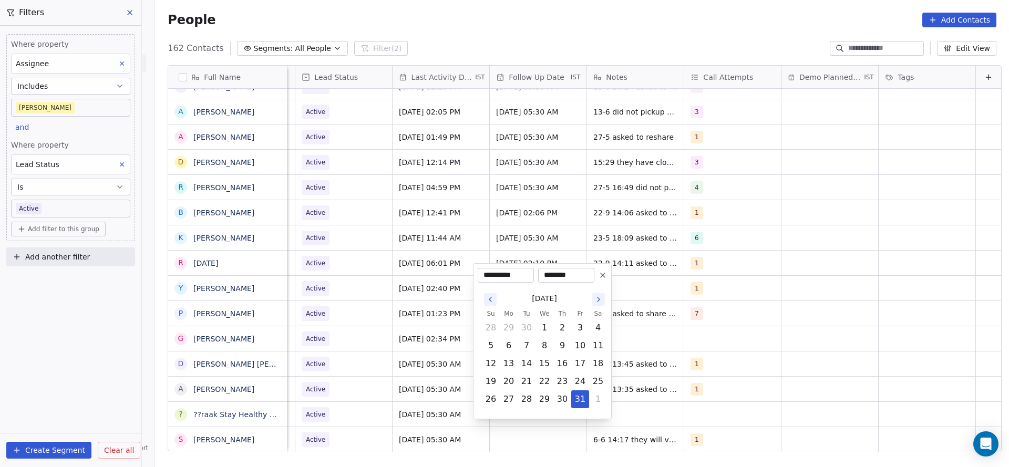
click at [653, 296] on html "On2Cook India Pvt. Ltd. Contacts People Marketing Workflows Campaigns Metrics &…" at bounding box center [504, 233] width 1009 height 467
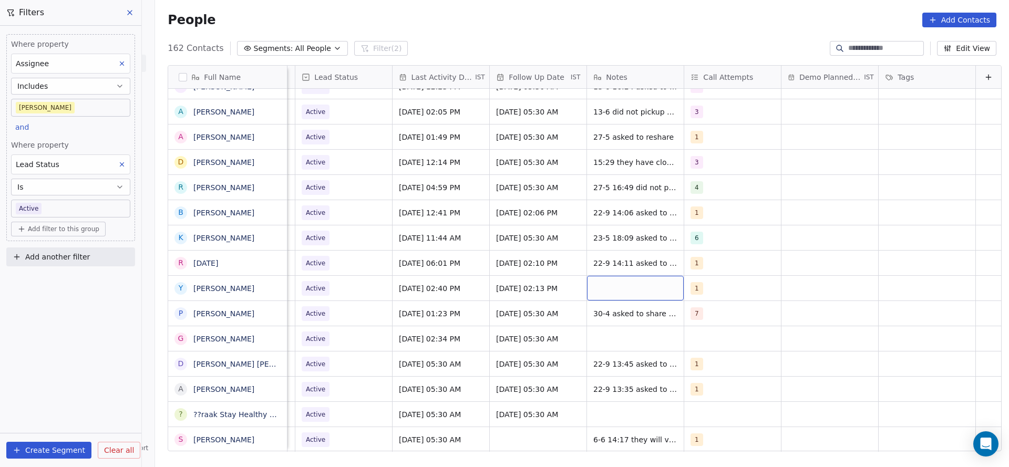
click at [639, 276] on div "grid" at bounding box center [635, 288] width 97 height 25
type textarea "**********"
click at [322, 296] on html "On2Cook India Pvt. Ltd. Contacts People Marketing Workflows Campaigns Metrics &…" at bounding box center [504, 233] width 1009 height 467
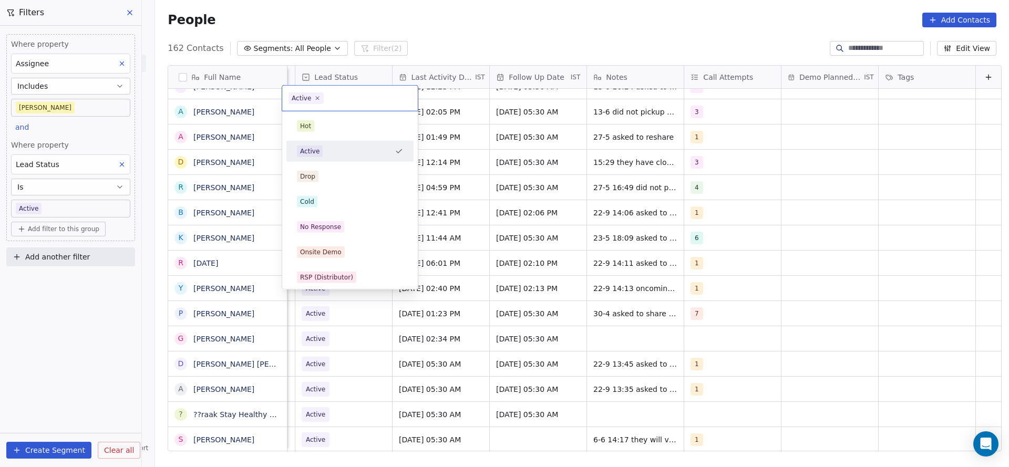
scroll to position [12, 1360]
click at [337, 211] on div "Cold" at bounding box center [349, 201] width 127 height 21
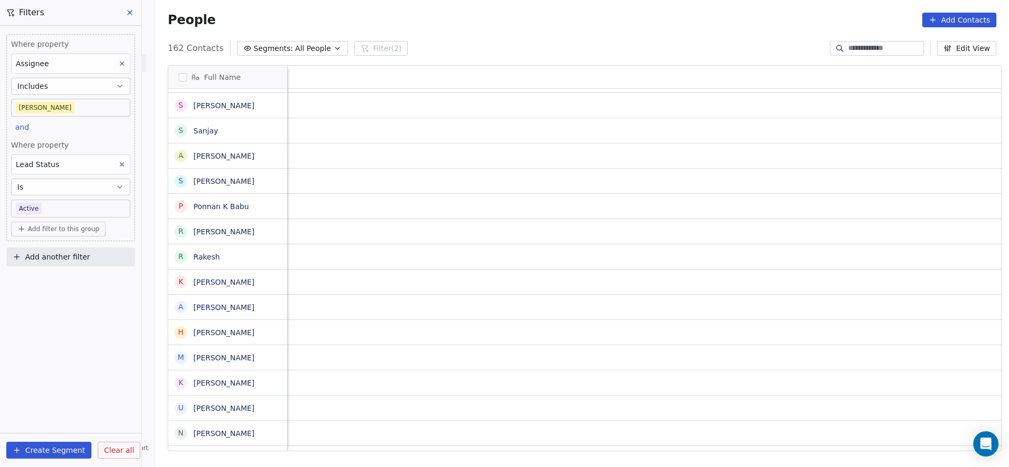
scroll to position [12, 1364]
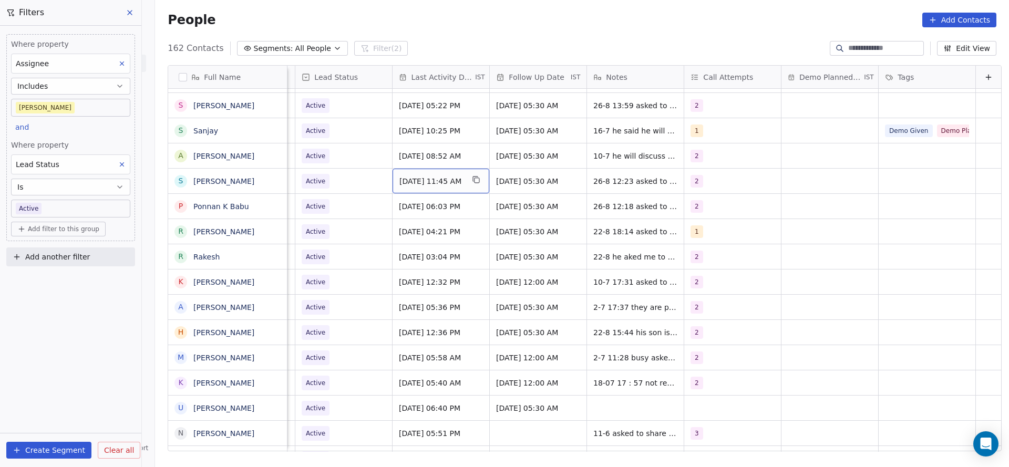
click at [412, 174] on div "[DATE] 11:45 AM" at bounding box center [440, 181] width 97 height 25
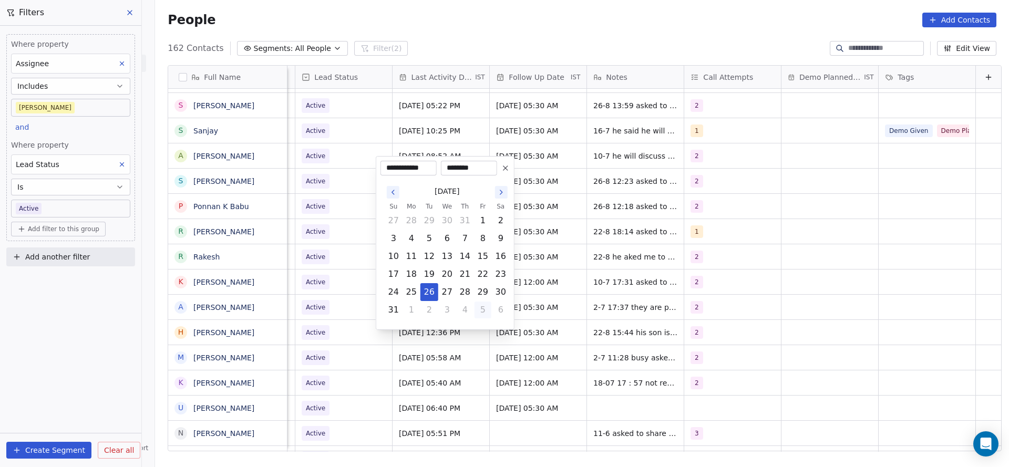
click at [482, 310] on button "5" at bounding box center [482, 310] width 17 height 17
click at [407, 273] on button "22" at bounding box center [411, 274] width 17 height 17
type input "**********"
click at [699, 240] on html "On2Cook India Pvt. Ltd. Contacts People Marketing Workflows Campaigns Metrics &…" at bounding box center [504, 233] width 1009 height 467
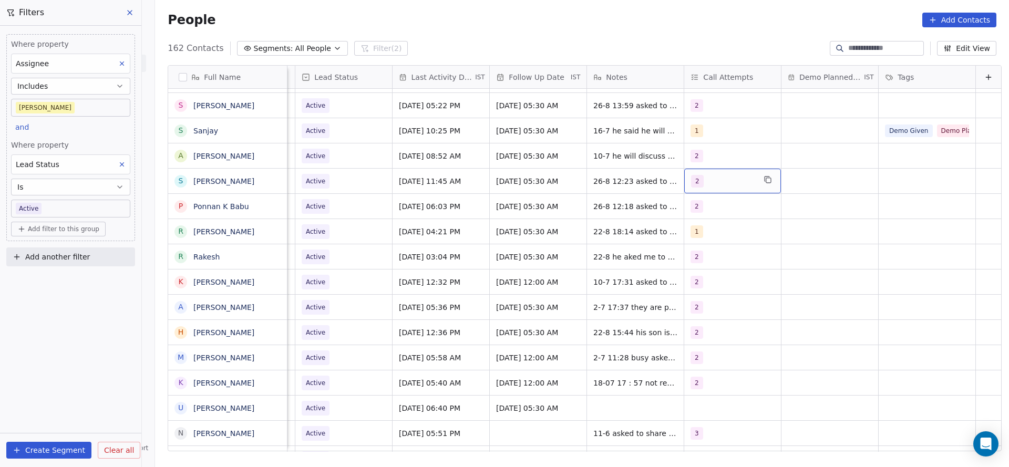
click at [719, 175] on div "2" at bounding box center [723, 181] width 64 height 13
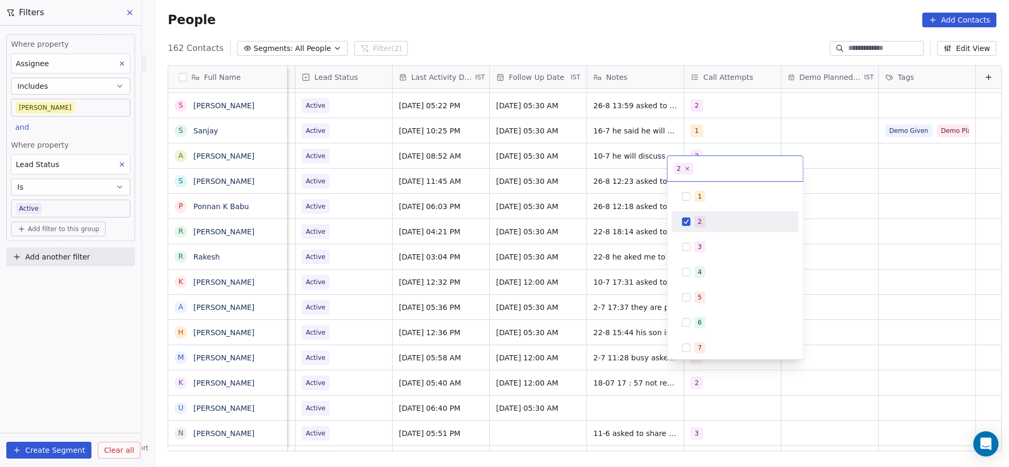
click at [699, 233] on div "1 2 3 4 5 6 7 8 9 10" at bounding box center [734, 310] width 127 height 248
click at [692, 243] on div "3" at bounding box center [735, 247] width 119 height 17
click at [693, 222] on div "2" at bounding box center [735, 221] width 119 height 17
click at [524, 265] on html "On2Cook India Pvt. Ltd. Contacts People Marketing Workflows Campaigns Metrics &…" at bounding box center [504, 233] width 1009 height 467
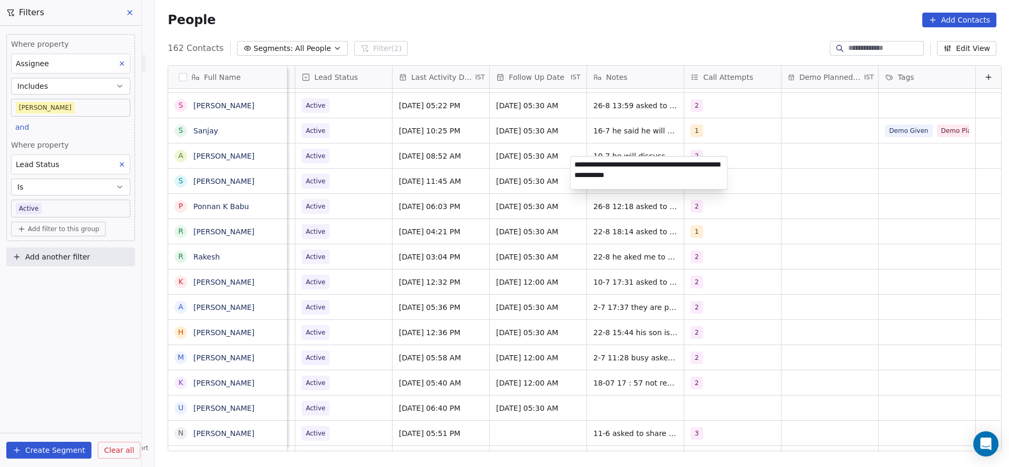
click at [578, 163] on textarea "**********" at bounding box center [649, 173] width 157 height 33
type textarea "**********"
click at [499, 220] on html "On2Cook India Pvt. Ltd. Contacts People Marketing Workflows Campaigns Metrics &…" at bounding box center [504, 233] width 1009 height 467
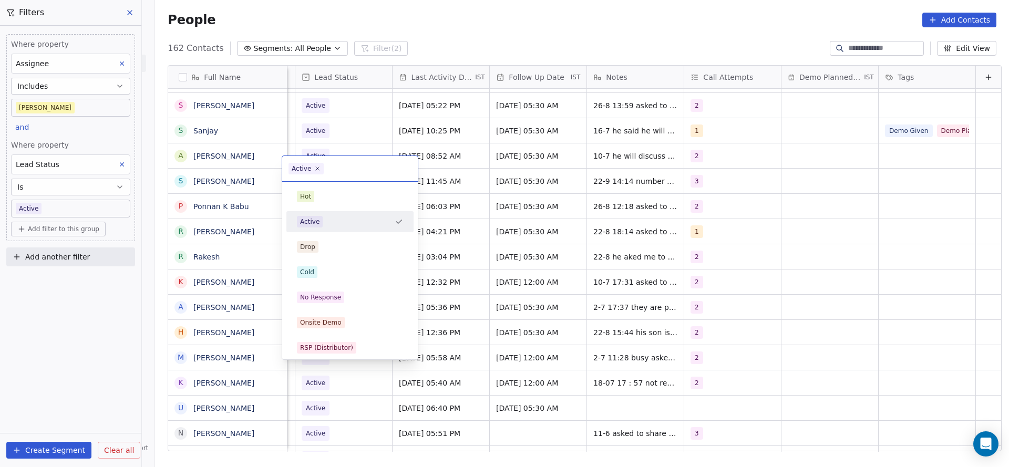
scroll to position [12, 1360]
drag, startPoint x: 339, startPoint y: 293, endPoint x: 739, endPoint y: 238, distance: 404.1
click at [355, 294] on div "No Response" at bounding box center [350, 298] width 106 height 12
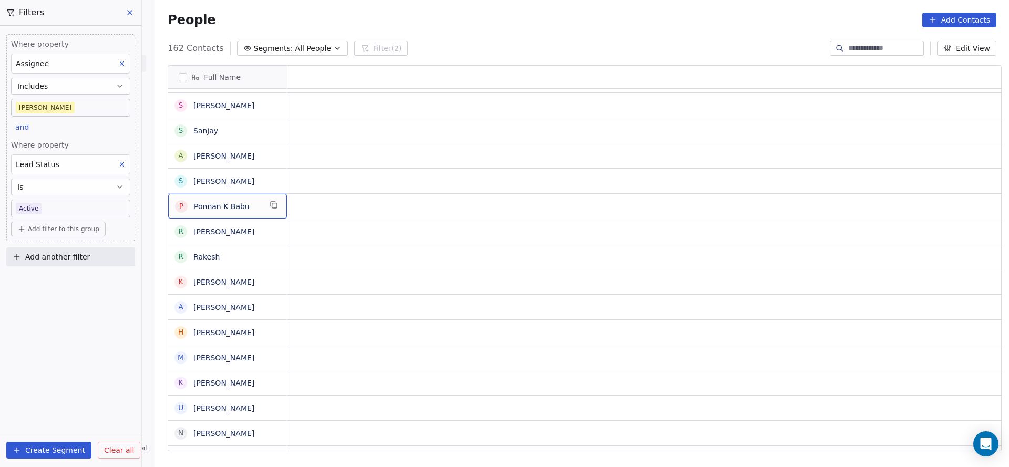
scroll to position [12, 0]
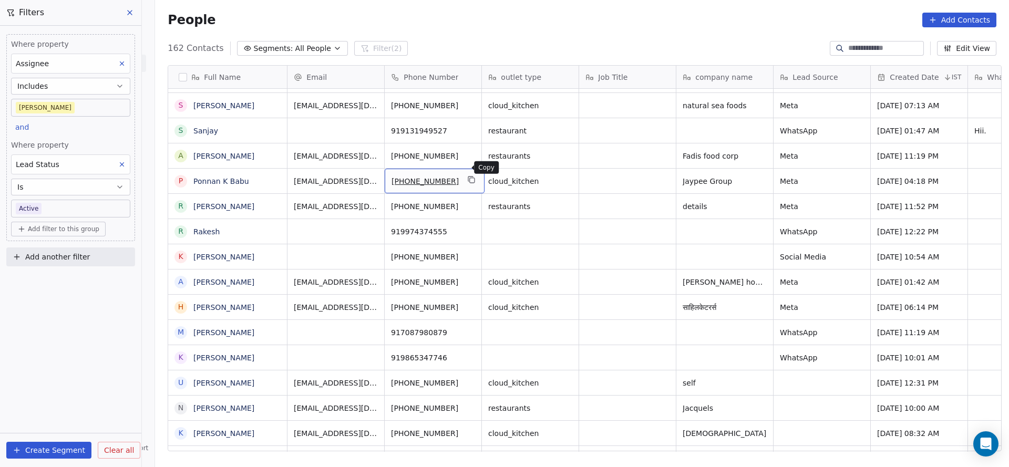
click at [469, 173] on button "grid" at bounding box center [471, 179] width 13 height 13
drag, startPoint x: 496, startPoint y: 450, endPoint x: 488, endPoint y: 446, distance: 9.6
click at [681, 439] on div "Full Name R Rishi Jaiswal S Salil Bagga A Anil Kumar M Mayoor Shetty 8 83027777…" at bounding box center [582, 262] width 854 height 411
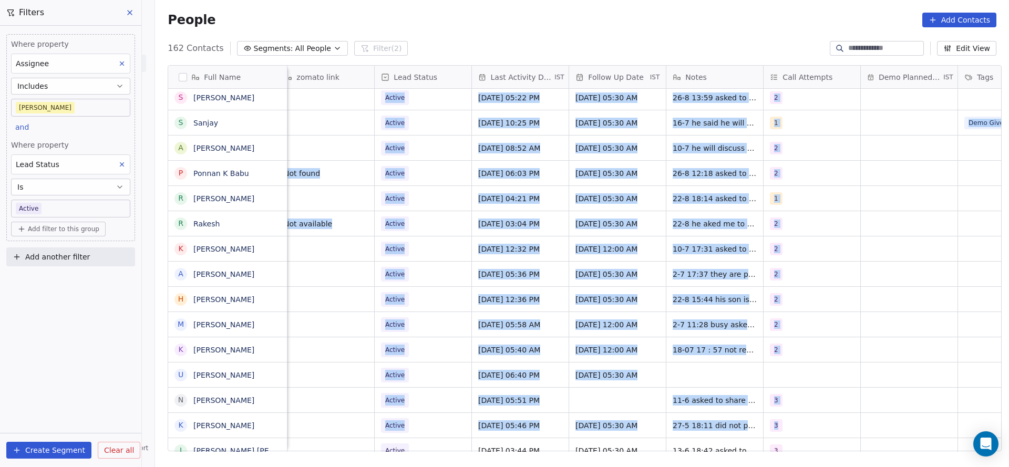
scroll to position [12, 1364]
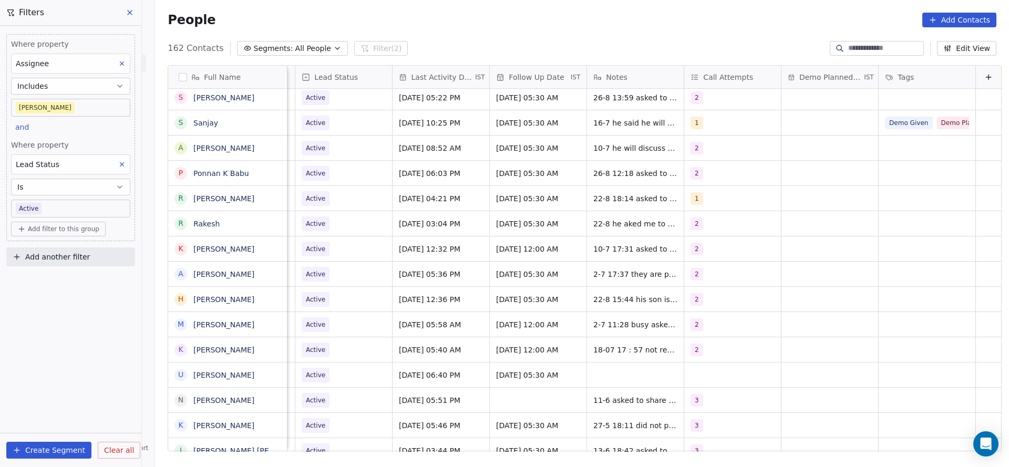
click at [118, 368] on div "Where property Assignee Includes [PERSON_NAME] and Where property Lead Status I…" at bounding box center [70, 246] width 141 height 441
click at [400, 244] on span "[DATE] 12:32 PM" at bounding box center [431, 249] width 64 height 11
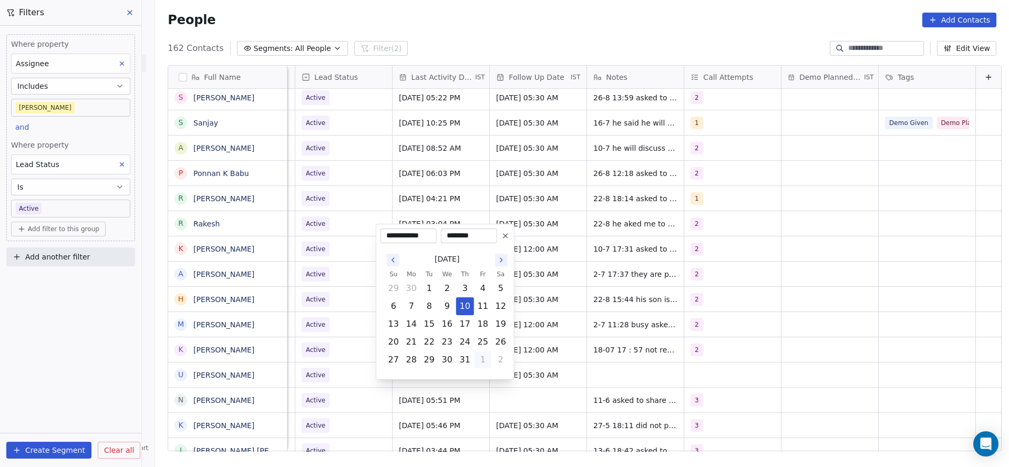
click at [475, 361] on button "1" at bounding box center [482, 359] width 17 height 17
click at [483, 376] on button "5" at bounding box center [482, 377] width 17 height 17
click at [410, 344] on button "22" at bounding box center [411, 342] width 17 height 17
type input "**********"
click at [301, 311] on html "On2Cook India Pvt. Ltd. Contacts People Marketing Workflows Campaigns Metrics &…" at bounding box center [504, 233] width 1009 height 467
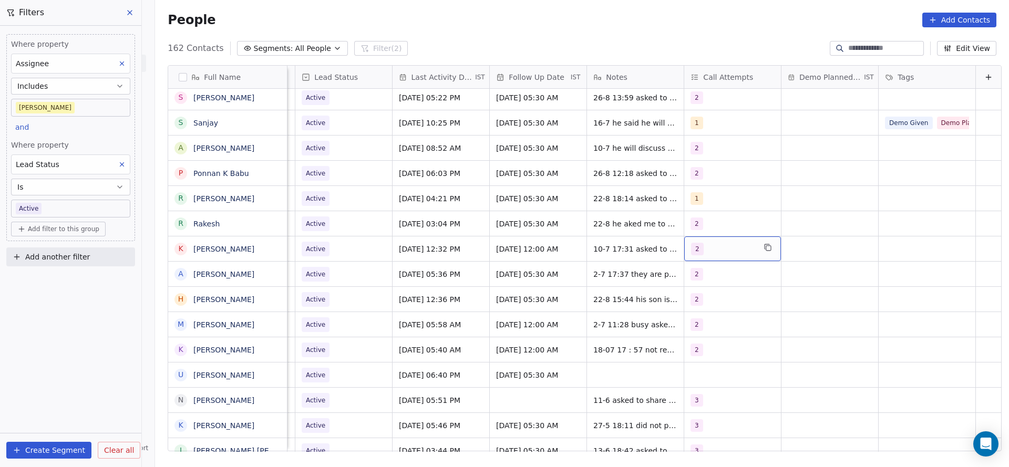
click at [693, 243] on div "2" at bounding box center [723, 249] width 64 height 13
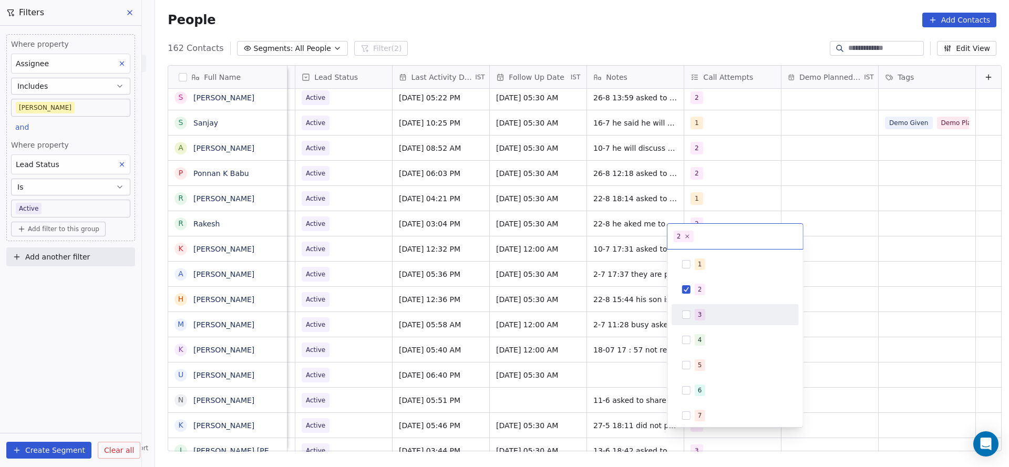
click at [679, 309] on div "3" at bounding box center [735, 314] width 119 height 17
drag, startPoint x: 695, startPoint y: 285, endPoint x: 628, endPoint y: 315, distance: 73.1
click at [687, 293] on div "2" at bounding box center [735, 289] width 119 height 17
click at [626, 317] on html "On2Cook India Pvt. Ltd. Contacts People Marketing Workflows Campaigns Metrics &…" at bounding box center [504, 233] width 1009 height 467
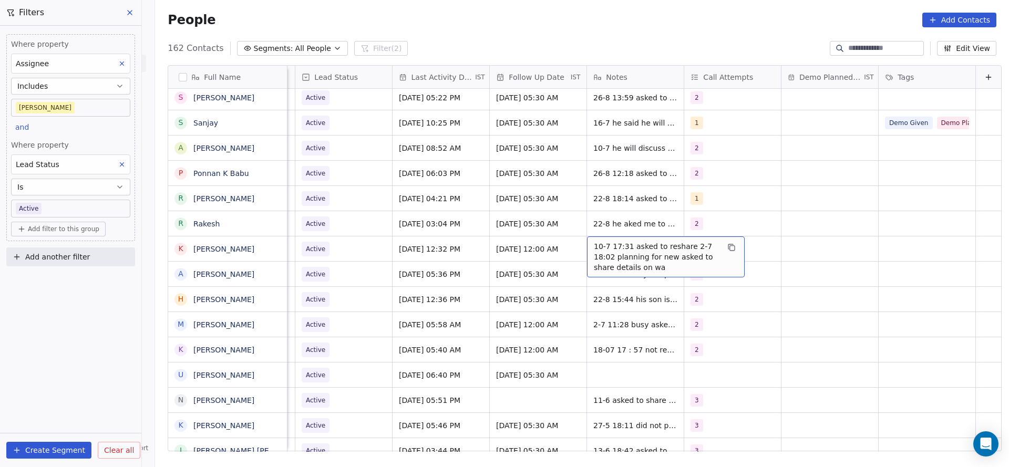
click at [594, 241] on span "10-7 17:31 asked to reshare 2-7 18:02 planning for new asked to share details o…" at bounding box center [656, 257] width 125 height 32
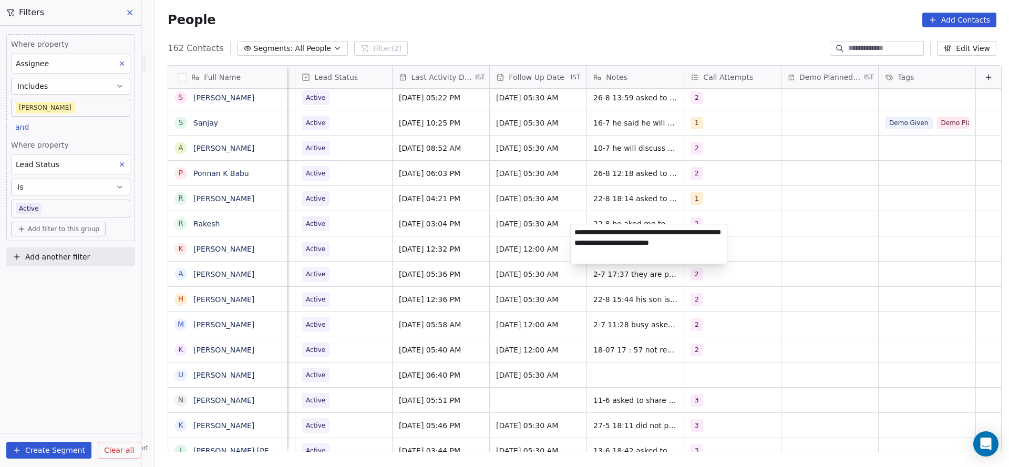
click at [572, 233] on textarea "**********" at bounding box center [649, 243] width 157 height 39
type textarea "**********"
drag, startPoint x: 462, startPoint y: 275, endPoint x: 350, endPoint y: 249, distance: 114.8
click at [461, 275] on html "On2Cook India Pvt. Ltd. Contacts People Marketing Workflows Campaigns Metrics &…" at bounding box center [504, 233] width 1009 height 467
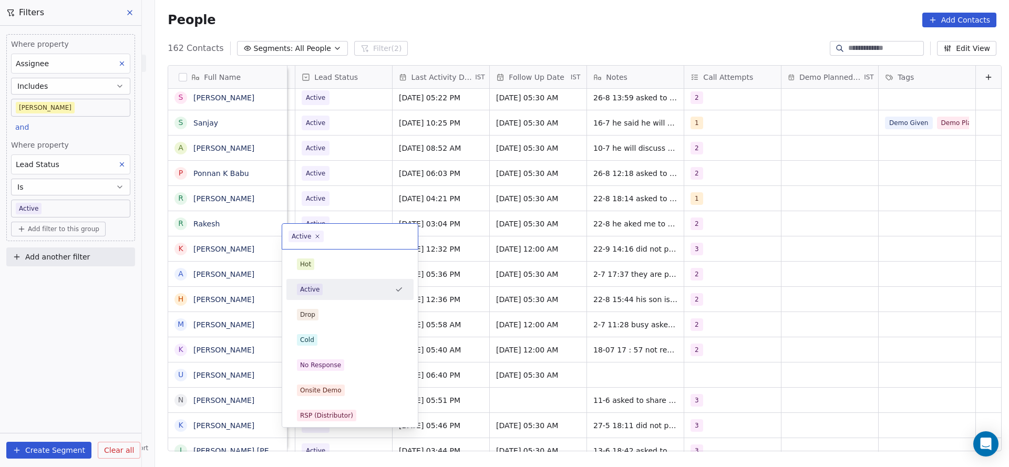
scroll to position [12, 1360]
click at [322, 369] on div "No Response" at bounding box center [320, 364] width 41 height 9
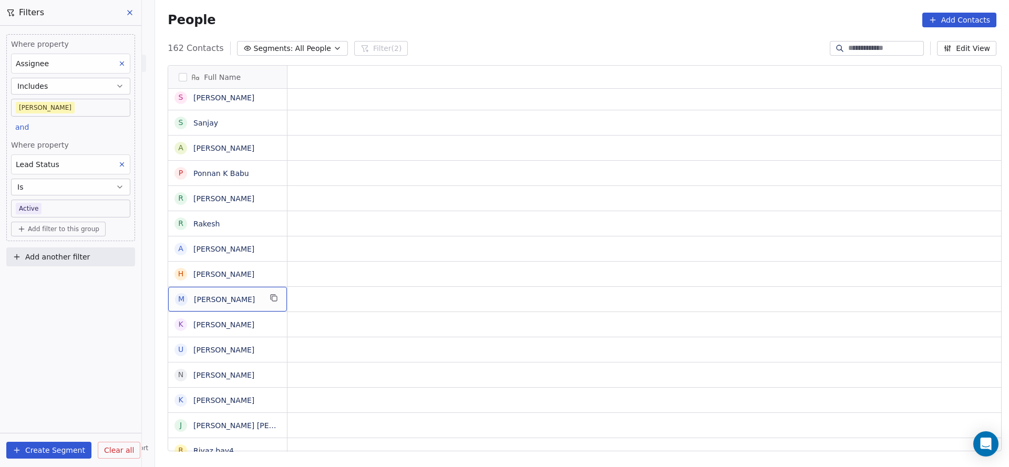
scroll to position [12, 0]
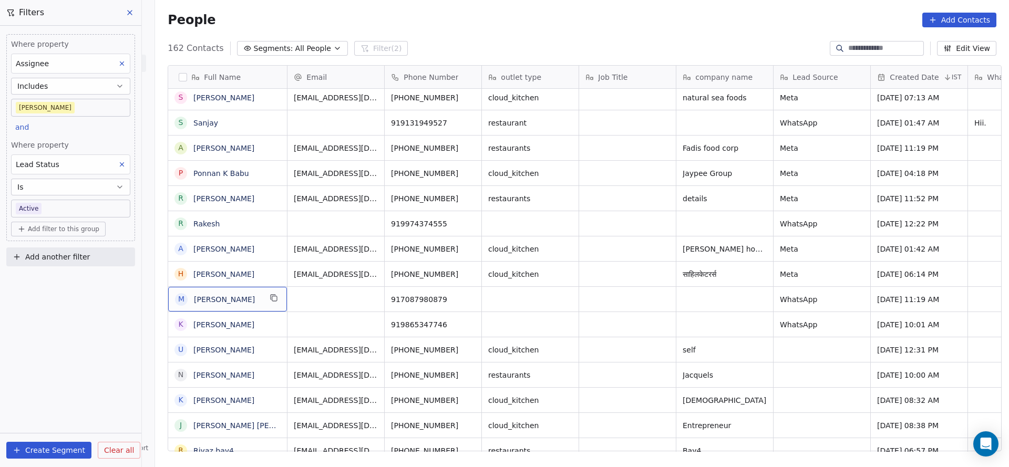
click at [464, 294] on icon "grid" at bounding box center [468, 298] width 8 height 8
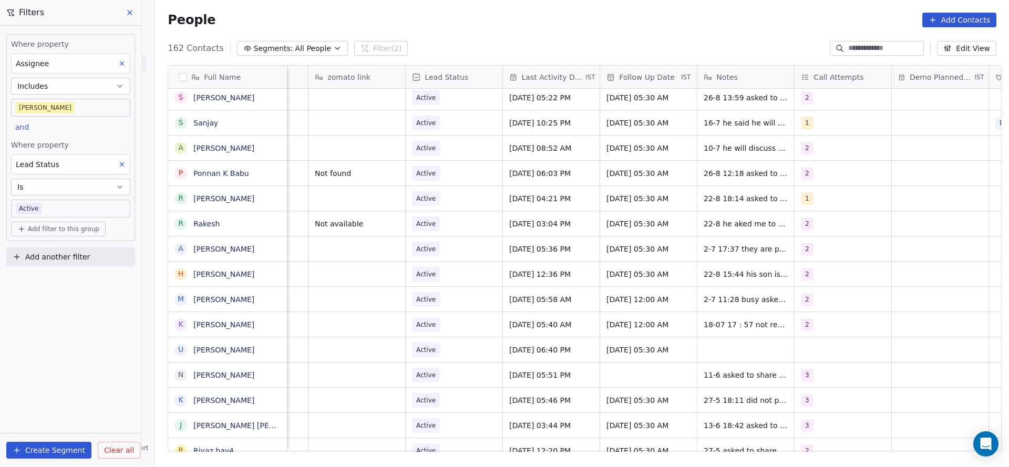
scroll to position [12, 1364]
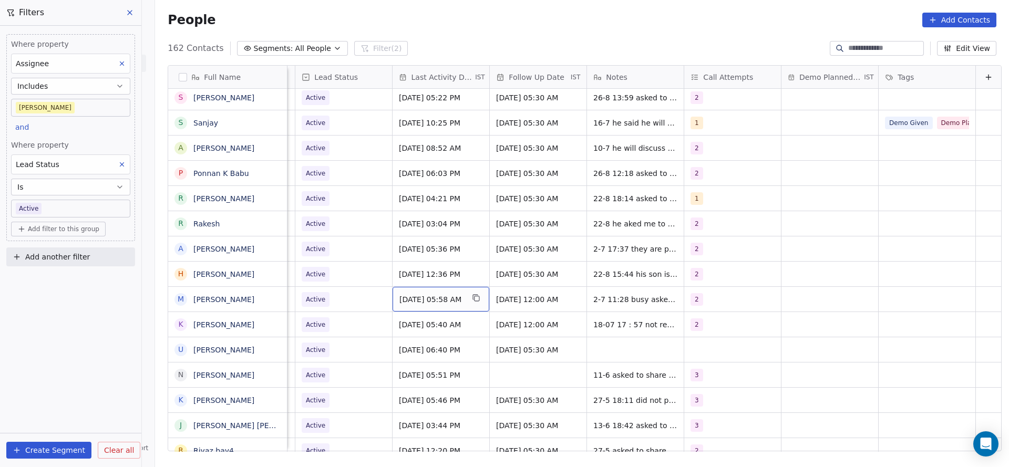
click at [430, 293] on div "[DATE] 05:58 AM" at bounding box center [440, 299] width 97 height 25
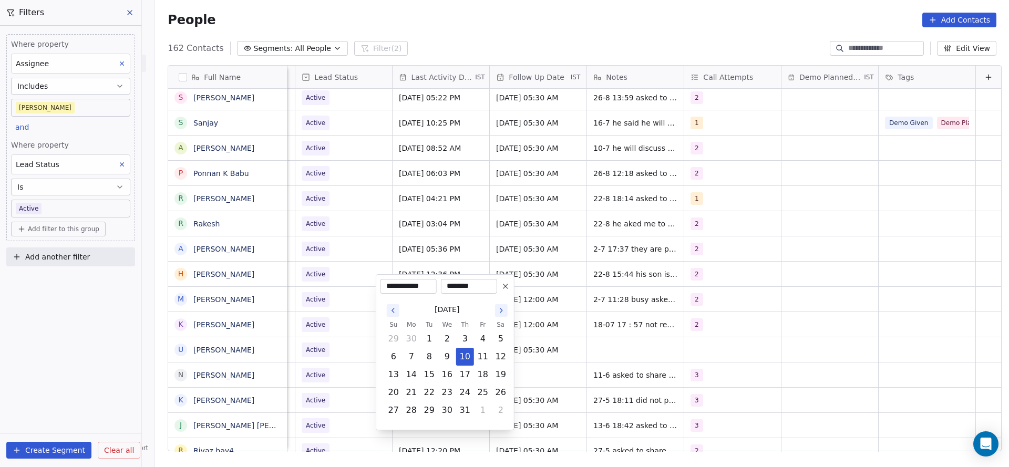
click at [506, 314] on button "Go to the Next Month" at bounding box center [501, 310] width 13 height 13
click at [417, 393] on button "22" at bounding box center [411, 392] width 17 height 17
type input "**********"
click at [328, 363] on html "On2Cook India Pvt. Ltd. Contacts People Marketing Workflows Campaigns Metrics &…" at bounding box center [504, 233] width 1009 height 467
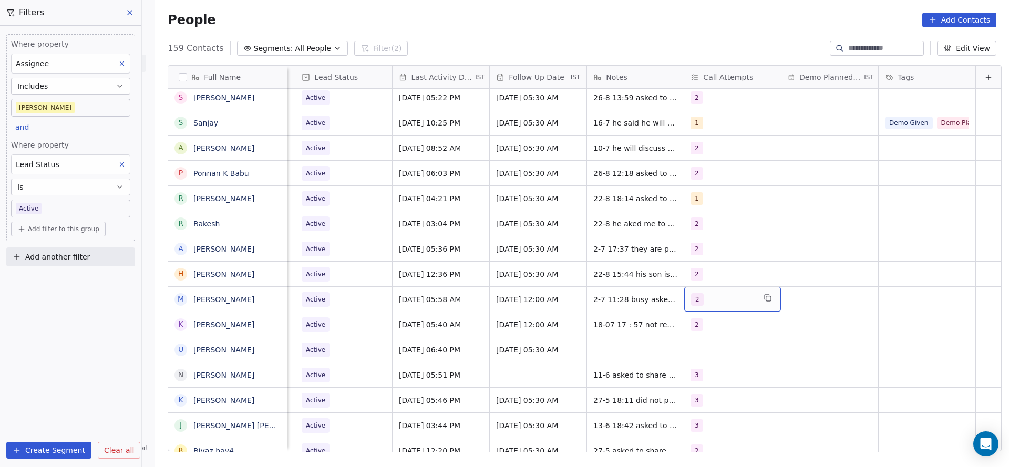
click at [691, 293] on span "2" at bounding box center [697, 299] width 13 height 13
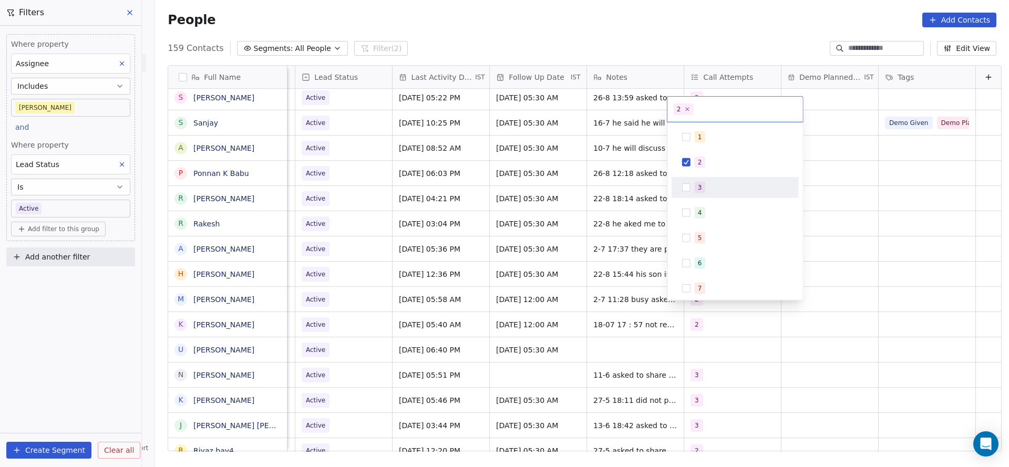
click at [683, 186] on button "Suggestions" at bounding box center [686, 187] width 8 height 8
click at [702, 161] on span "2" at bounding box center [700, 163] width 11 height 12
click at [604, 275] on html "On2Cook India Pvt. Ltd. Contacts People Marketing Workflows Campaigns Metrics &…" at bounding box center [504, 233] width 1009 height 467
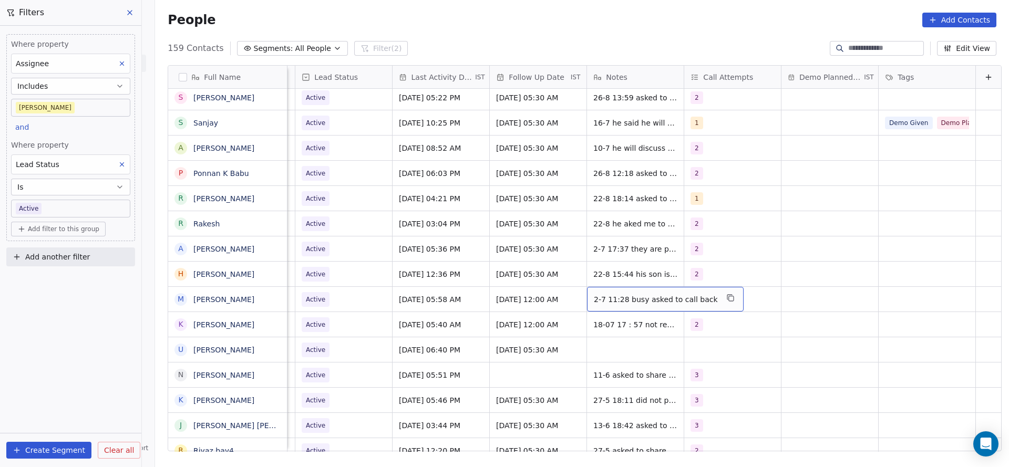
click at [607, 293] on div "2-7 11:28 busy asked to call back" at bounding box center [665, 299] width 157 height 25
click at [575, 283] on textarea "**********" at bounding box center [641, 291] width 141 height 33
type textarea "**********"
click at [428, 320] on html "On2Cook India Pvt. Ltd. Contacts People Marketing Workflows Campaigns Metrics &…" at bounding box center [504, 233] width 1009 height 467
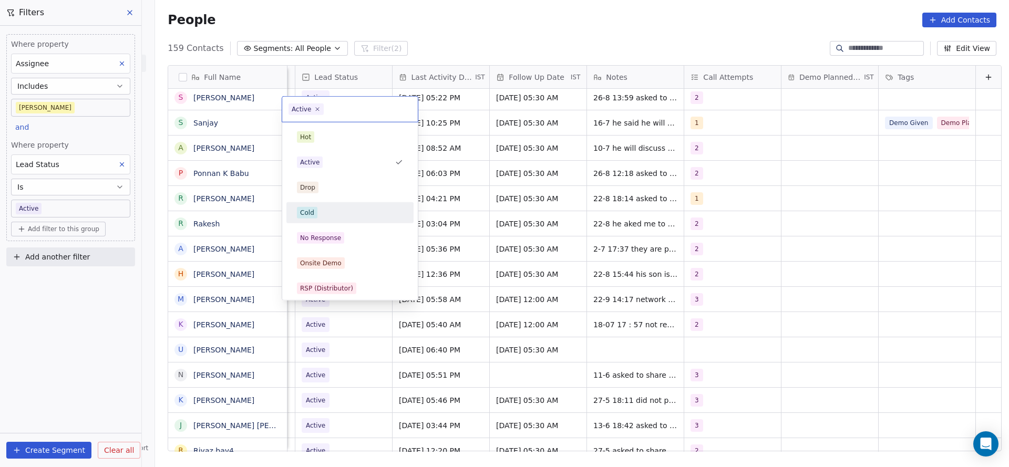
scroll to position [79, 0]
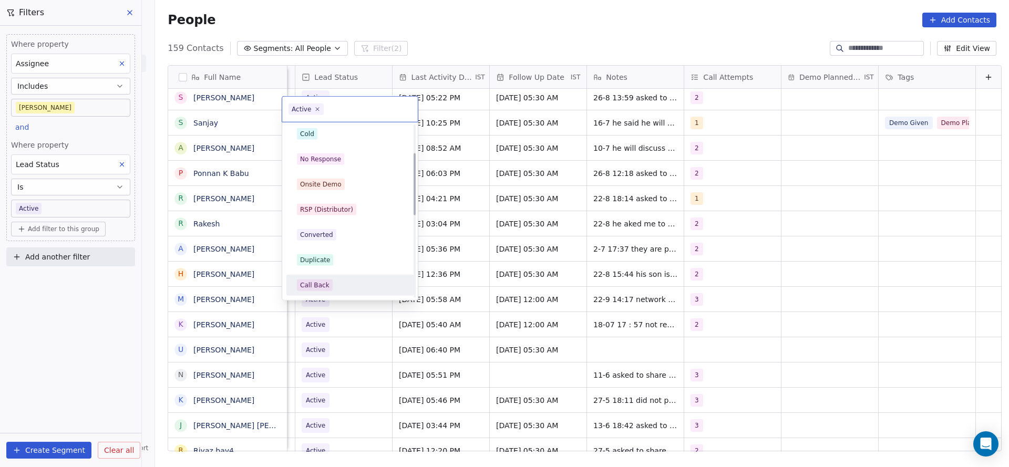
click at [326, 282] on div "Call Back" at bounding box center [314, 285] width 29 height 9
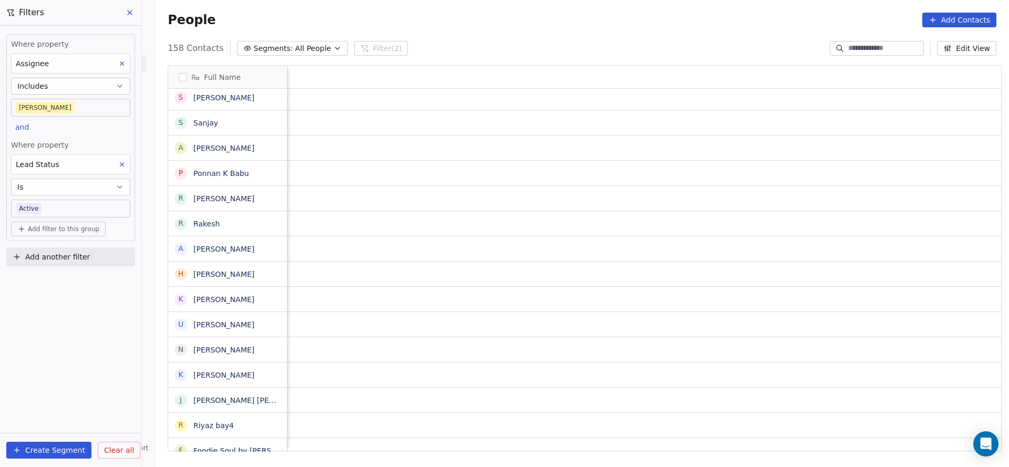
scroll to position [12, 97]
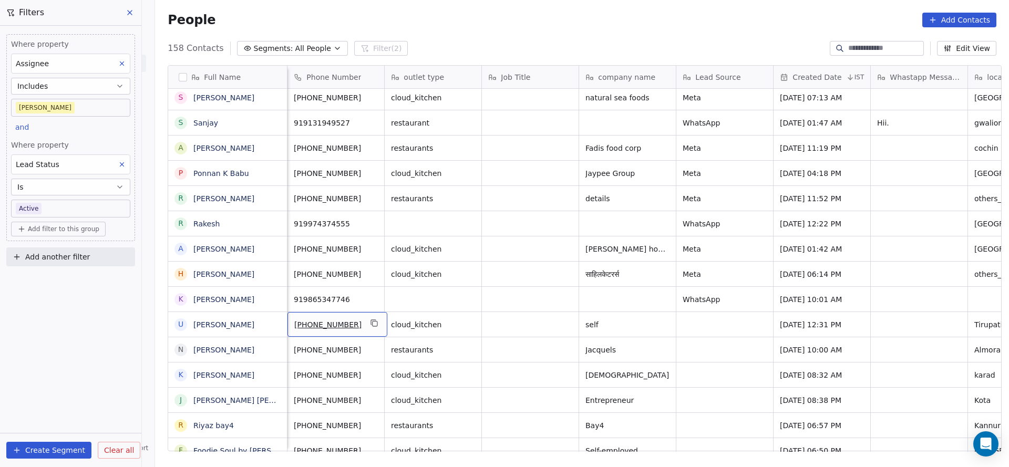
click at [372, 312] on div "[PHONE_NUMBER]" at bounding box center [337, 324] width 100 height 25
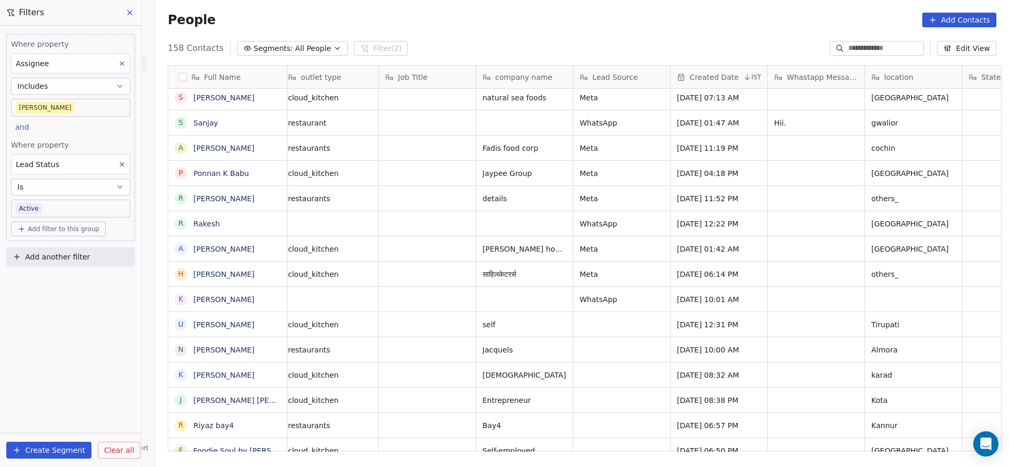
scroll to position [12, 0]
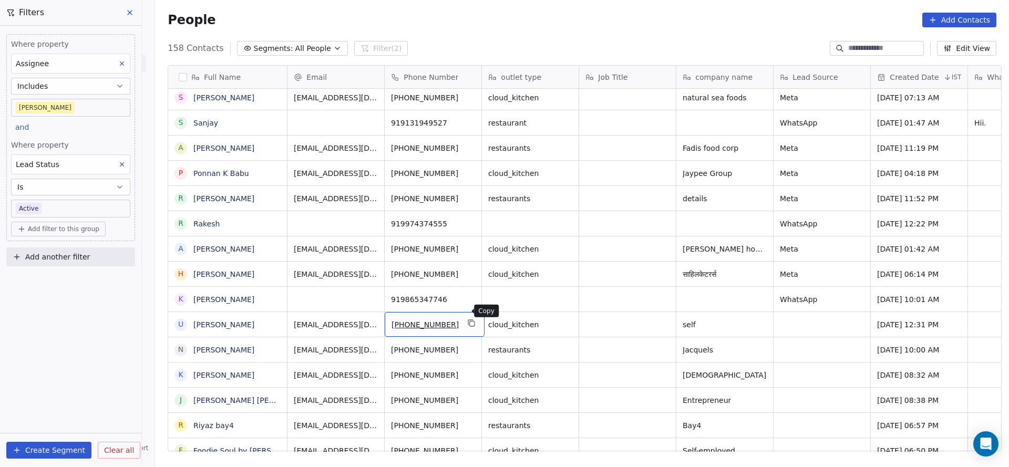
click at [468, 319] on icon "grid" at bounding box center [472, 323] width 8 height 8
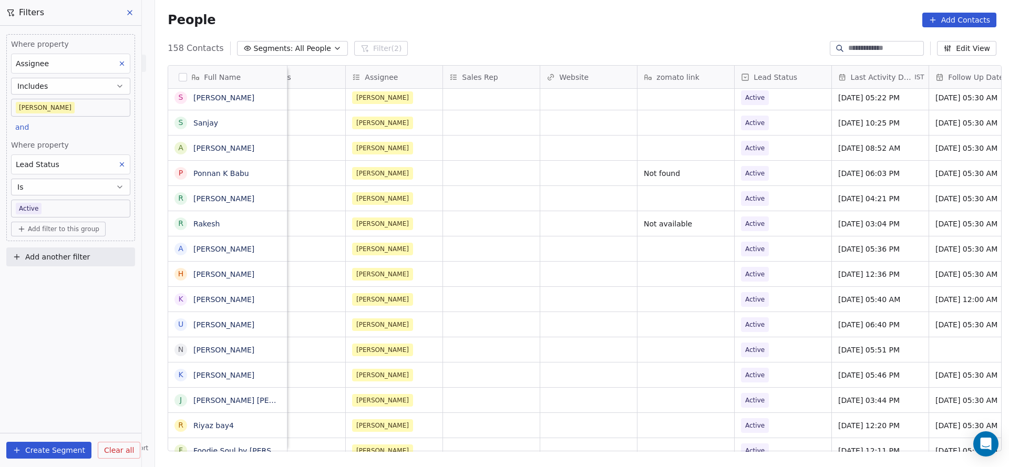
scroll to position [12, 1298]
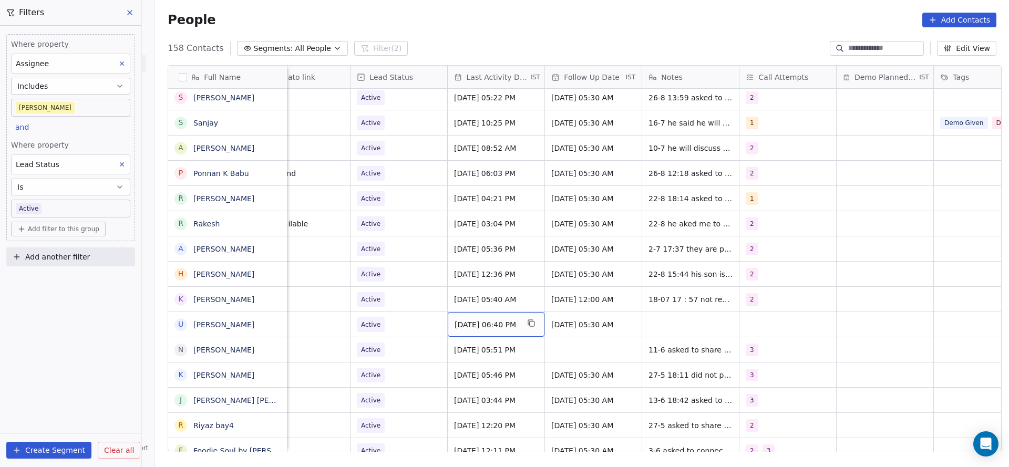
click at [468, 319] on span "[DATE] 06:40 PM" at bounding box center [486, 324] width 64 height 11
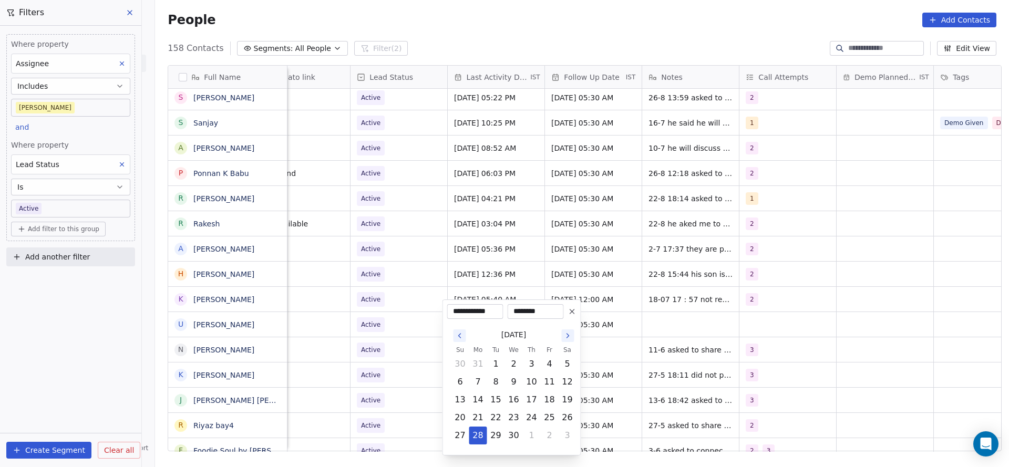
click at [572, 334] on button "Go to the Next Month" at bounding box center [568, 335] width 13 height 13
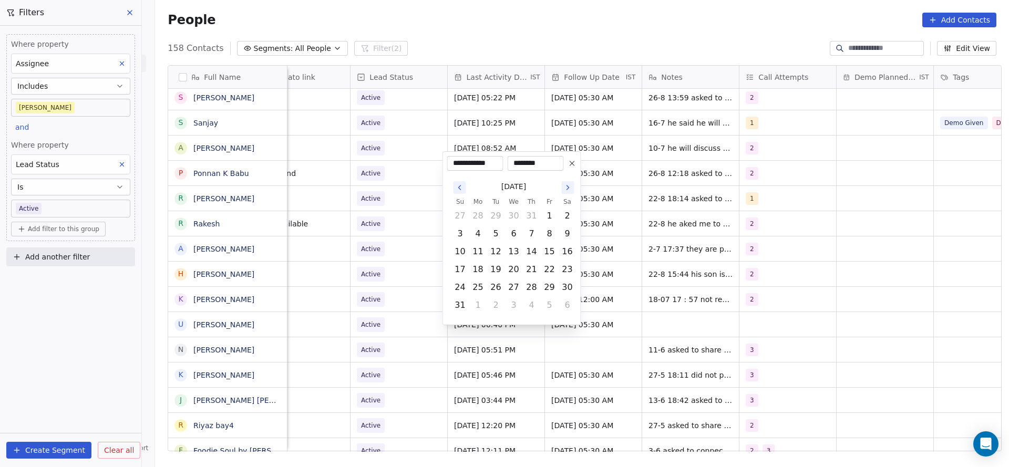
click at [564, 190] on icon "Go to the Next Month" at bounding box center [568, 187] width 8 height 8
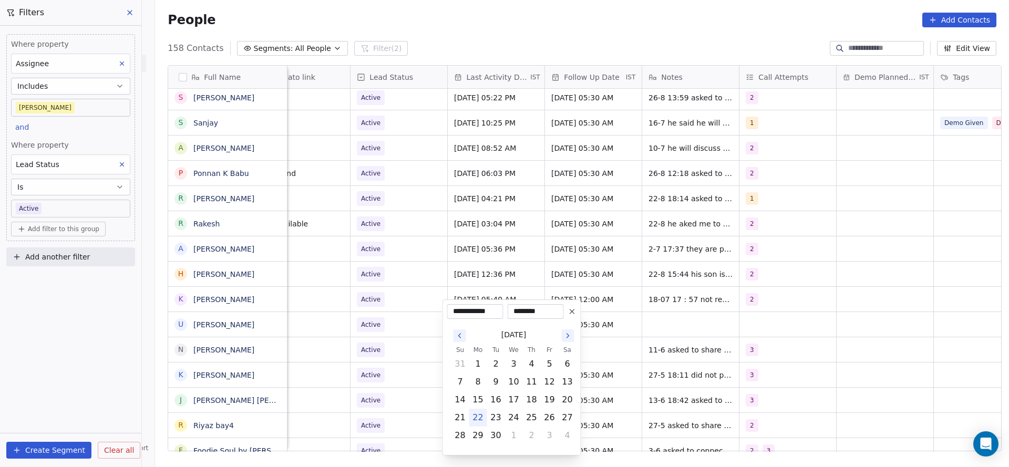
click at [479, 413] on button "22" at bounding box center [478, 417] width 17 height 17
type input "**********"
click at [349, 370] on html "On2Cook India Pvt. Ltd. Contacts People Marketing Workflows Campaigns Metrics &…" at bounding box center [504, 233] width 1009 height 467
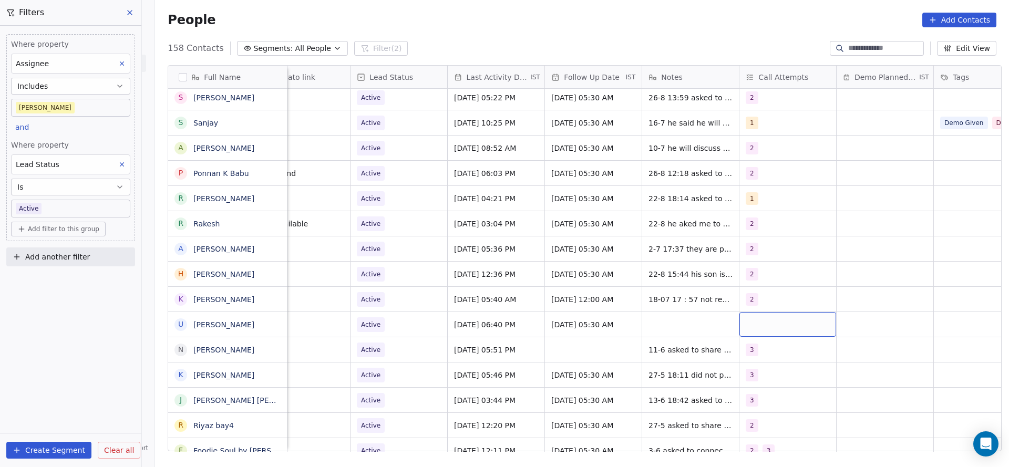
click at [766, 318] on div "grid" at bounding box center [787, 324] width 97 height 25
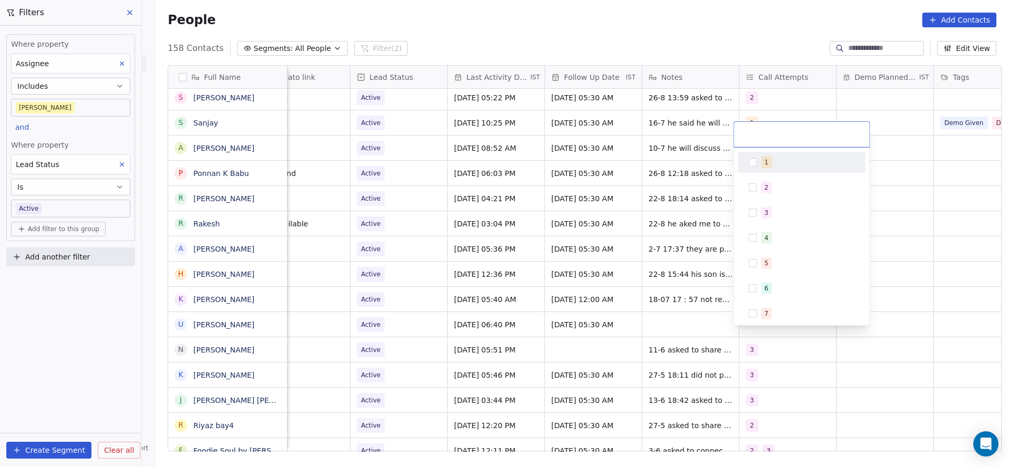
click at [755, 159] on button "Suggestions" at bounding box center [753, 162] width 8 height 8
click at [611, 312] on html "On2Cook India Pvt. Ltd. Contacts People Marketing Workflows Campaigns Metrics &…" at bounding box center [504, 233] width 1009 height 467
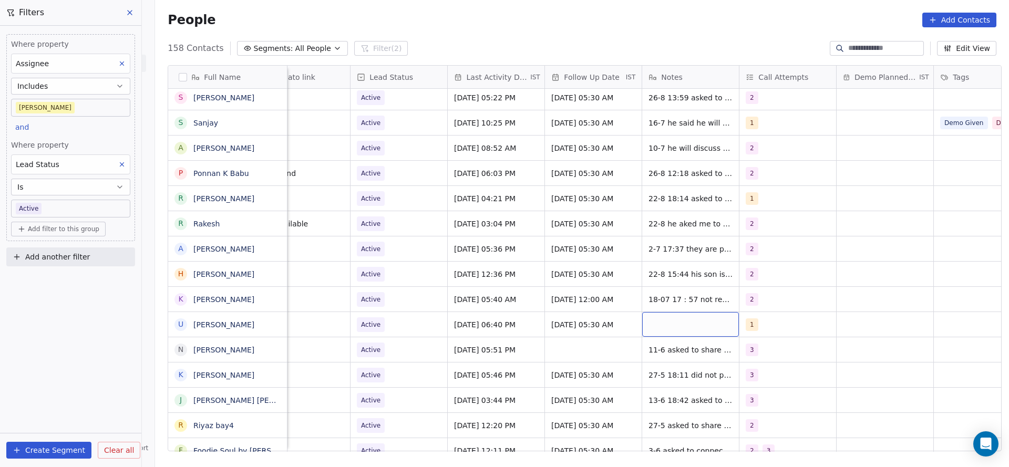
click at [651, 312] on div "grid" at bounding box center [690, 324] width 97 height 25
type textarea "**********"
click at [522, 359] on html "On2Cook India Pvt. Ltd. Contacts People Marketing Workflows Campaigns Metrics &…" at bounding box center [504, 233] width 1009 height 467
click at [749, 319] on div "1" at bounding box center [787, 324] width 97 height 25
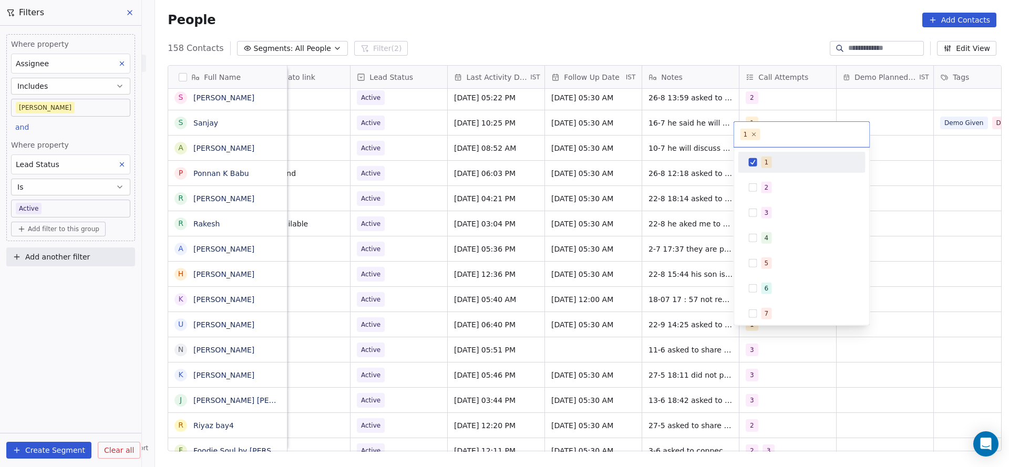
click at [454, 359] on html "On2Cook India Pvt. Ltd. Contacts People Marketing Workflows Campaigns Metrics &…" at bounding box center [504, 233] width 1009 height 467
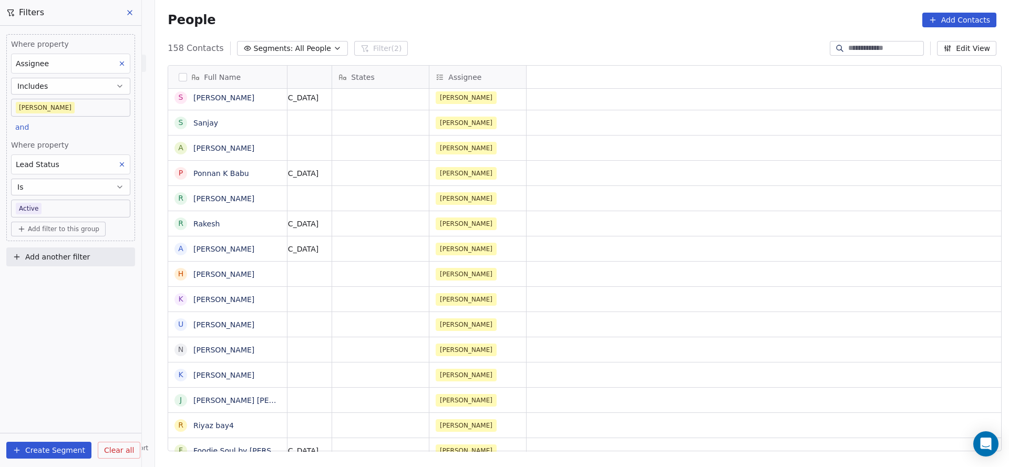
scroll to position [12, 0]
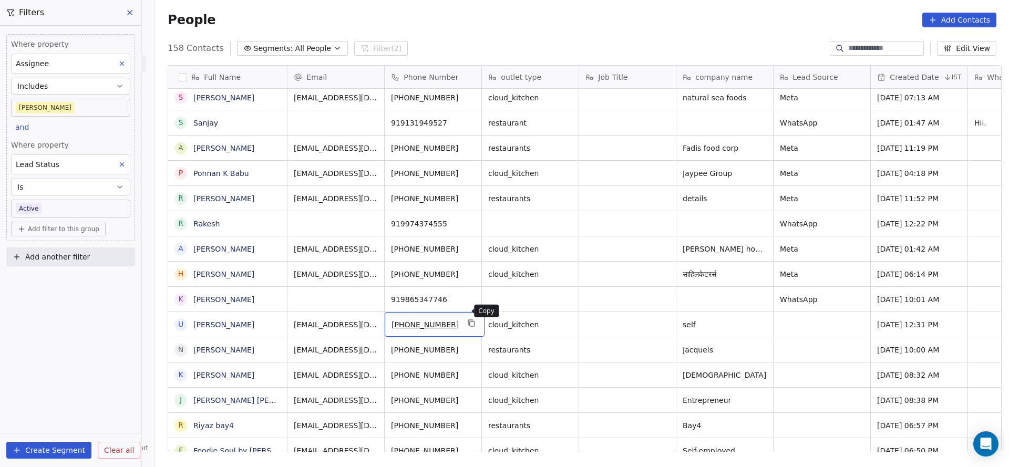
click at [470, 322] on icon "grid" at bounding box center [472, 324] width 5 height 5
click at [462, 216] on button "grid" at bounding box center [468, 222] width 13 height 13
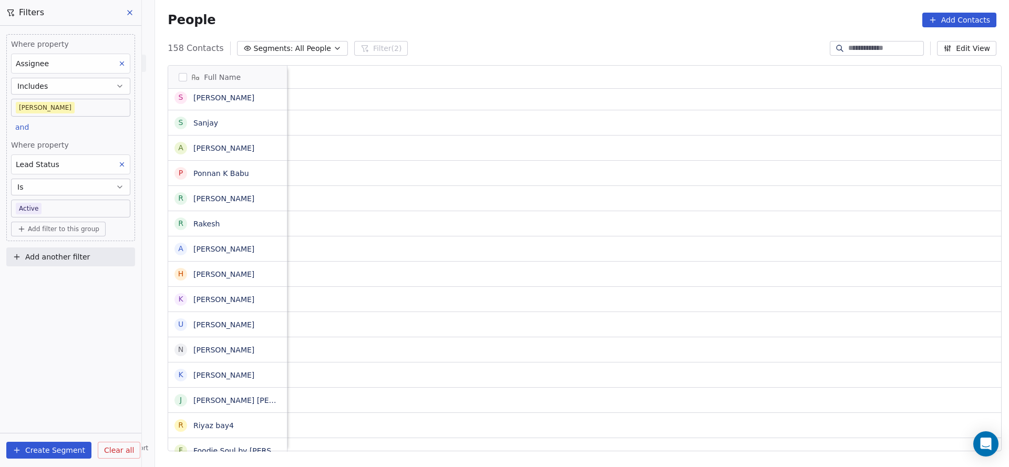
scroll to position [12, 1364]
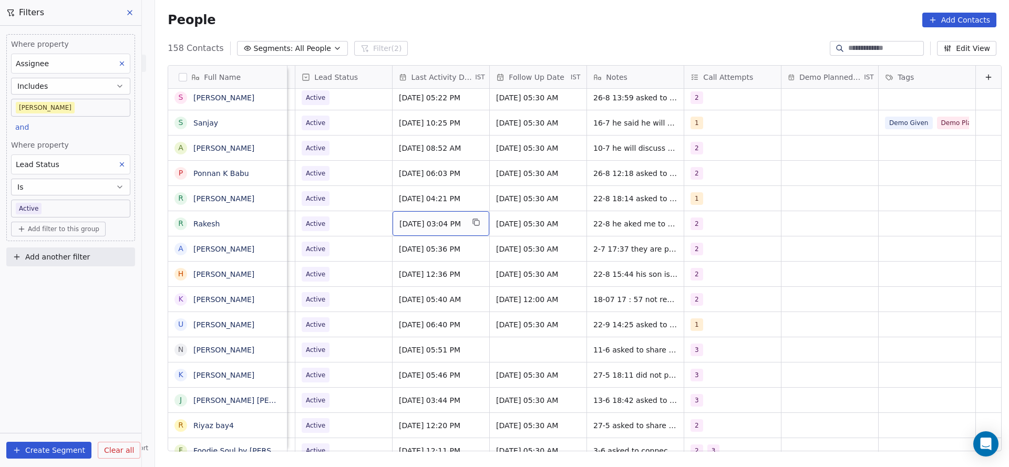
click at [408, 219] on span "[DATE] 03:04 PM" at bounding box center [431, 224] width 64 height 11
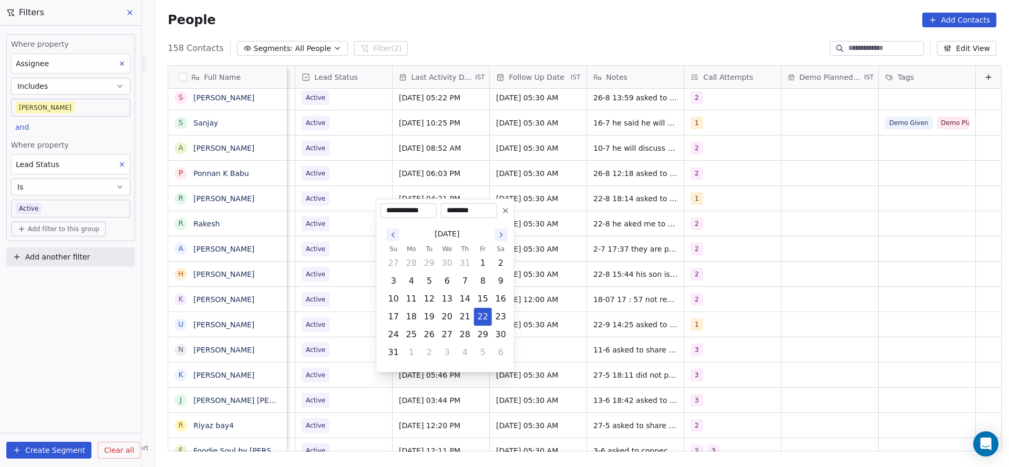
click at [475, 361] on td "5" at bounding box center [483, 353] width 18 height 18
click at [487, 353] on button "5" at bounding box center [482, 352] width 17 height 17
click at [411, 315] on button "22" at bounding box center [411, 316] width 17 height 17
type input "**********"
click at [706, 194] on html "On2Cook India Pvt. Ltd. Contacts People Marketing Workflows Campaigns Metrics &…" at bounding box center [504, 233] width 1009 height 467
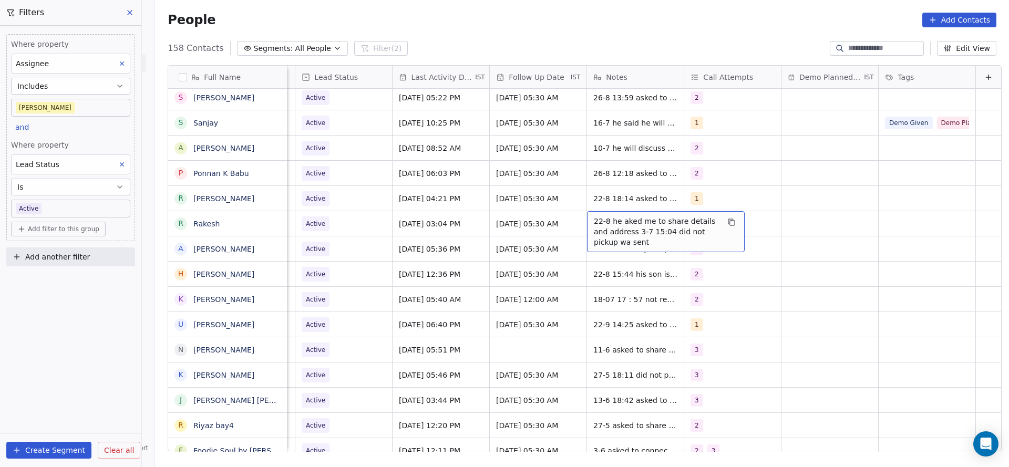
click at [621, 216] on span "22-8 he aked me to share details and address 3-7 15:04 did not pickup wa sent" at bounding box center [656, 232] width 125 height 32
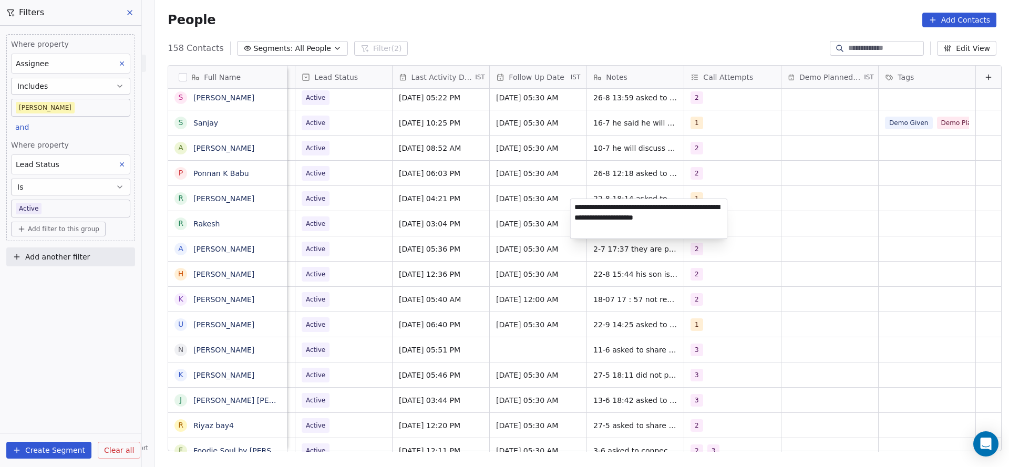
click at [571, 199] on textarea "**********" at bounding box center [649, 218] width 157 height 39
type textarea "**********"
click at [547, 240] on html "On2Cook India Pvt. Ltd. Contacts People Marketing Workflows Campaigns Metrics &…" at bounding box center [504, 233] width 1009 height 467
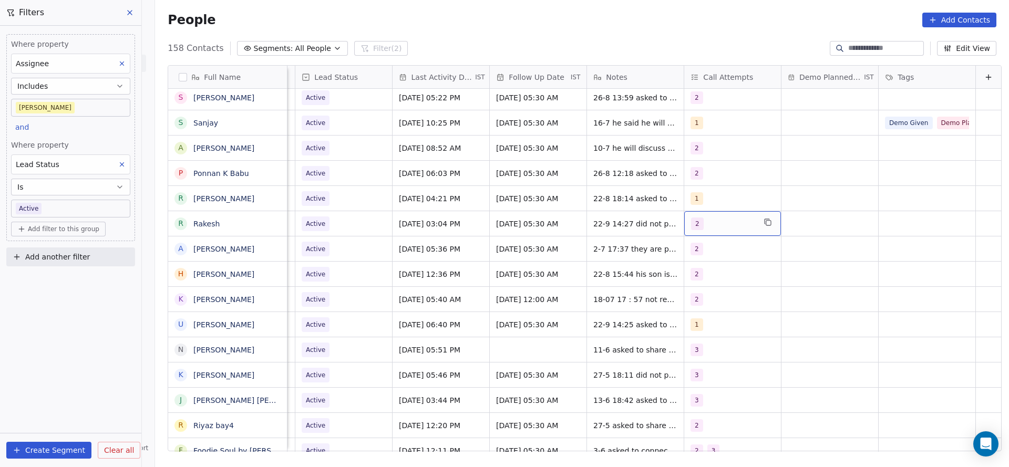
click at [723, 217] on div "2" at bounding box center [723, 223] width 64 height 13
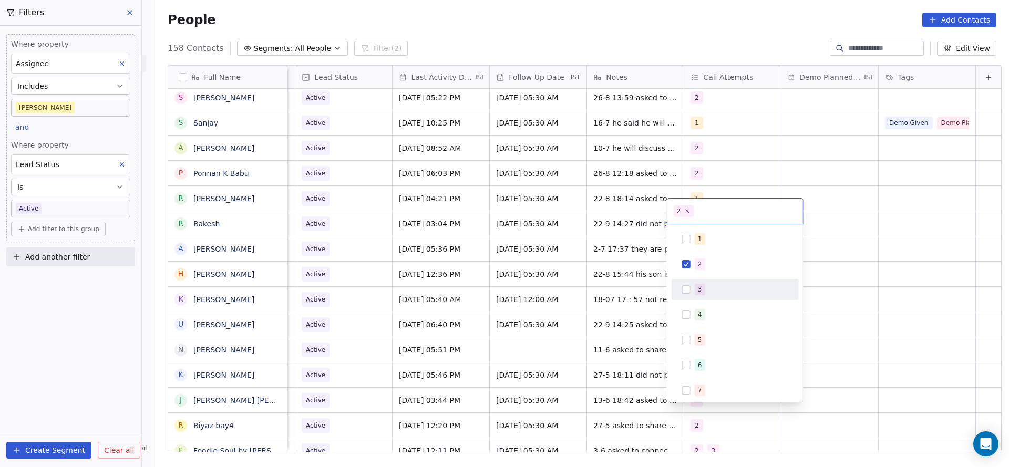
click at [691, 285] on div "3" at bounding box center [735, 289] width 119 height 17
drag, startPoint x: 712, startPoint y: 255, endPoint x: 703, endPoint y: 257, distance: 9.3
click at [709, 254] on div "2" at bounding box center [734, 264] width 127 height 21
click at [560, 284] on html "On2Cook India Pvt. Ltd. Contacts People Marketing Workflows Campaigns Metrics &…" at bounding box center [504, 233] width 1009 height 467
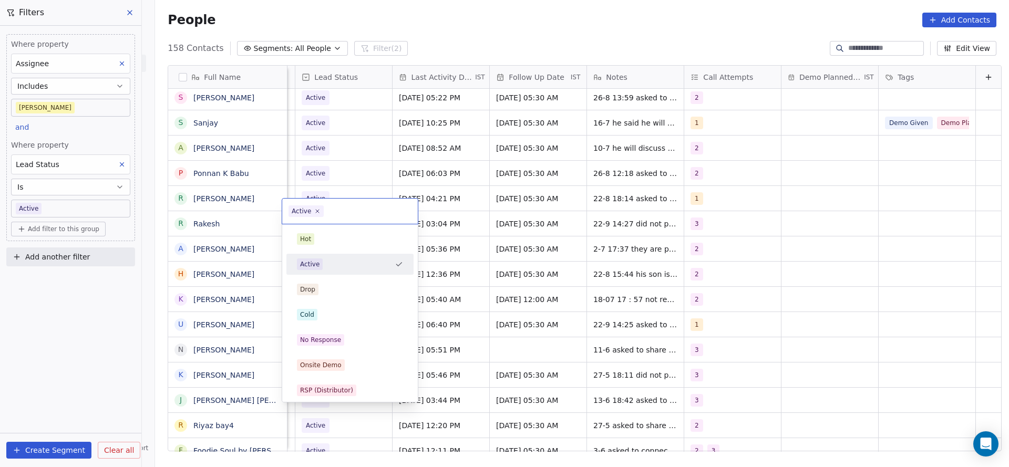
scroll to position [12, 1360]
click at [325, 345] on span "No Response" at bounding box center [320, 340] width 47 height 12
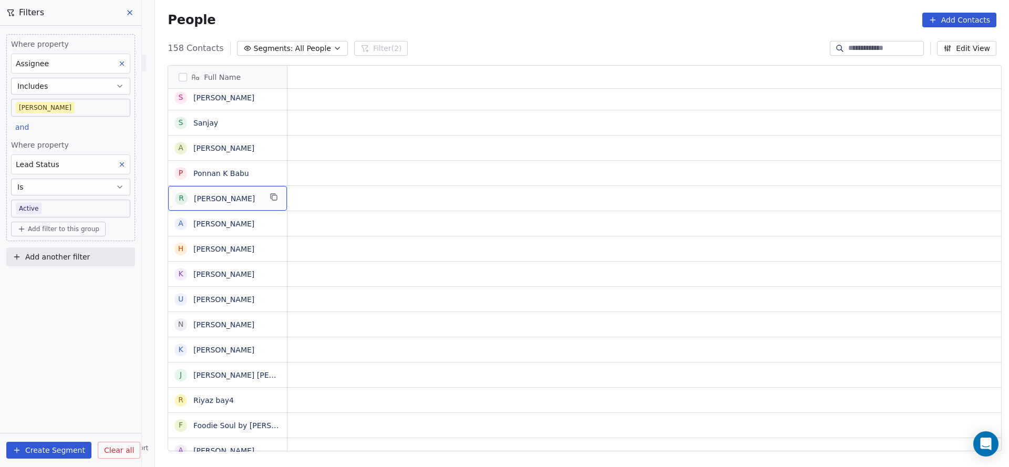
scroll to position [12, 0]
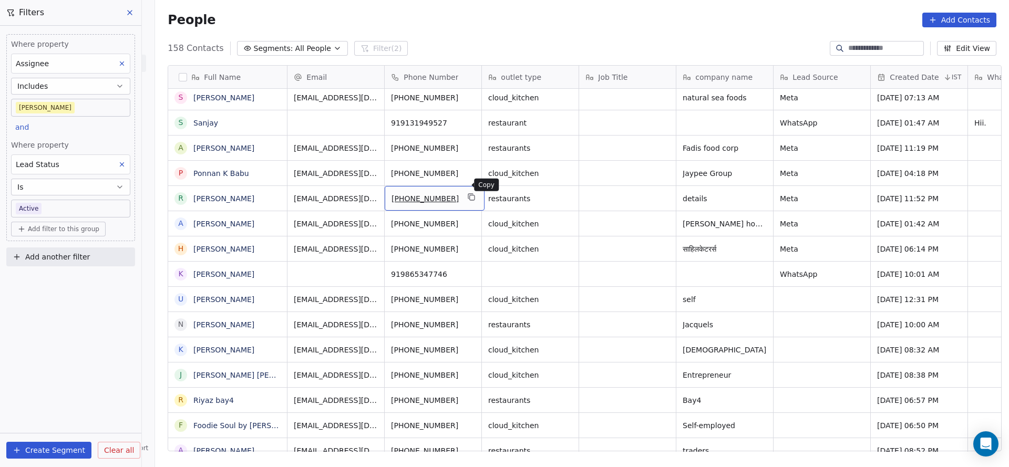
click at [468, 193] on icon "grid" at bounding box center [472, 197] width 8 height 8
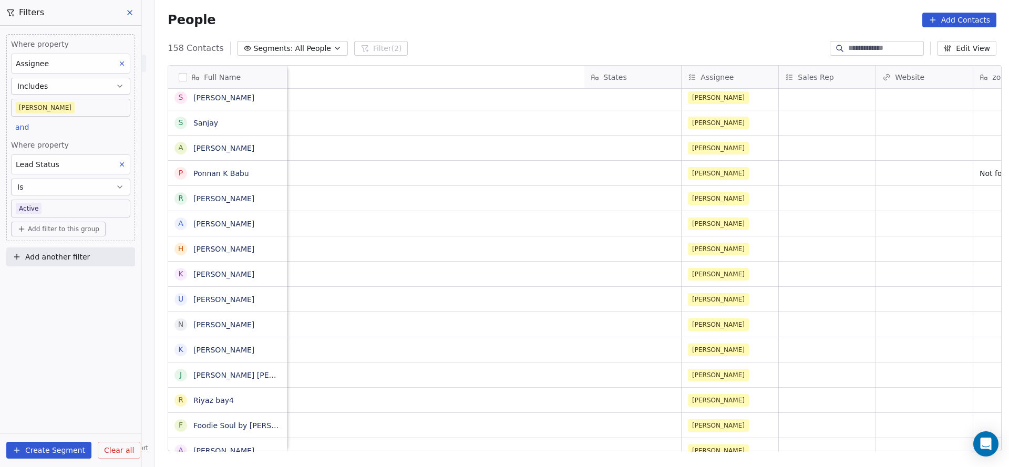
scroll to position [12, 1335]
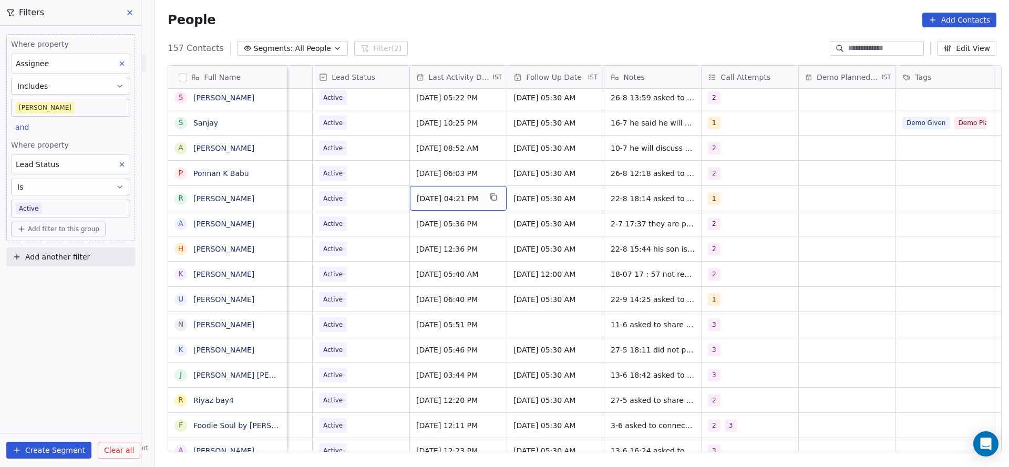
click at [470, 193] on span "[DATE] 04:21 PM" at bounding box center [449, 198] width 64 height 11
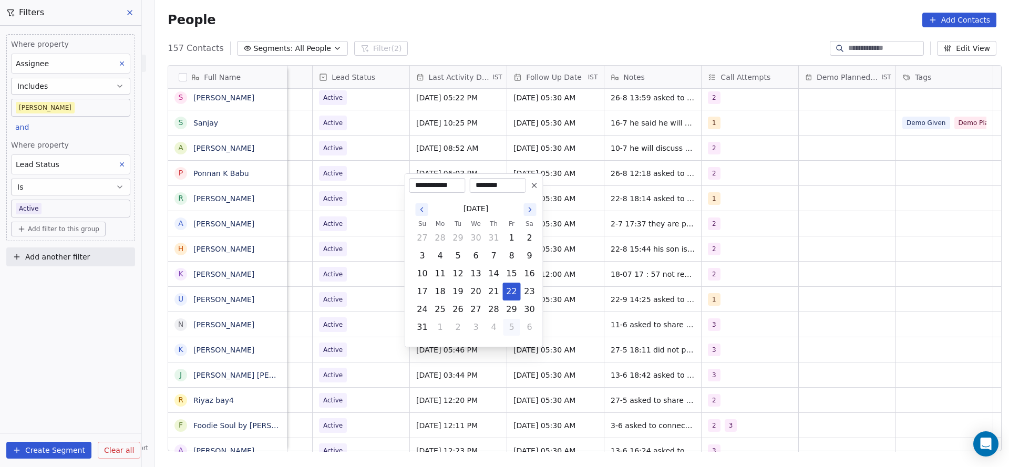
click at [511, 332] on button "5" at bounding box center [511, 327] width 17 height 17
click at [434, 292] on button "22" at bounding box center [440, 291] width 17 height 17
type input "**********"
click at [359, 282] on html "On2Cook India Pvt. Ltd. Contacts People Marketing Workflows Campaigns Metrics &…" at bounding box center [504, 233] width 1009 height 467
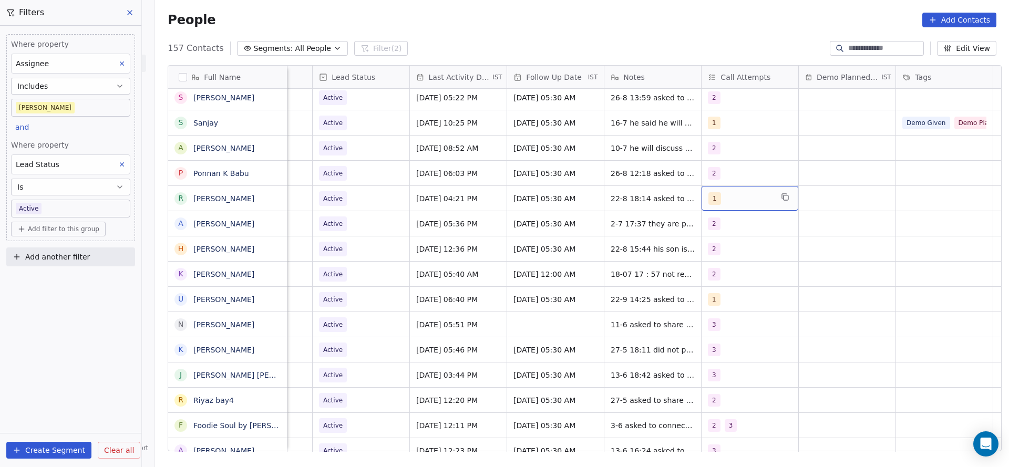
click at [723, 192] on div "1" at bounding box center [740, 198] width 64 height 13
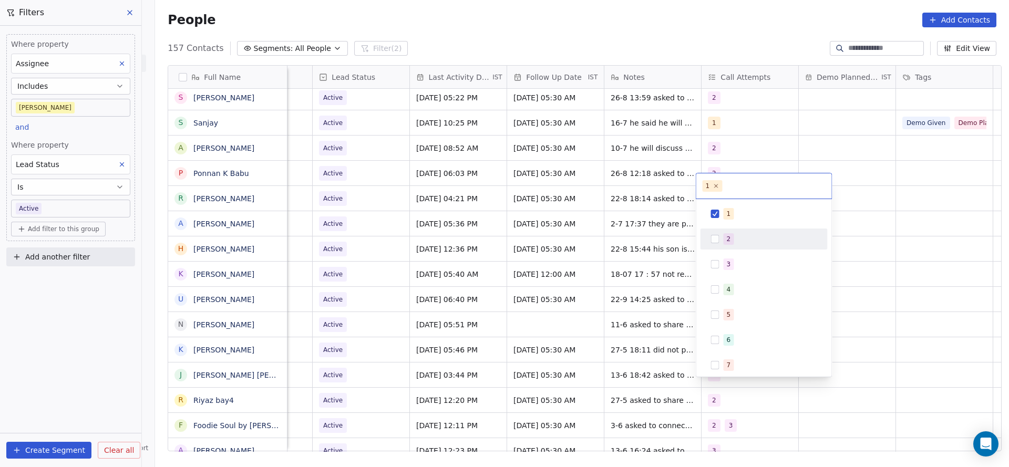
drag, startPoint x: 720, startPoint y: 236, endPoint x: 720, endPoint y: 229, distance: 7.9
click at [720, 231] on div "2" at bounding box center [764, 239] width 119 height 17
click at [720, 210] on div "1" at bounding box center [764, 213] width 119 height 17
click at [611, 246] on html "On2Cook India Pvt. Ltd. Contacts People Marketing Workflows Campaigns Metrics &…" at bounding box center [504, 233] width 1009 height 467
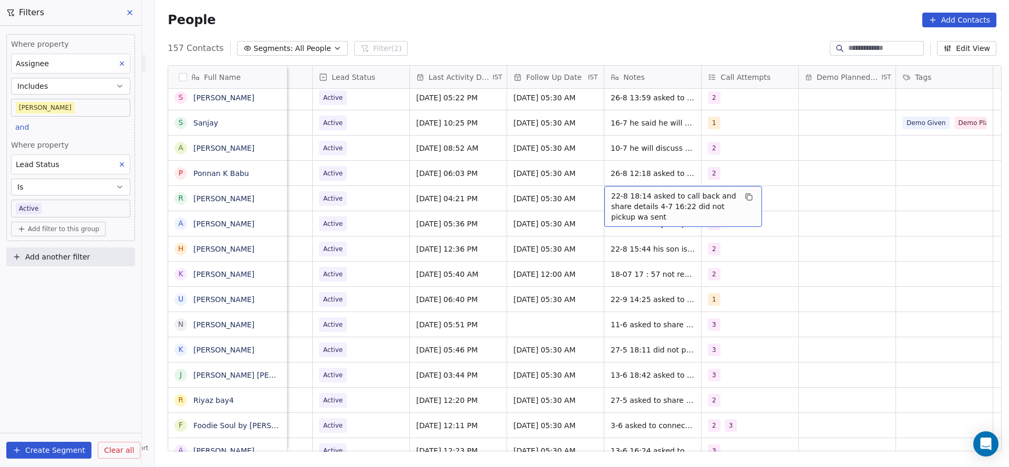
click at [624, 191] on span "22-8 18:14 asked to call back and share details 4-7 16:22 did not pickup wa sent" at bounding box center [673, 207] width 125 height 32
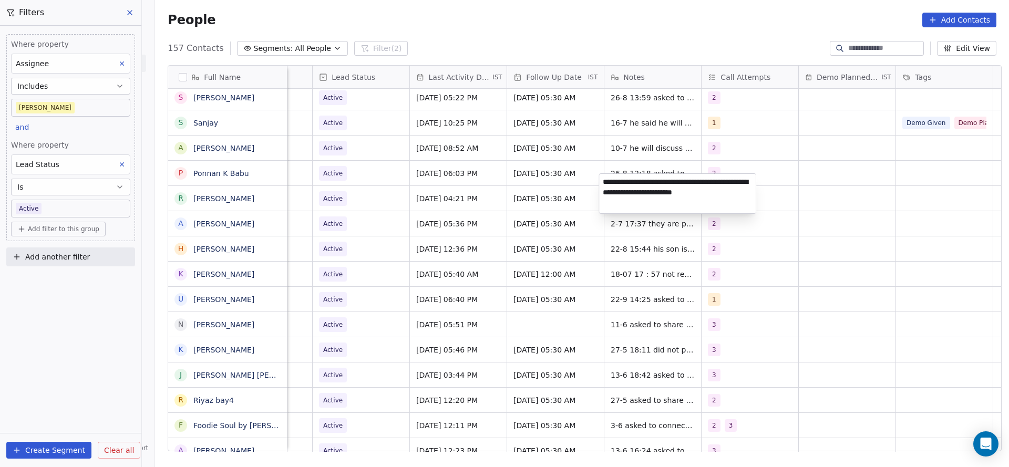
click at [599, 183] on textarea "**********" at bounding box center [677, 193] width 157 height 39
type textarea "**********"
drag, startPoint x: 392, startPoint y: 212, endPoint x: 683, endPoint y: 169, distance: 294.7
click at [392, 212] on html "On2Cook India Pvt. Ltd. Contacts People Marketing Workflows Campaigns Metrics &…" at bounding box center [504, 233] width 1009 height 467
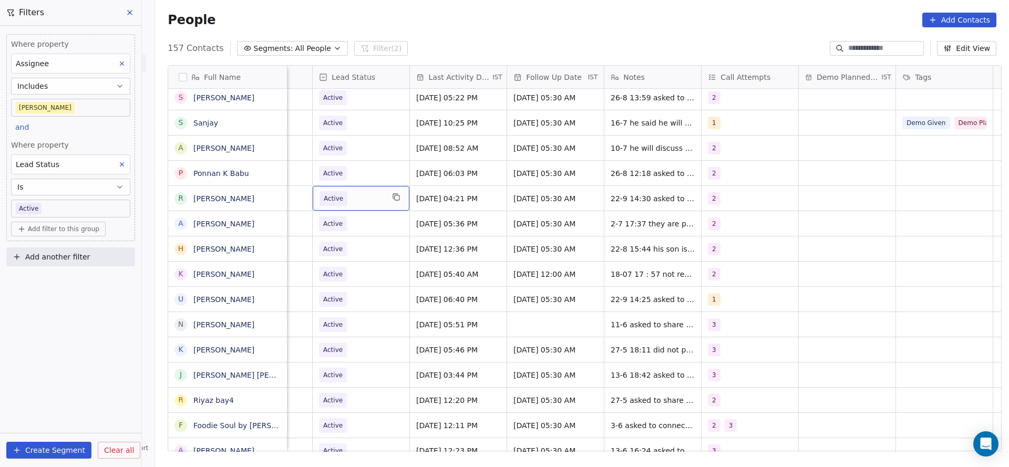
click at [381, 189] on div "Active" at bounding box center [361, 198] width 97 height 25
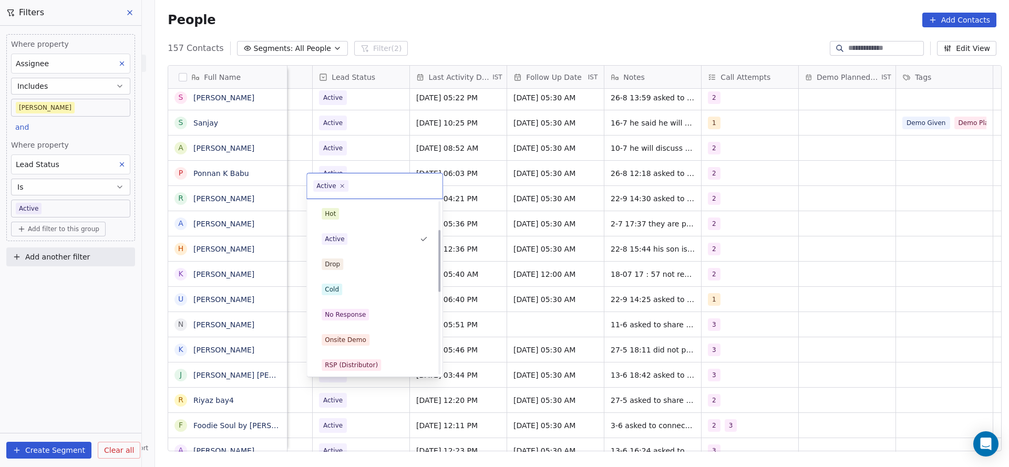
scroll to position [79, 0]
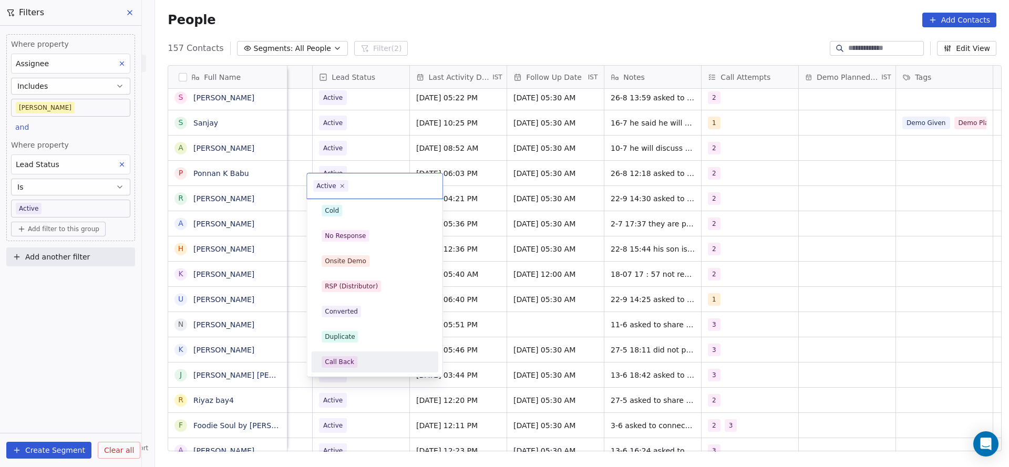
click at [346, 355] on div "Call Back" at bounding box center [374, 362] width 119 height 17
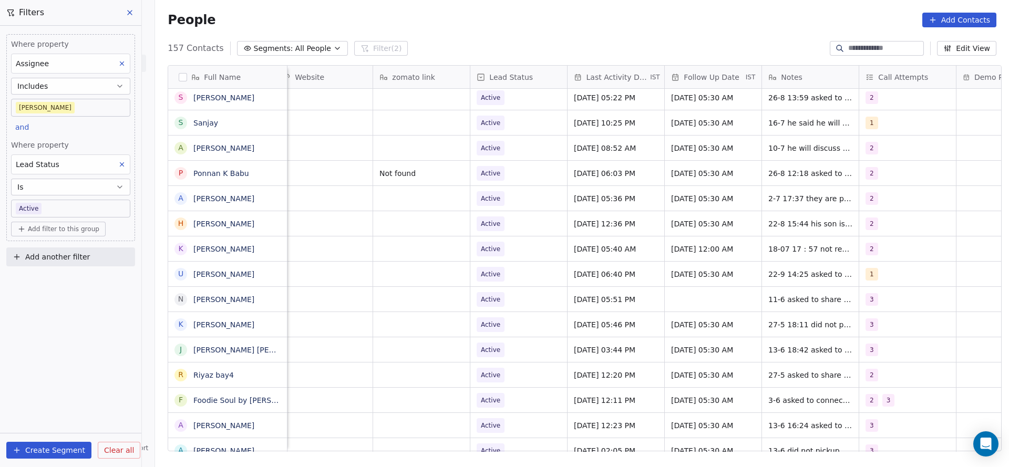
scroll to position [12, 1364]
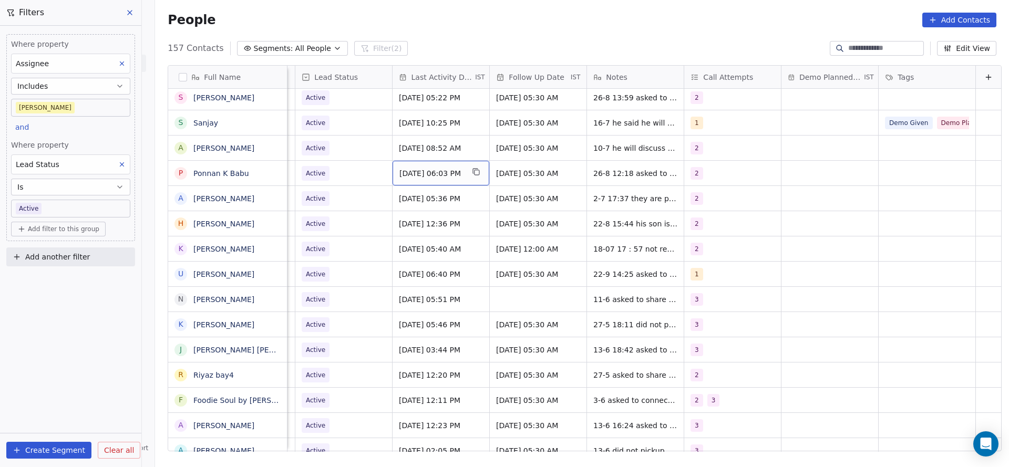
click at [411, 168] on span "[DATE] 06:03 PM" at bounding box center [431, 173] width 64 height 11
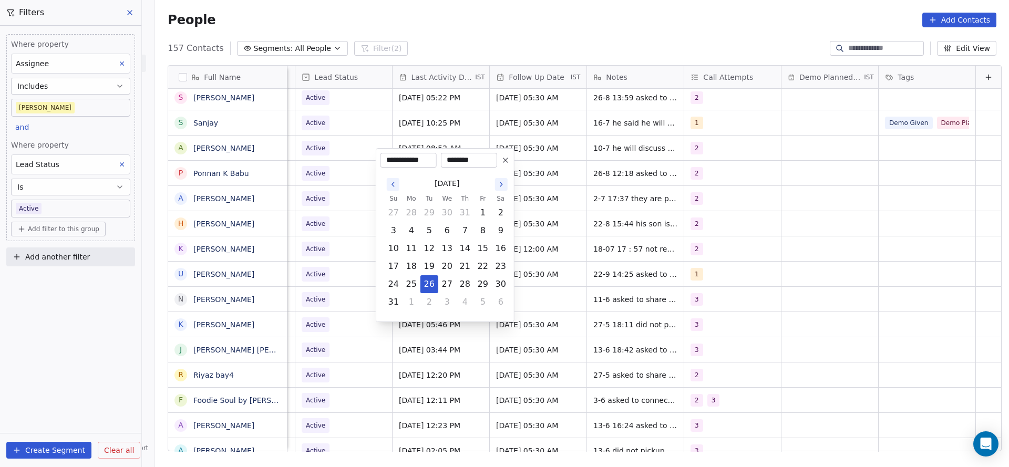
click at [503, 185] on icon "Go to the Next Month" at bounding box center [501, 184] width 8 height 8
click at [413, 262] on button "22" at bounding box center [411, 266] width 17 height 17
type input "**********"
click at [361, 243] on html "On2Cook India Pvt. Ltd. Contacts People Marketing Workflows Campaigns Metrics &…" at bounding box center [504, 233] width 1009 height 467
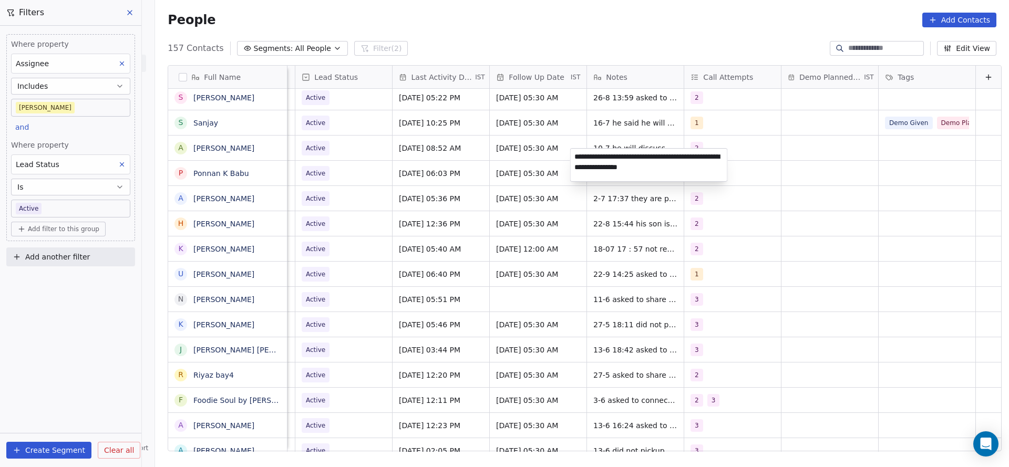
click at [575, 158] on textarea "**********" at bounding box center [649, 165] width 157 height 33
type textarea "**********"
click at [452, 179] on html "On2Cook India Pvt. Ltd. Contacts People Marketing Workflows Campaigns Metrics &…" at bounding box center [504, 233] width 1009 height 467
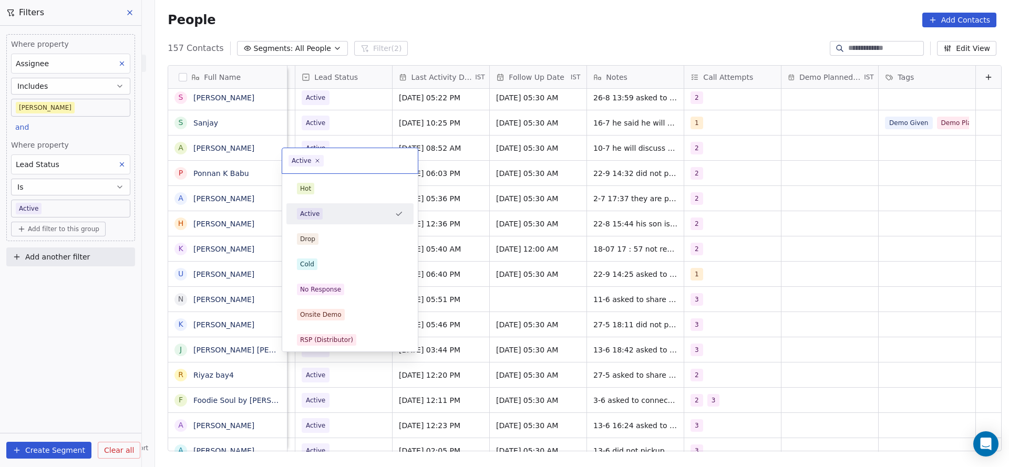
scroll to position [12, 1360]
click at [336, 288] on div "No Response" at bounding box center [320, 289] width 41 height 9
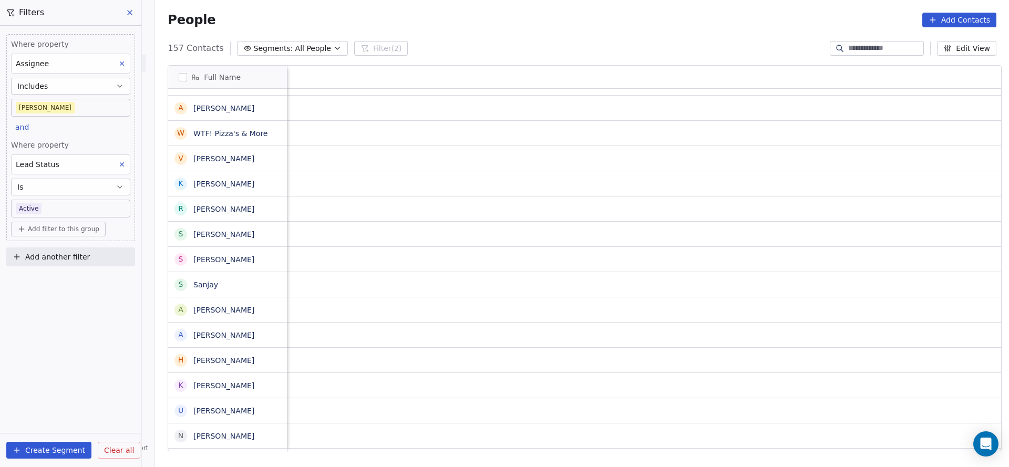
scroll to position [12, 1224]
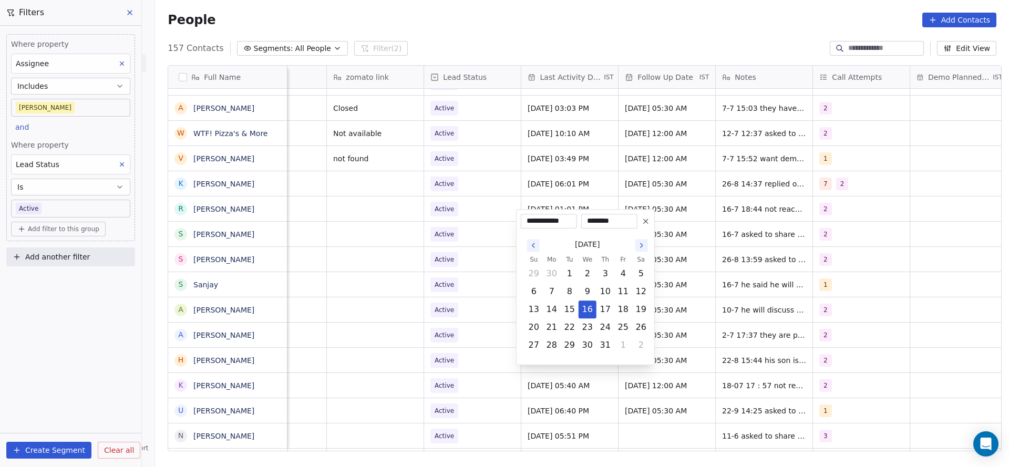
click at [632, 347] on td "2" at bounding box center [641, 345] width 18 height 18
click at [619, 351] on button "1" at bounding box center [623, 345] width 17 height 17
click at [604, 359] on button "4" at bounding box center [605, 363] width 17 height 17
click at [552, 329] on button "22" at bounding box center [551, 327] width 17 height 17
type input "**********"
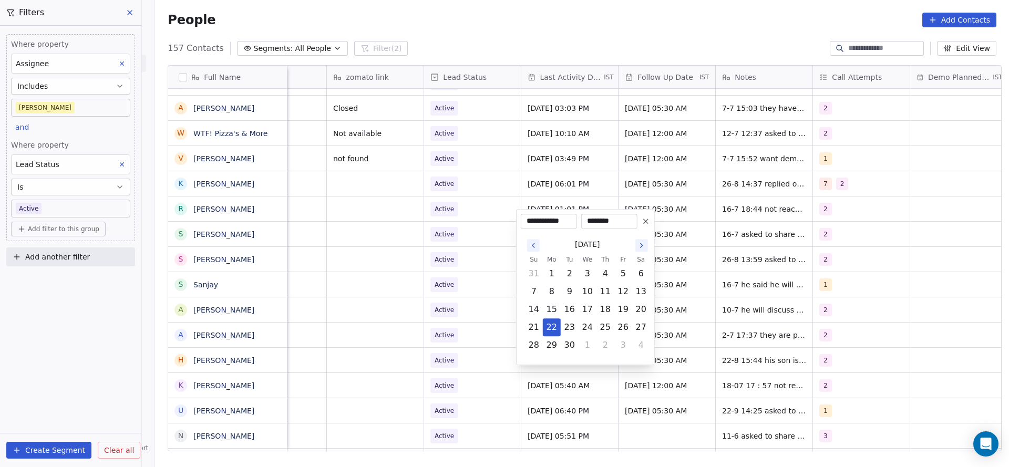
click at [399, 310] on html "On2Cook India Pvt. Ltd. Contacts People Marketing Workflows Campaigns Metrics &…" at bounding box center [504, 233] width 1009 height 467
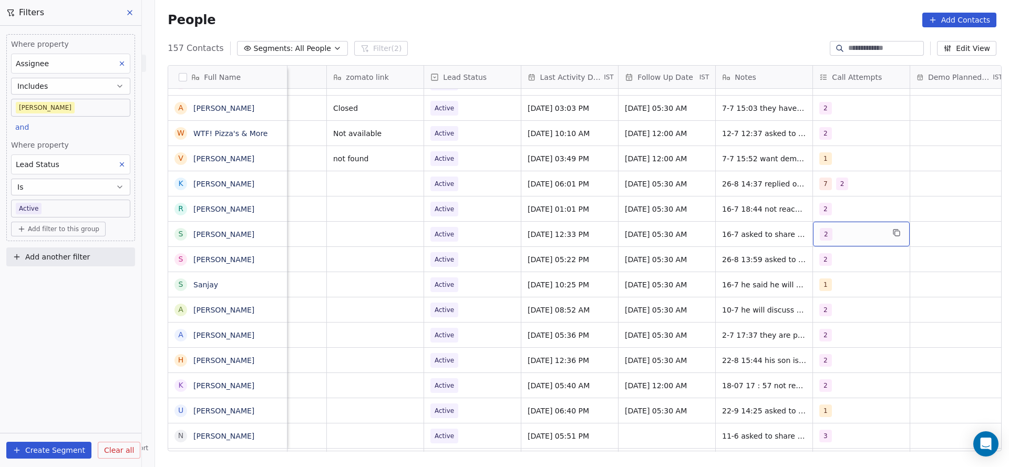
click at [833, 228] on div "2" at bounding box center [852, 234] width 64 height 13
click at [824, 288] on div "1 2 3 4 5 6 7 8 9 10" at bounding box center [875, 363] width 127 height 248
click at [823, 298] on button "Suggestions" at bounding box center [826, 300] width 8 height 8
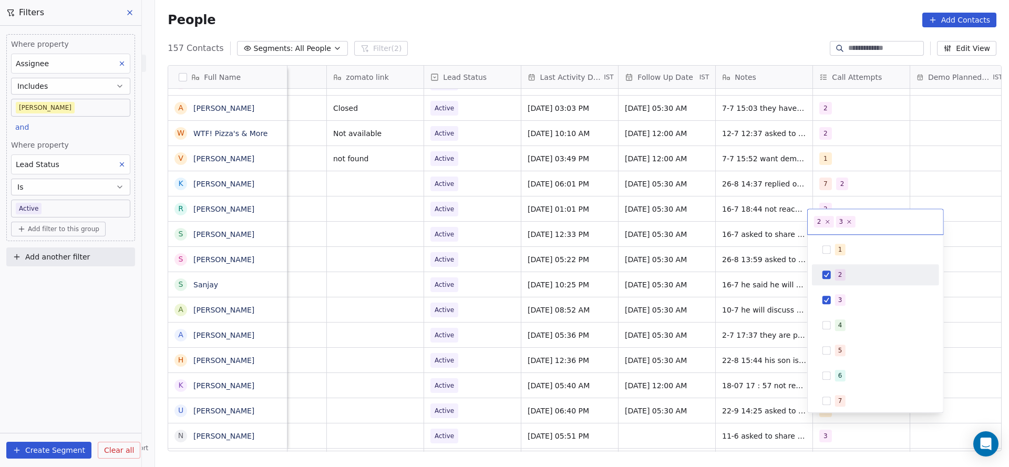
drag, startPoint x: 835, startPoint y: 276, endPoint x: 697, endPoint y: 311, distance: 143.1
click at [820, 283] on div "2" at bounding box center [875, 274] width 127 height 21
click at [695, 312] on html "On2Cook India Pvt. Ltd. Contacts People Marketing Workflows Campaigns Metrics &…" at bounding box center [504, 233] width 1009 height 467
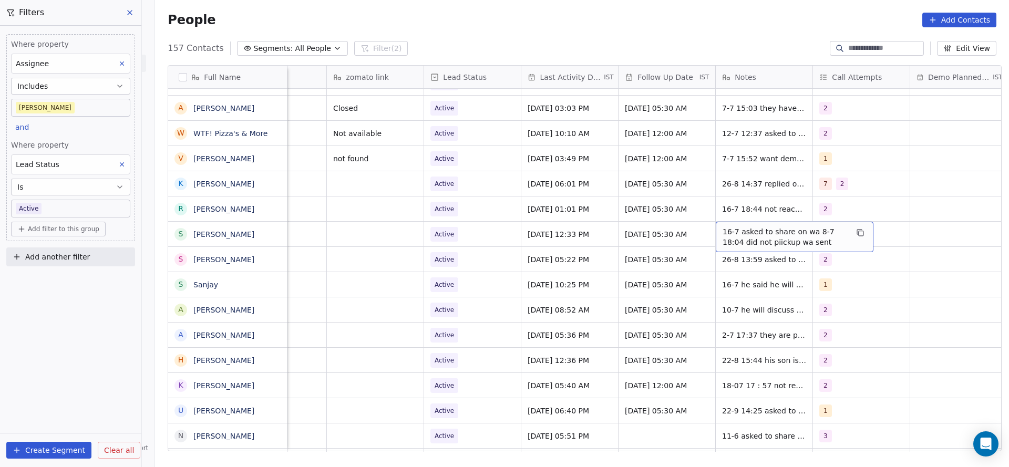
click at [726, 229] on span "16-7 asked to share on wa 8-7 18:04 did not piickup wa sent" at bounding box center [784, 236] width 125 height 21
click at [714, 221] on textarea "**********" at bounding box center [789, 226] width 157 height 33
type textarea "**********"
click at [464, 221] on html "On2Cook India Pvt. Ltd. Contacts People Marketing Workflows Campaigns Metrics &…" at bounding box center [504, 233] width 1009 height 467
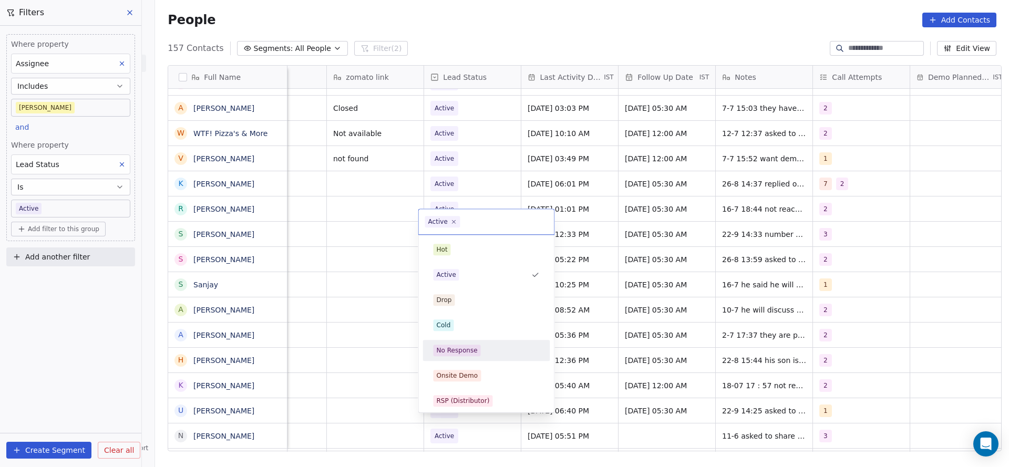
click at [459, 347] on div "No Response" at bounding box center [457, 350] width 41 height 9
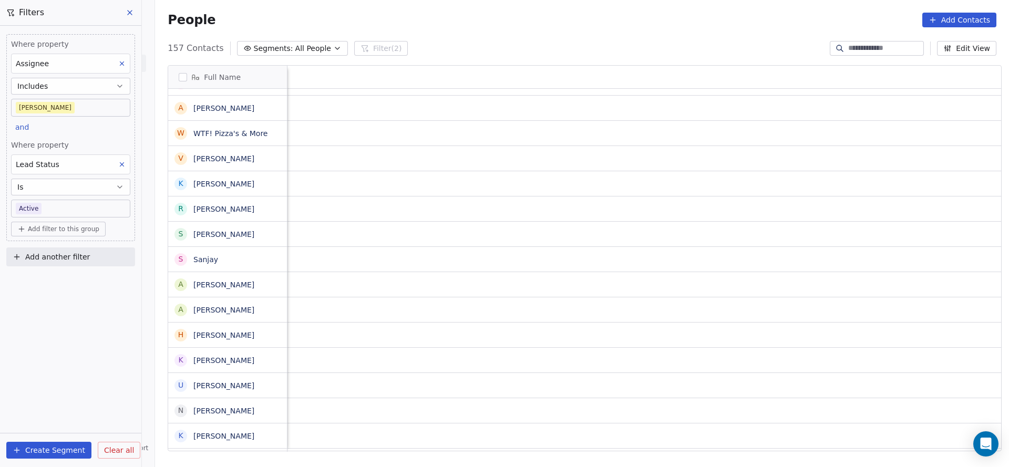
scroll to position [12, 1364]
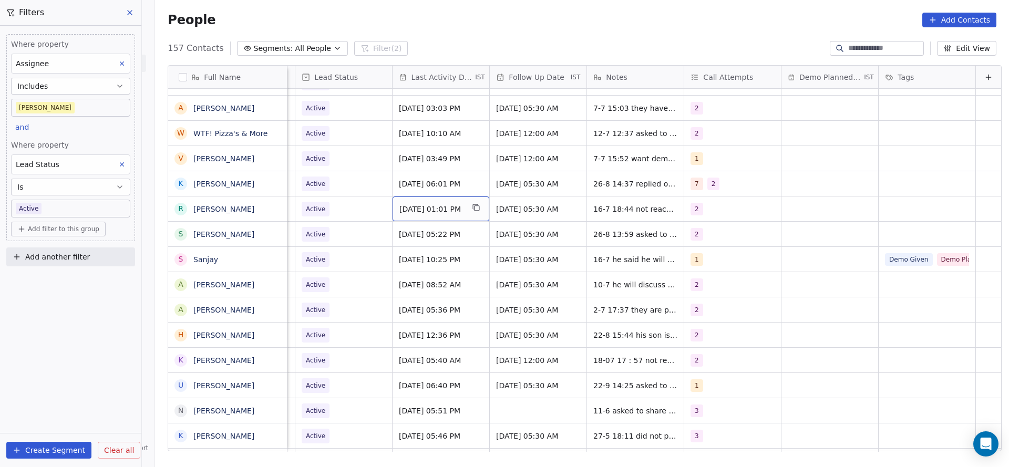
click at [420, 204] on span "[DATE] 01:01 PM" at bounding box center [431, 209] width 64 height 11
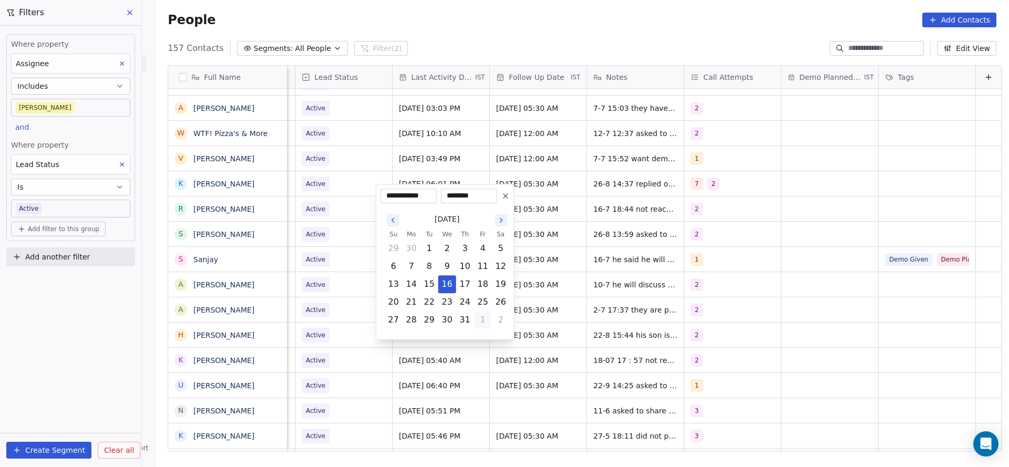
click at [483, 314] on button "1" at bounding box center [482, 320] width 17 height 17
click at [476, 339] on button "5" at bounding box center [482, 337] width 17 height 17
click at [410, 301] on button "22" at bounding box center [411, 302] width 17 height 17
type input "**********"
click at [339, 297] on html "On2Cook India Pvt. Ltd. Contacts People Marketing Workflows Campaigns Metrics &…" at bounding box center [504, 233] width 1009 height 467
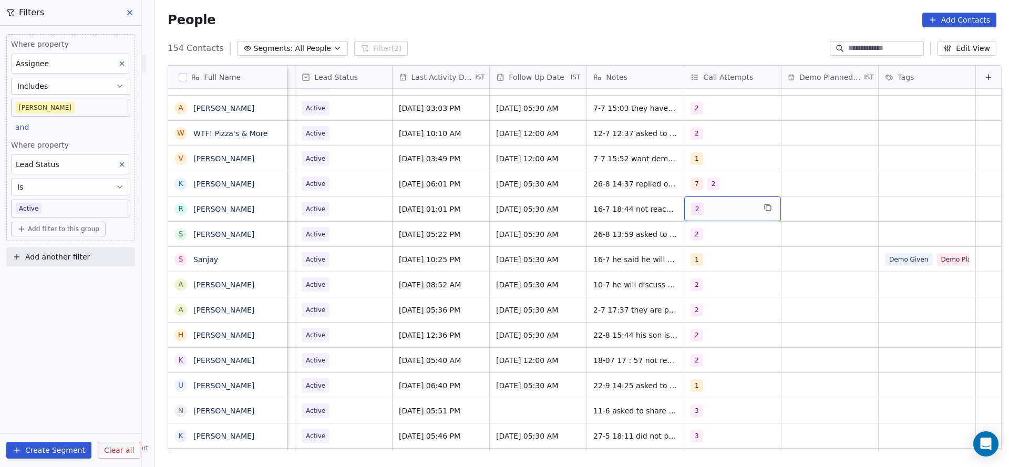
click at [691, 203] on span "2" at bounding box center [697, 209] width 13 height 13
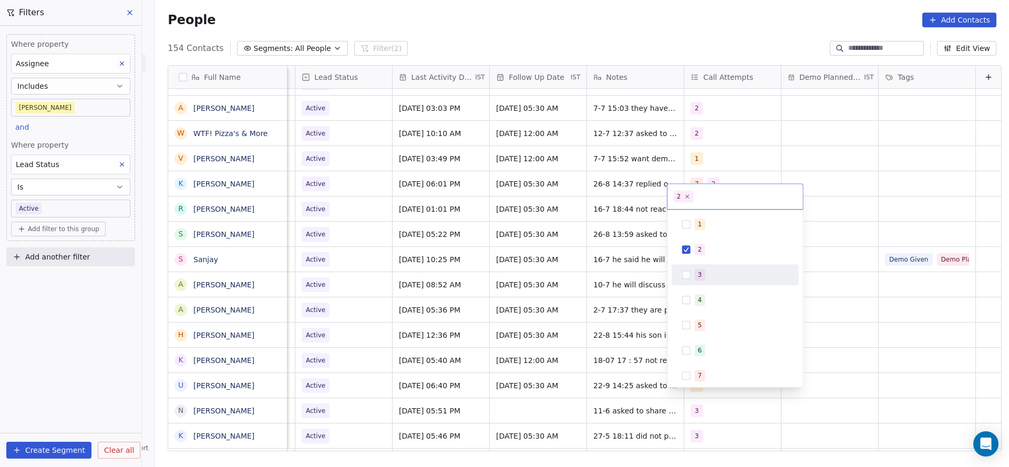
click at [689, 268] on div "3" at bounding box center [735, 274] width 119 height 17
drag, startPoint x: 704, startPoint y: 245, endPoint x: 667, endPoint y: 254, distance: 38.2
click at [699, 245] on span "2" at bounding box center [700, 250] width 11 height 12
click at [552, 273] on html "On2Cook India Pvt. Ltd. Contacts People Marketing Workflows Campaigns Metrics &…" at bounding box center [504, 233] width 1009 height 467
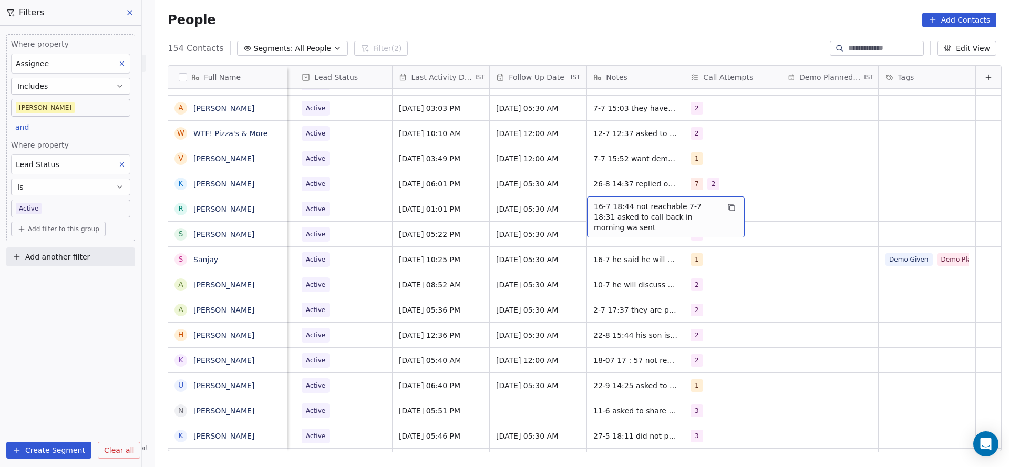
click at [594, 201] on span "16-7 18:44 not reachable 7-7 18:31 asked to call back in morning wa sent" at bounding box center [656, 217] width 125 height 32
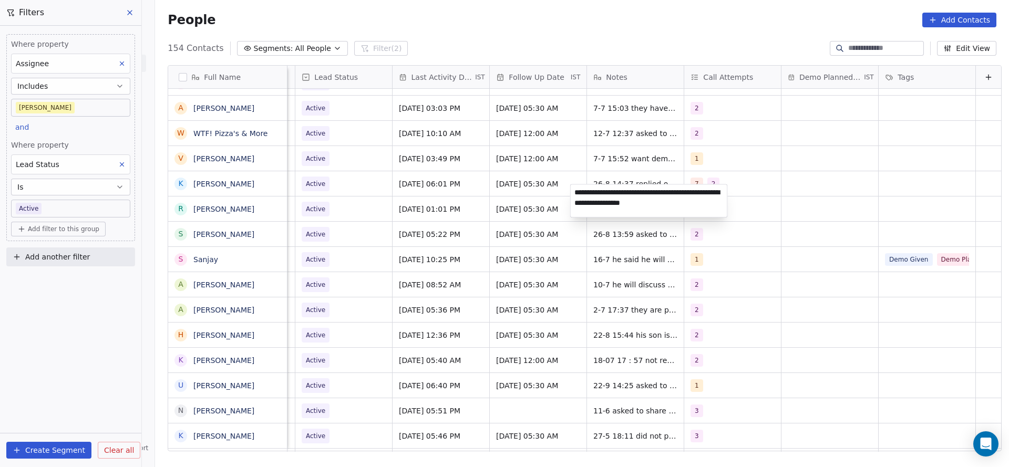
click at [571, 190] on textarea "**********" at bounding box center [649, 200] width 157 height 33
type textarea "**********"
click at [374, 239] on html "On2Cook India Pvt. Ltd. Contacts People Marketing Workflows Campaigns Metrics &…" at bounding box center [504, 233] width 1009 height 467
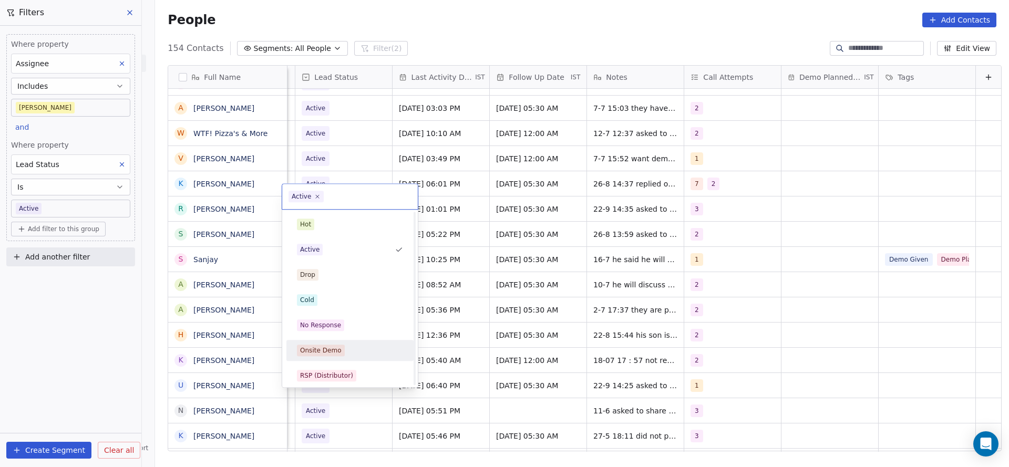
scroll to position [79, 0]
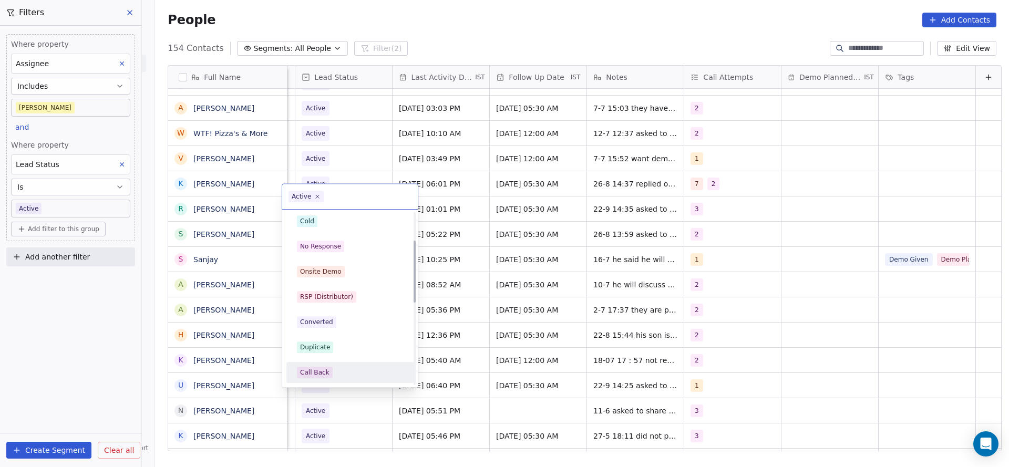
click at [327, 369] on span "Call Back" at bounding box center [315, 373] width 36 height 12
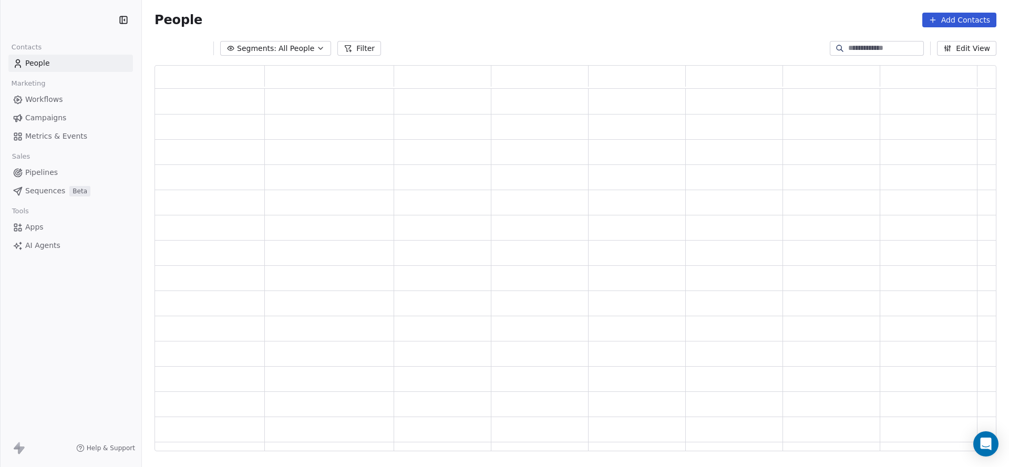
scroll to position [374, 830]
click at [879, 49] on input at bounding box center [885, 48] width 74 height 11
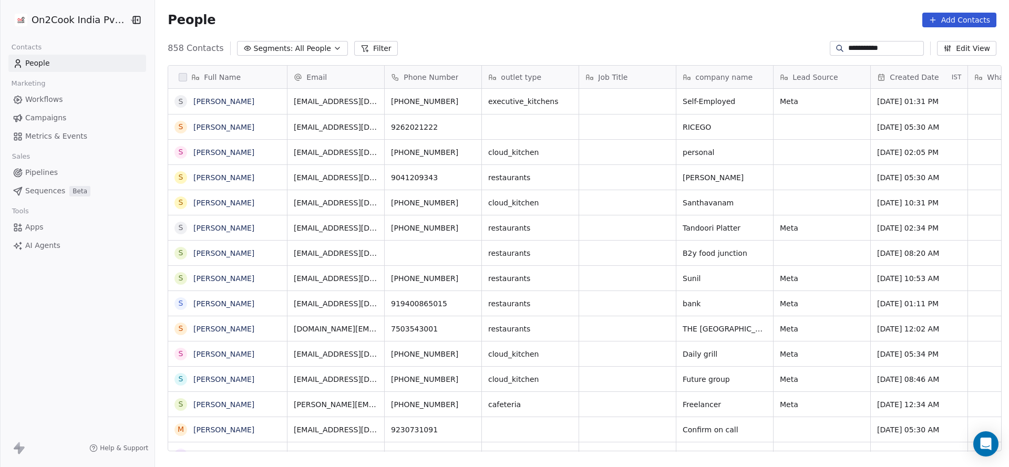
scroll to position [399, 846]
type input "**********"
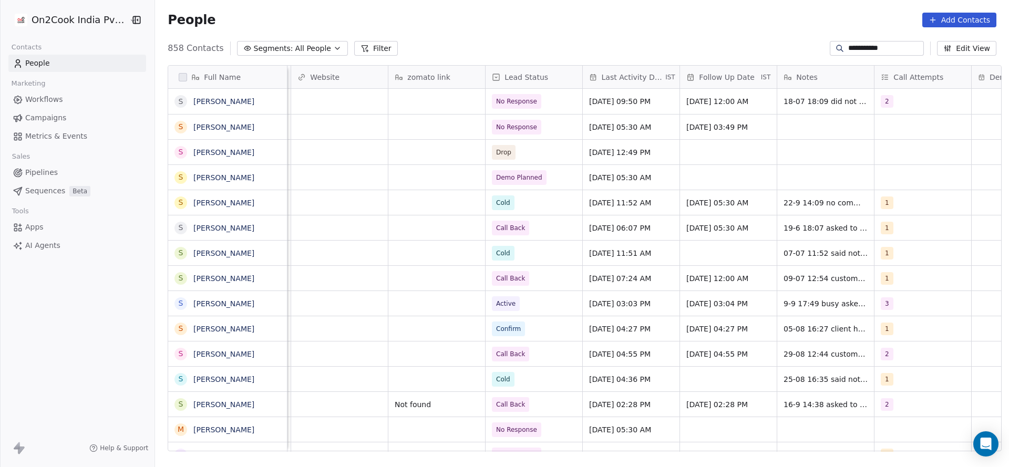
scroll to position [0, 1209]
